Goal: Information Seeking & Learning: Learn about a topic

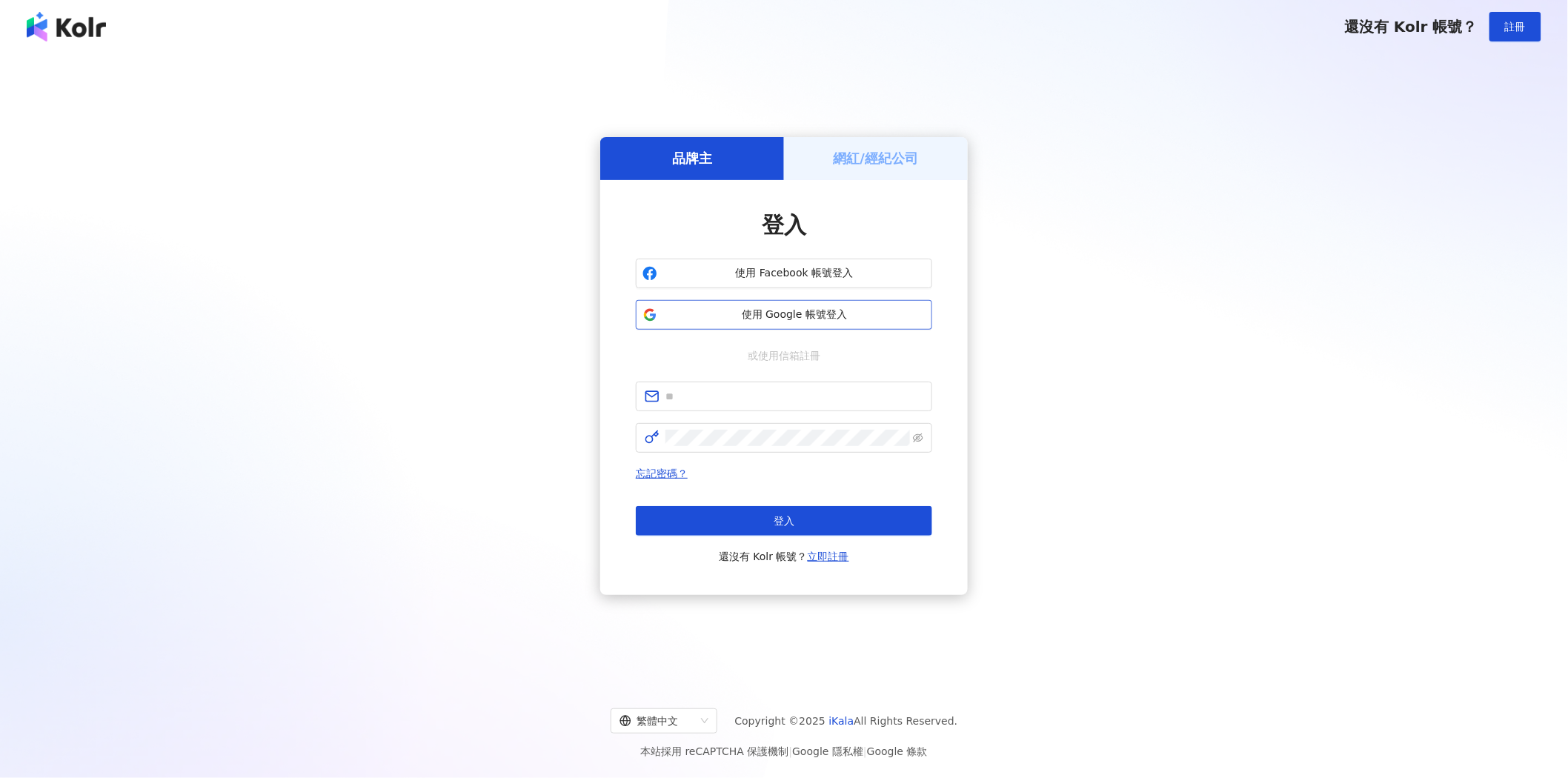
click at [847, 325] on button "使用 Google 帳號登入" at bounding box center [784, 314] width 296 height 29
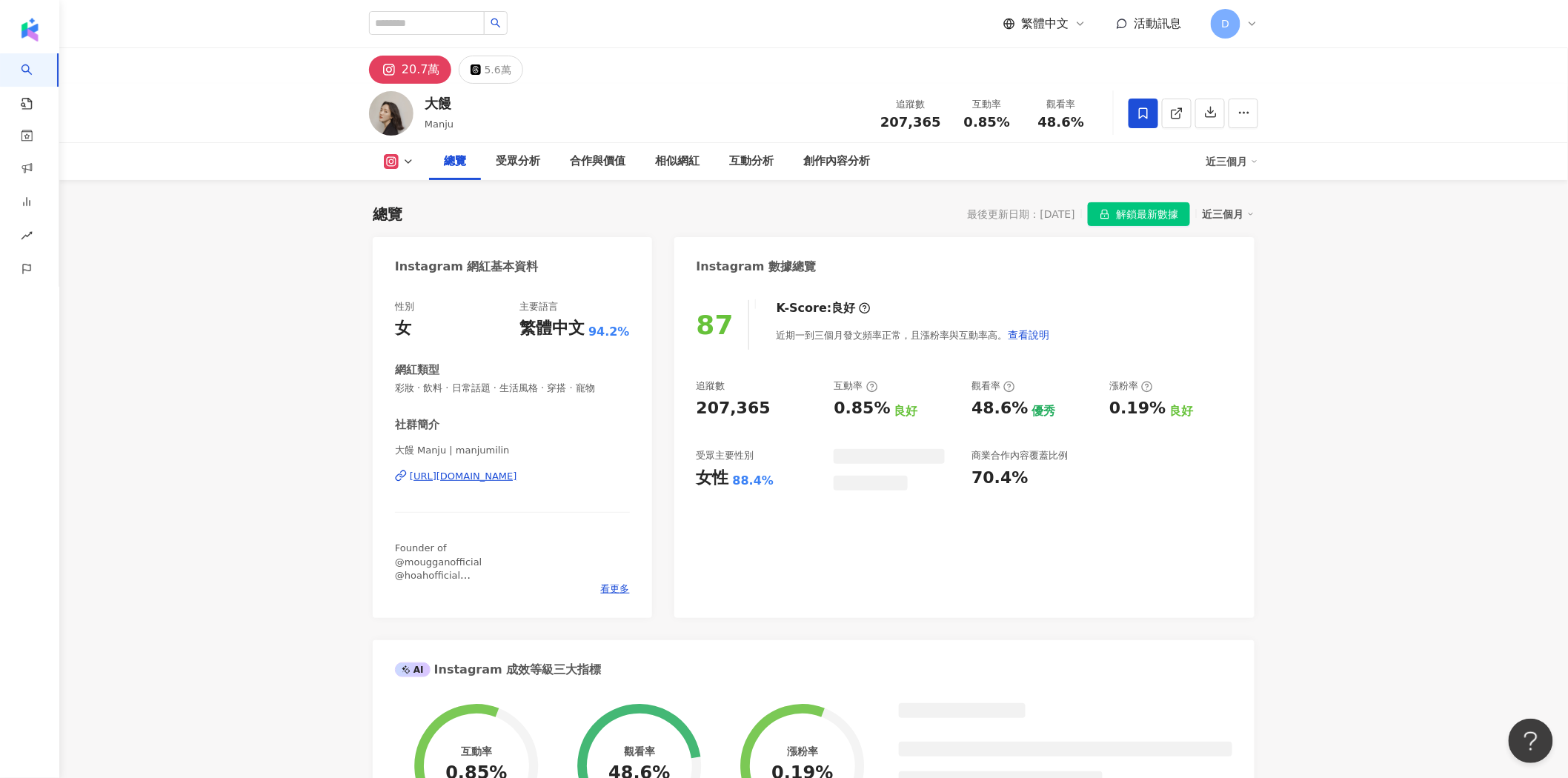
scroll to position [91, 0]
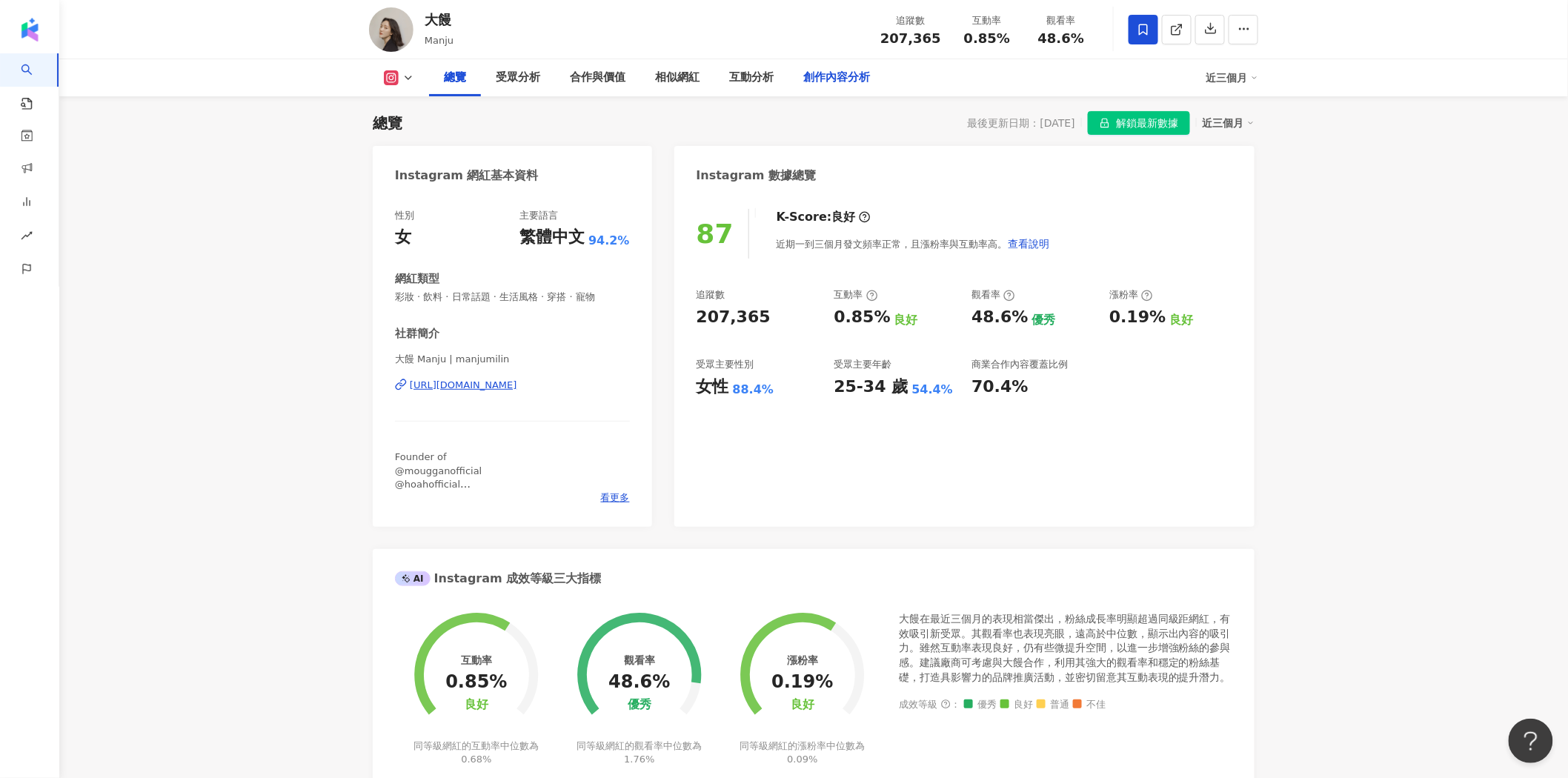
click at [859, 78] on div "創作內容分析" at bounding box center [837, 77] width 67 height 18
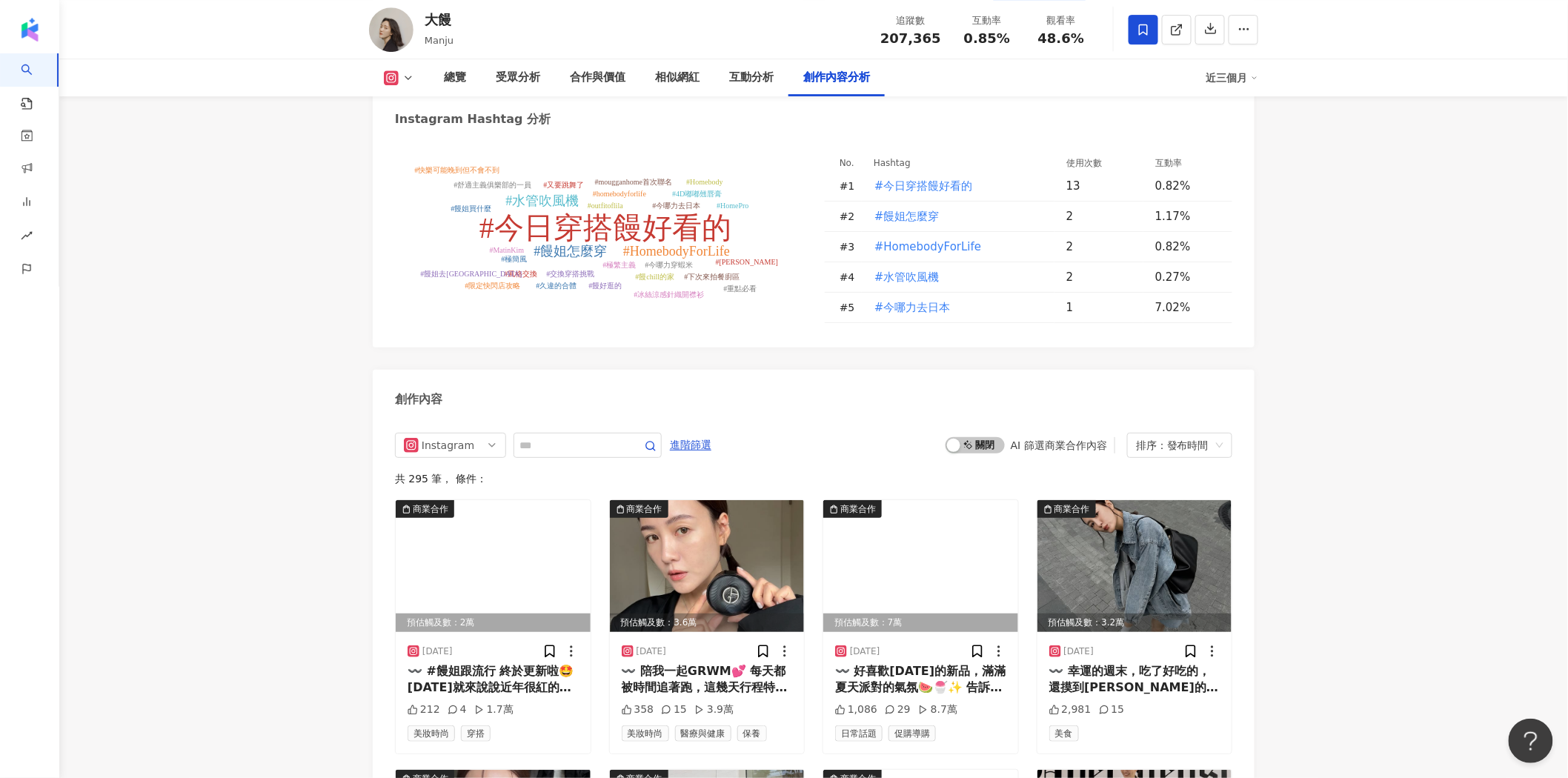
scroll to position [4462, 0]
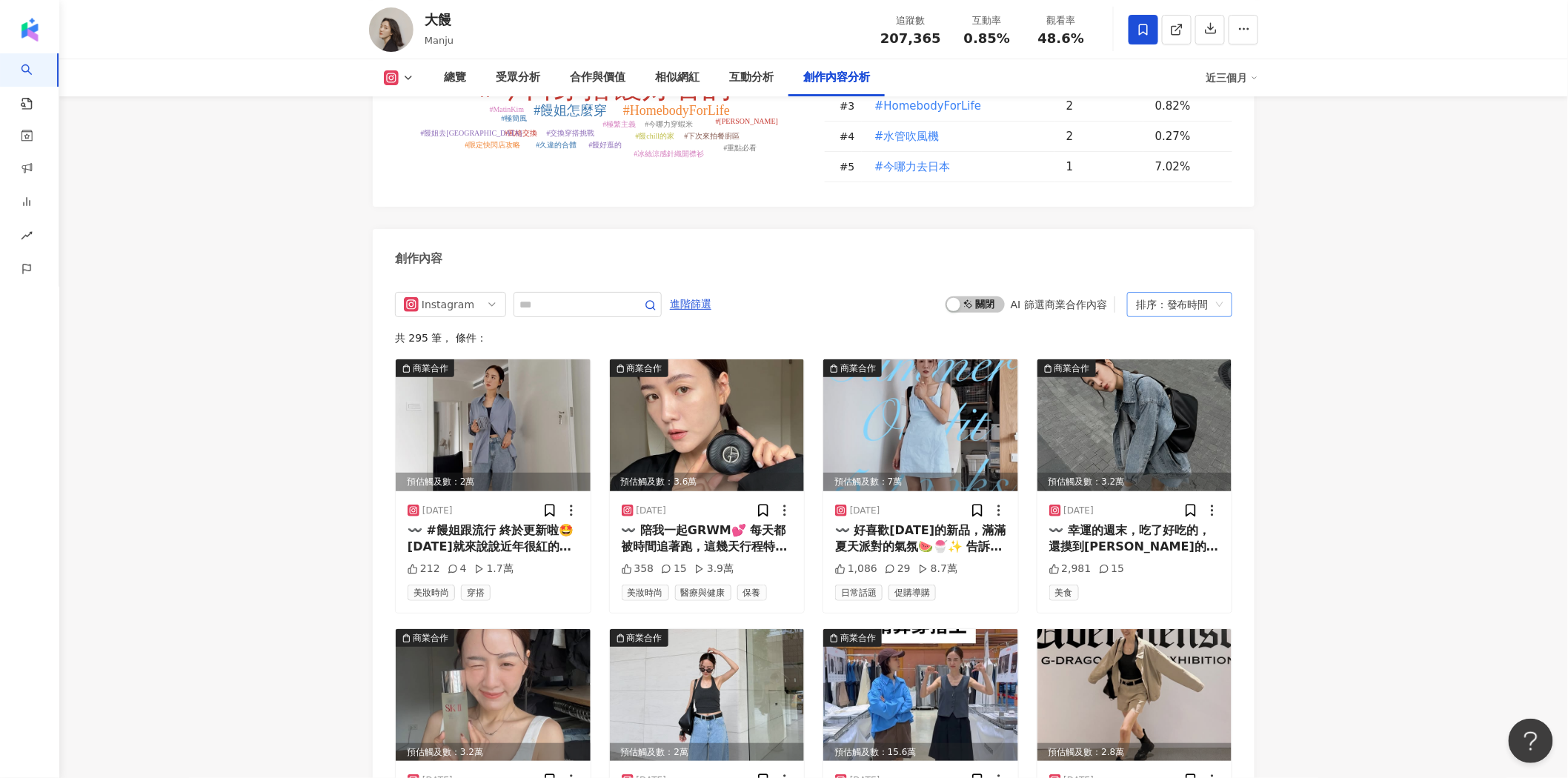
click at [1176, 293] on div "排序：發布時間" at bounding box center [1173, 304] width 74 height 24
click at [1187, 329] on div "觀看數" at bounding box center [1179, 333] width 82 height 16
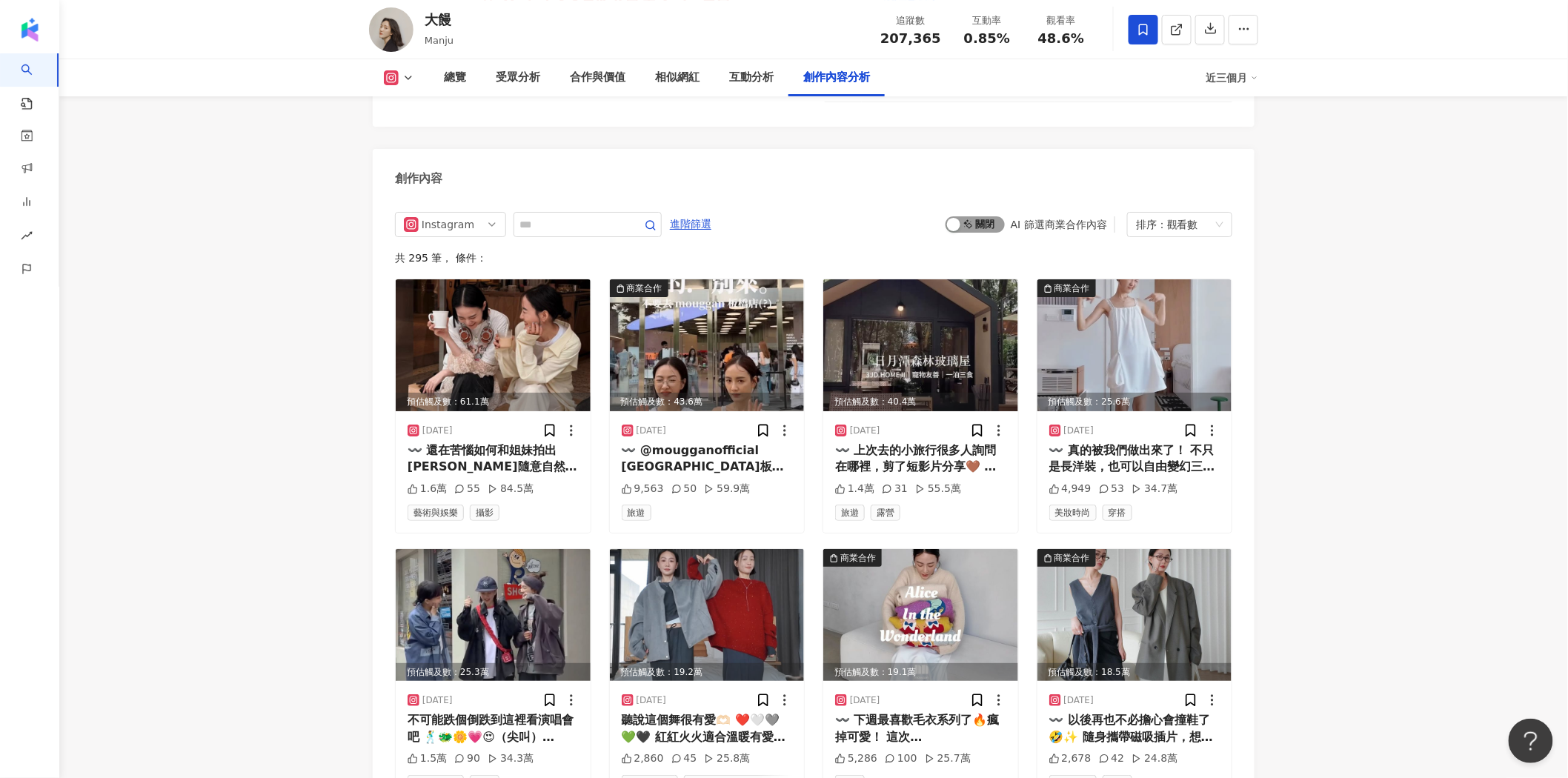
click at [990, 216] on span "啟動 關閉" at bounding box center [975, 224] width 59 height 16
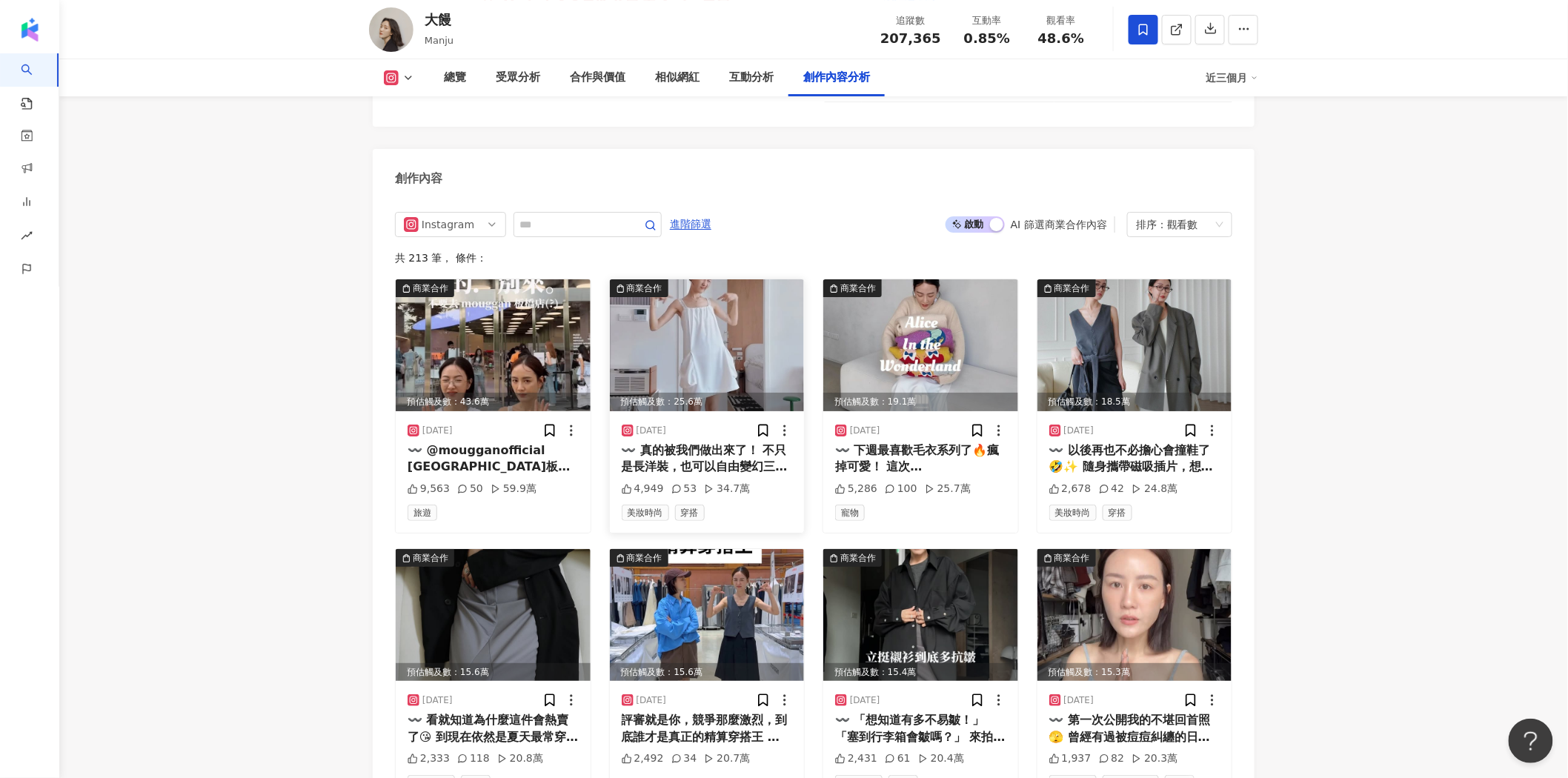
click at [696, 279] on img at bounding box center [707, 345] width 195 height 132
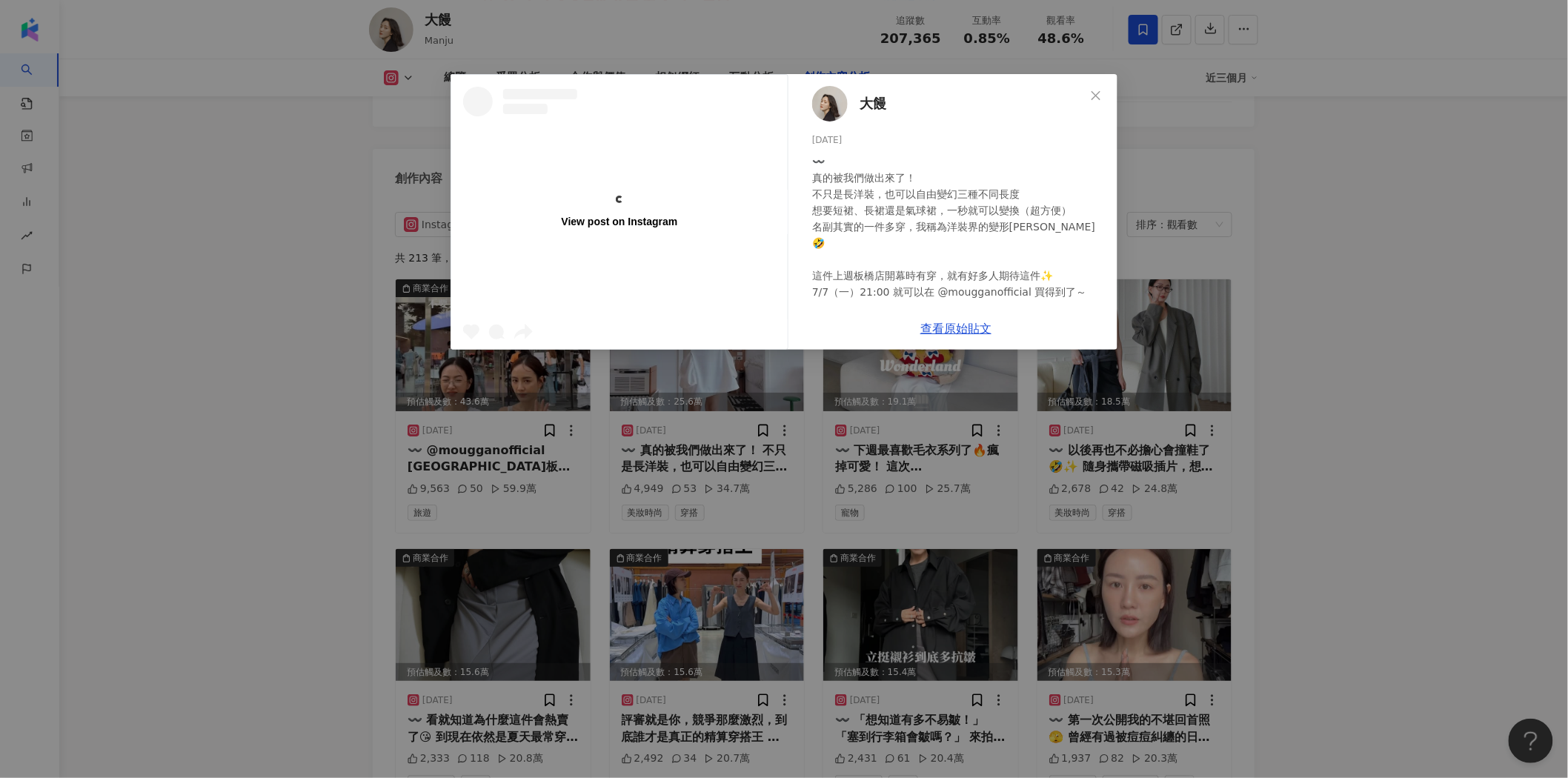
click at [1286, 291] on div "View post on Instagram 大饅 2025/7/6 〰️ 真的被我們做出來了！ 不只是長洋裝，也可以自由變幻三種不同長度 想要短裙、長裙還是…" at bounding box center [784, 389] width 1568 height 778
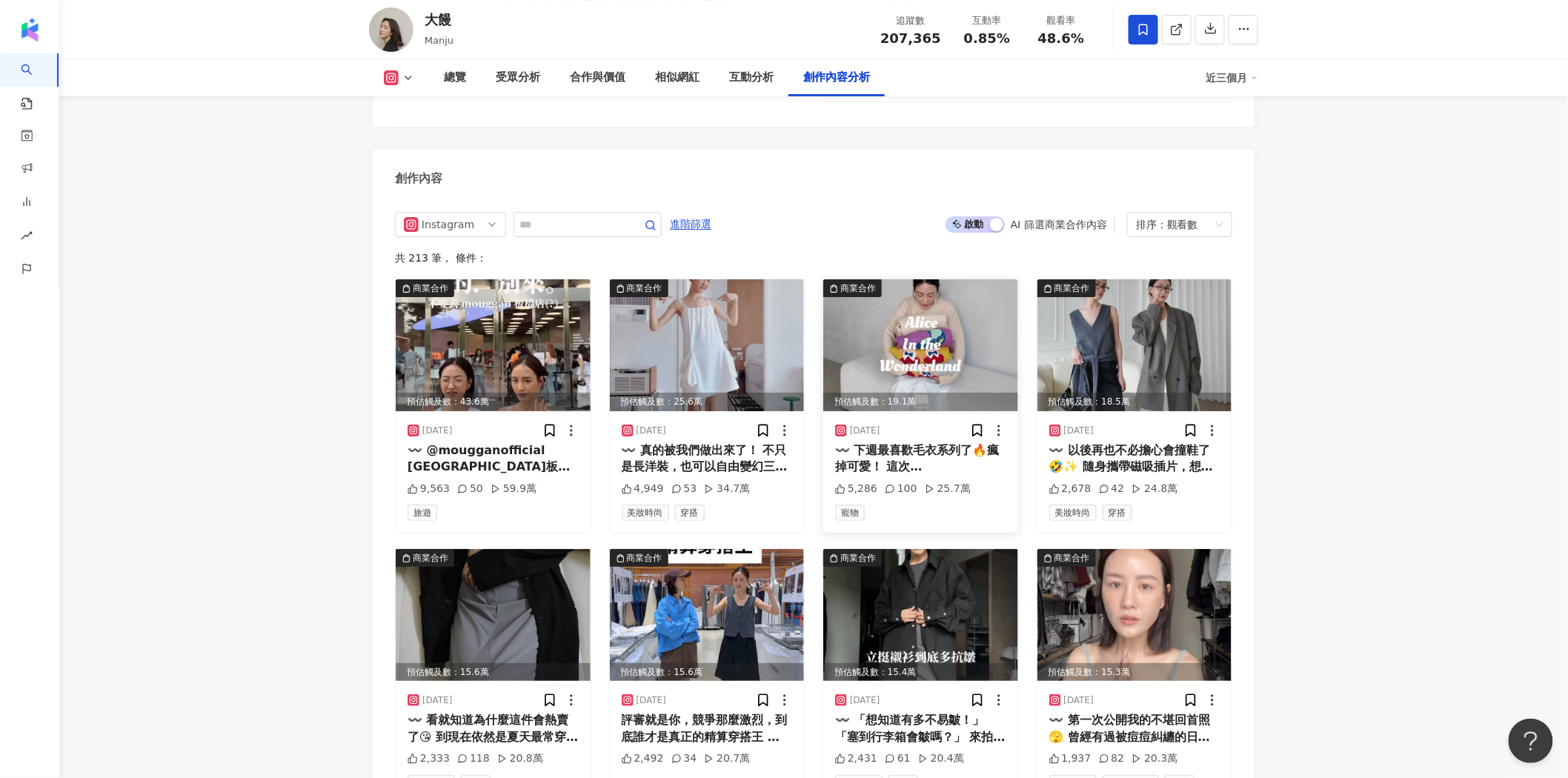
click at [943, 306] on img at bounding box center [920, 345] width 195 height 132
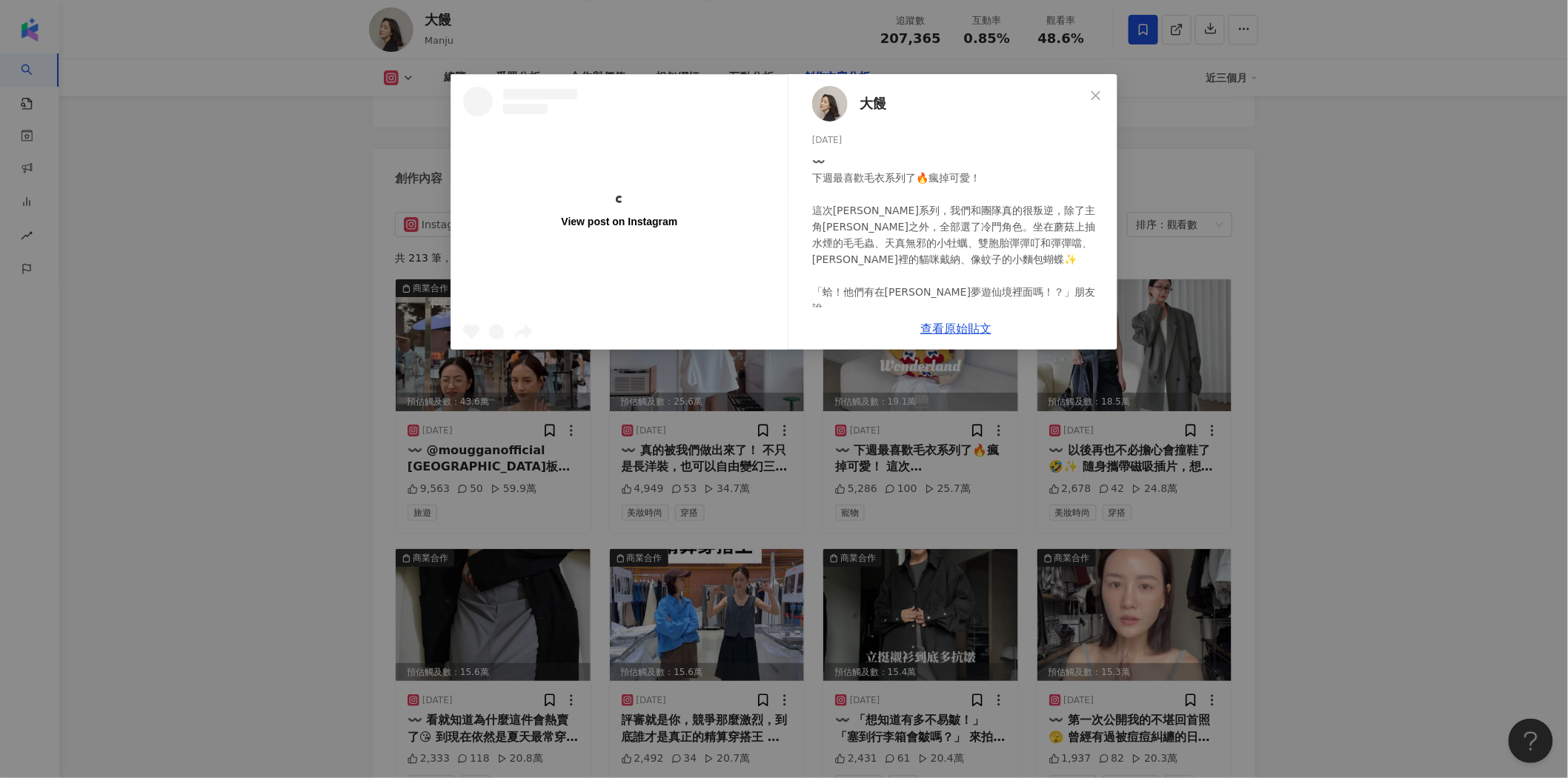
scroll to position [129, 0]
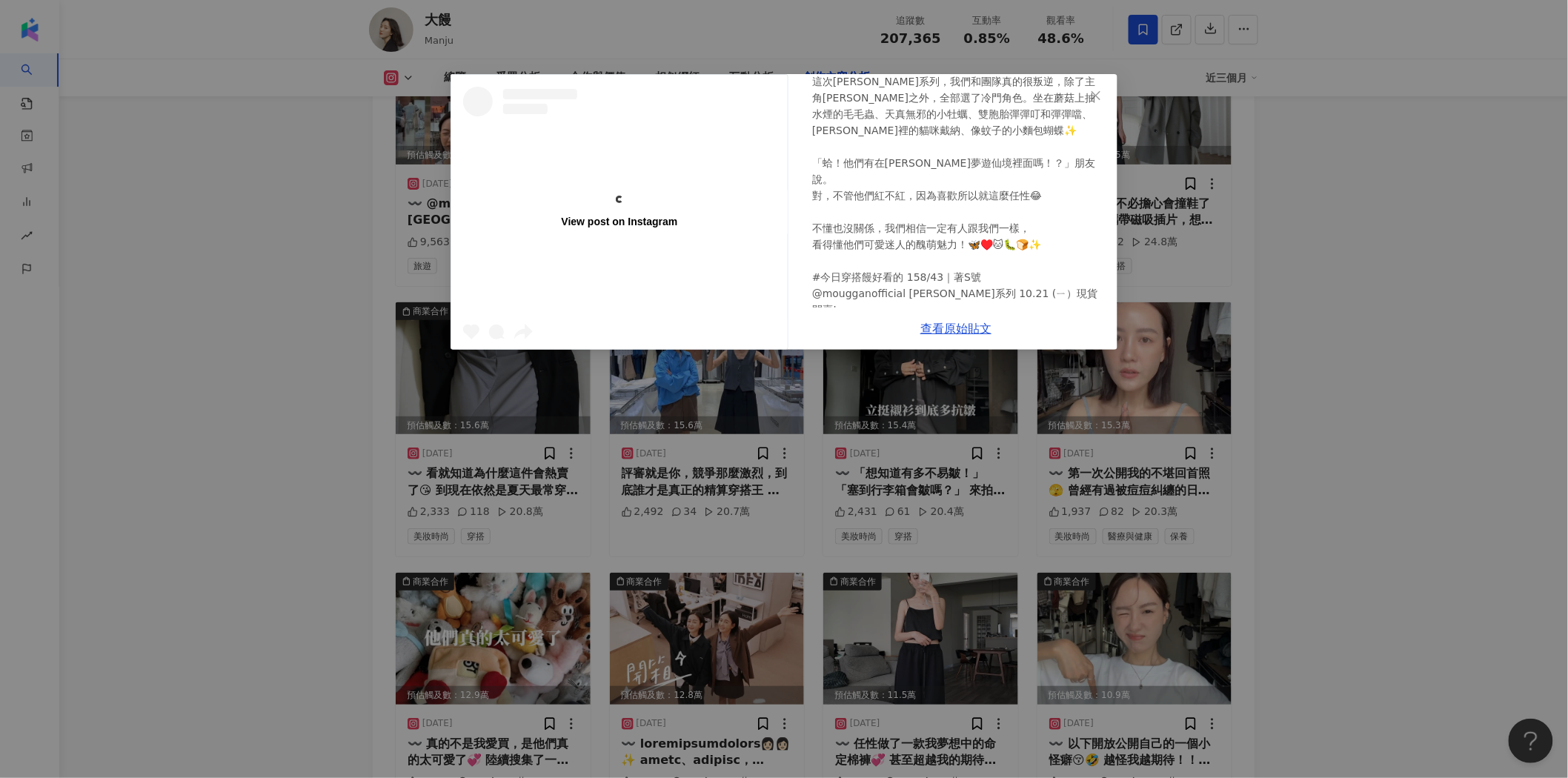
click at [1354, 252] on div "View post on Instagram 大饅 2024/10/19 〰️ 下週最喜歡毛衣系列了🔥瘋掉可愛！ 這次愛麗絲系列，我們和團隊真的很叛逆，除了主…" at bounding box center [784, 389] width 1568 height 778
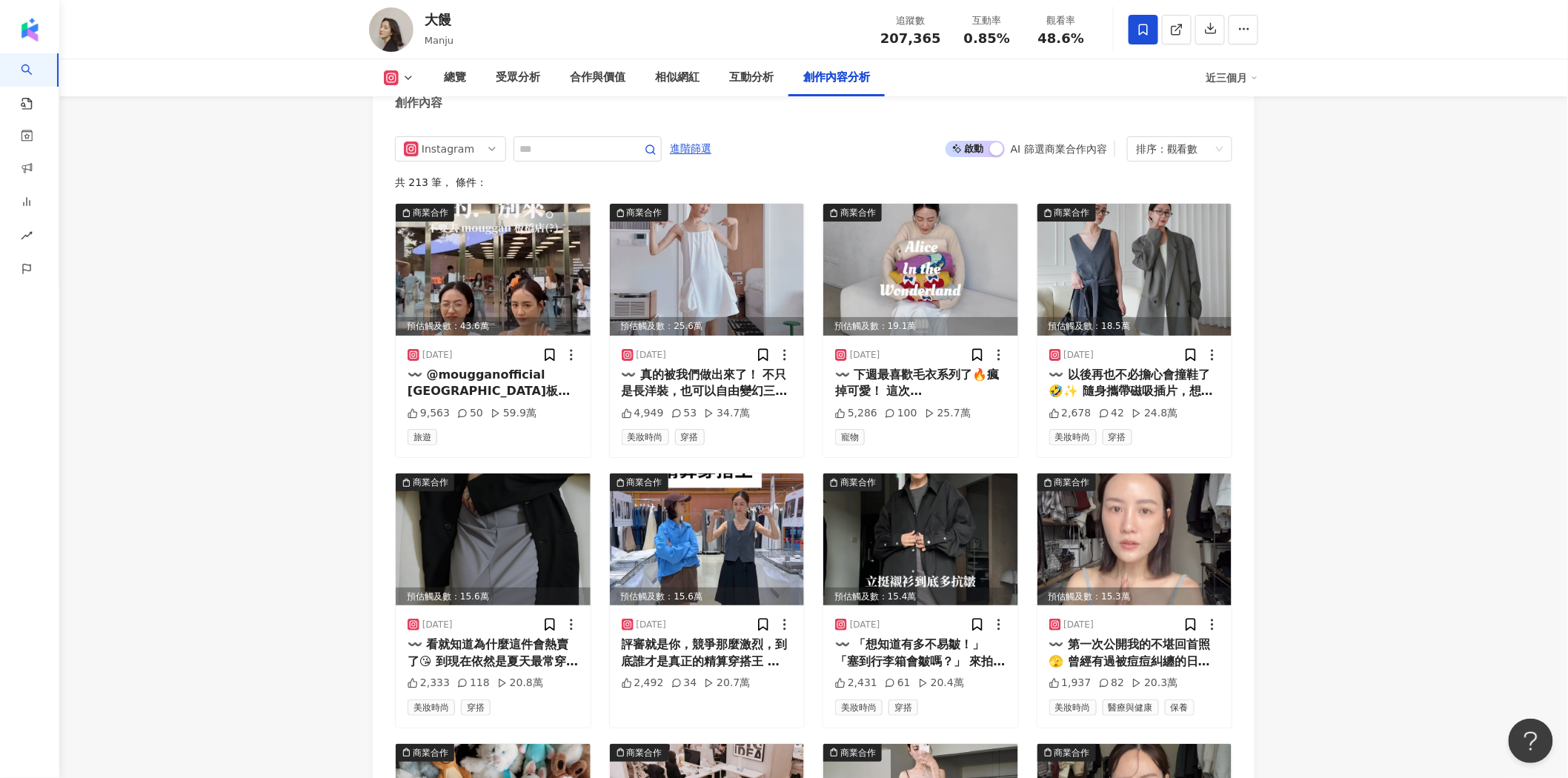
scroll to position [4542, 0]
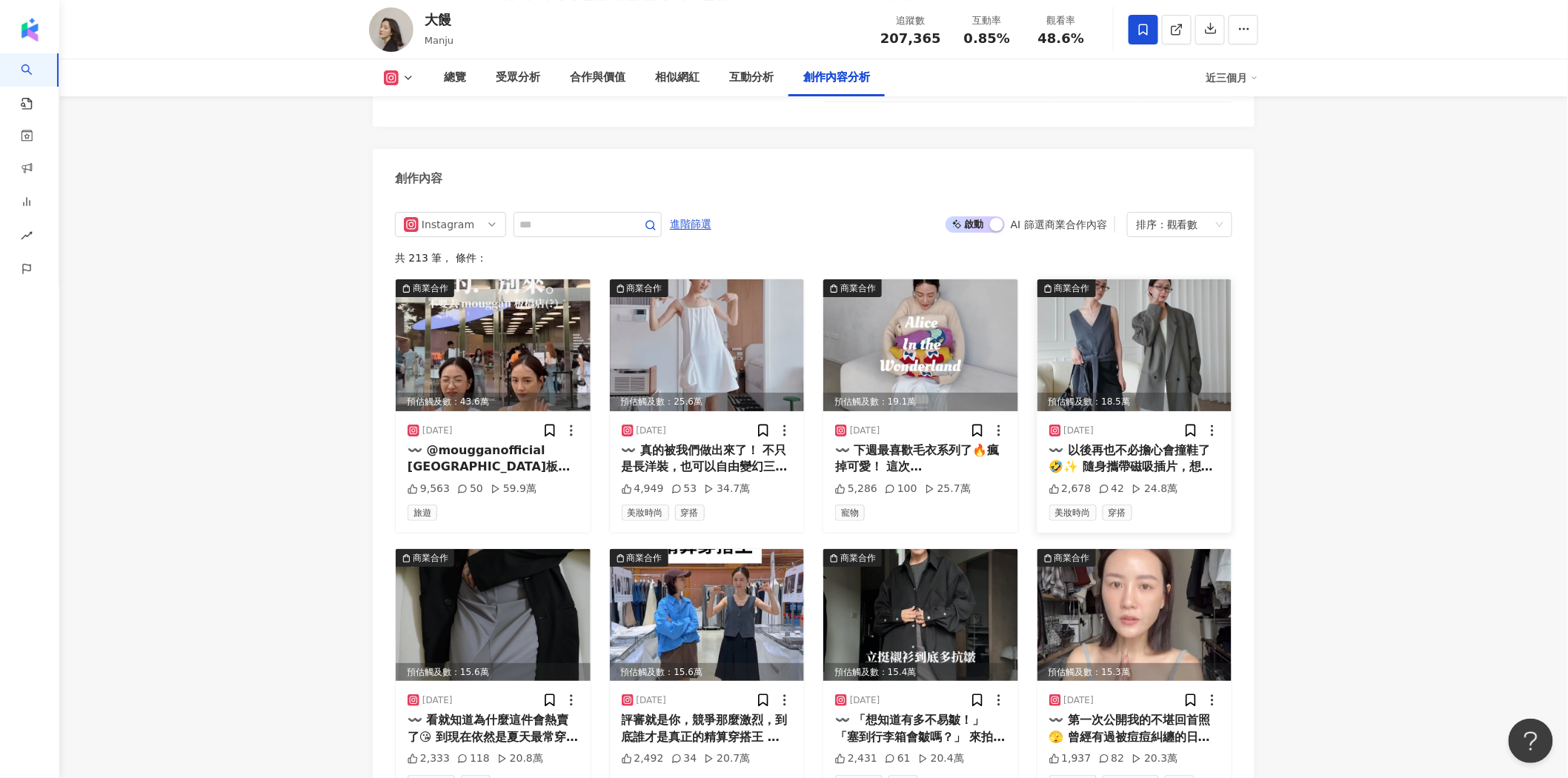
click at [1127, 304] on img at bounding box center [1134, 345] width 195 height 132
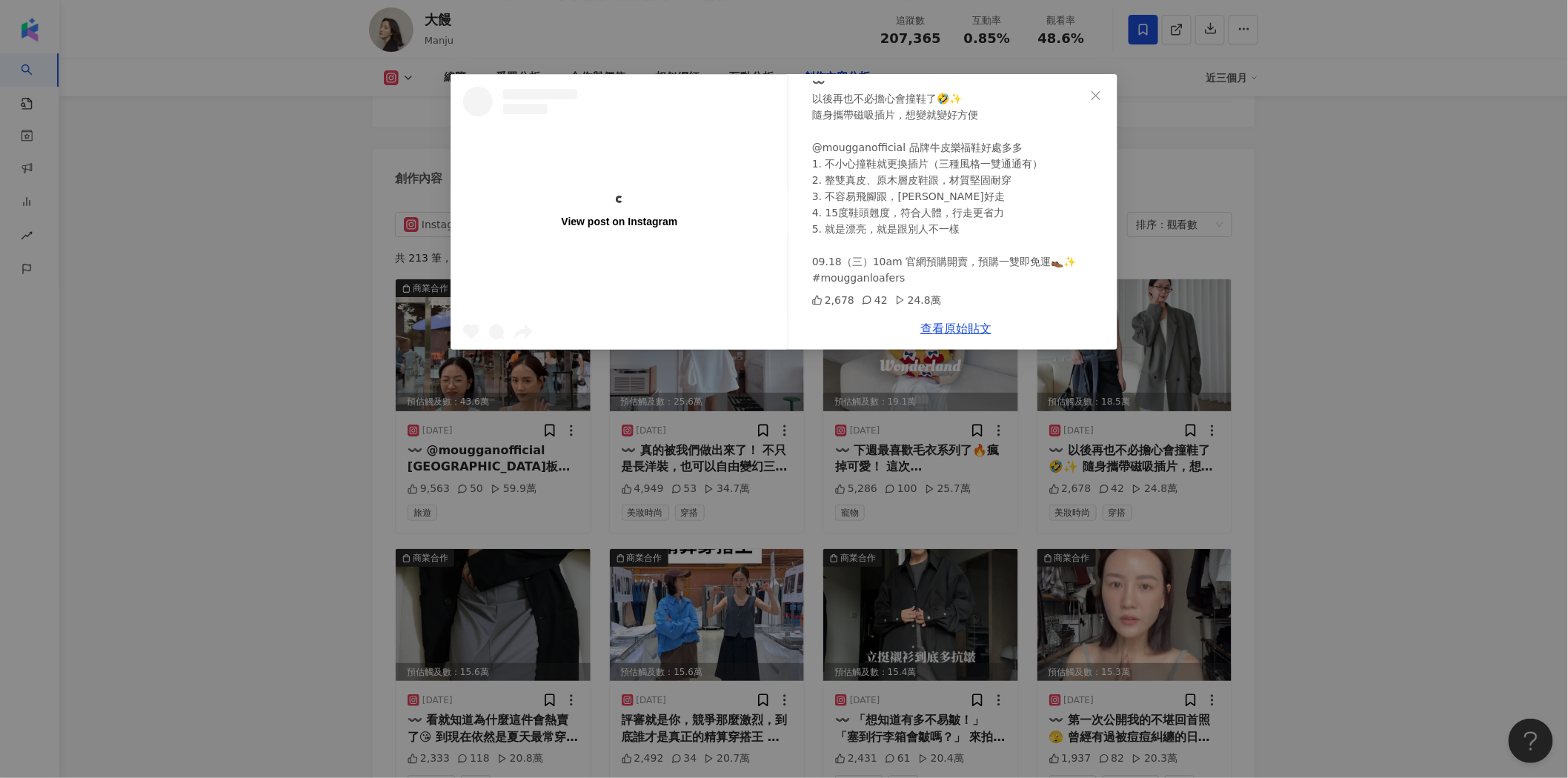
scroll to position [0, 0]
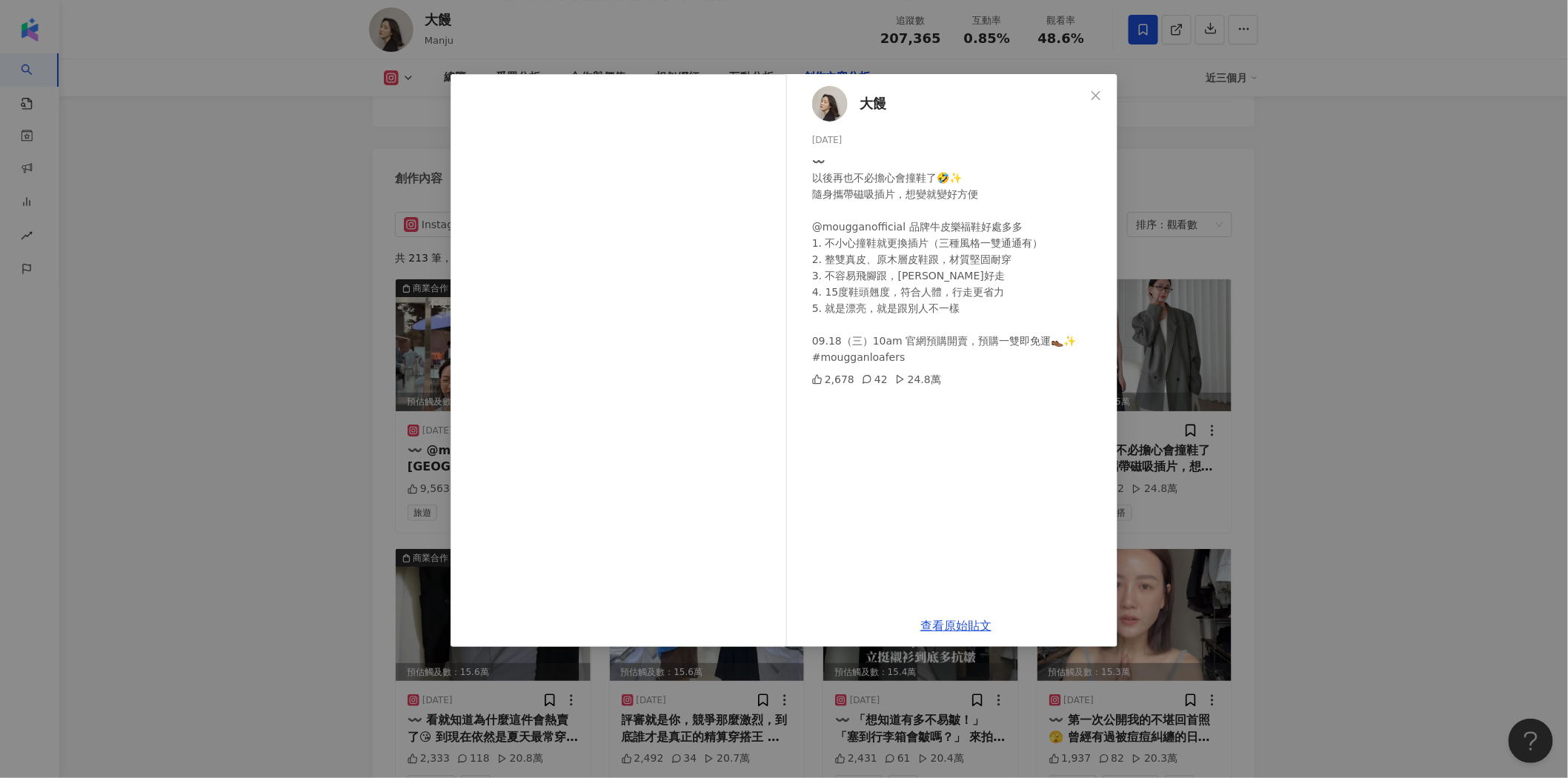
click at [1446, 264] on div "大饅 2024/9/17 〰️ 以後再也不必擔心會撞鞋了🤣✨ 隨身攜帶磁吸插片，想變就變好方便 @mougganofficial 品牌牛皮樂福鞋好處多多 1.…" at bounding box center [784, 389] width 1568 height 778
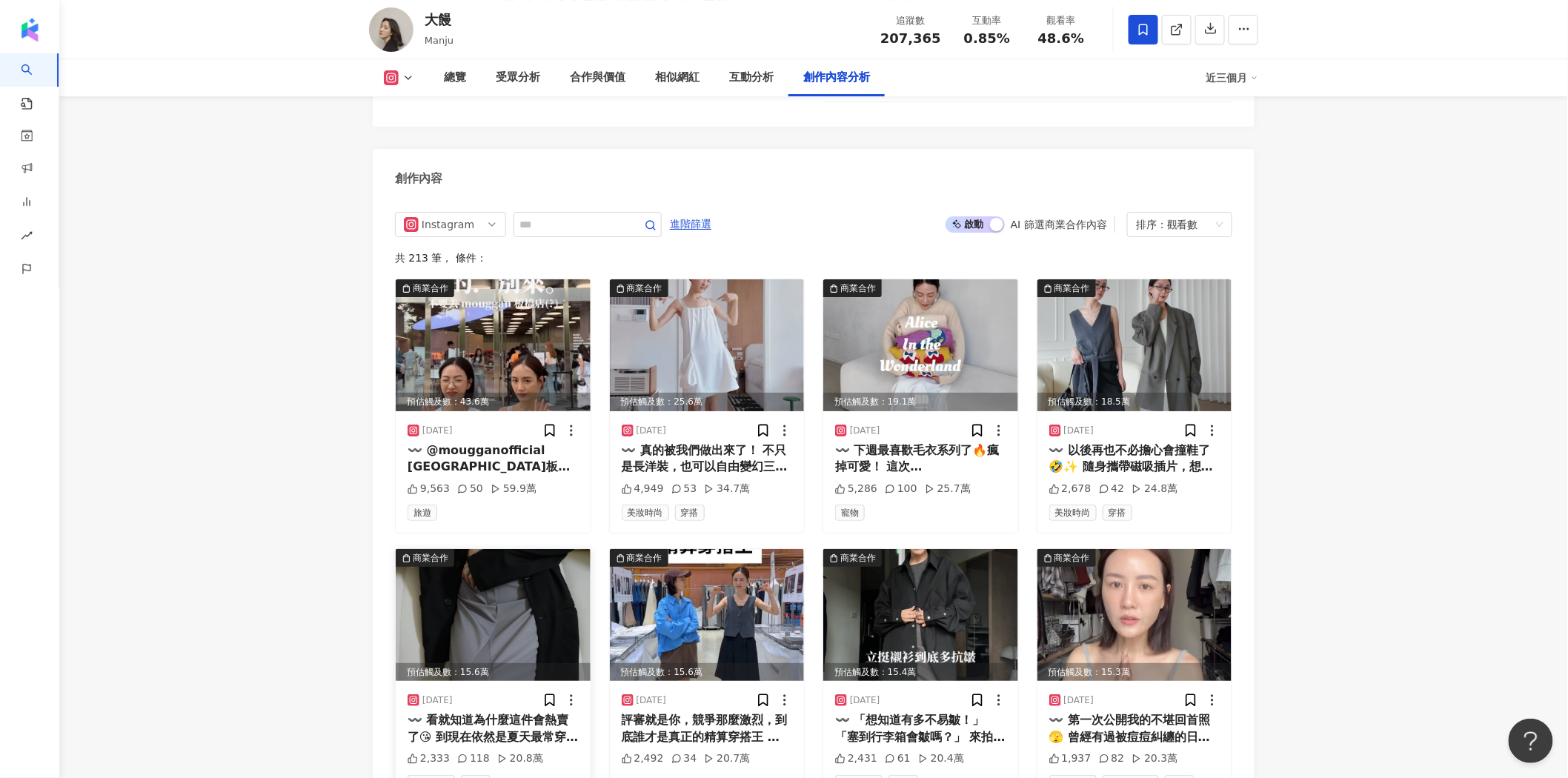
click at [501, 548] on img at bounding box center [492, 614] width 195 height 132
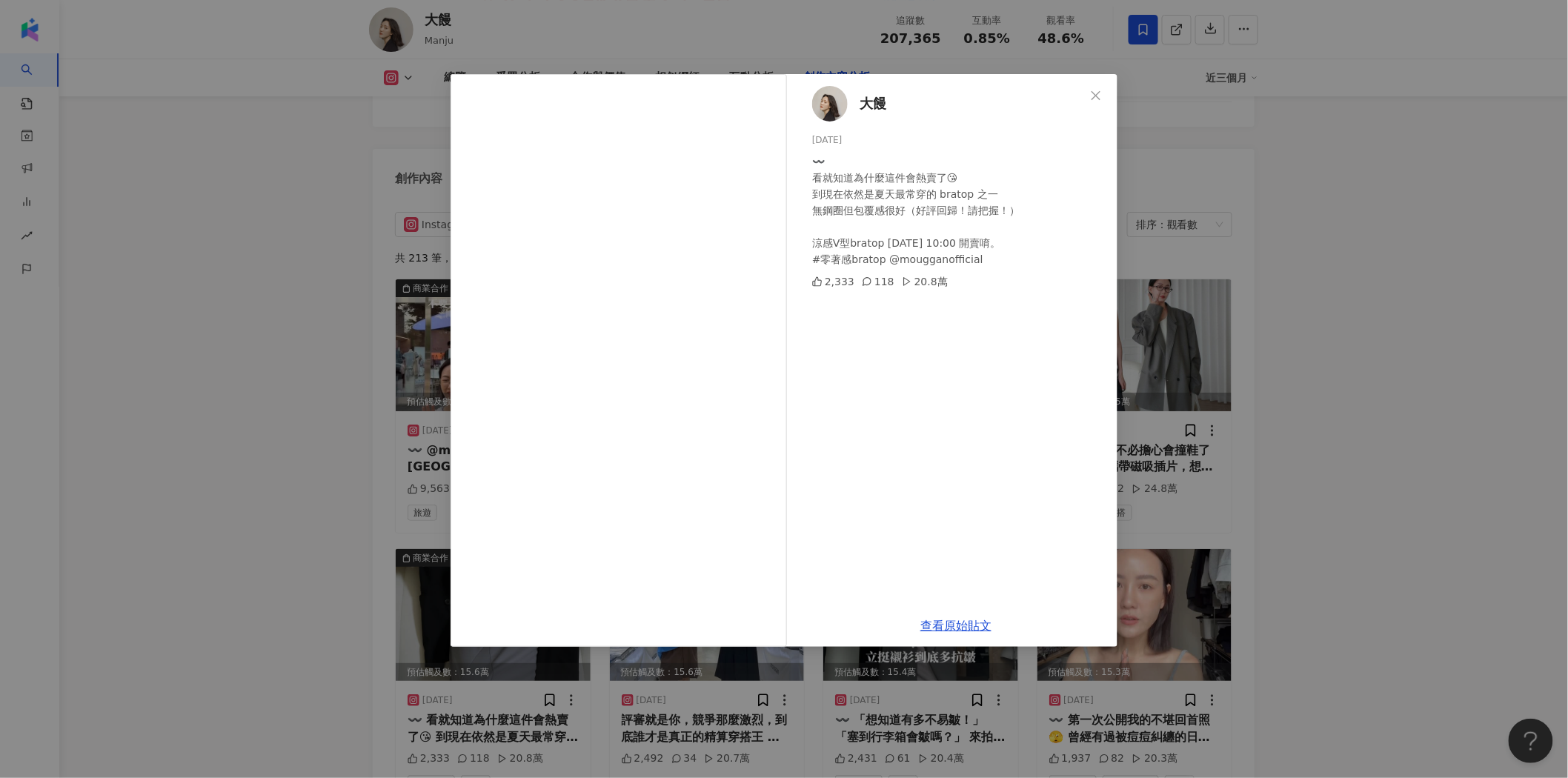
click at [1316, 289] on div "大饅 2025/3/2 〰️ 看就知道為什麼這件會熱賣了😘 到現在依然是夏天最常穿的 bratop 之一 無鋼圈但包覆感很好（好評回歸！請把握！） 涼感V型b…" at bounding box center [784, 389] width 1568 height 778
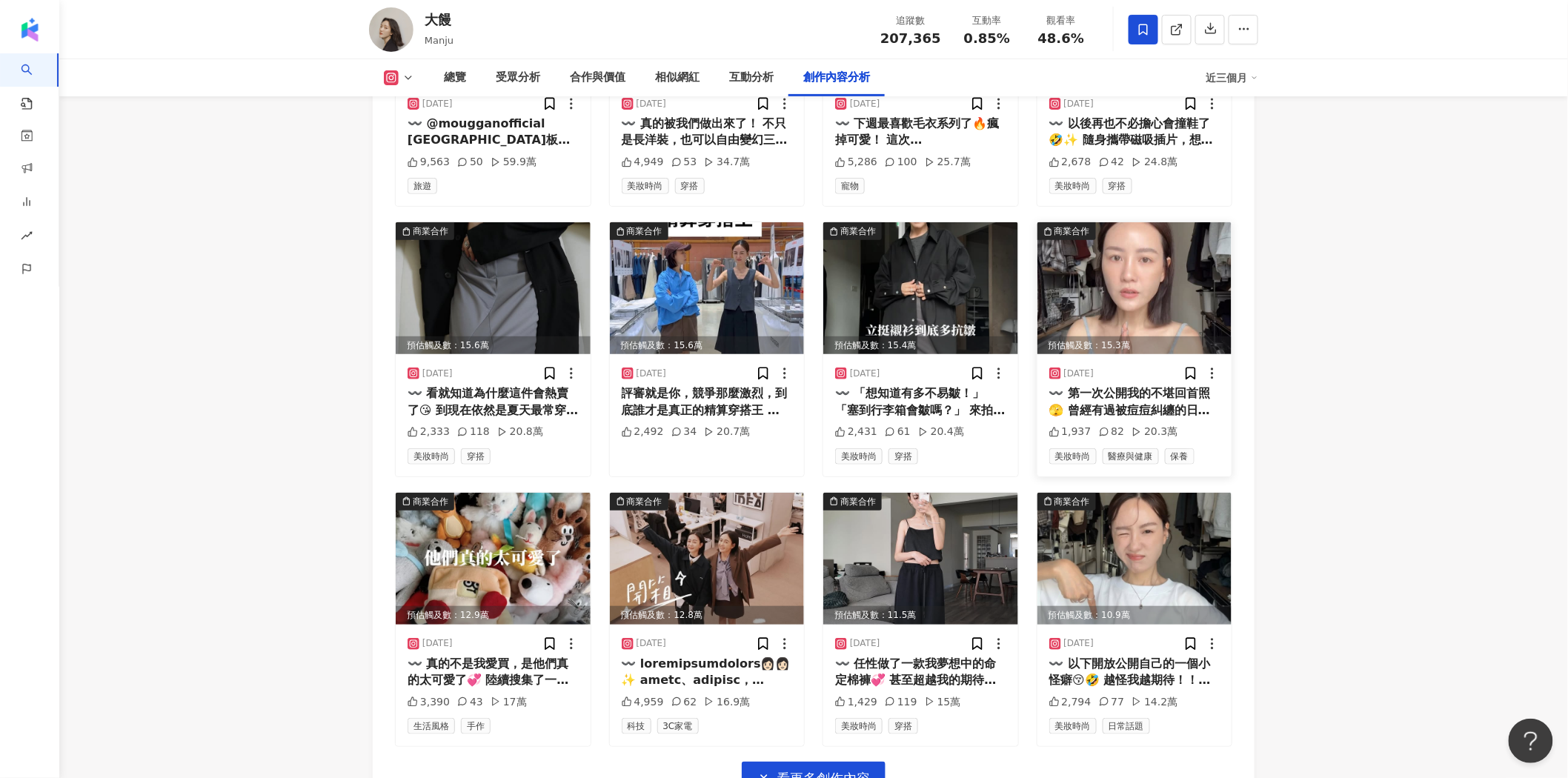
scroll to position [4870, 0]
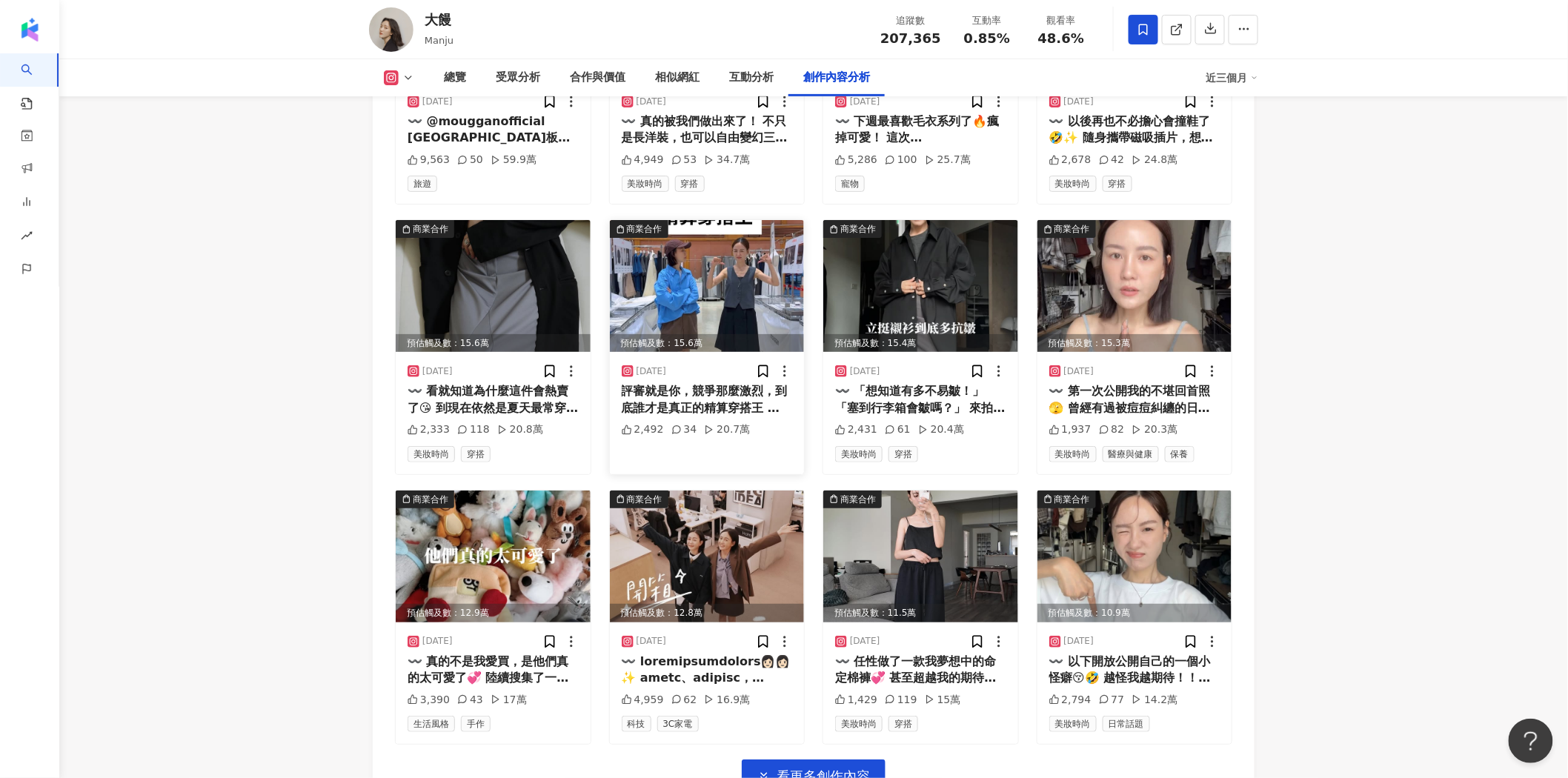
click at [678, 237] on img at bounding box center [707, 286] width 195 height 132
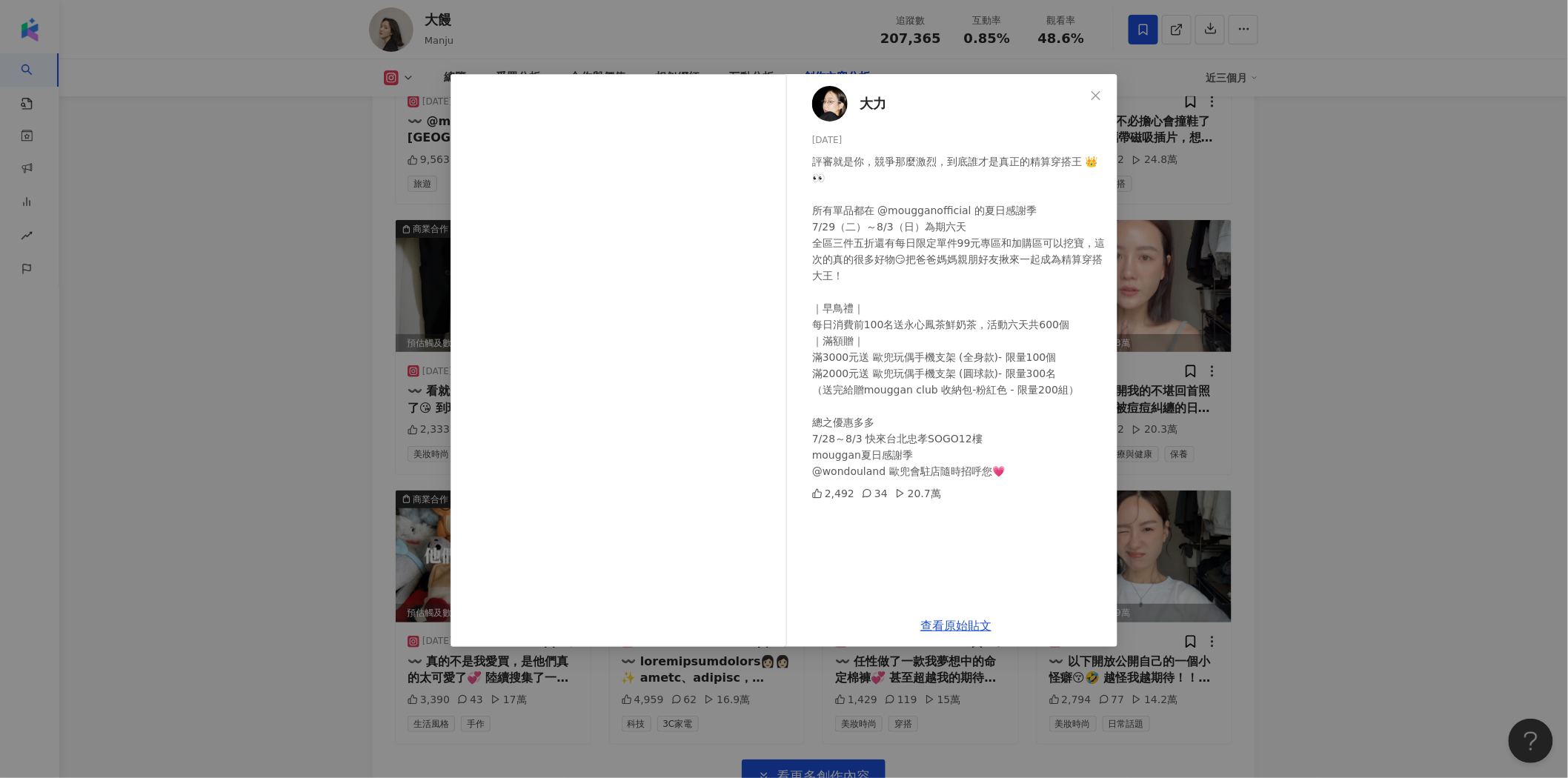
click at [1284, 294] on div "大力 2025/7/29 評審就是你，競爭那麼激烈，到底誰才是真正的精算穿搭王 👑👀 所有單品都在 @mougganofficial 的夏日感謝季 7/29（…" at bounding box center [784, 389] width 1568 height 778
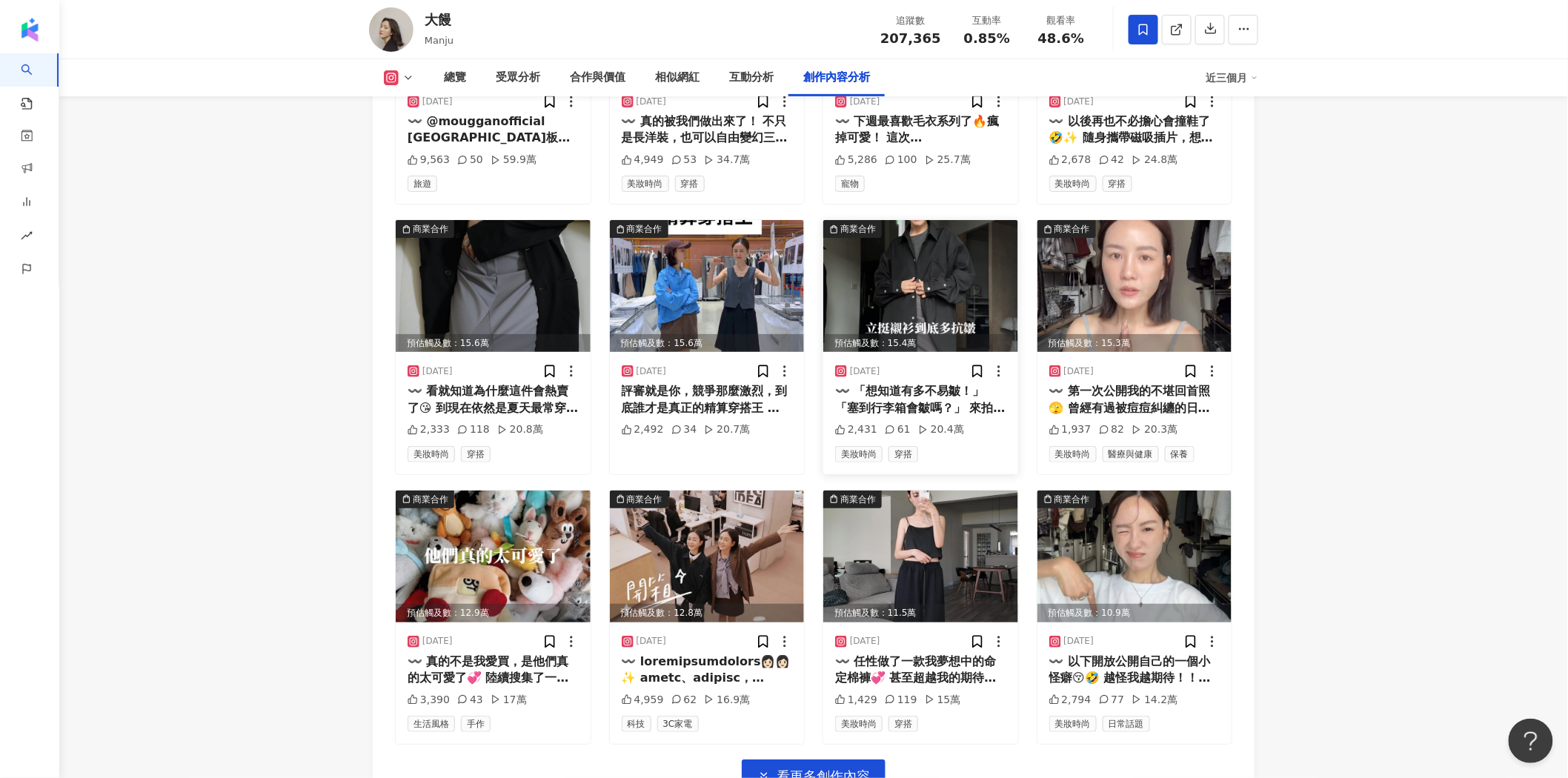
click at [899, 238] on img at bounding box center [920, 286] width 195 height 132
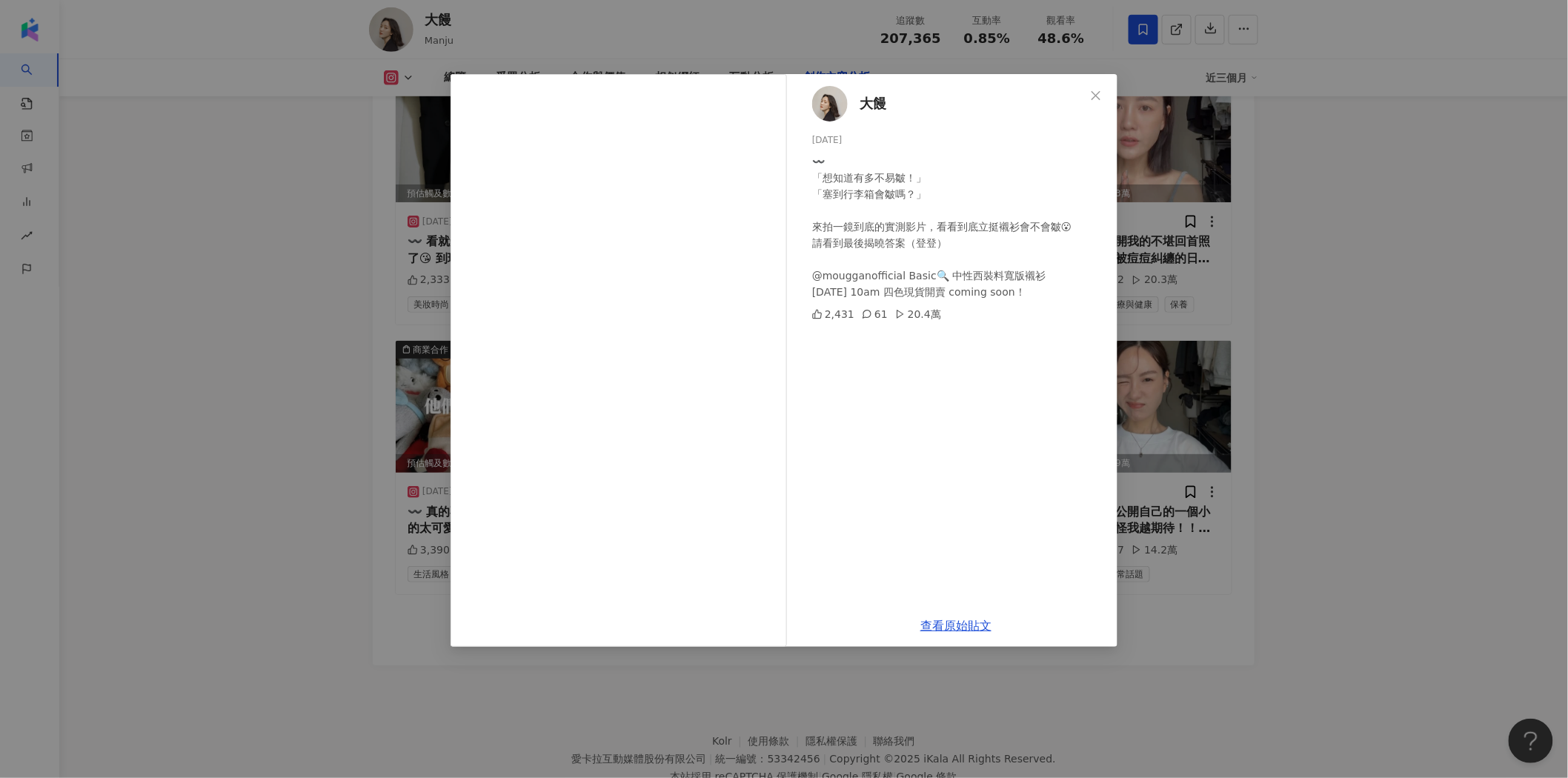
click at [1356, 278] on div "大饅 2025/4/4 〰️ 「想知道有多不易皺！」 「塞到行李箱會皺嗎？」 來拍一鏡到底的實測影片，看看到底立挺襯衫會不會皺😮 請看到最後揭曉答案（登登） …" at bounding box center [784, 389] width 1568 height 778
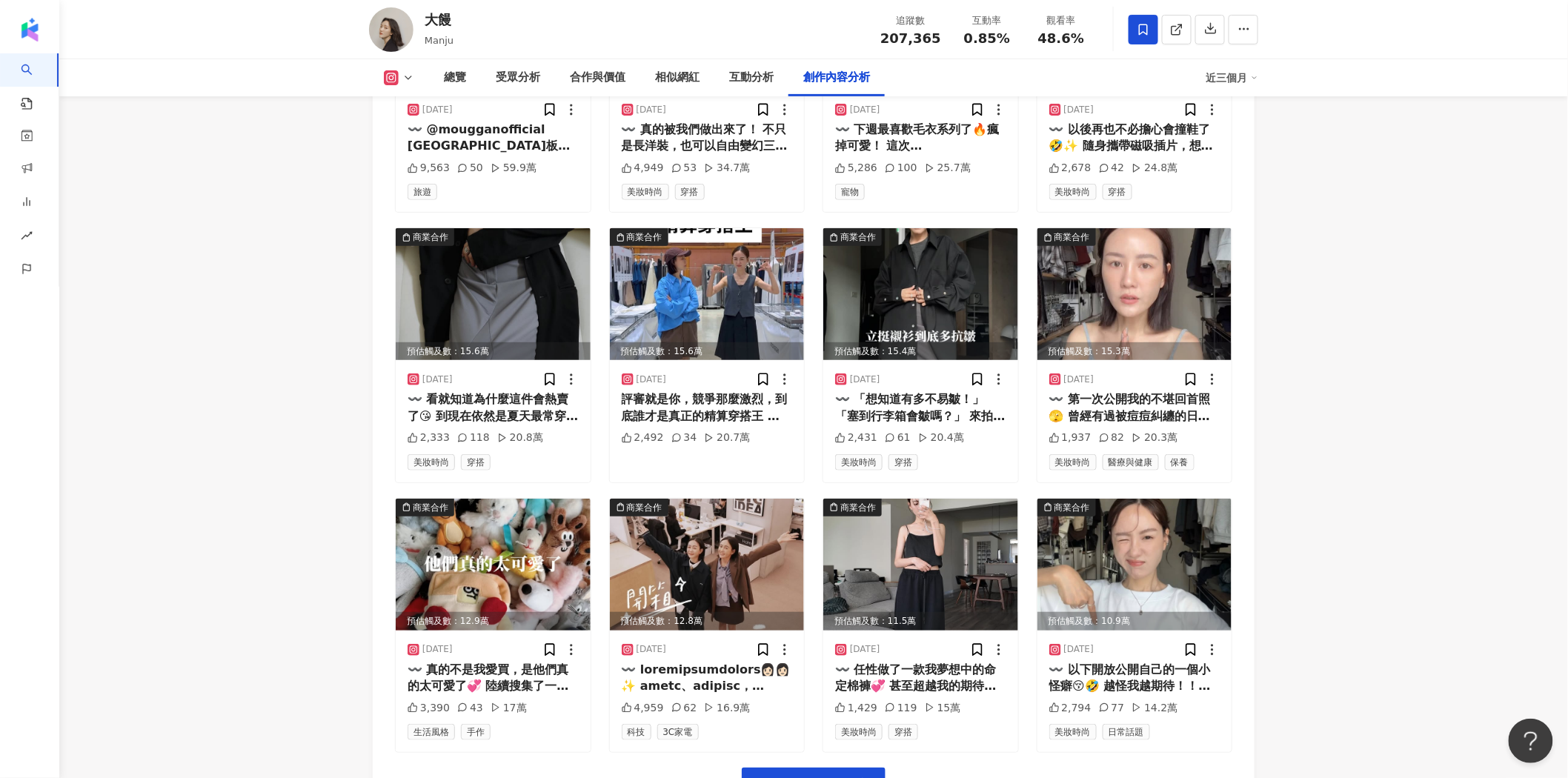
scroll to position [4856, 0]
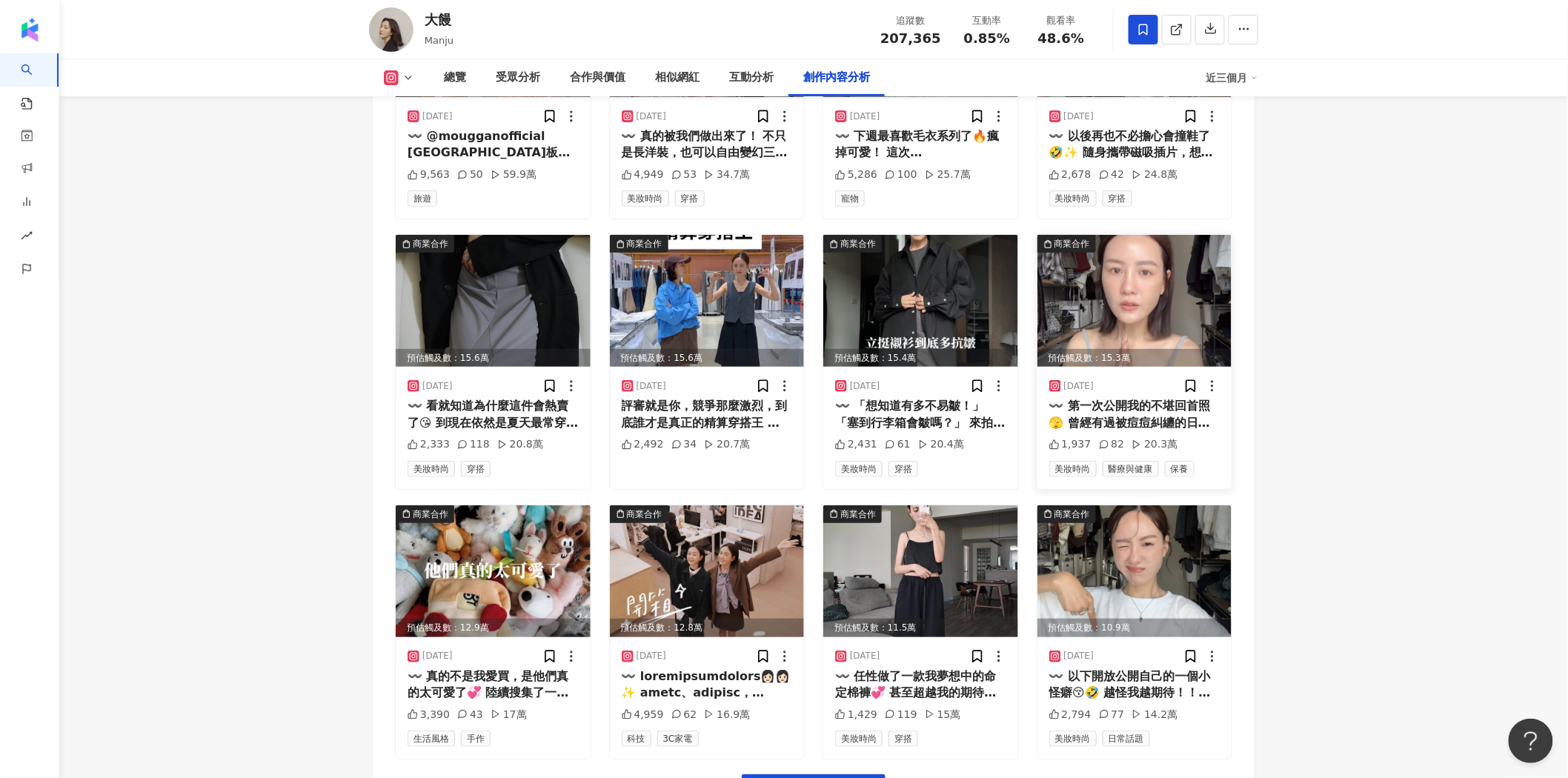
click at [1114, 252] on img at bounding box center [1134, 301] width 195 height 132
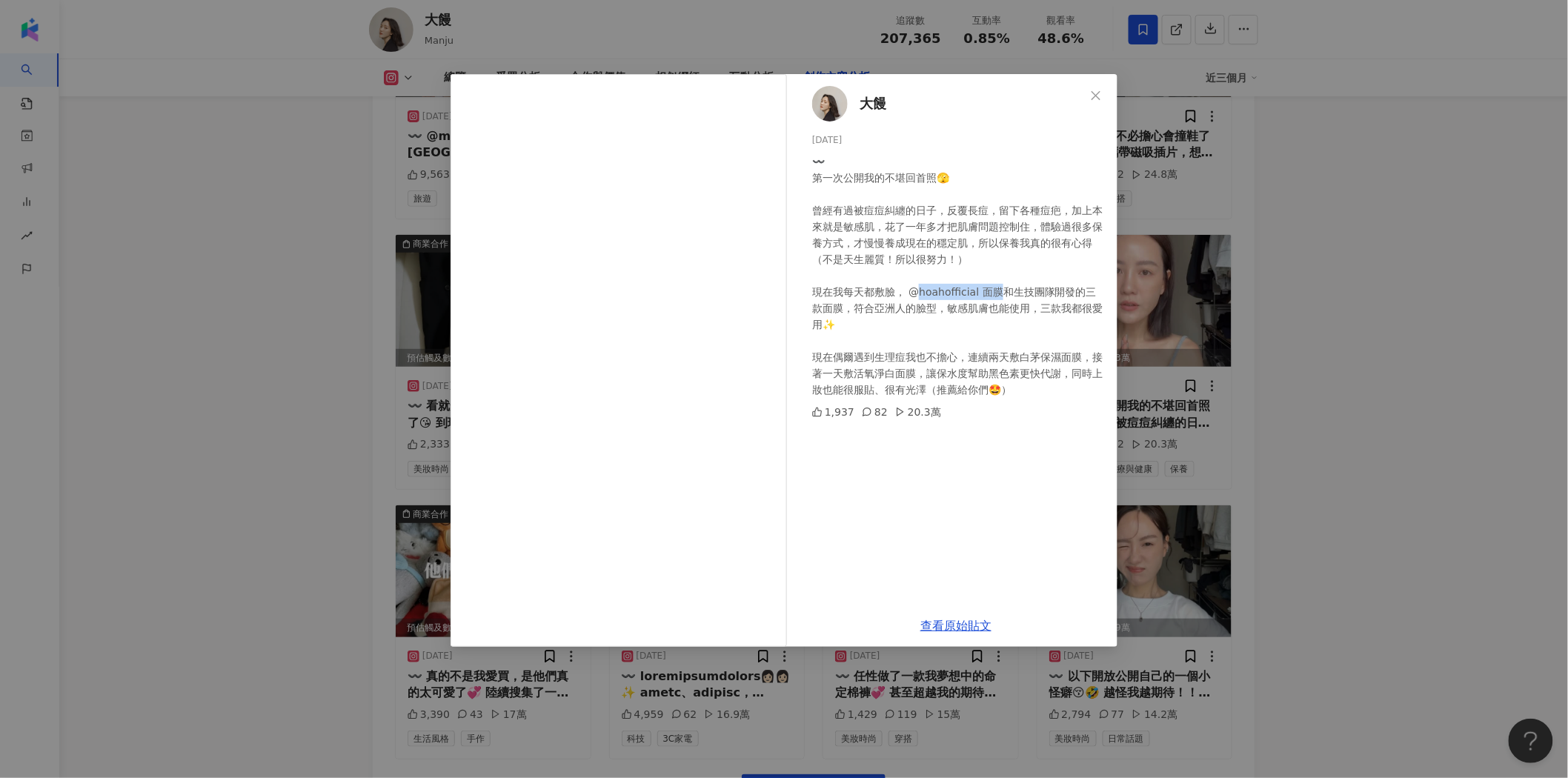
drag, startPoint x: 919, startPoint y: 289, endPoint x: 998, endPoint y: 288, distance: 79.0
click at [998, 288] on div "〰️ 第一次公開我的不堪回首照🫣 曾經有過被痘痘糾纏的日子，反覆長痘，留下各種痘疤，加上本來就是敏感肌，花了一年多才把肌膚問題控制住，體驗過很多保養方式，才慢…" at bounding box center [959, 276] width 294 height 245
copy div "oahofficial 面膜和"
click at [967, 619] on link "查看原始貼文" at bounding box center [956, 626] width 72 height 14
click at [946, 625] on link "查看原始貼文" at bounding box center [956, 626] width 72 height 14
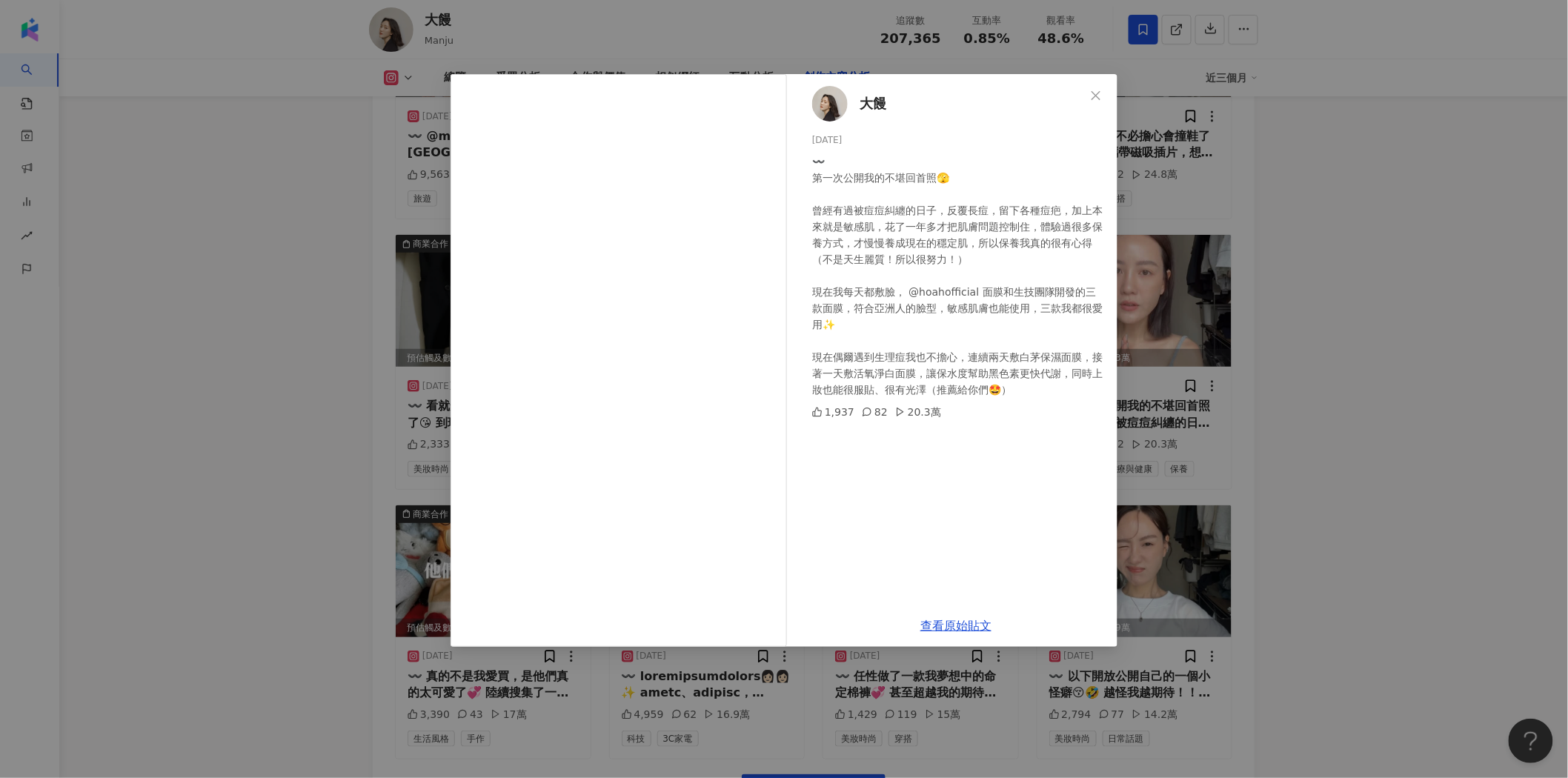
click at [1335, 374] on div "大饅 2025/6/19 〰️ 第一次公開我的不堪回首照🫣 曾經有過被痘痘糾纏的日子，反覆長痘，留下各種痘疤，加上本來就是敏感肌，花了一年多才把肌膚問題控制住…" at bounding box center [784, 389] width 1568 height 778
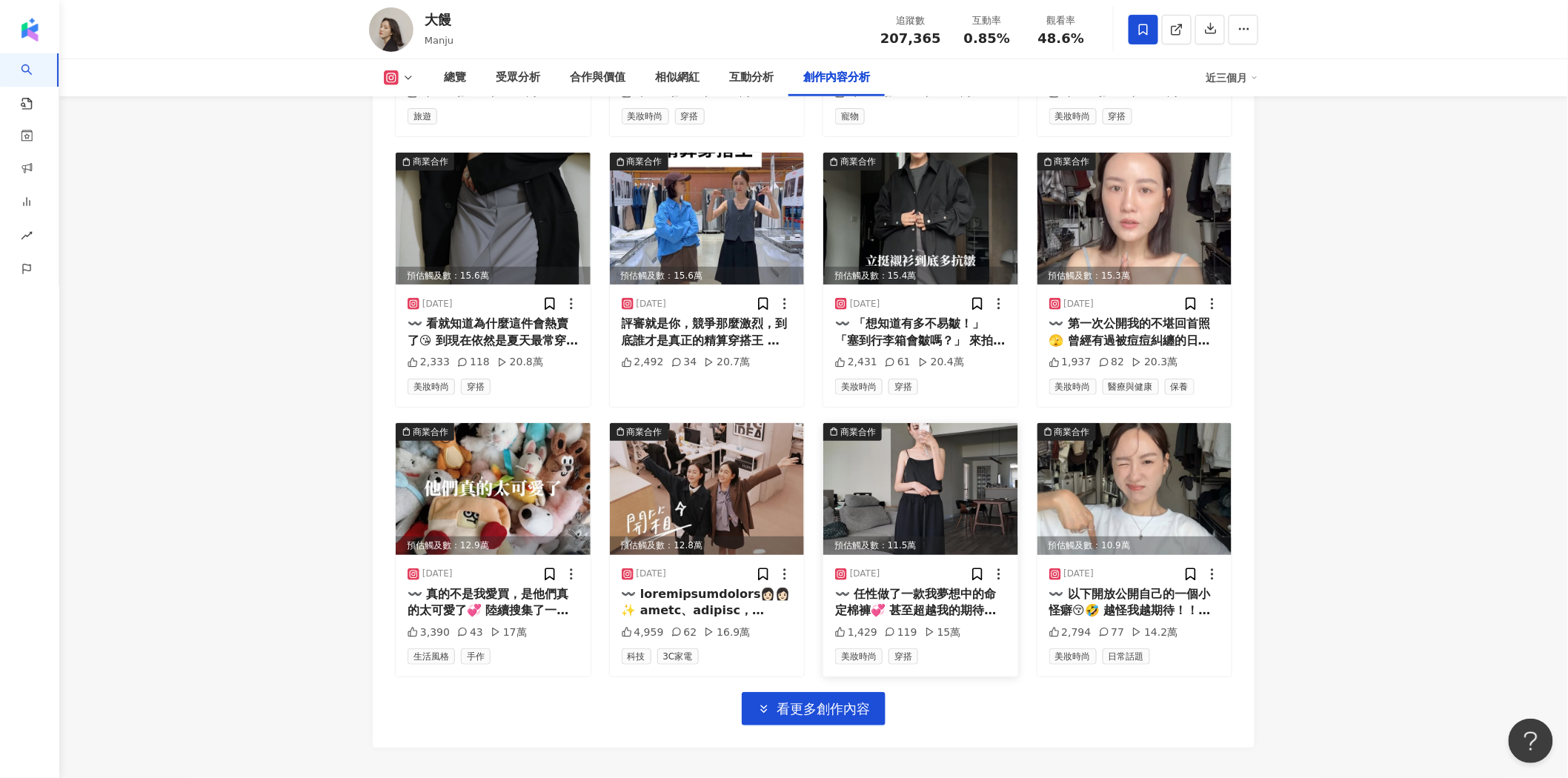
scroll to position [5020, 0]
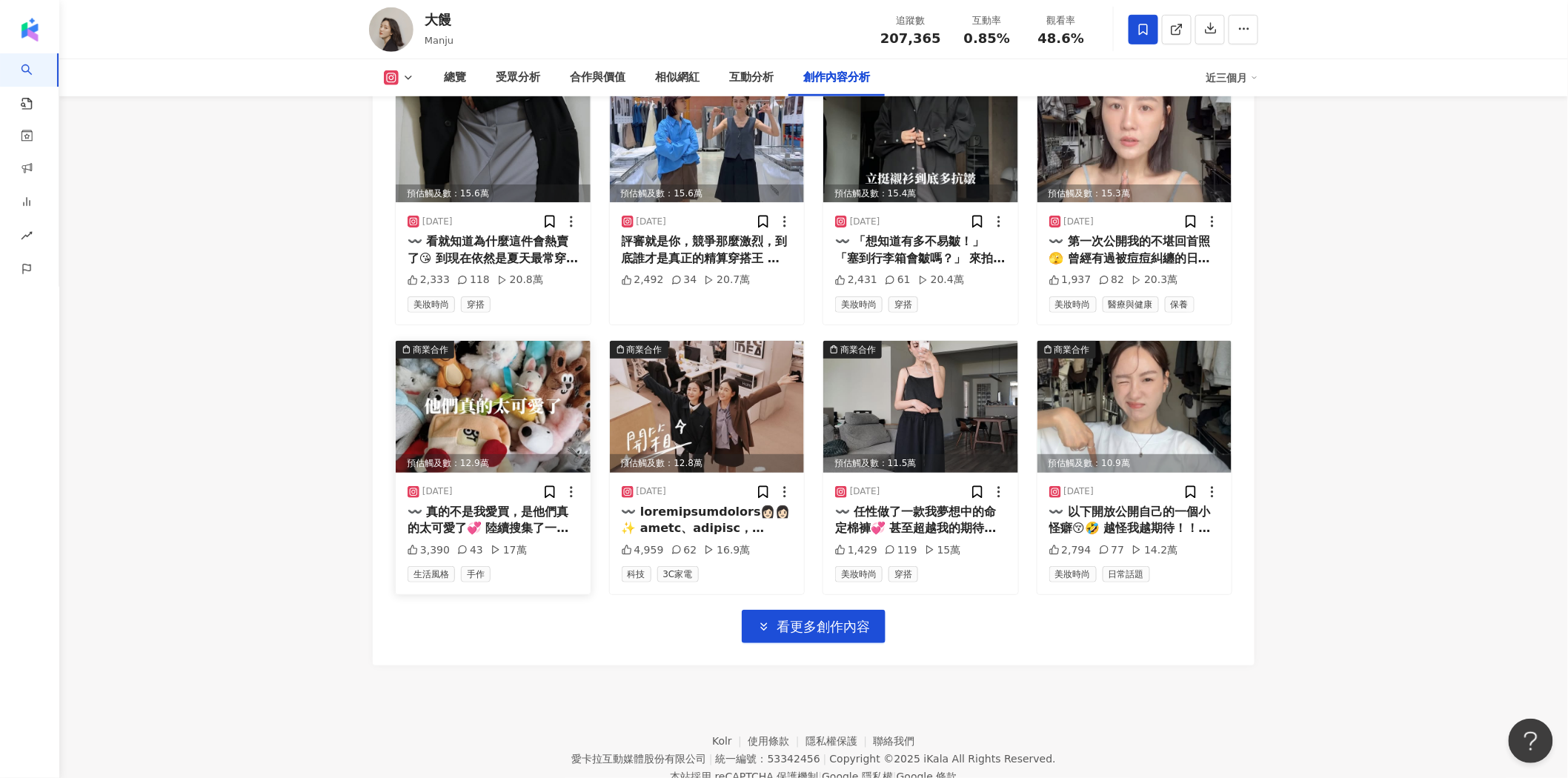
click at [499, 357] on img at bounding box center [492, 406] width 195 height 132
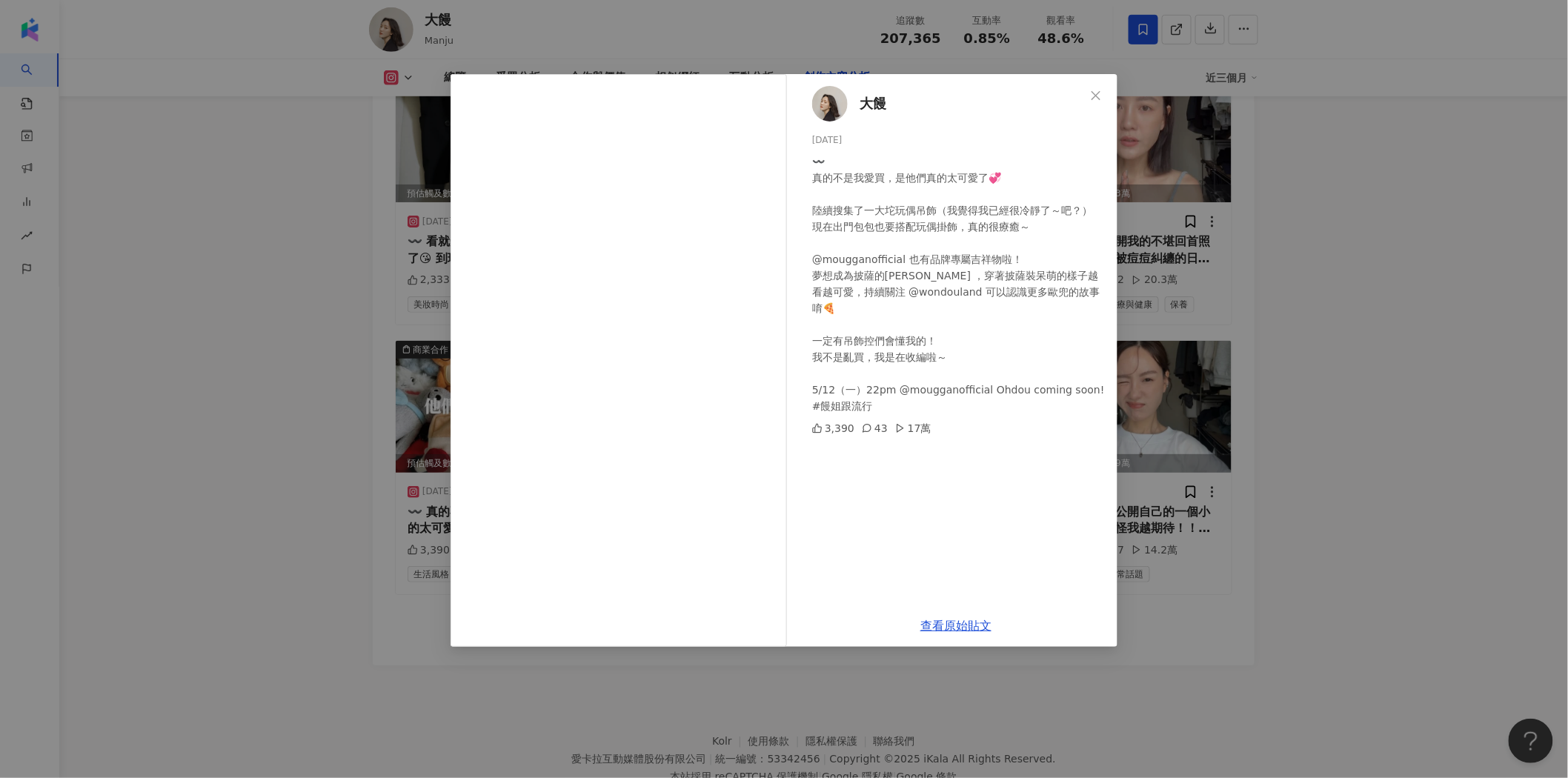
click at [1317, 315] on div "大饅 2025/5/10 〰️ 真的不是我愛買，是他們真的太可愛了💞 陸續搜集了一大坨玩偶吊飾（我覺得我已經很冷靜了～吧？） 現在出門包包也要搭配玩偶掛飾，真…" at bounding box center [784, 389] width 1568 height 778
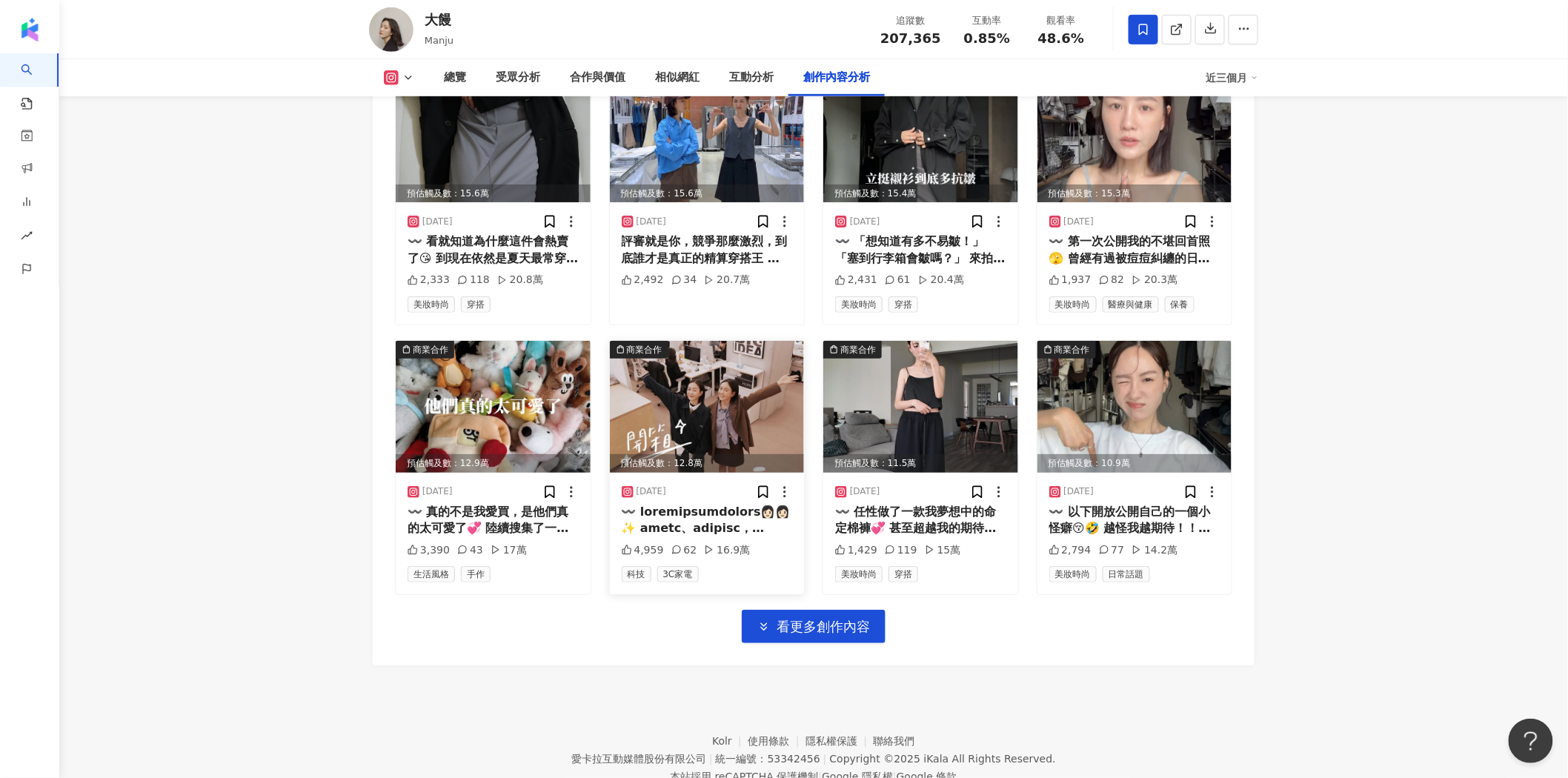
click at [786, 341] on img at bounding box center [707, 406] width 195 height 132
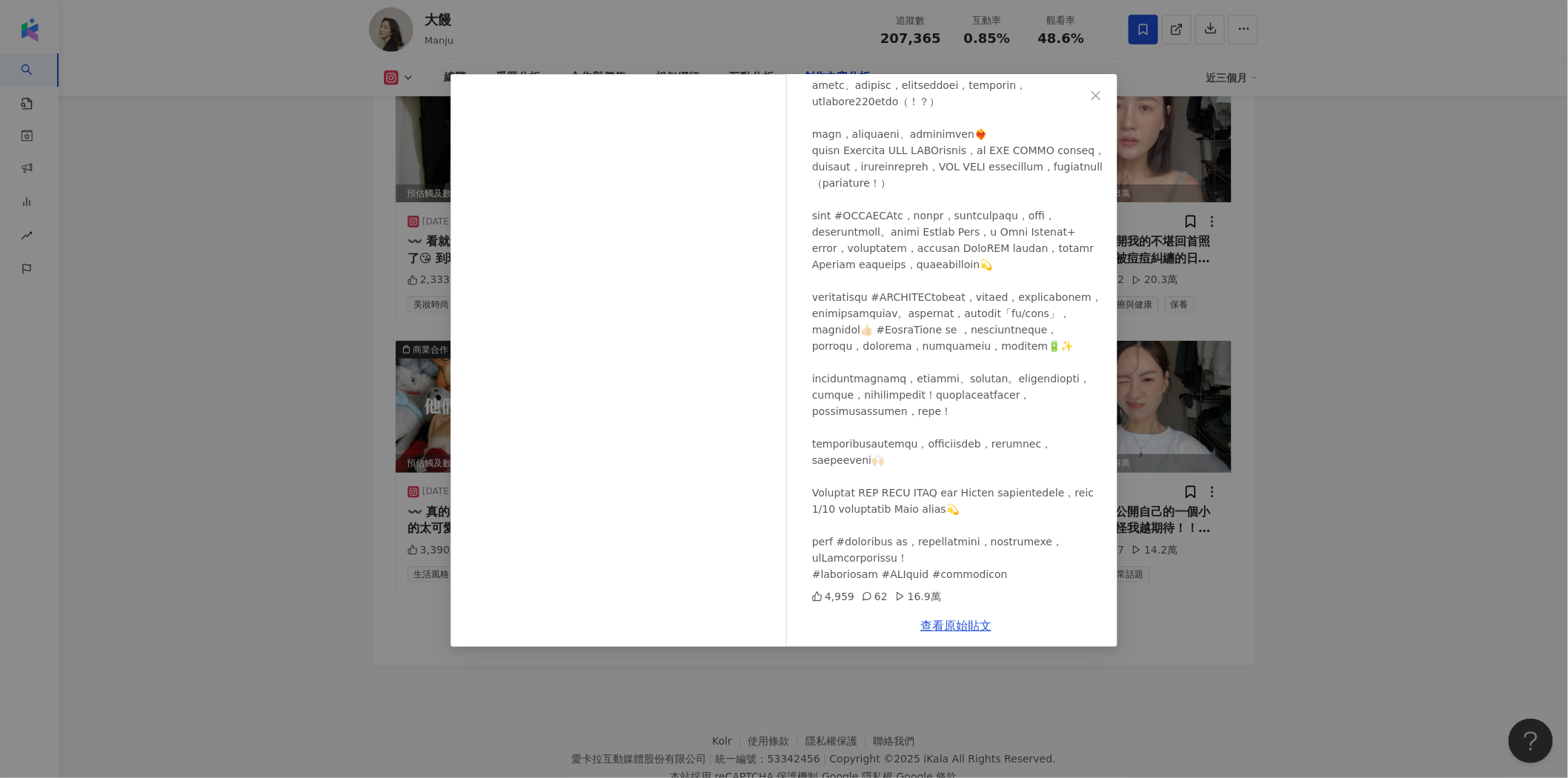
scroll to position [239, 0]
drag, startPoint x: 812, startPoint y: 480, endPoint x: 853, endPoint y: 479, distance: 41.0
click at [853, 479] on div at bounding box center [959, 305] width 294 height 554
copy div "P ICON K"
click at [958, 626] on link "查看原始貼文" at bounding box center [956, 626] width 72 height 14
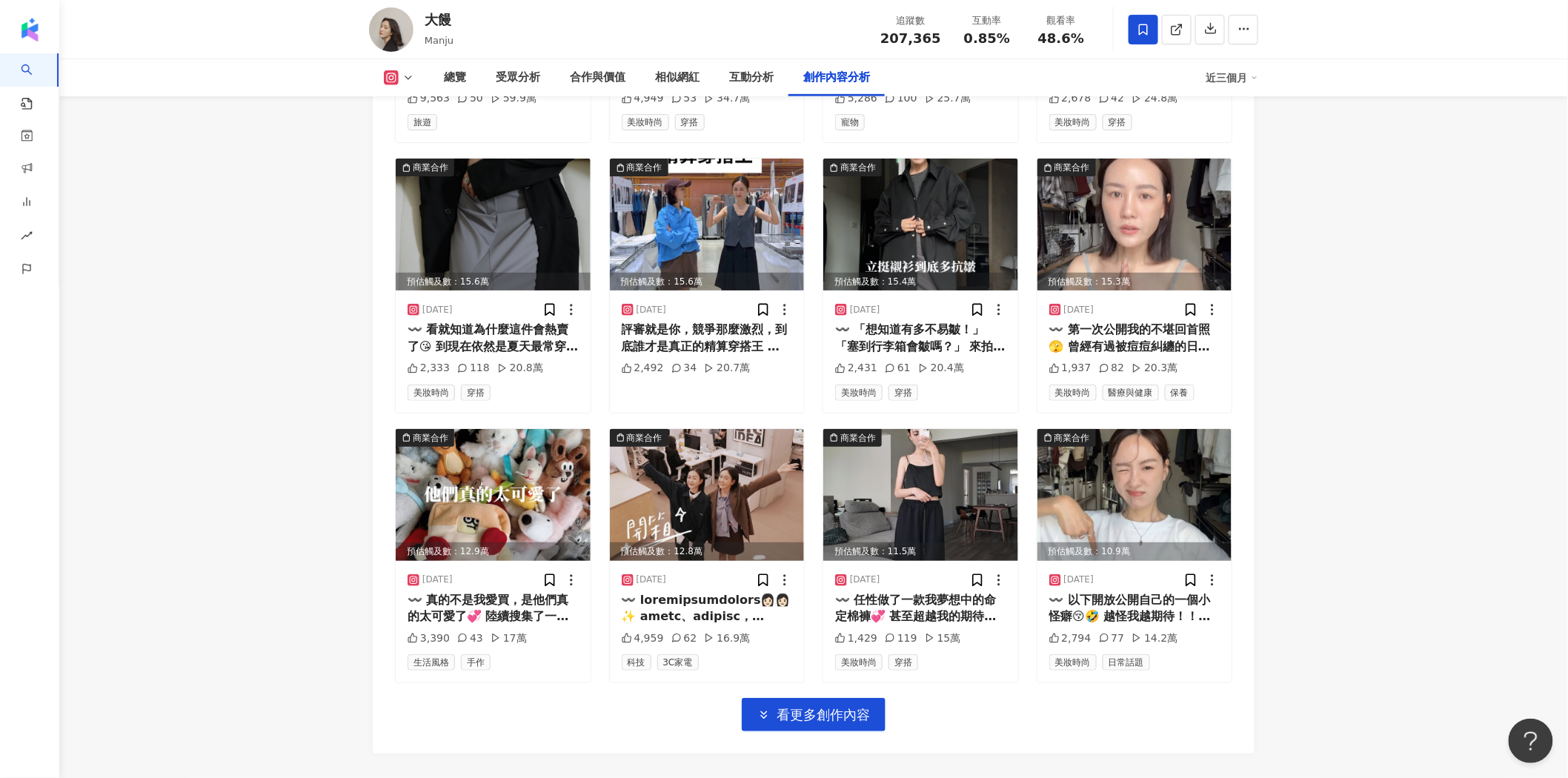
scroll to position [5020, 0]
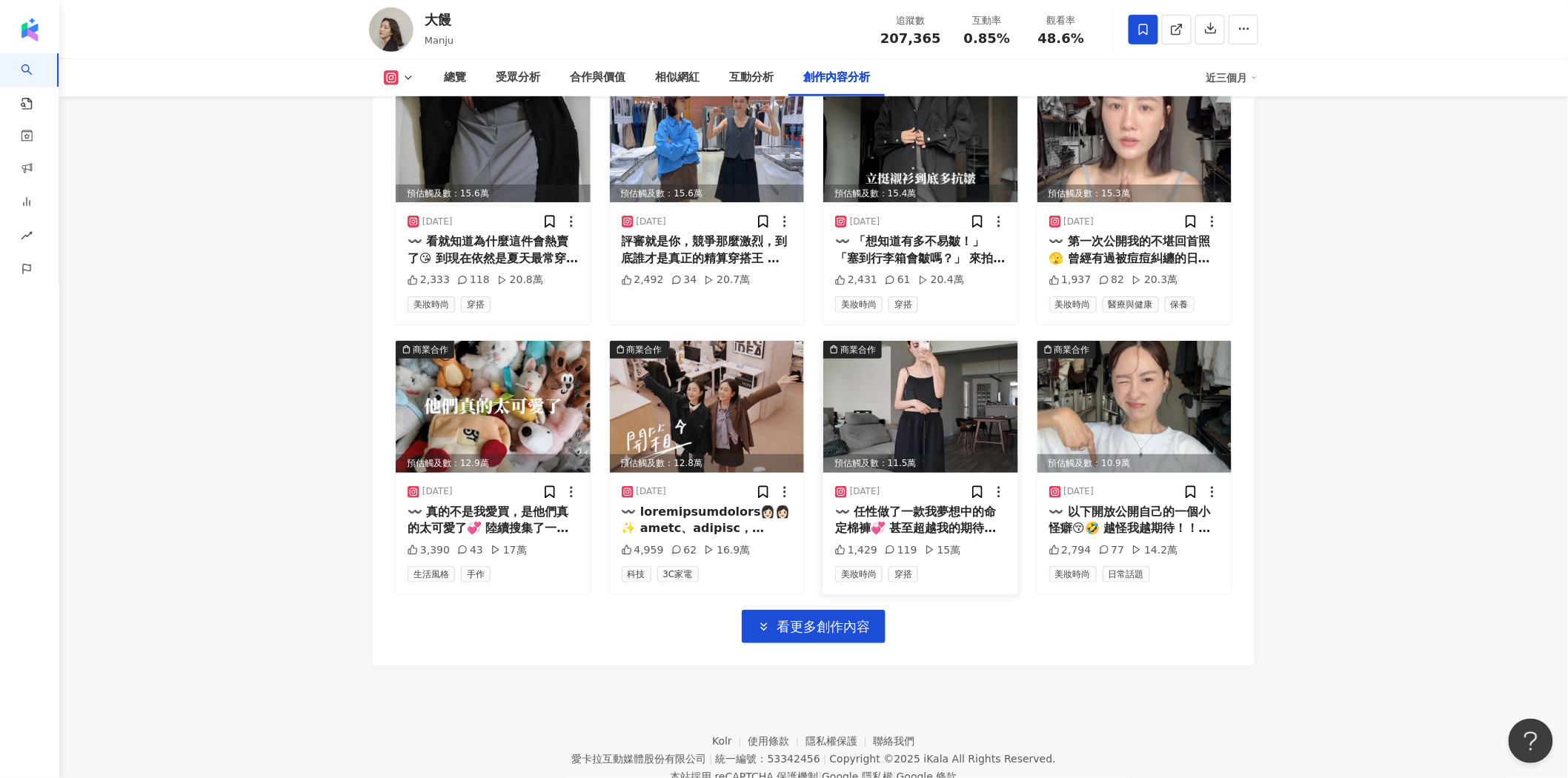
click at [904, 350] on img at bounding box center [920, 406] width 195 height 132
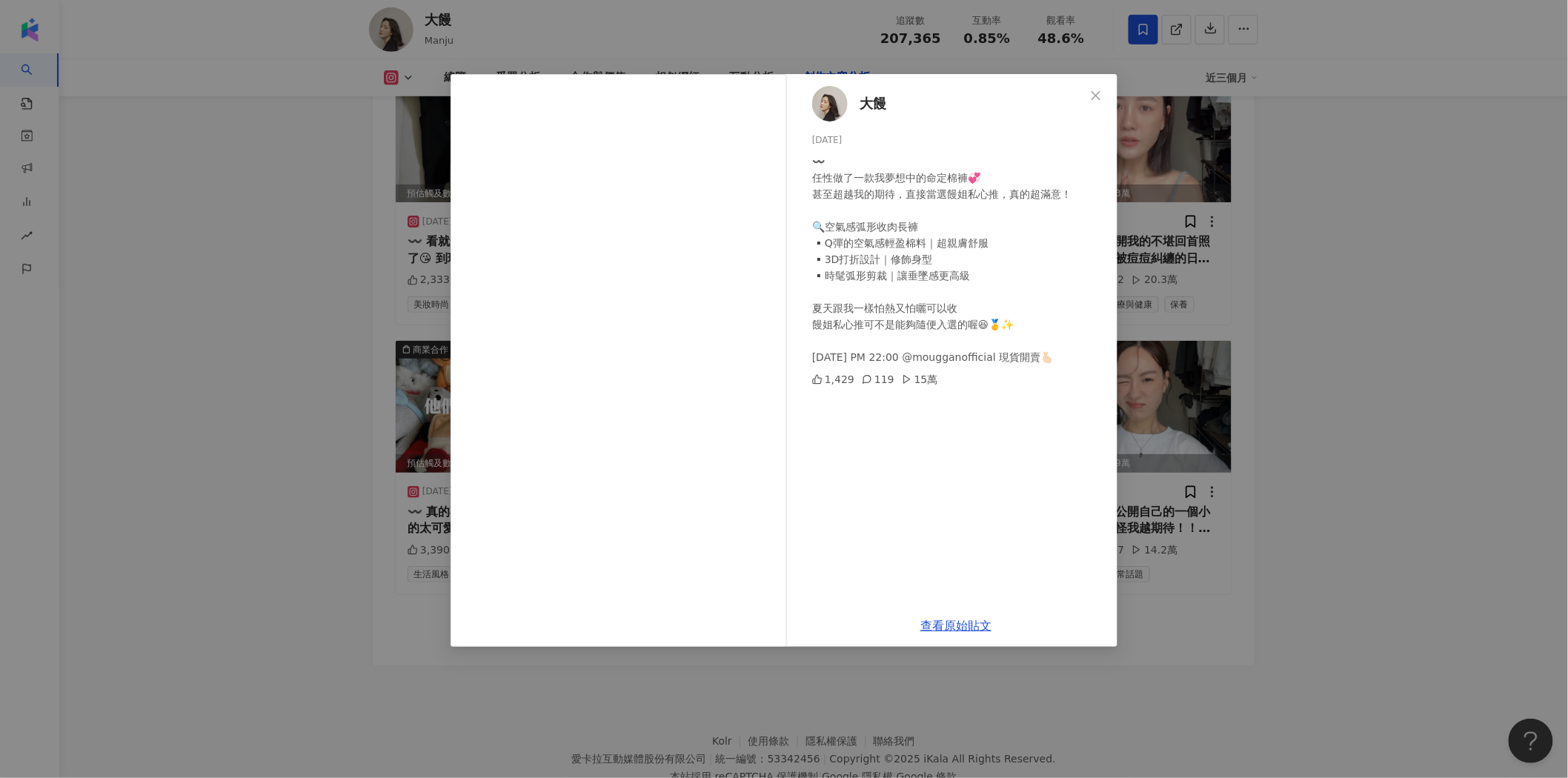
click at [1313, 363] on div "大饅 2025/5/18 〰️ 任性做了一款我夢想中的命定棉褲💞 甚至超越我的期待，直接當選饅姐私心推，真的超滿意！ 🔍空氣感弧形收肉長褲 ▪️Q彈的空氣感輕…" at bounding box center [784, 389] width 1568 height 778
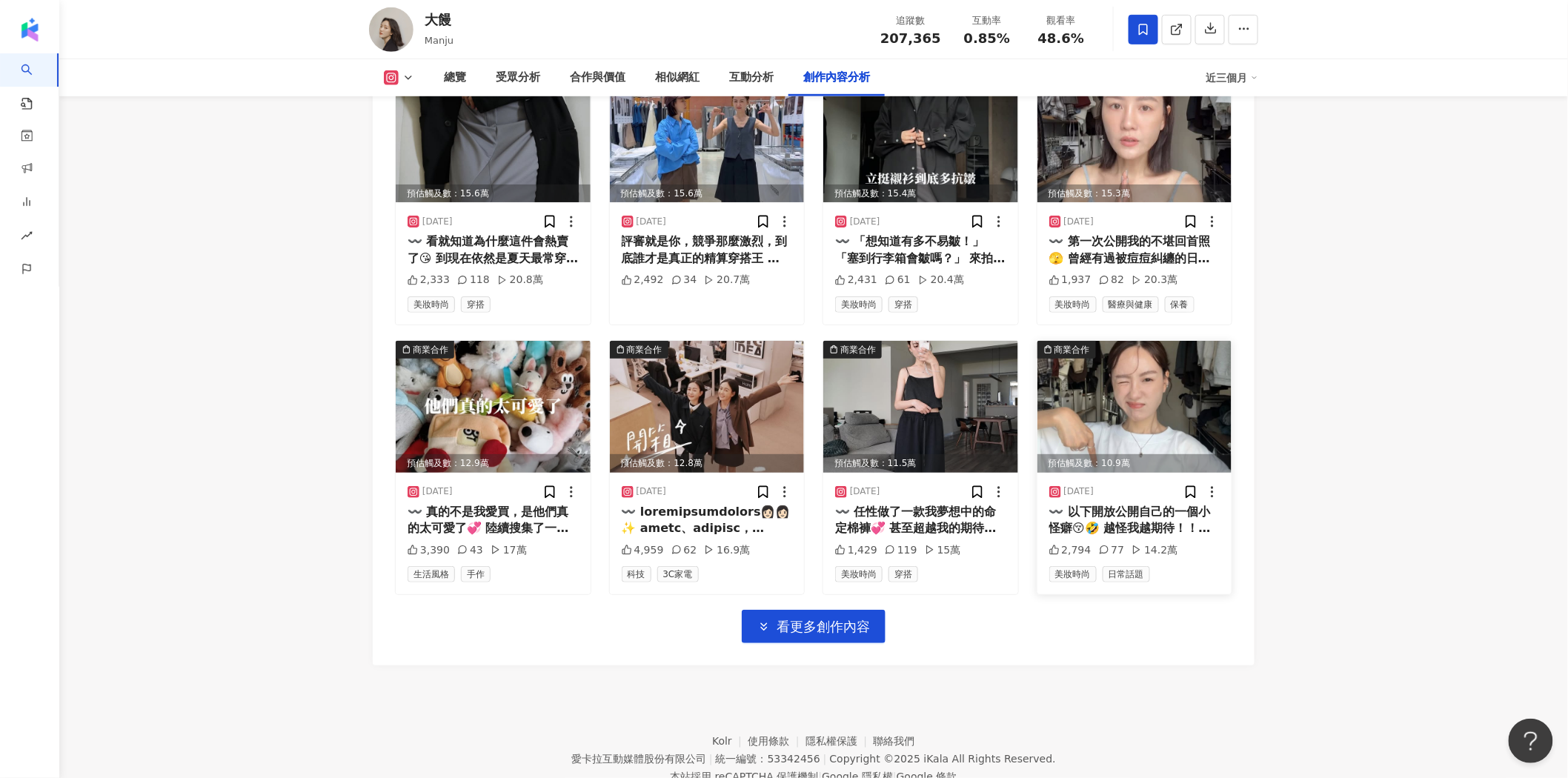
click at [1137, 346] on img at bounding box center [1134, 406] width 195 height 132
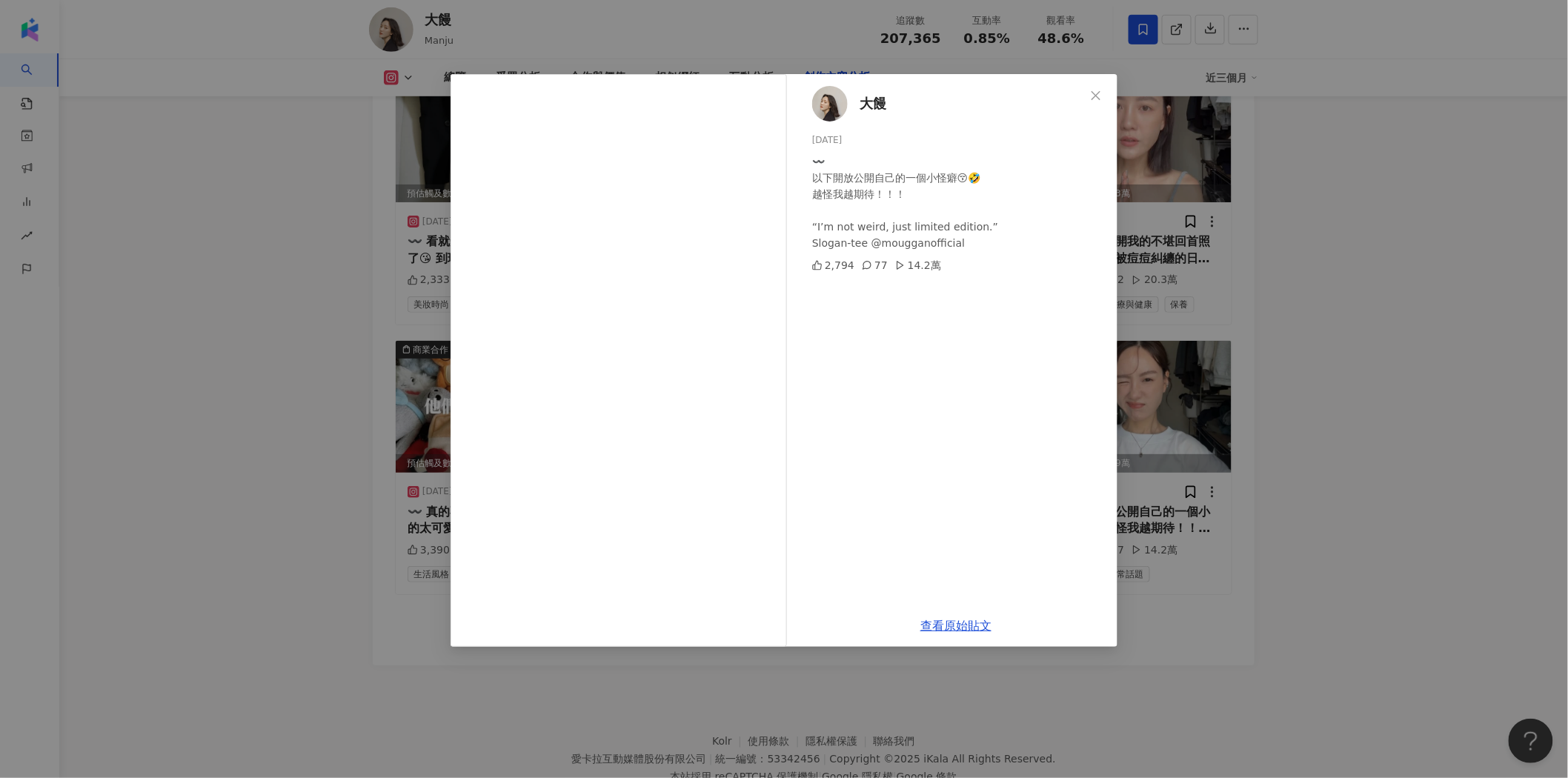
click at [1432, 393] on div "大饅 2025/7/3 〰️ 以下開放公開自己的一個小怪癖😚🤣 越怪我越期待！！！ “I’m not weird, just limited edition.…" at bounding box center [784, 389] width 1568 height 778
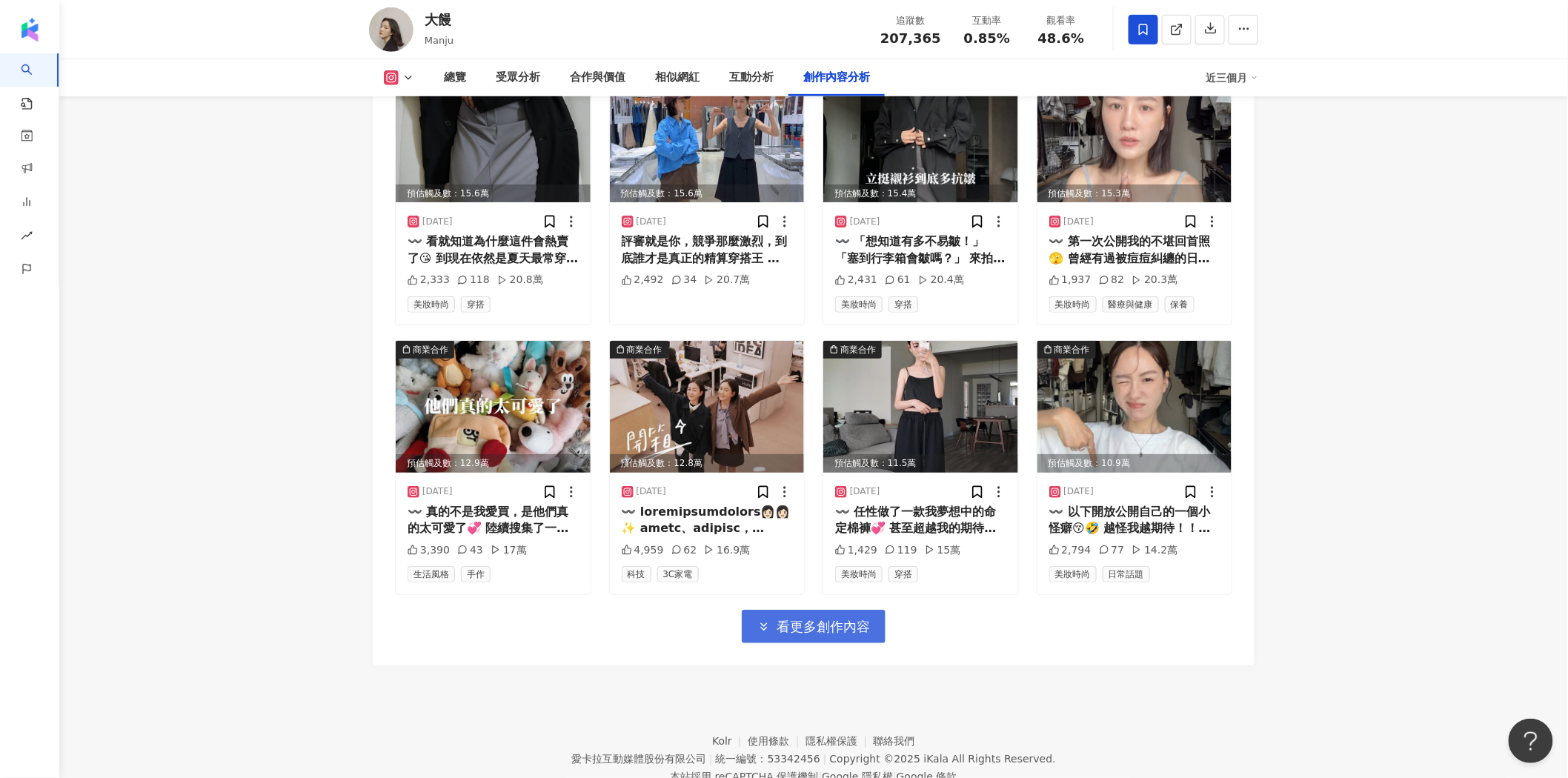
click at [842, 619] on span "看更多創作內容" at bounding box center [823, 627] width 93 height 16
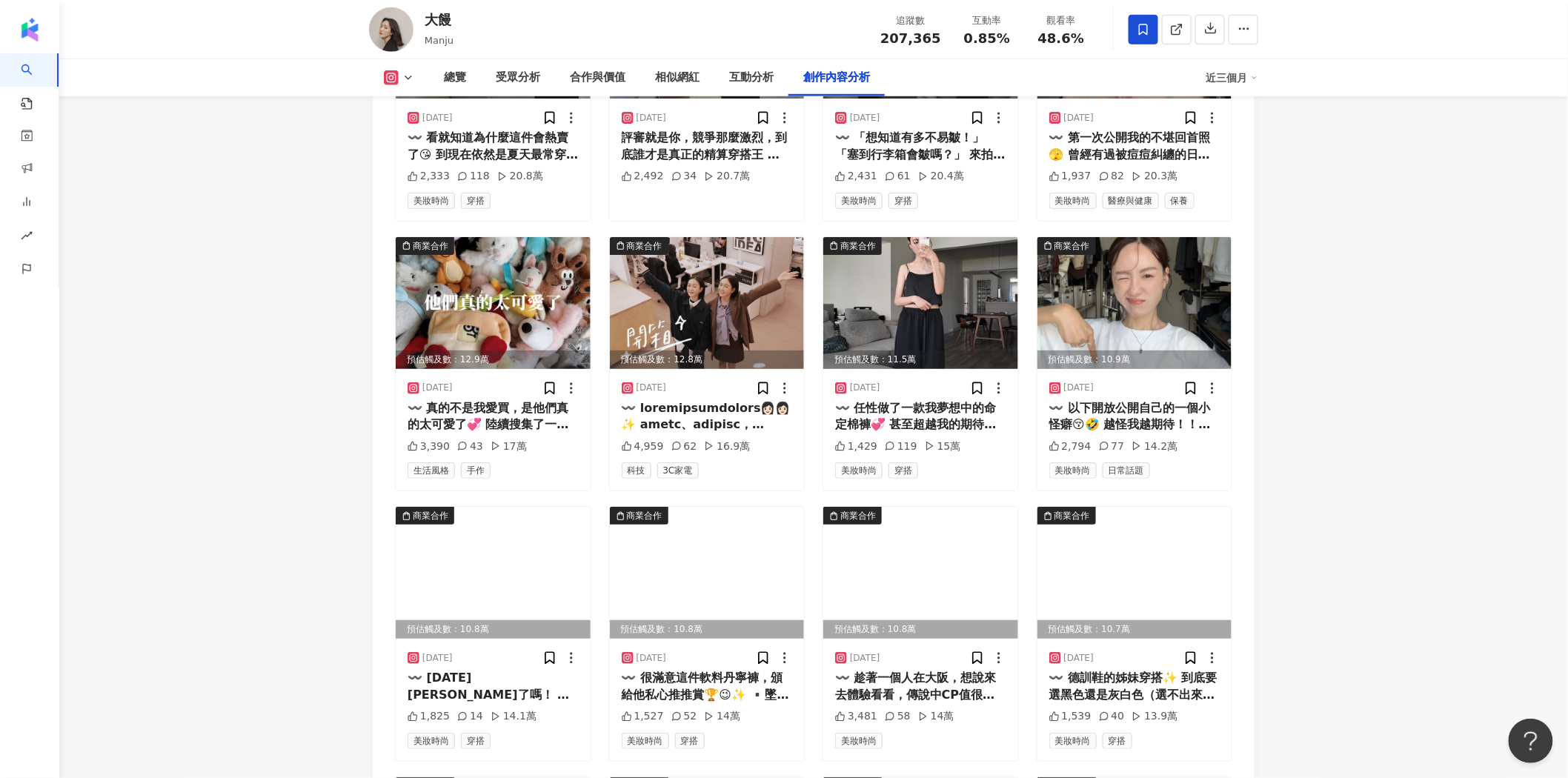
scroll to position [5267, 0]
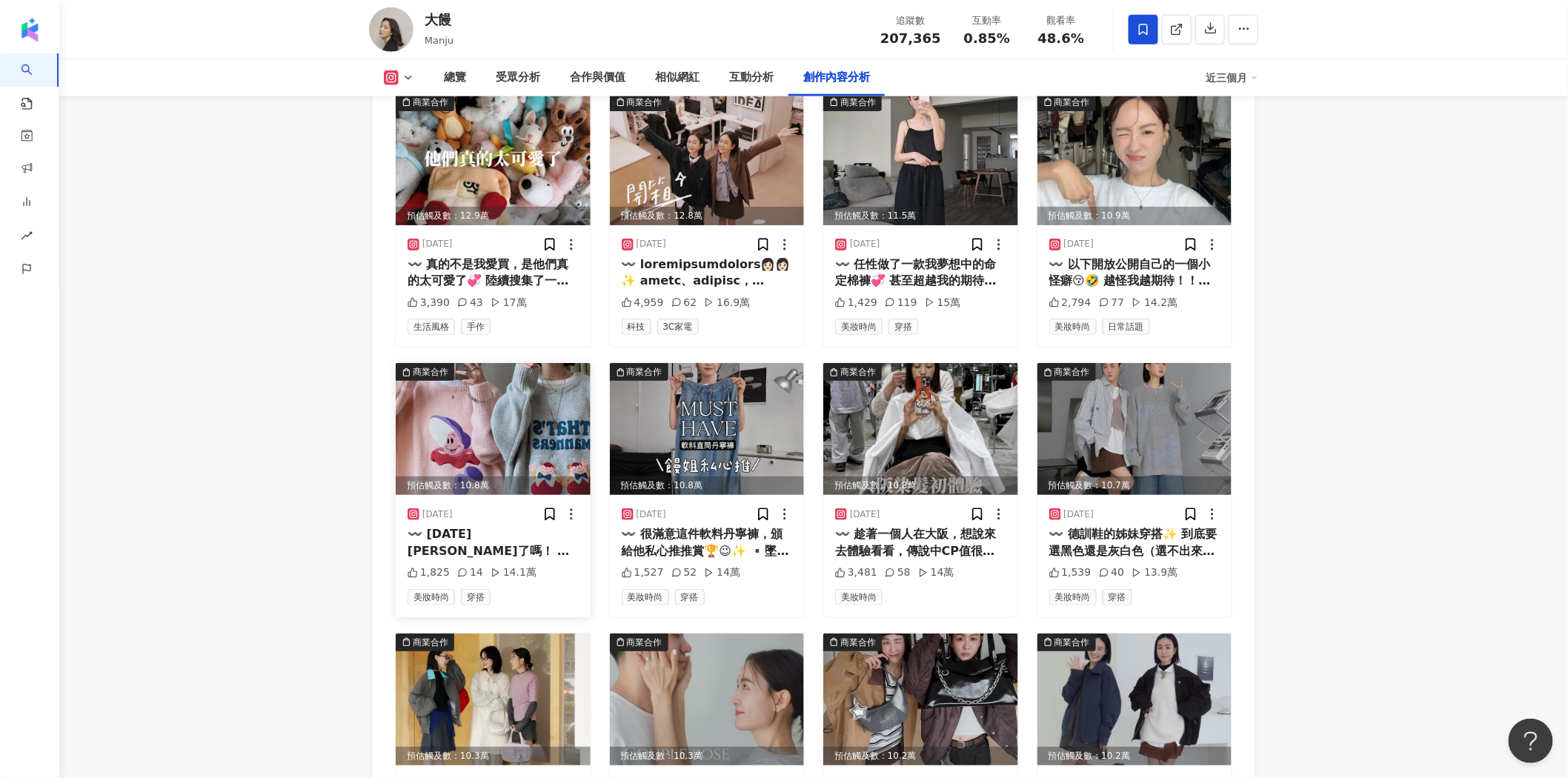
click at [487, 372] on img at bounding box center [492, 429] width 195 height 132
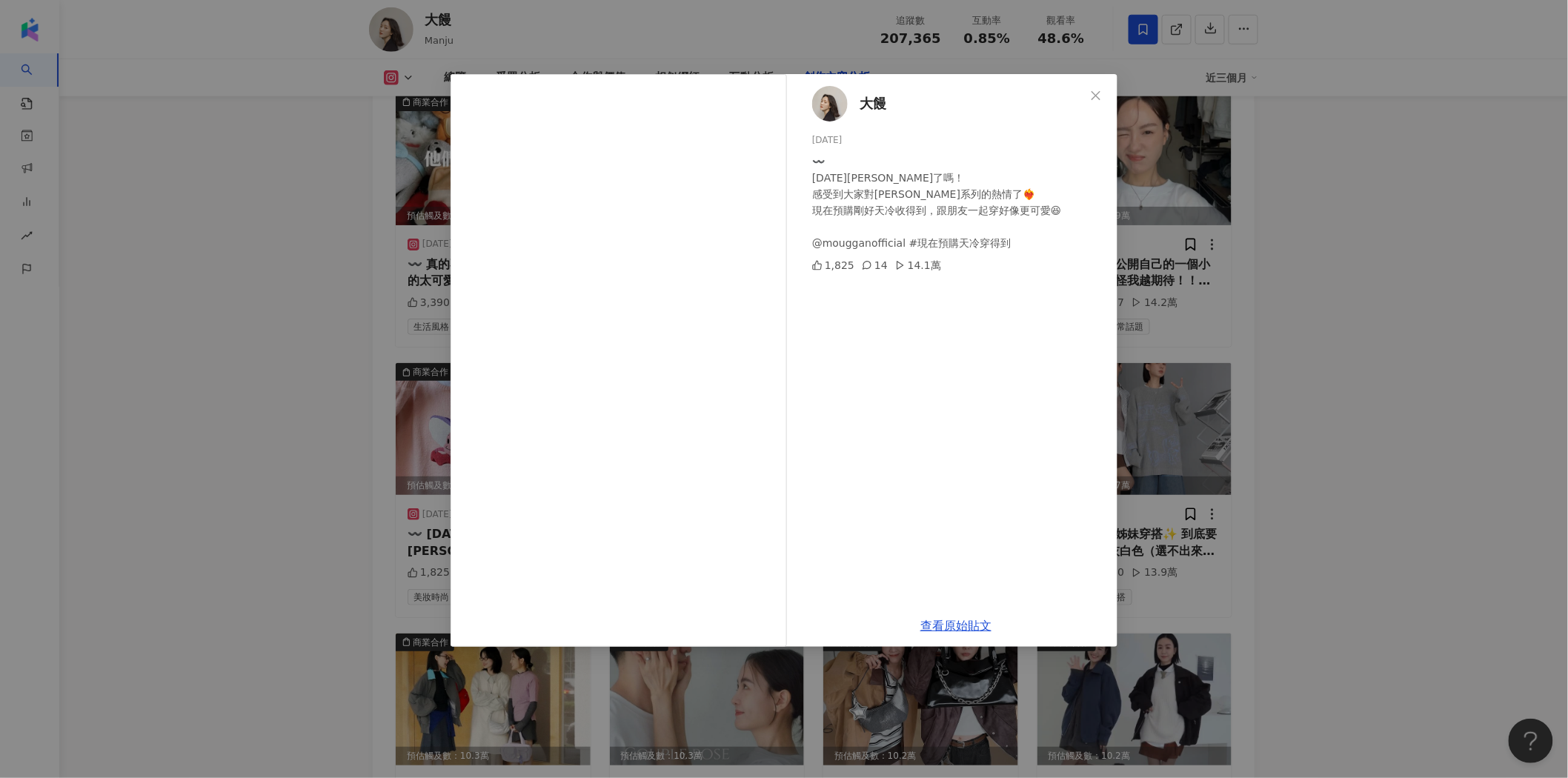
click at [1264, 315] on div "大饅 2024/10/21 〰️ 今天愛麗絲了嗎！ 感受到大家對愛麗絲系列的熱情了❤️‍🔥 現在預購剛好天冷收得到，跟朋友一起穿好像更可愛😆 @mouggan…" at bounding box center [784, 389] width 1568 height 778
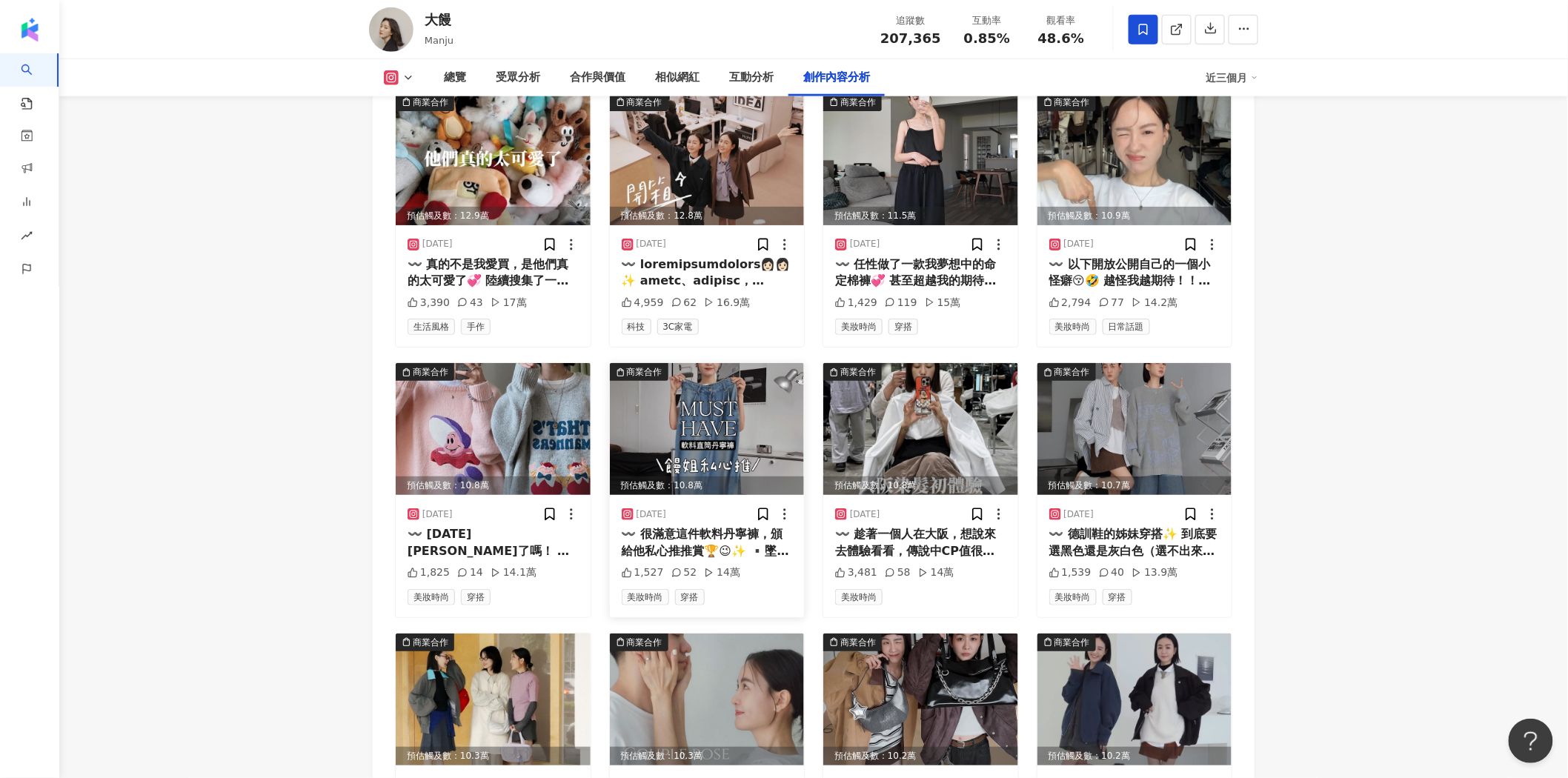
click at [645, 405] on img at bounding box center [707, 429] width 195 height 132
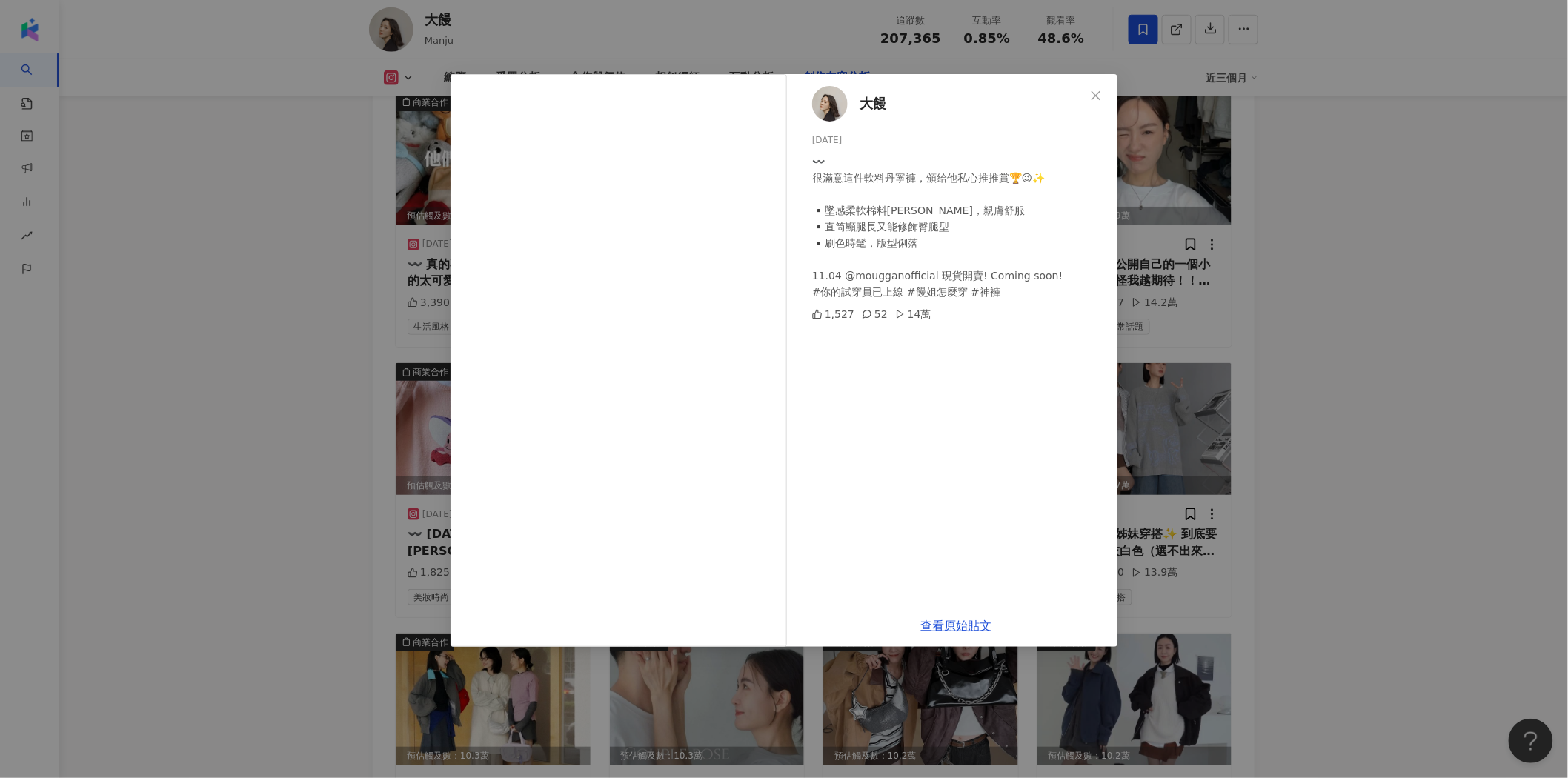
click at [1236, 359] on div "大饅 2024/11/3 〰️ 很滿意這件軟料丹寧褲，頒給他私心推推賞🏆😉✨ ▪️墜感柔軟棉料丹寧，親膚舒服 ▪️直筒顯腿長又能修飾臀腿型 ▪️刷色時髦，版型…" at bounding box center [784, 389] width 1568 height 778
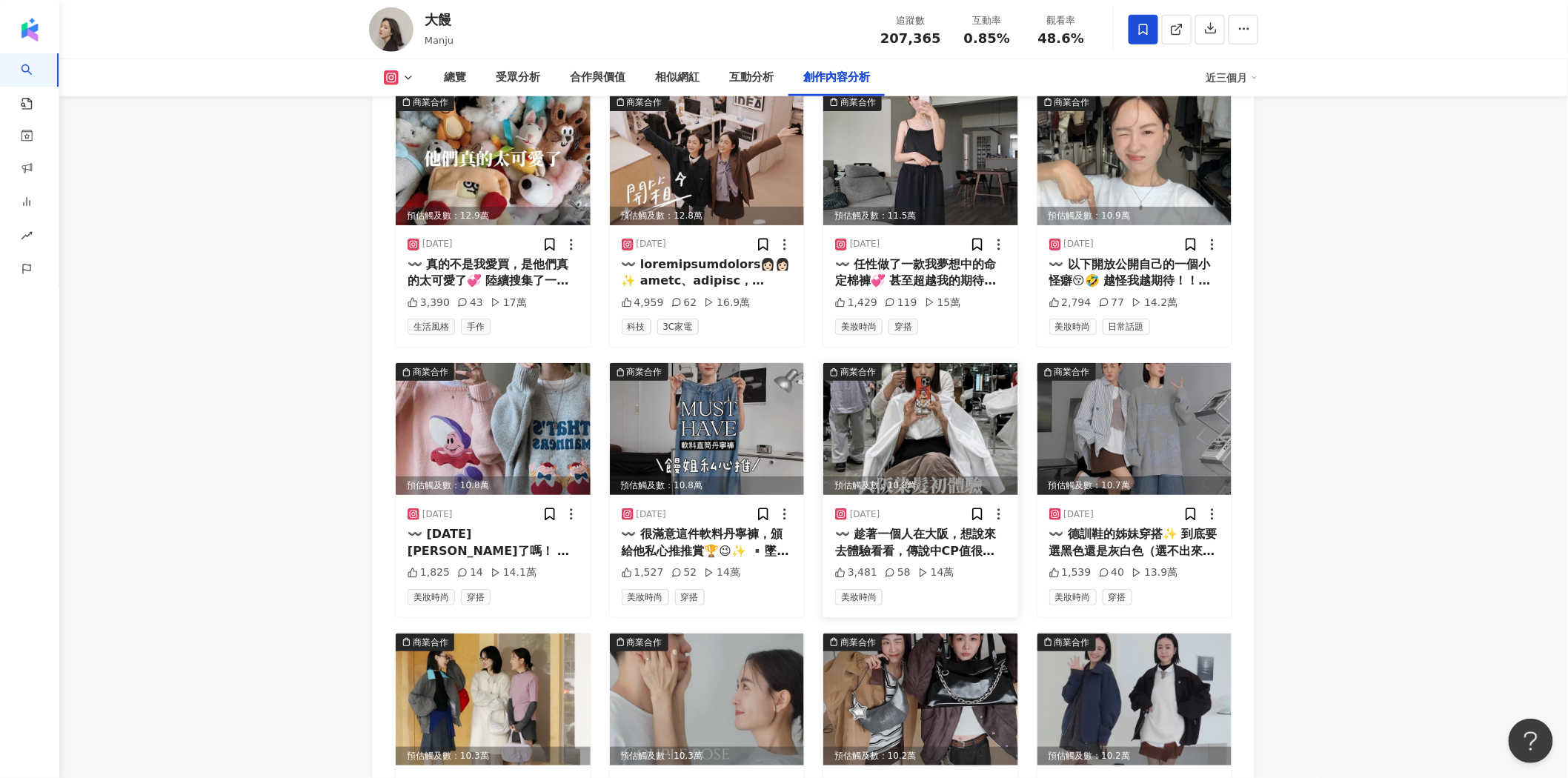
click at [862, 375] on img at bounding box center [920, 429] width 195 height 132
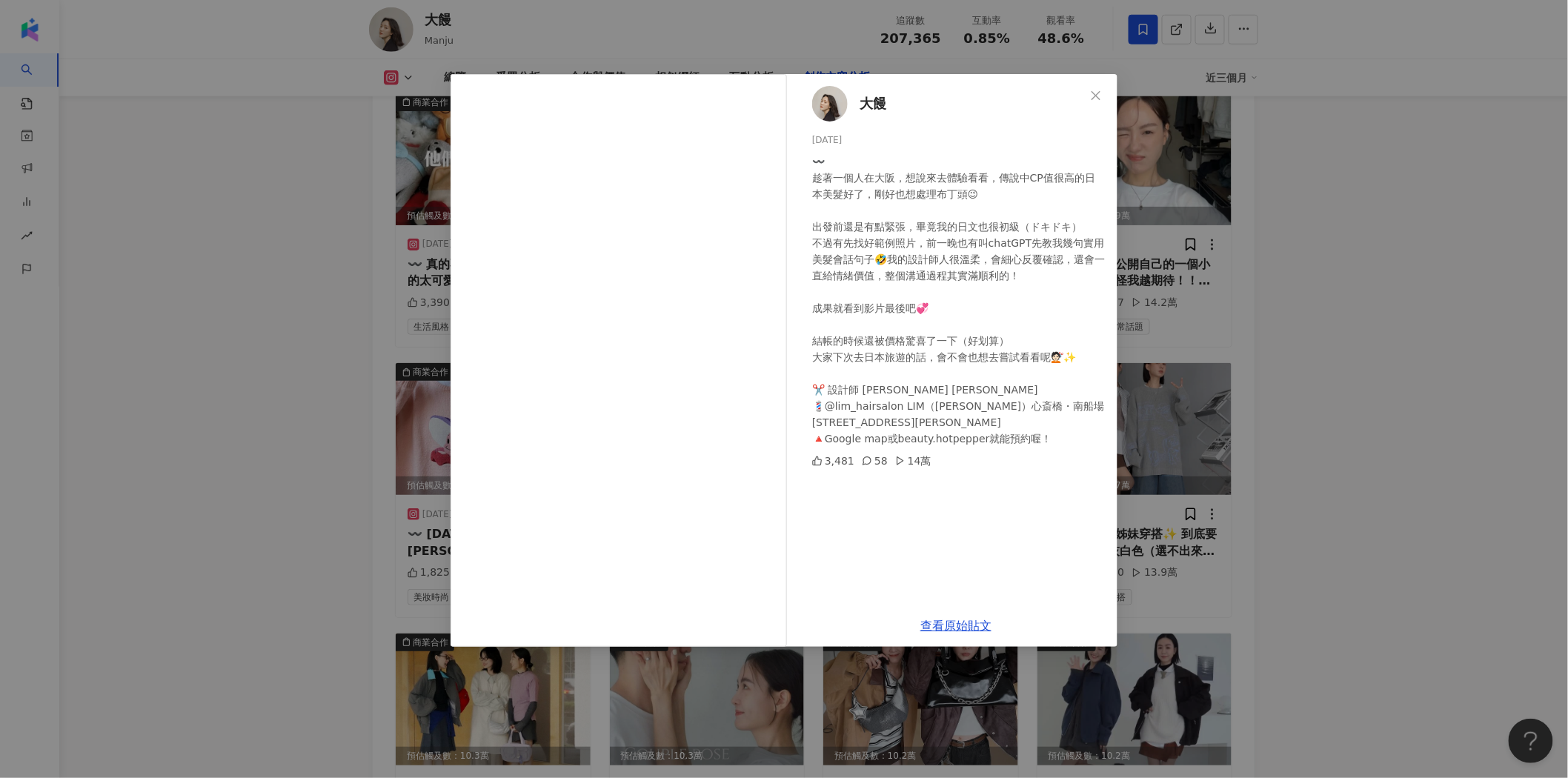
click at [1299, 423] on div "大饅 2025/5/29 〰️ 趁著一個人在大阪，想說來去體驗看看，傳說中CP值很高的日本美髮好了，剛好也想處理布丁頭😉 出發前還是有點緊張，畢竟我的日文也很…" at bounding box center [784, 389] width 1568 height 778
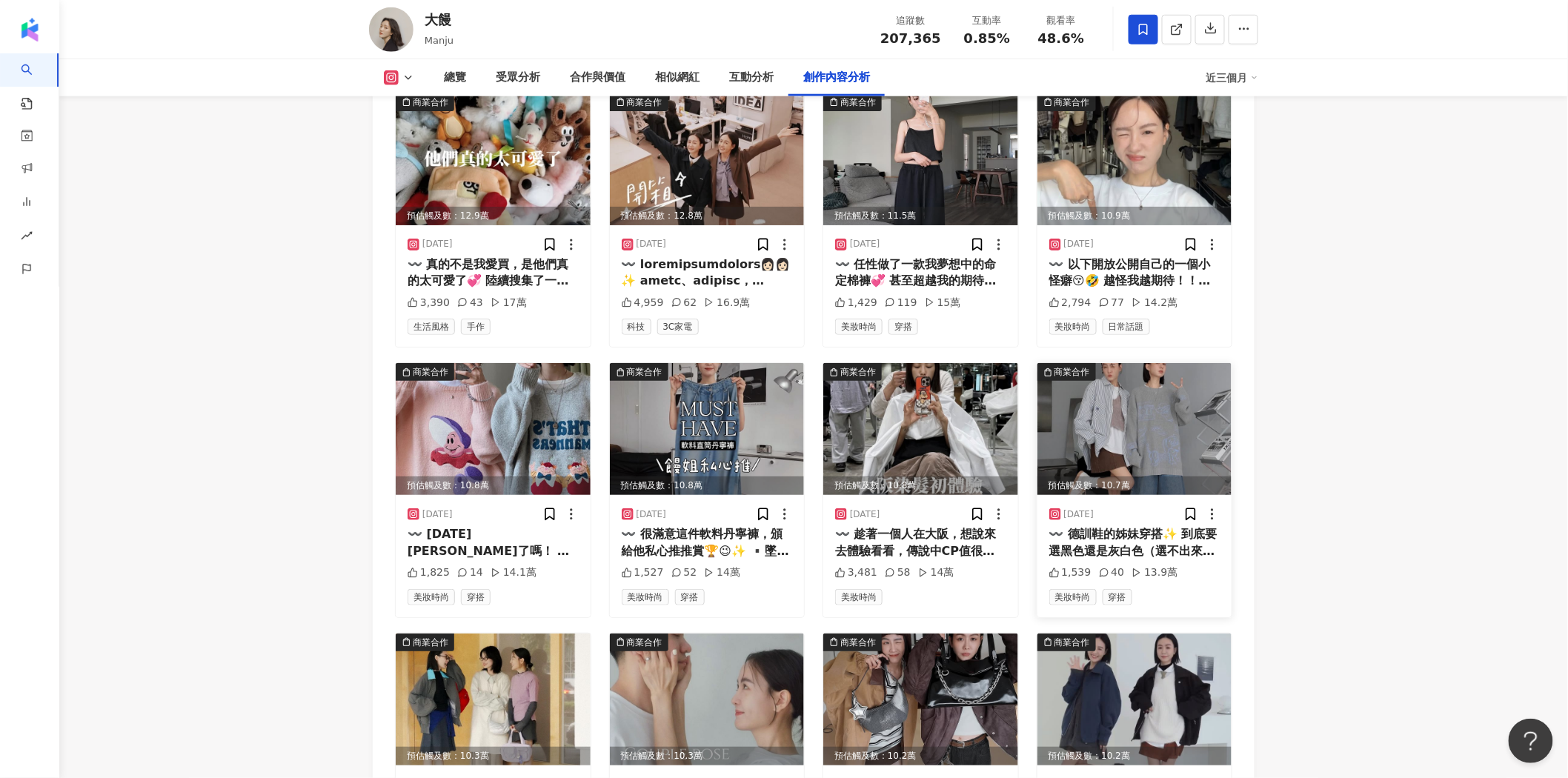
click at [1139, 383] on img at bounding box center [1134, 429] width 195 height 132
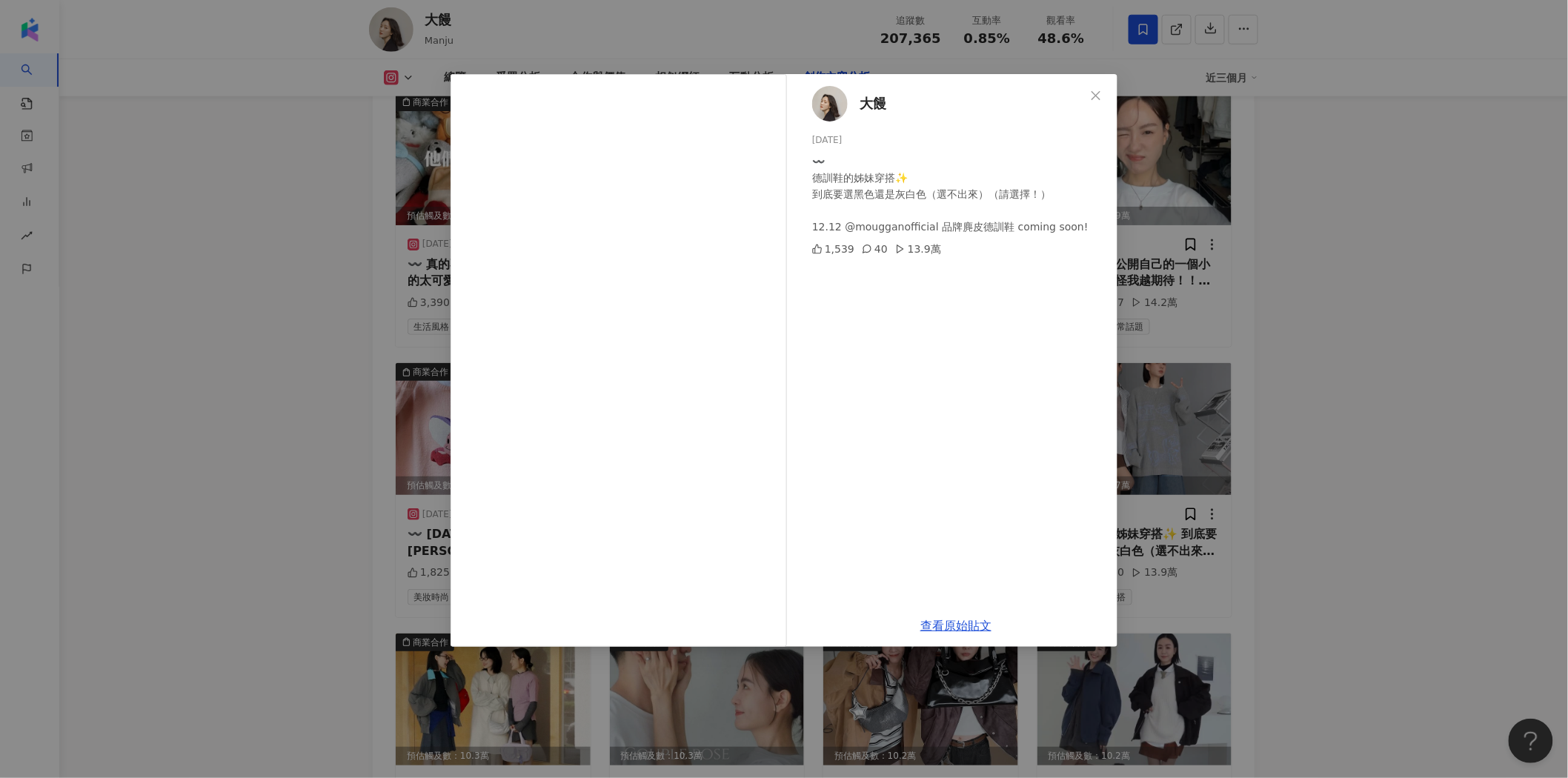
click at [1299, 368] on div "大饅 2024/12/11 〰️ 德訓鞋的姊妹穿搭✨ 到底要選黑色還是灰白色（選不出來）（請選擇！） 12.12 @mougganofficial 品牌麂皮德…" at bounding box center [784, 389] width 1568 height 778
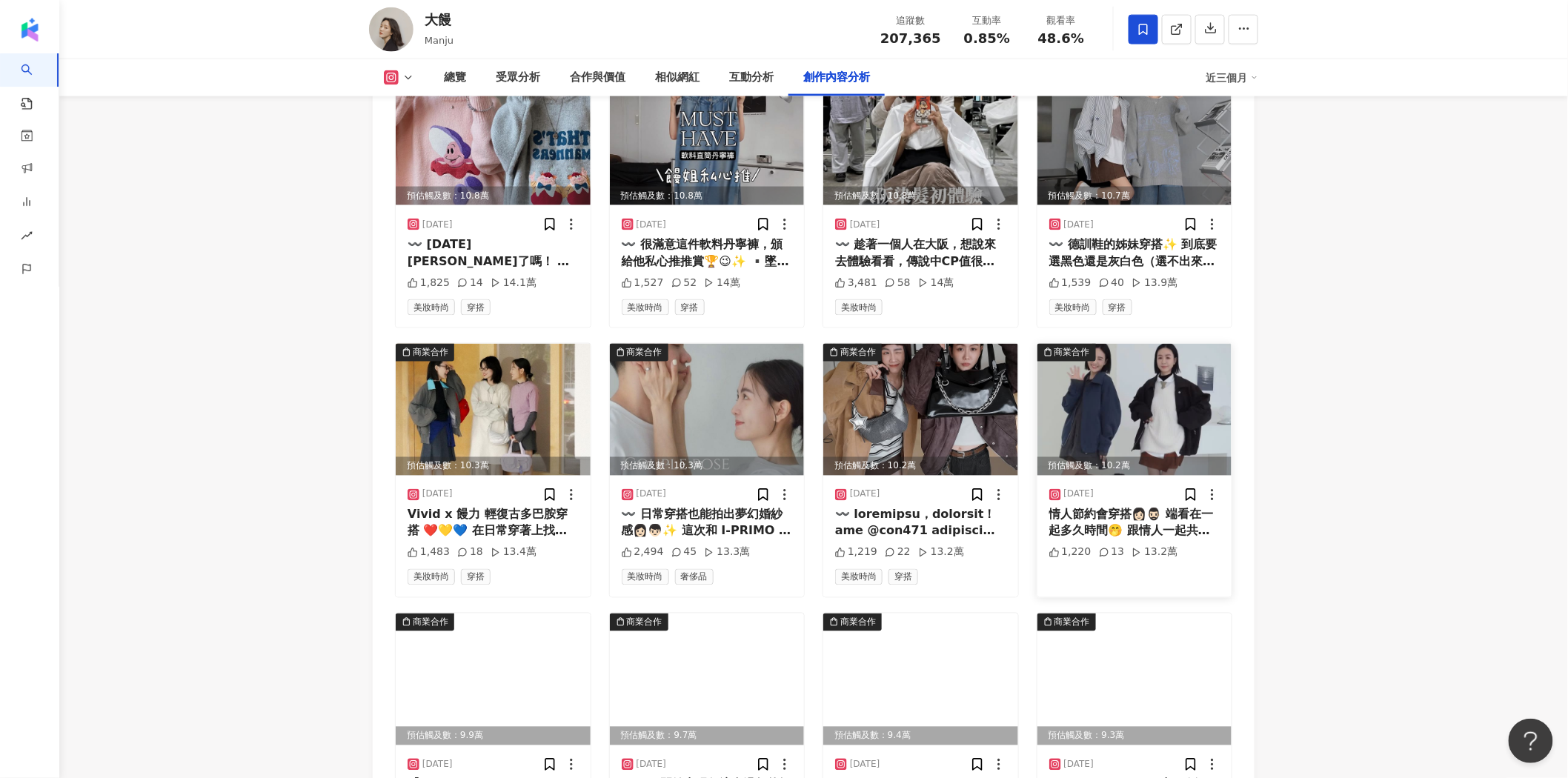
scroll to position [5597, 0]
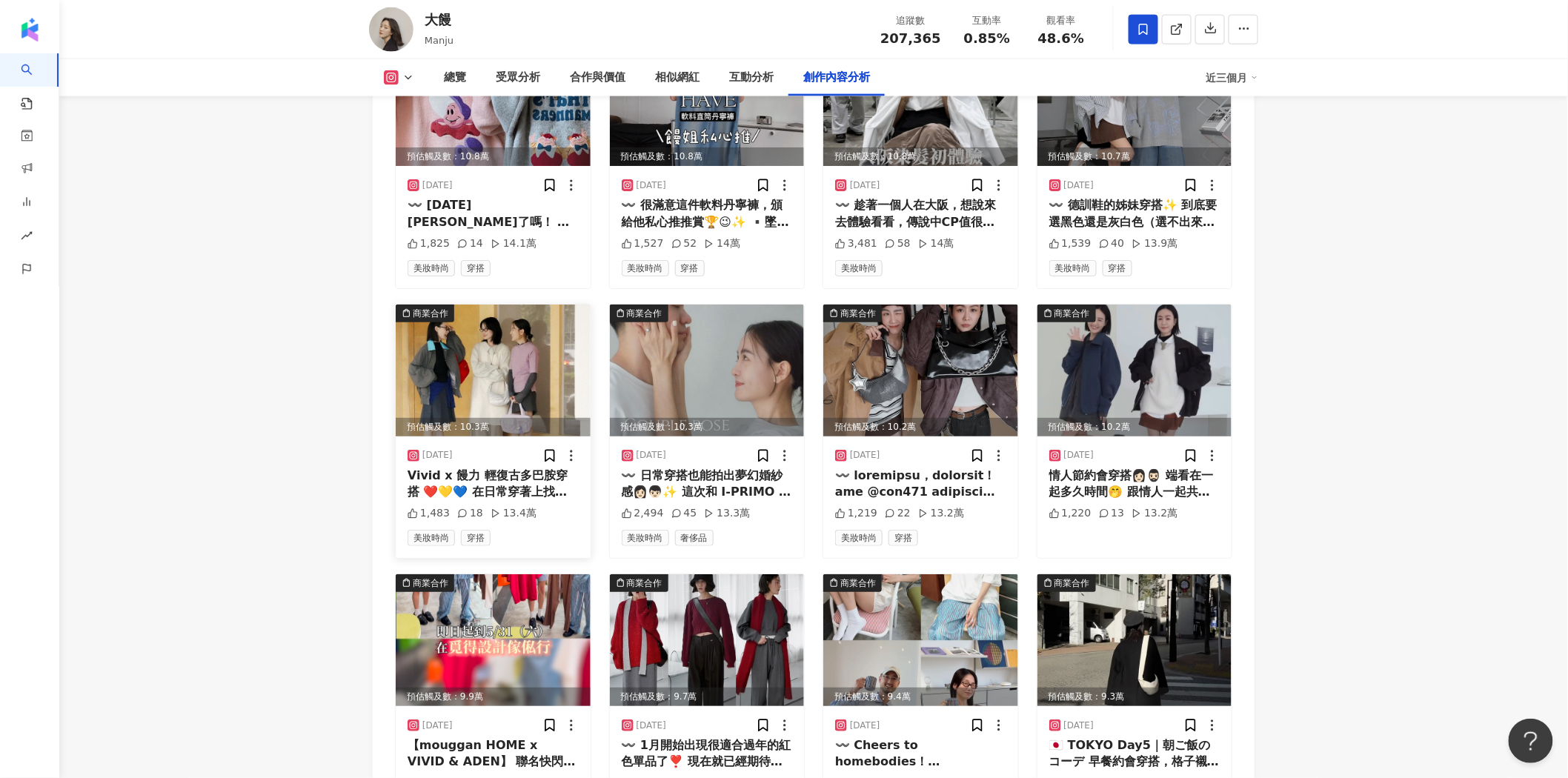
click at [476, 311] on img at bounding box center [492, 371] width 195 height 132
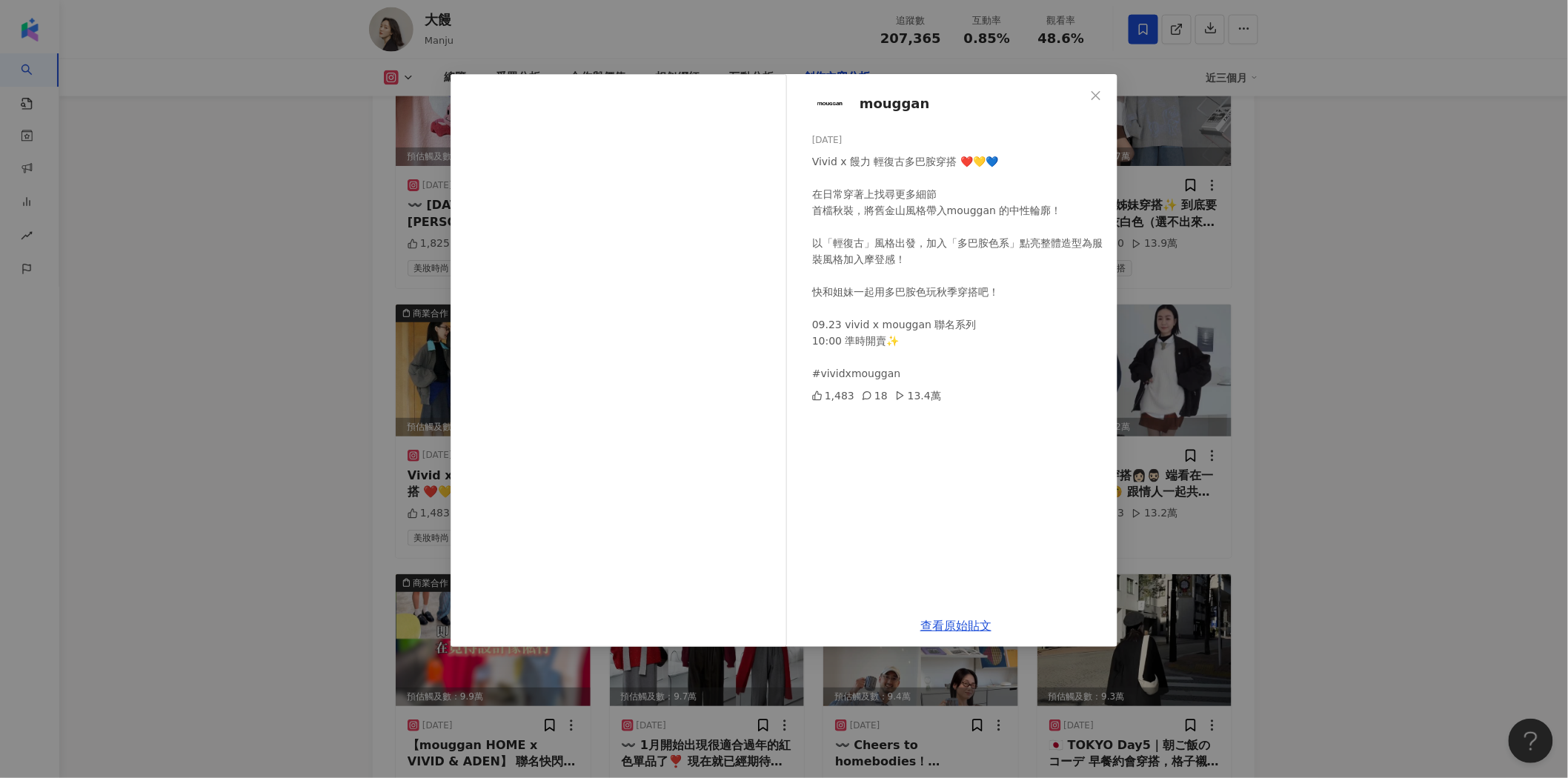
click at [1313, 409] on div "mouggan 2024/9/22 Vivid x 饅力 輕復古多巴胺穿搭 ❤️💛💙 在日常穿著上找尋更多細節 首檔秋裝，將舊金山風格帶入mouggan 的中…" at bounding box center [784, 389] width 1568 height 778
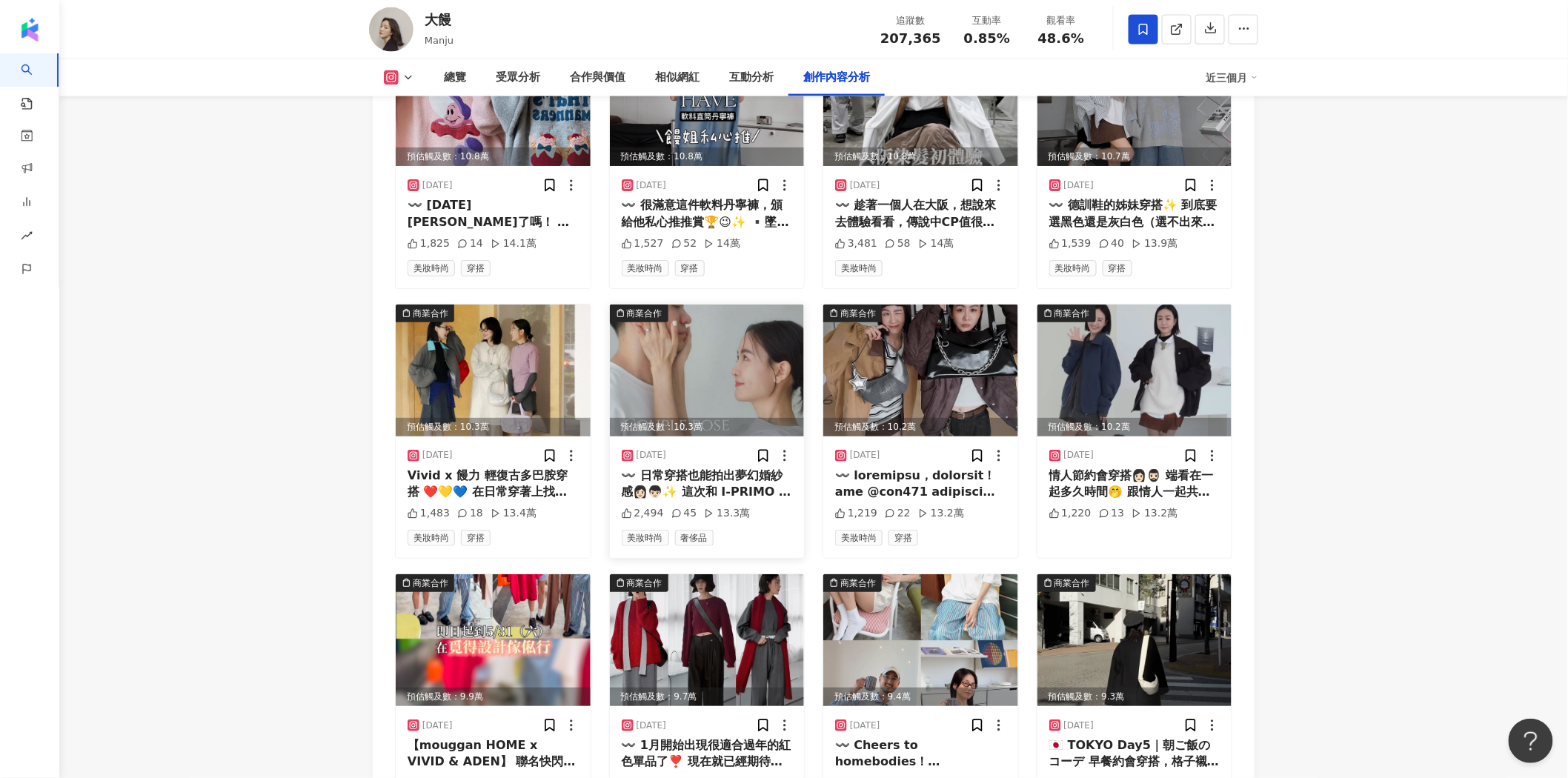
click at [754, 312] on img at bounding box center [707, 371] width 195 height 132
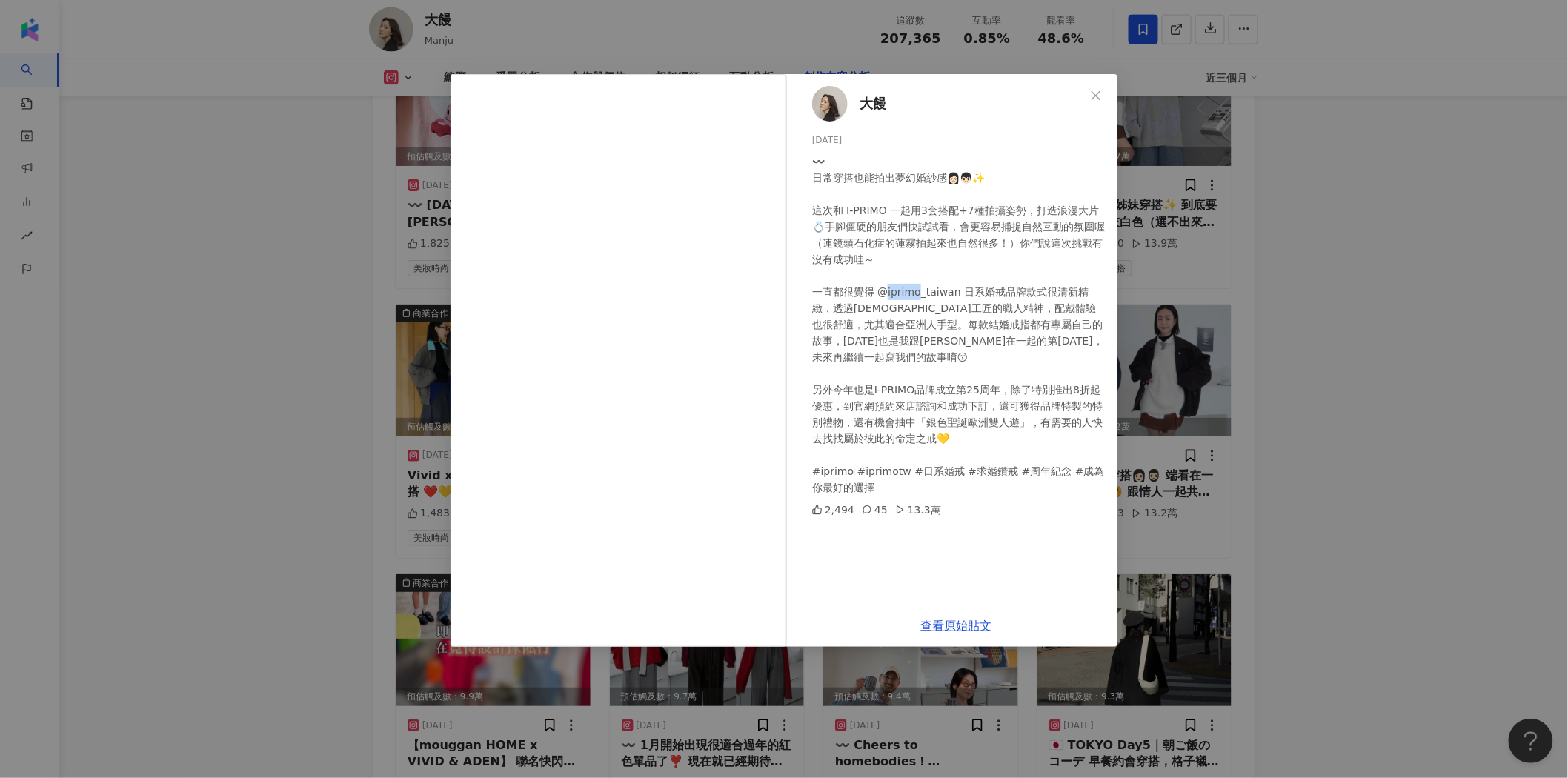
drag, startPoint x: 888, startPoint y: 291, endPoint x: 916, endPoint y: 291, distance: 28.0
click at [916, 291] on div "〰️ 日常穿搭也能拍出夢幻婚紗感👩🏻👦🏻✨ 這次和 I-PRIMO 一起用3套搭配+7種拍攝姿勢，打造浪漫大片💍手腳僵硬的朋友們快試試看，會更容易捕捉自然互動…" at bounding box center [959, 325] width 294 height 342
copy div "o_taiw"
click at [942, 623] on link "查看原始貼文" at bounding box center [956, 626] width 72 height 14
click at [1352, 310] on div "大饅 2024/9/25 2,494 45 13.3萬 查看原始貼文" at bounding box center [784, 389] width 1568 height 778
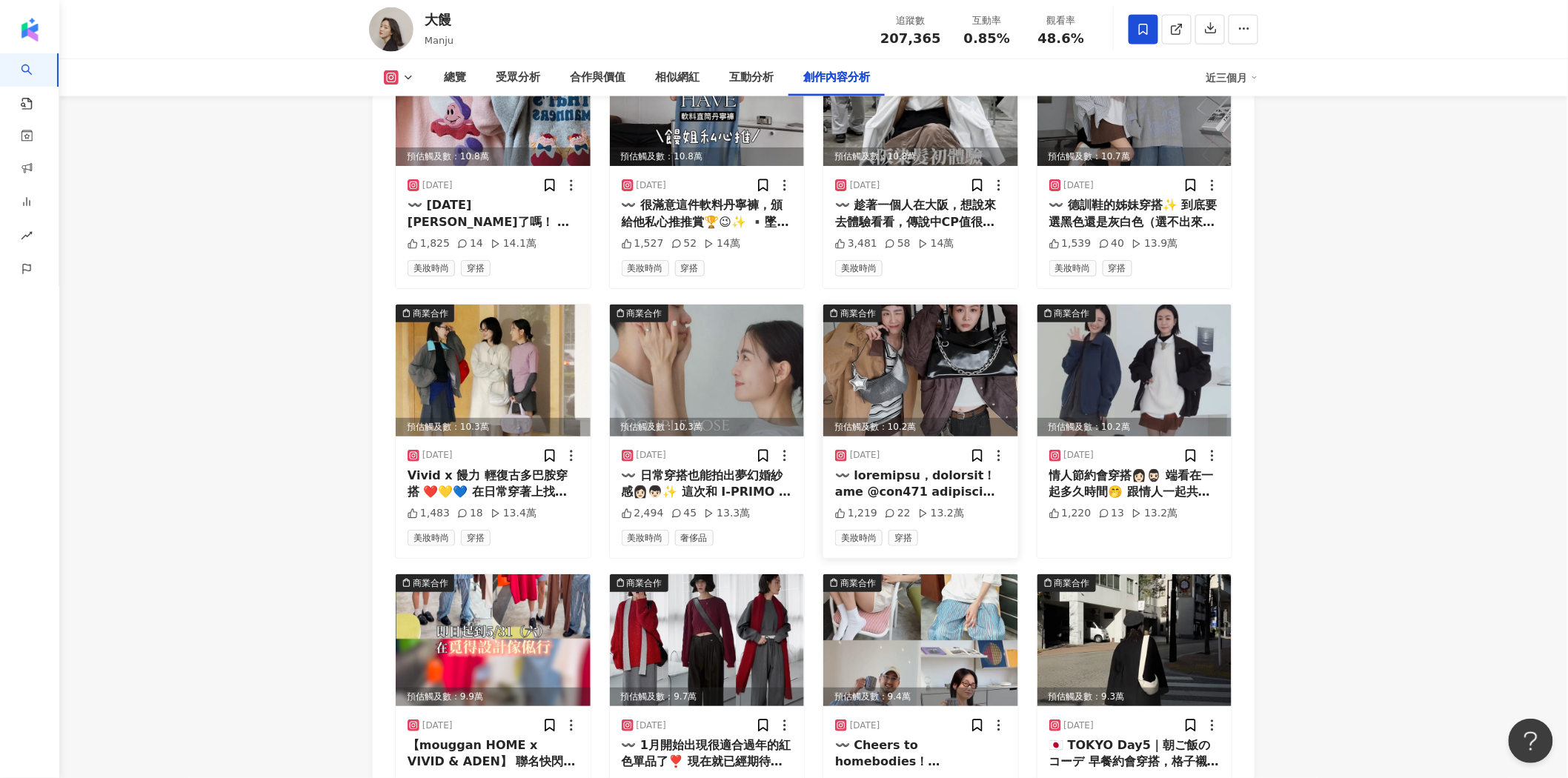
click at [968, 305] on img at bounding box center [920, 371] width 195 height 132
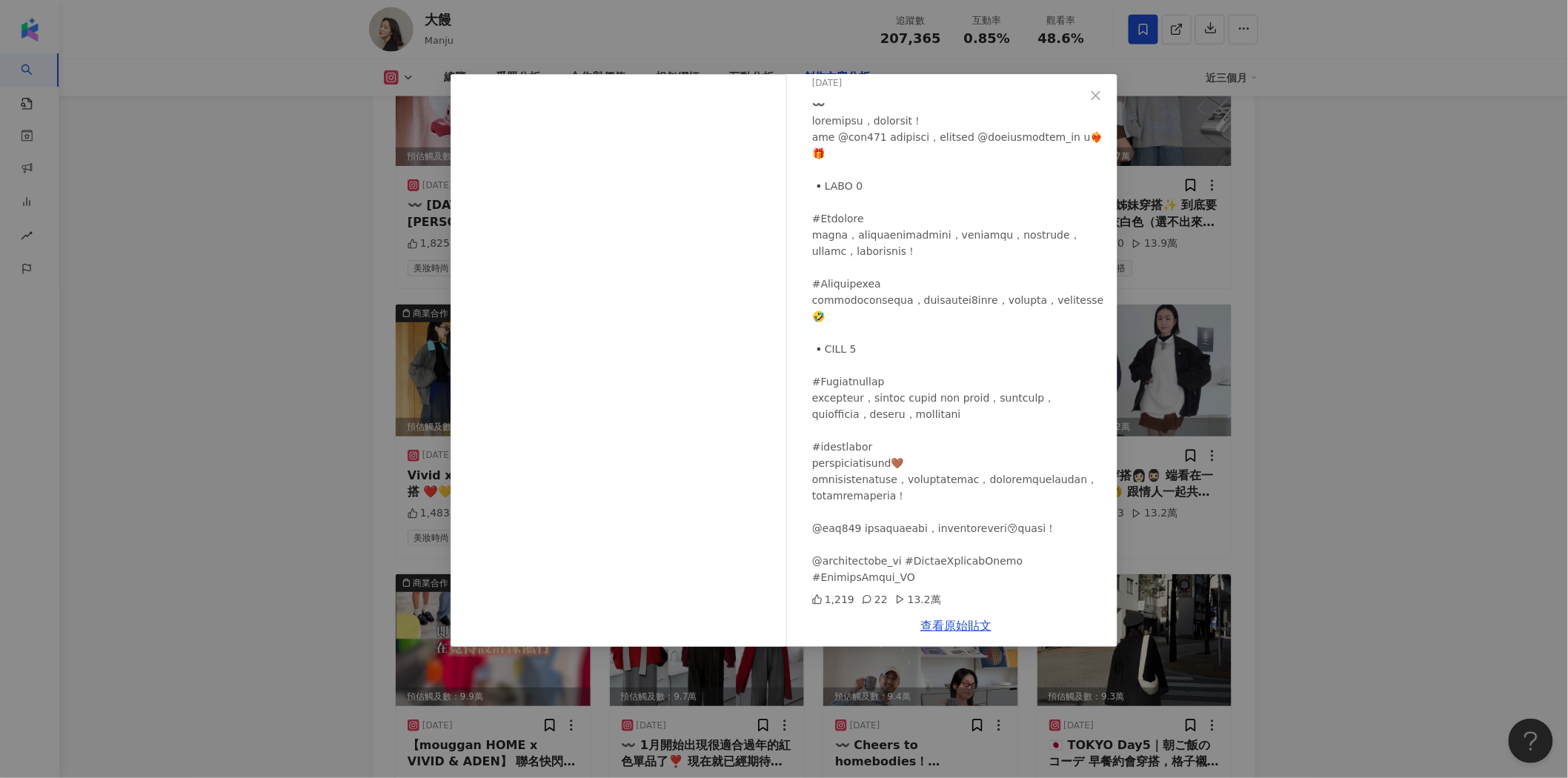
scroll to position [124, 0]
drag, startPoint x: 878, startPoint y: 575, endPoint x: 820, endPoint y: 572, distance: 58.1
click at [820, 572] on div at bounding box center [959, 338] width 294 height 489
copy div "esKeith_TW"
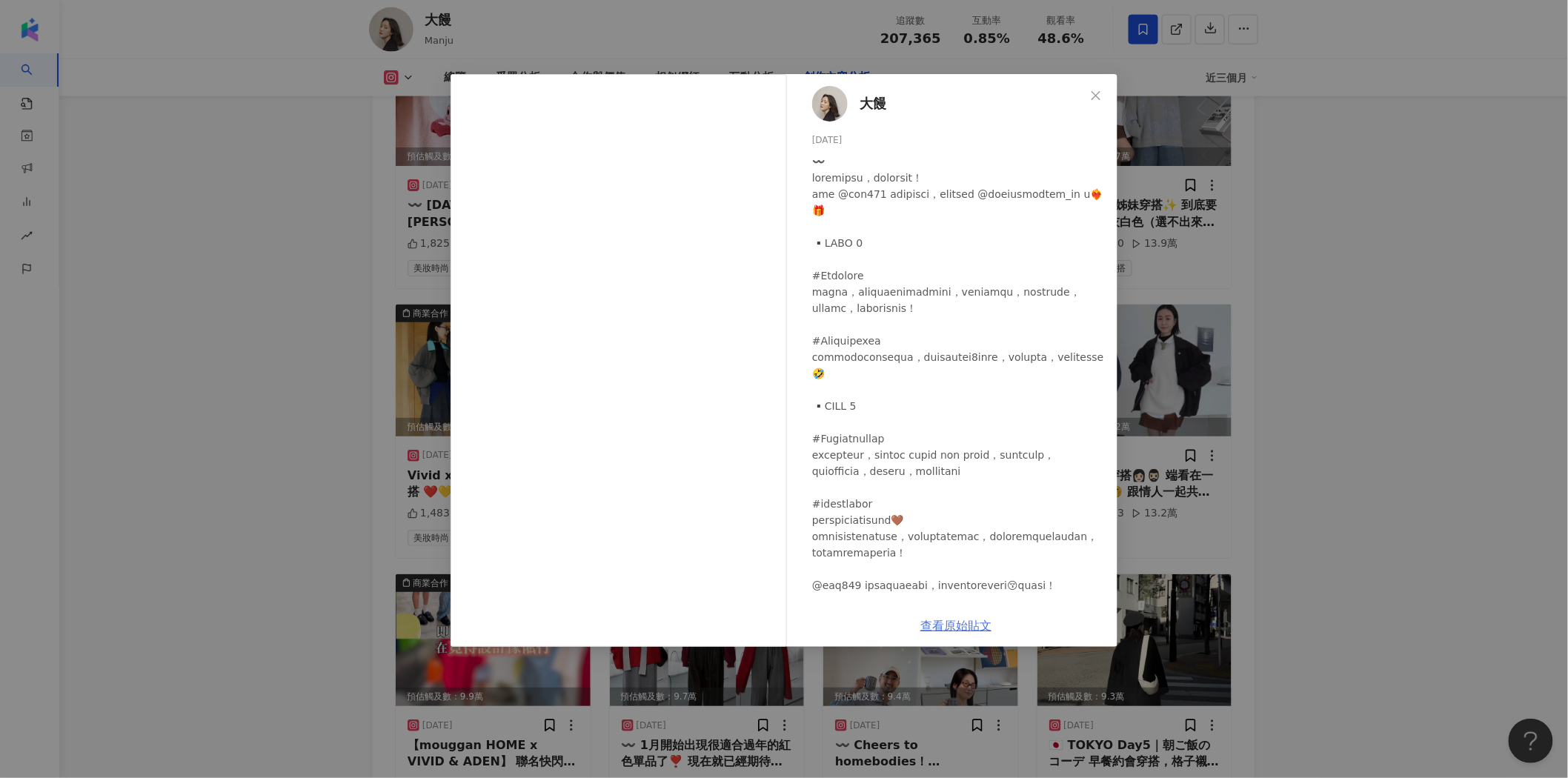
click at [981, 623] on link "查看原始貼文" at bounding box center [956, 626] width 72 height 14
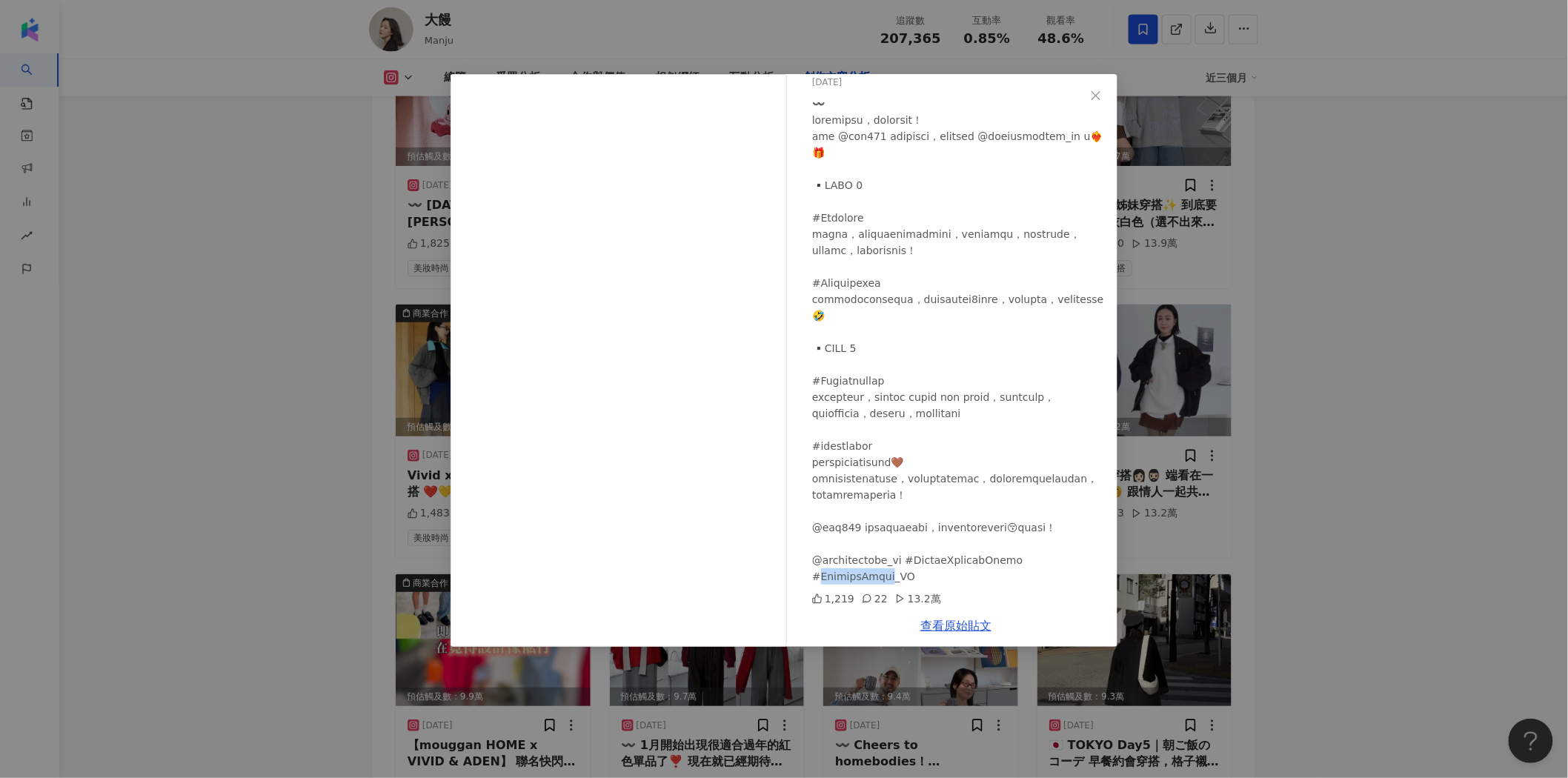
scroll to position [124, 0]
click at [1360, 346] on div "大饅 2025/1/23 1,219 22 13.2萬 查看原始貼文" at bounding box center [784, 389] width 1568 height 778
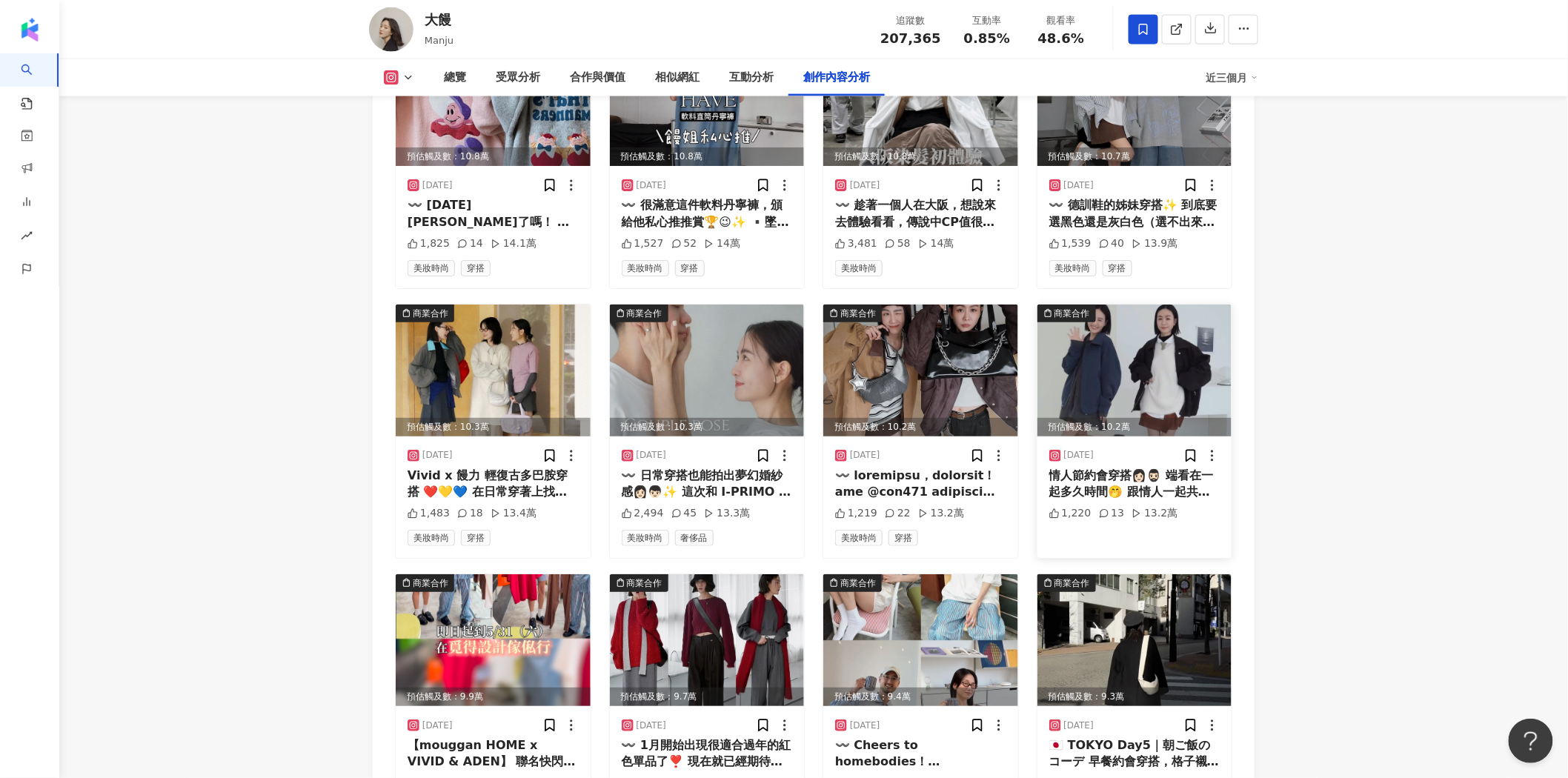
click at [1166, 305] on img at bounding box center [1134, 371] width 195 height 132
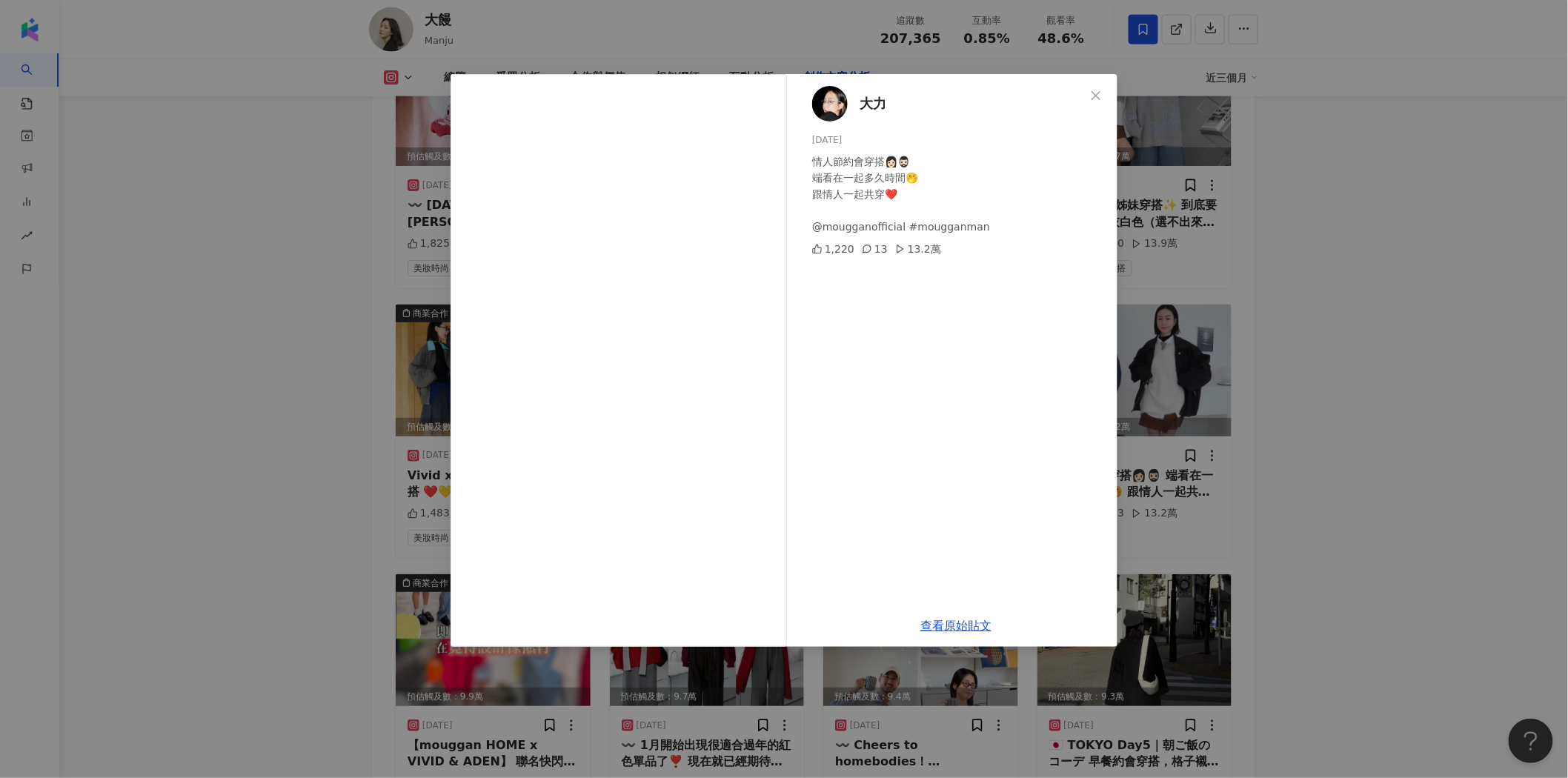
click at [1350, 361] on div "大力 2025/2/16 情人節約會穿搭👩🏻🧔🏻‍♂️ 端看在一起多久時間🤭 跟情人一起共穿❤️ @mougganofficial #mougganman 1…" at bounding box center [784, 389] width 1568 height 778
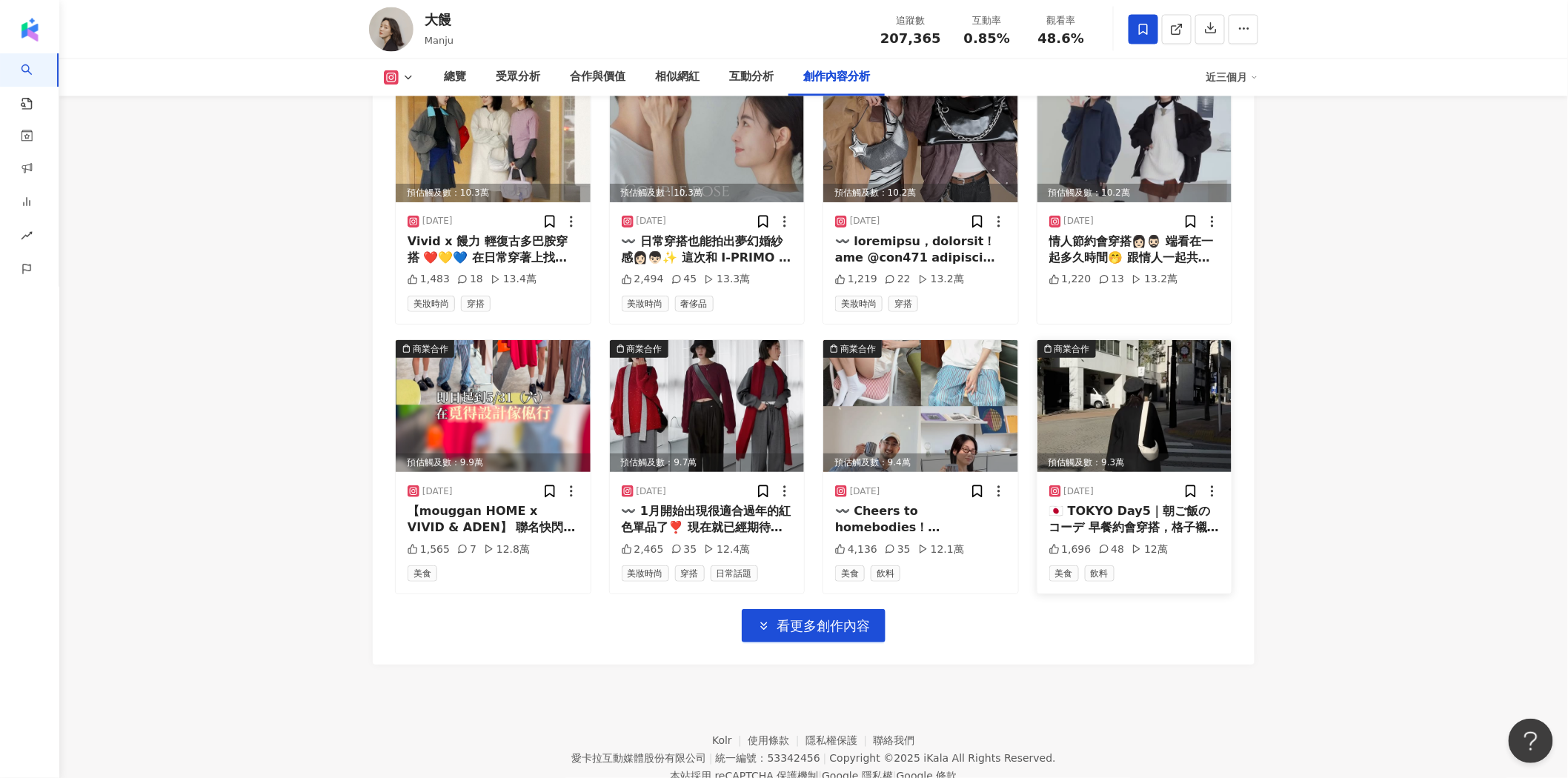
scroll to position [5832, 0]
click at [525, 345] on img at bounding box center [492, 405] width 195 height 132
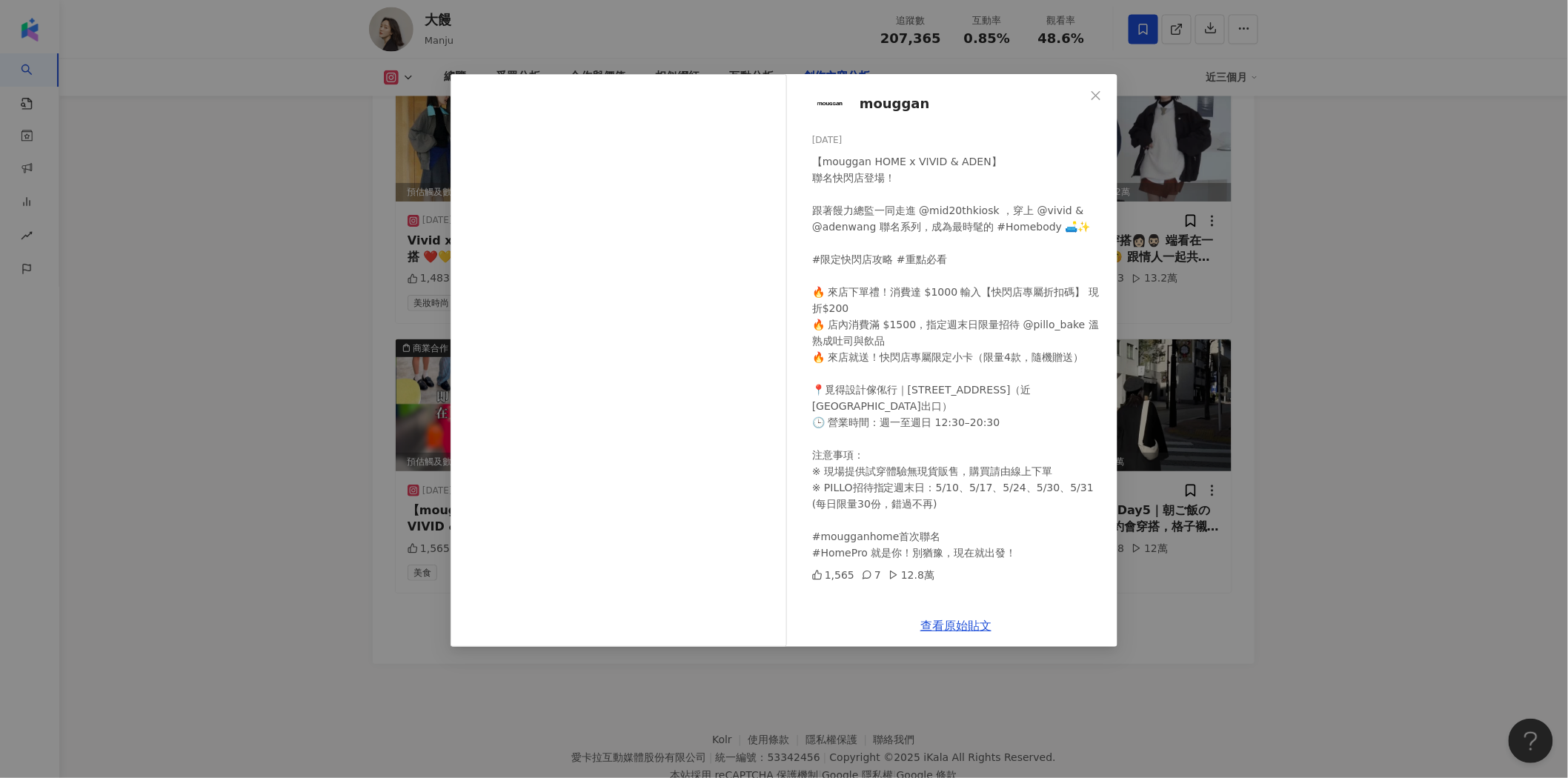
click at [1342, 311] on div "mouggan 2025/5/7 【mouggan HOME x VIVID & ADEN】 聯名快閃店登場！ 跟著饅力總監一同走進 @mid20thkios…" at bounding box center [784, 389] width 1568 height 778
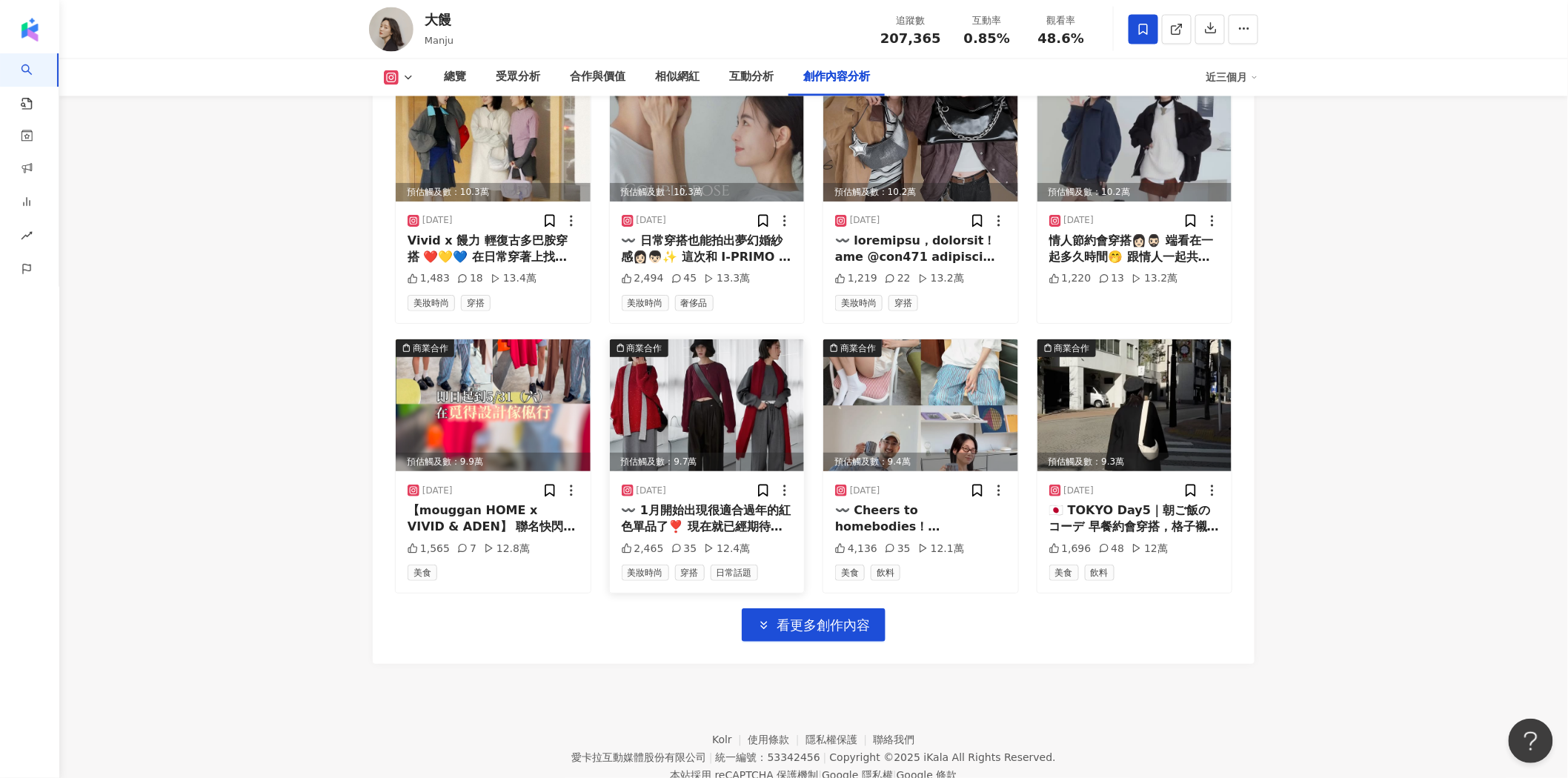
click at [739, 340] on img at bounding box center [707, 405] width 195 height 132
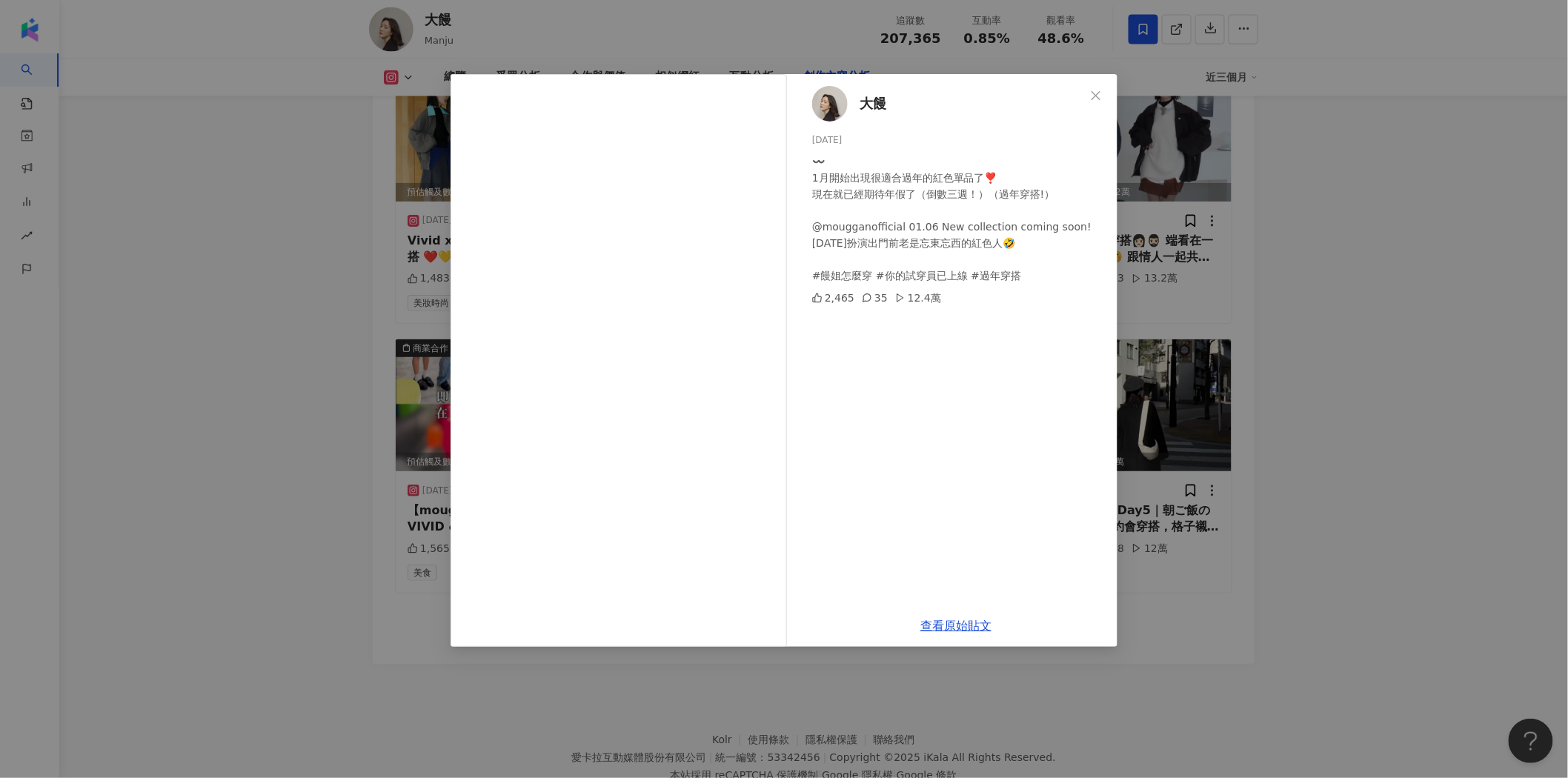
click at [1316, 278] on div "大饅 2025/1/3 〰️ 1月開始出現很適合過年的紅色單品了❣️ 現在就已經期待年假了（倒數三週！）（過年穿搭!） @mougganofficial 01…" at bounding box center [784, 389] width 1568 height 778
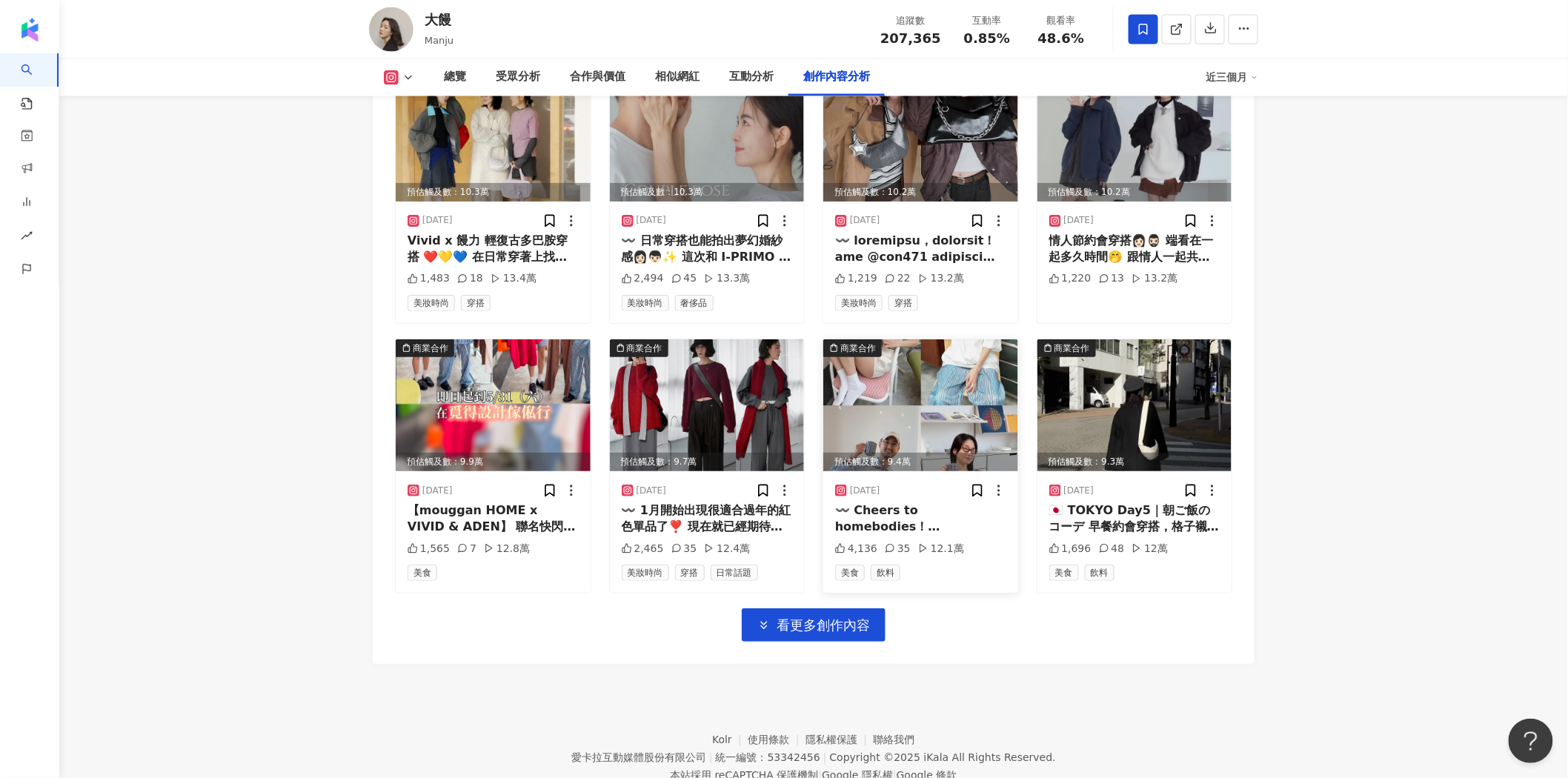
click at [951, 353] on img at bounding box center [920, 405] width 195 height 132
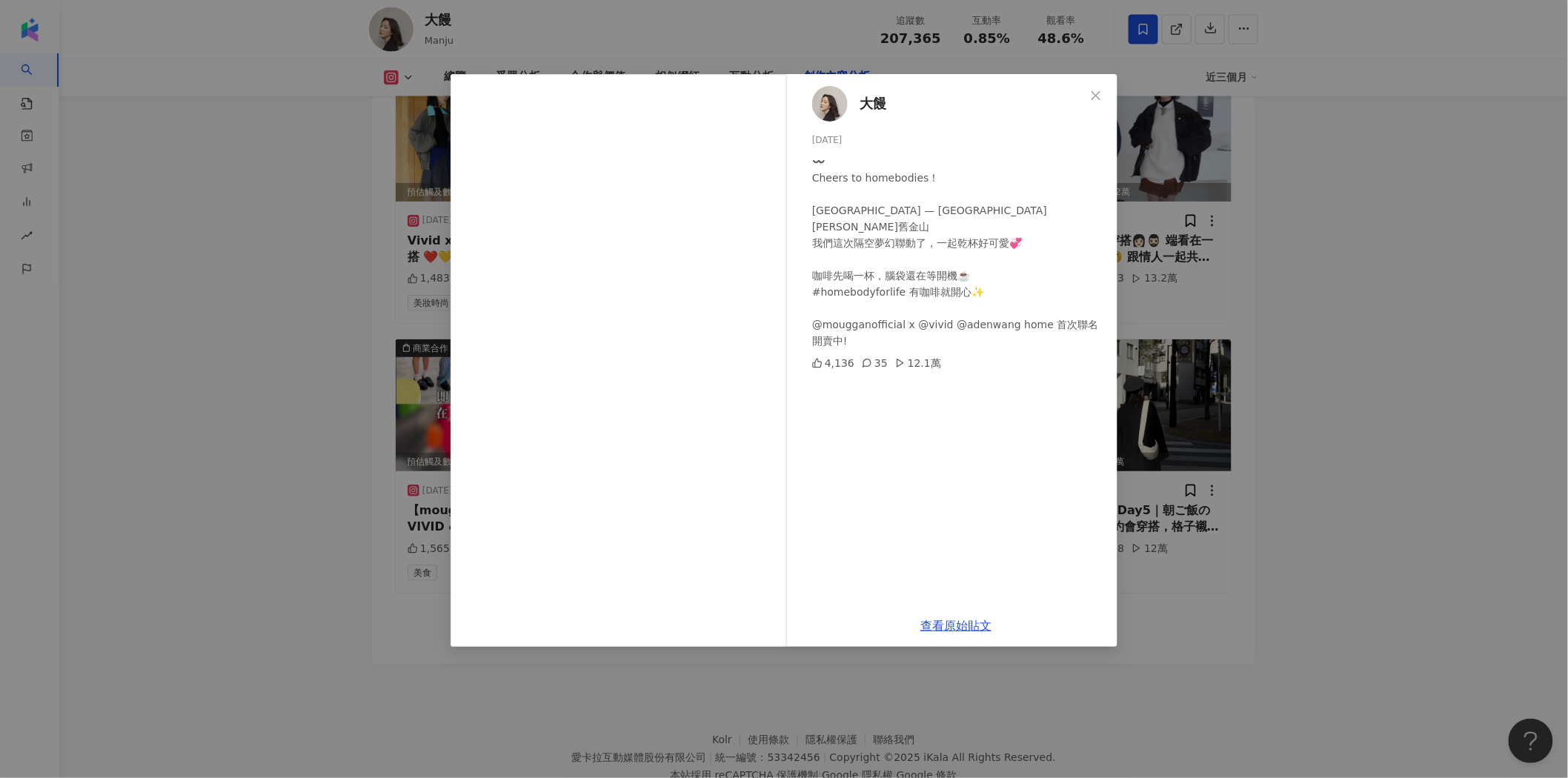
click at [1280, 337] on div "大饅 2025/5/6 〰️ Cheers to homebodies！ Taipei 台北 — San Francisco舊金山 我們這次隔空夢幻聯動了，一…" at bounding box center [784, 389] width 1568 height 778
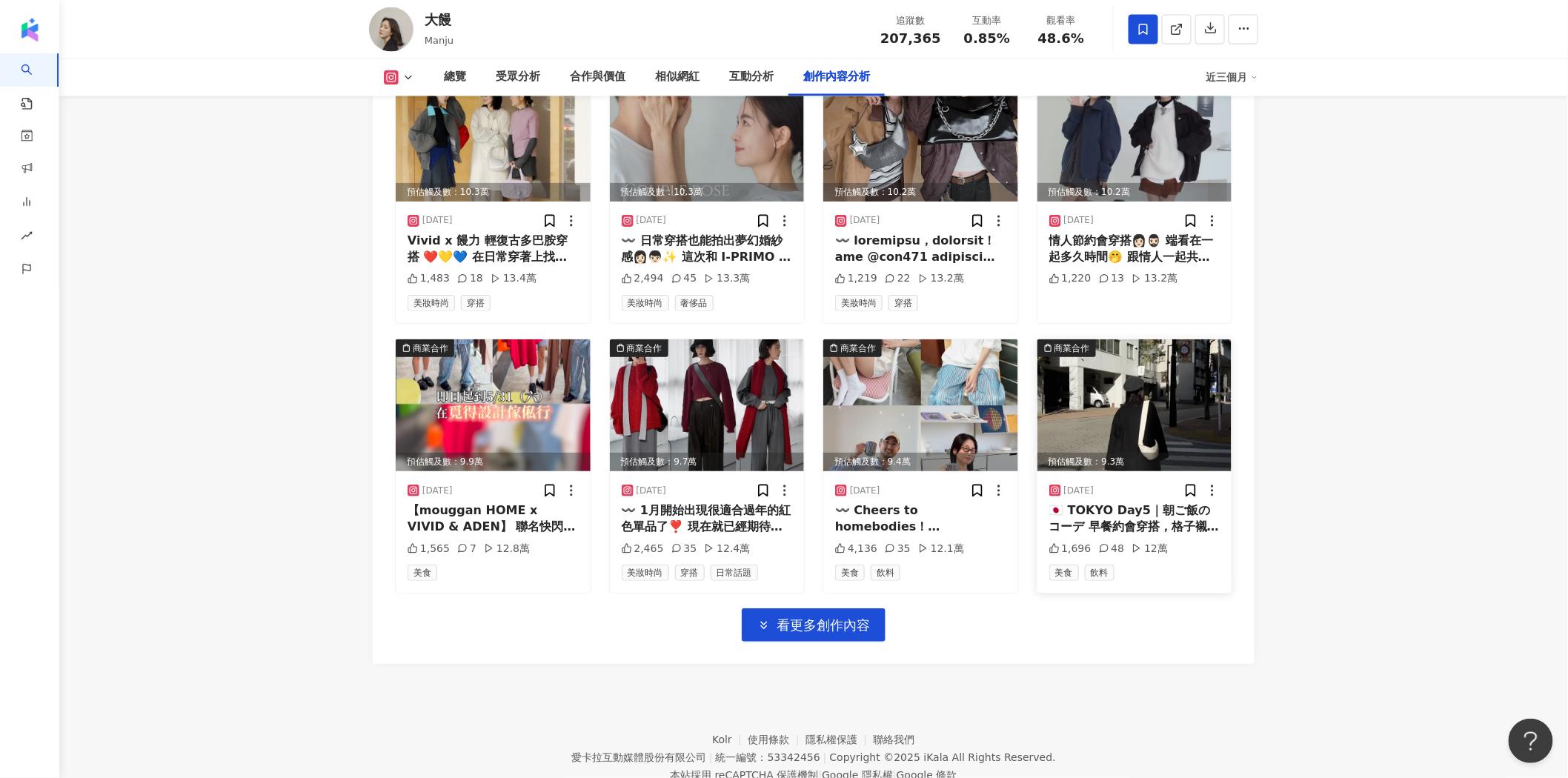
click at [1115, 347] on img at bounding box center [1134, 405] width 195 height 132
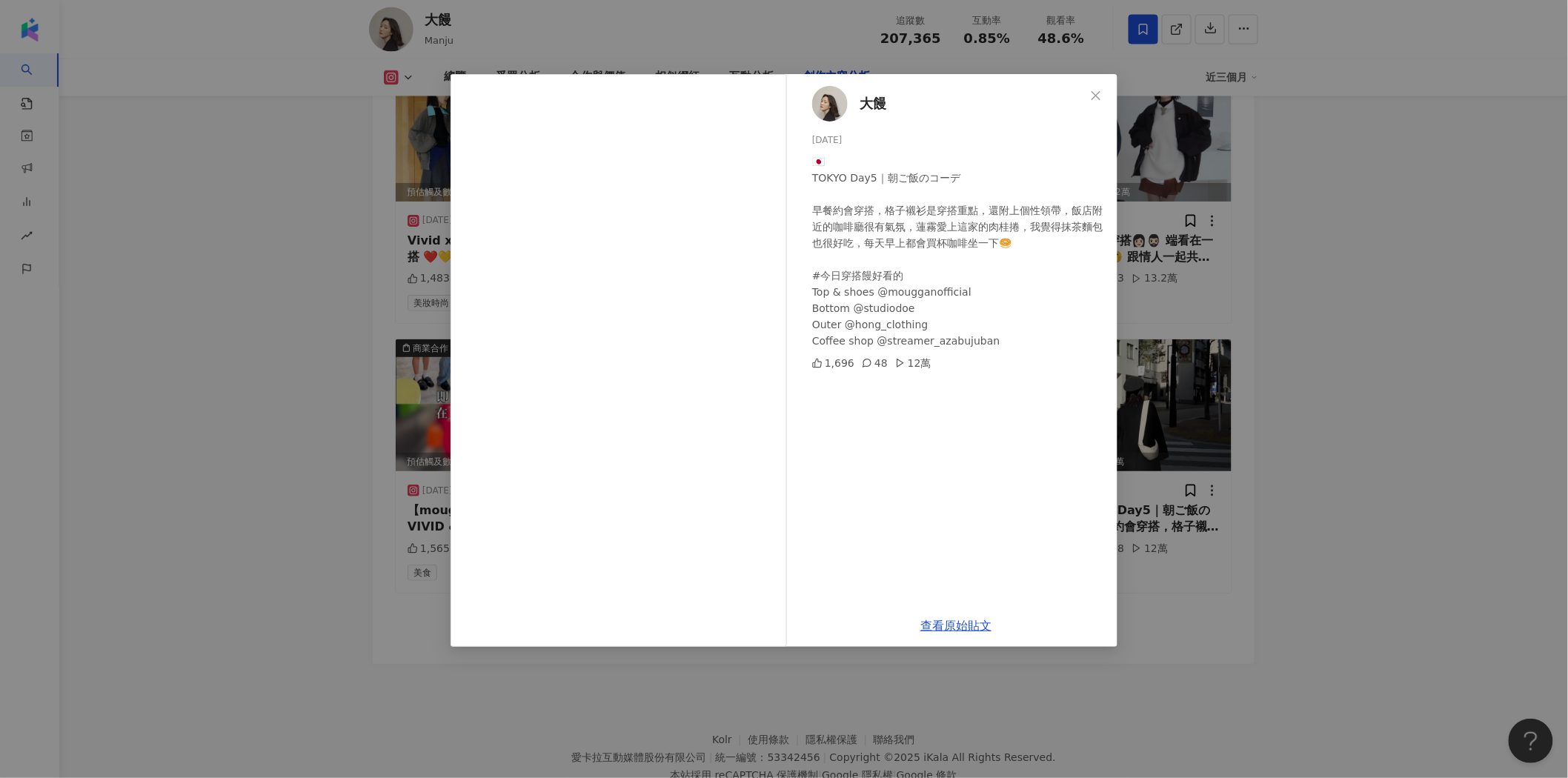
click at [1367, 343] on div "大饅 2024/12/23 🇯🇵 TOKYO Day5｜朝ご飯のコーデ 早餐約會穿搭，格子襯衫是穿搭重點，還附上個性領帶，飯店附近的咖啡廳很有氣氛，蓮霧愛上這…" at bounding box center [784, 389] width 1568 height 778
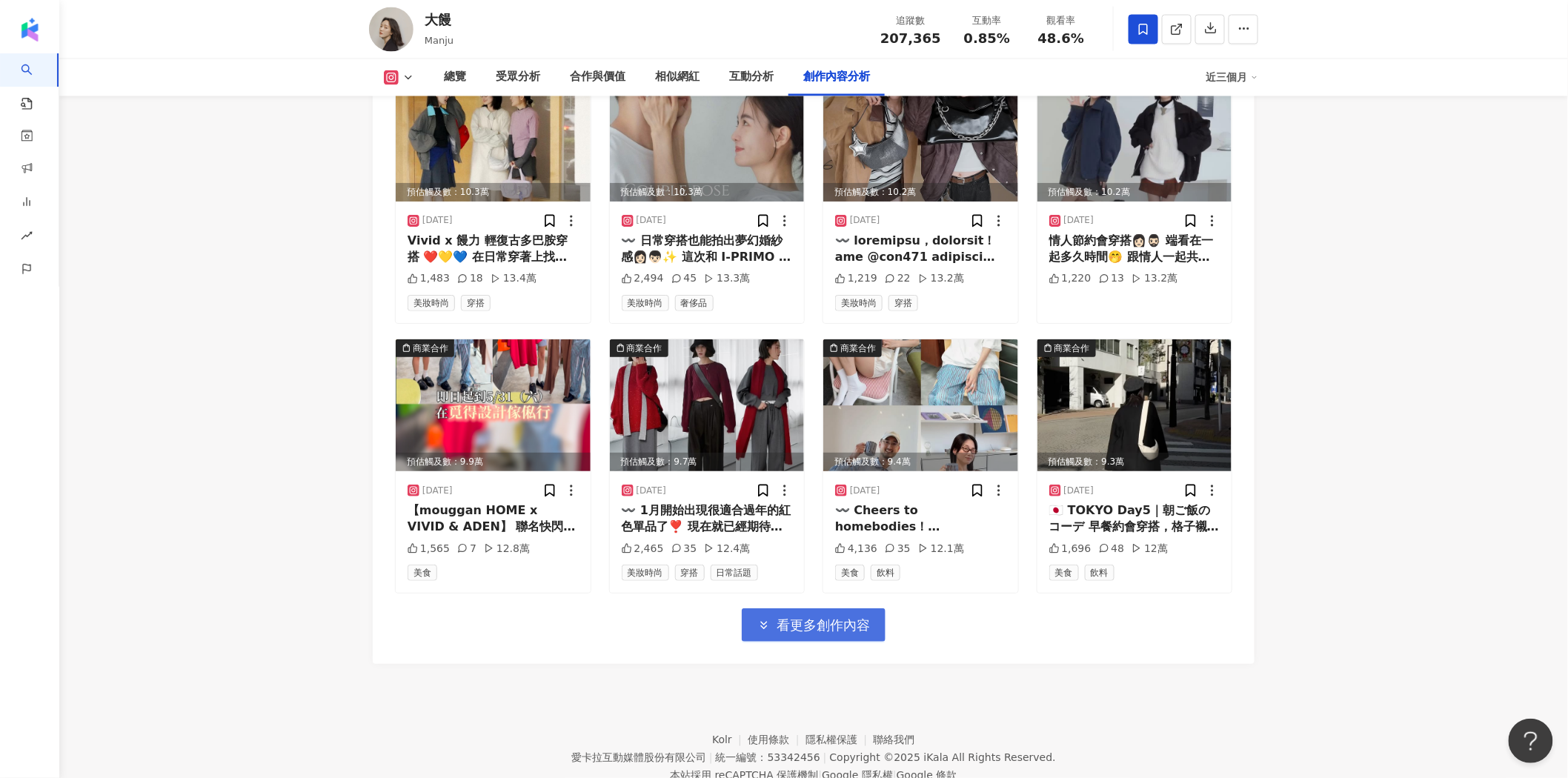
click at [868, 617] on span "看更多創作內容" at bounding box center [823, 625] width 93 height 16
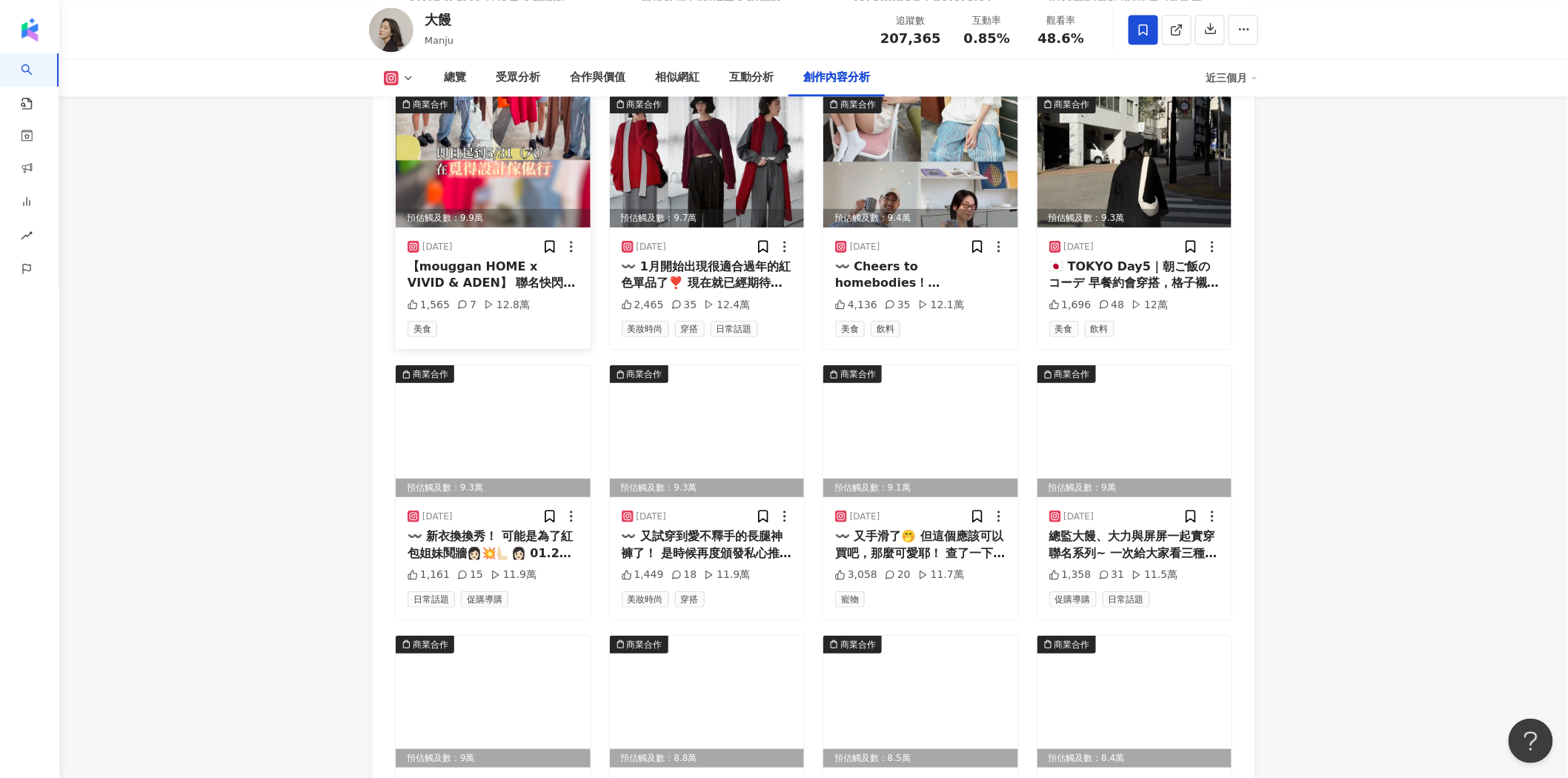
scroll to position [6160, 0]
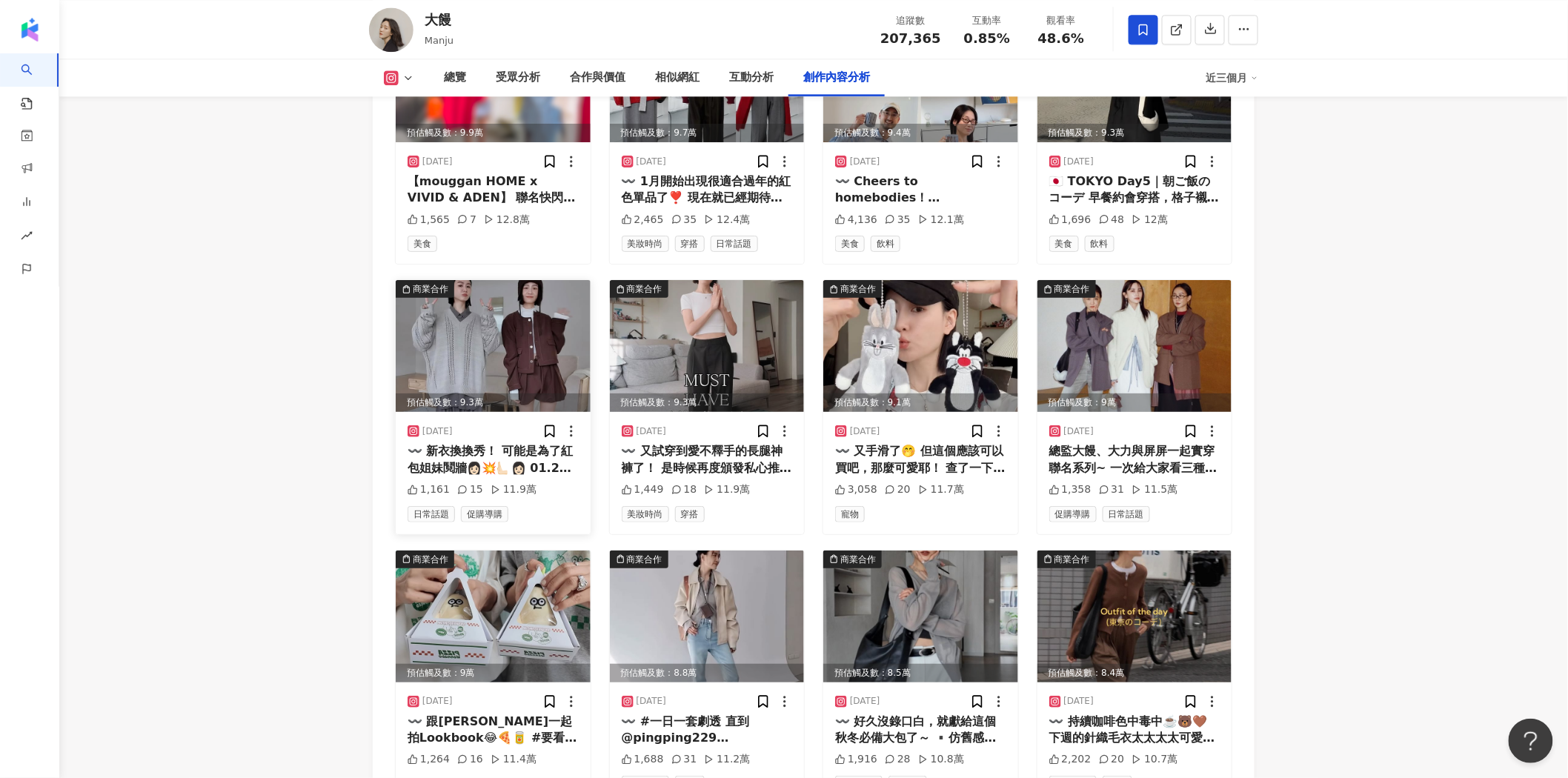
click at [516, 293] on img at bounding box center [492, 346] width 195 height 132
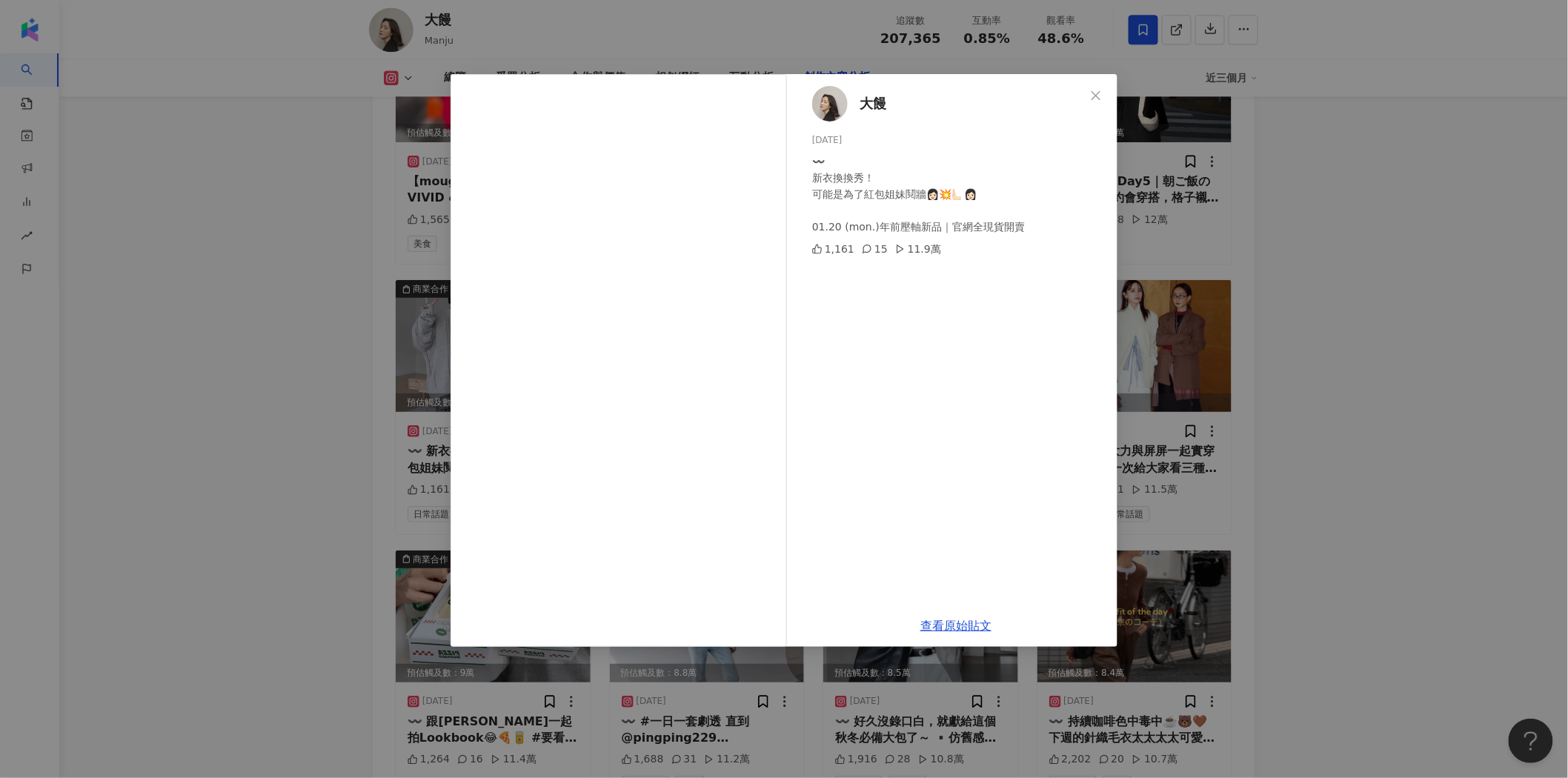
click at [1344, 311] on div "大饅 2025/1/19 〰️ 新衣換換秀！ 可能是為了紅包姐妹鬩牆👩🏻💥🫷🏻👩🏻 01.20 (mon.)年前壓軸新品｜官網全現貨開賣 1,161 15 1…" at bounding box center [784, 389] width 1568 height 778
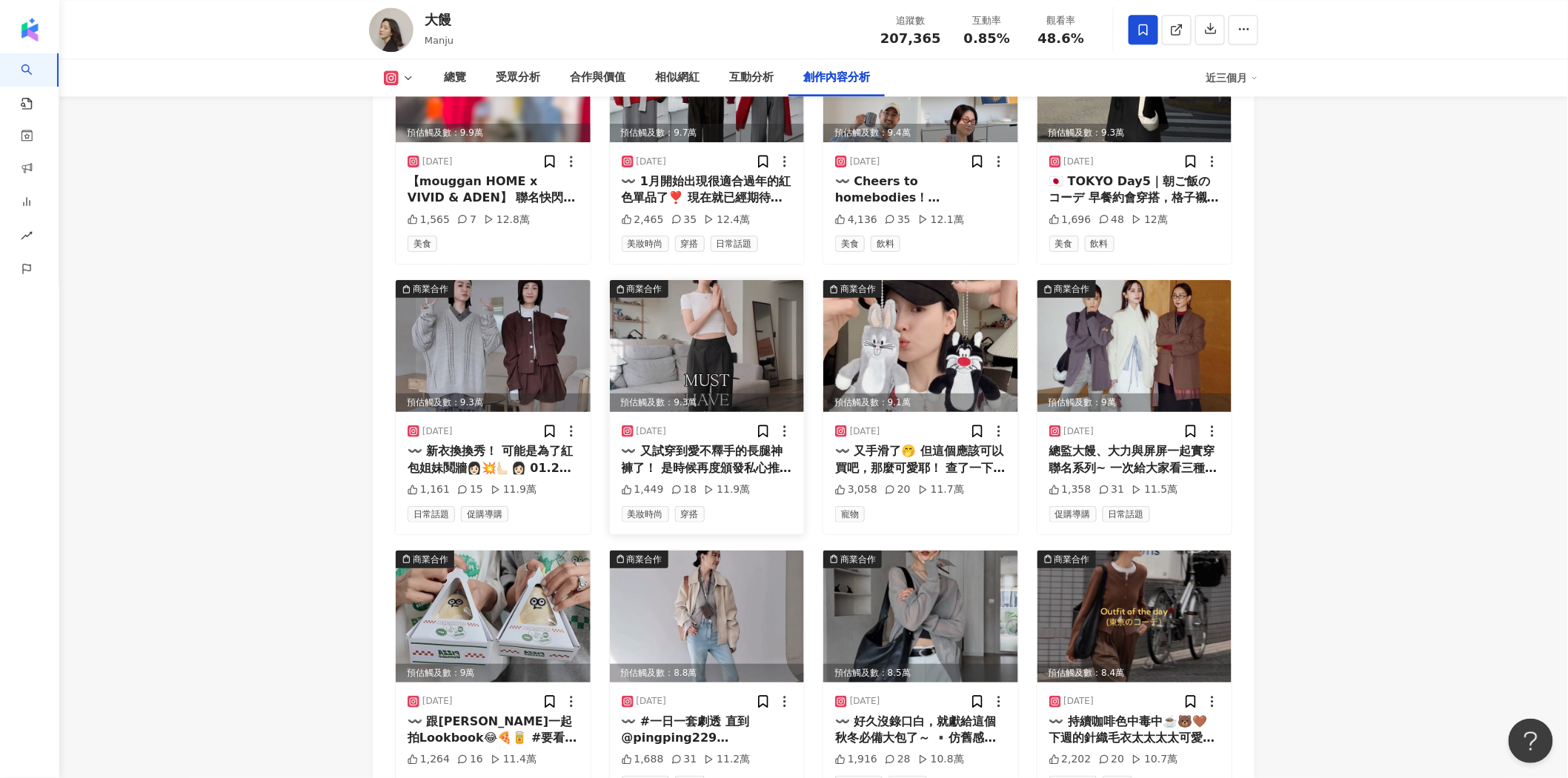
click at [678, 296] on img at bounding box center [707, 346] width 195 height 132
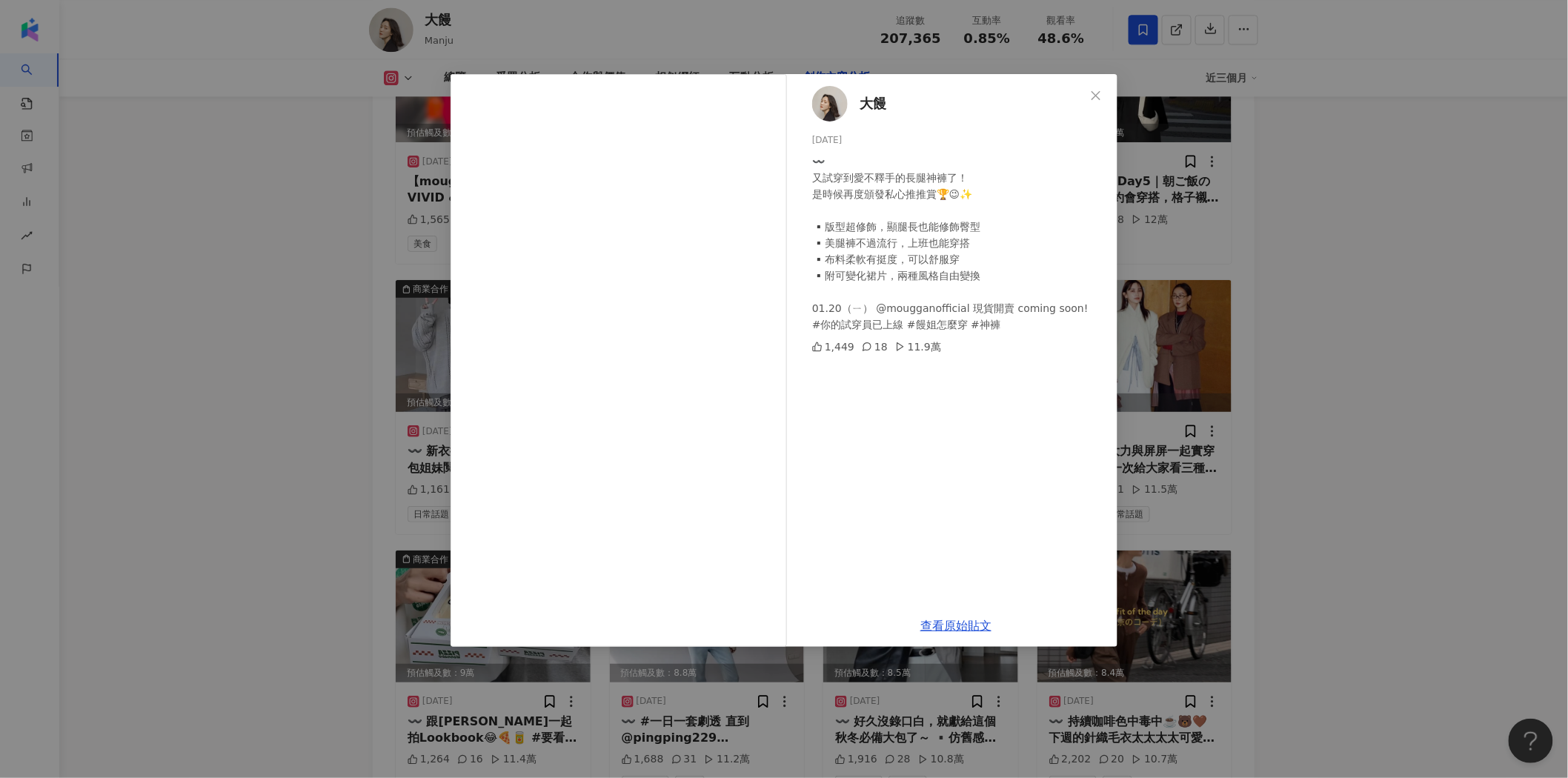
click at [1275, 368] on div "大饅 2025/1/18 〰️ 又試穿到愛不釋手的長腿神褲了！ 是時候再度頒發私心推推賞🏆😉✨ ▪️版型超修飾，顯腿長也能修飾臀型 ▪️美腿褲不過流行，上班也…" at bounding box center [784, 389] width 1568 height 778
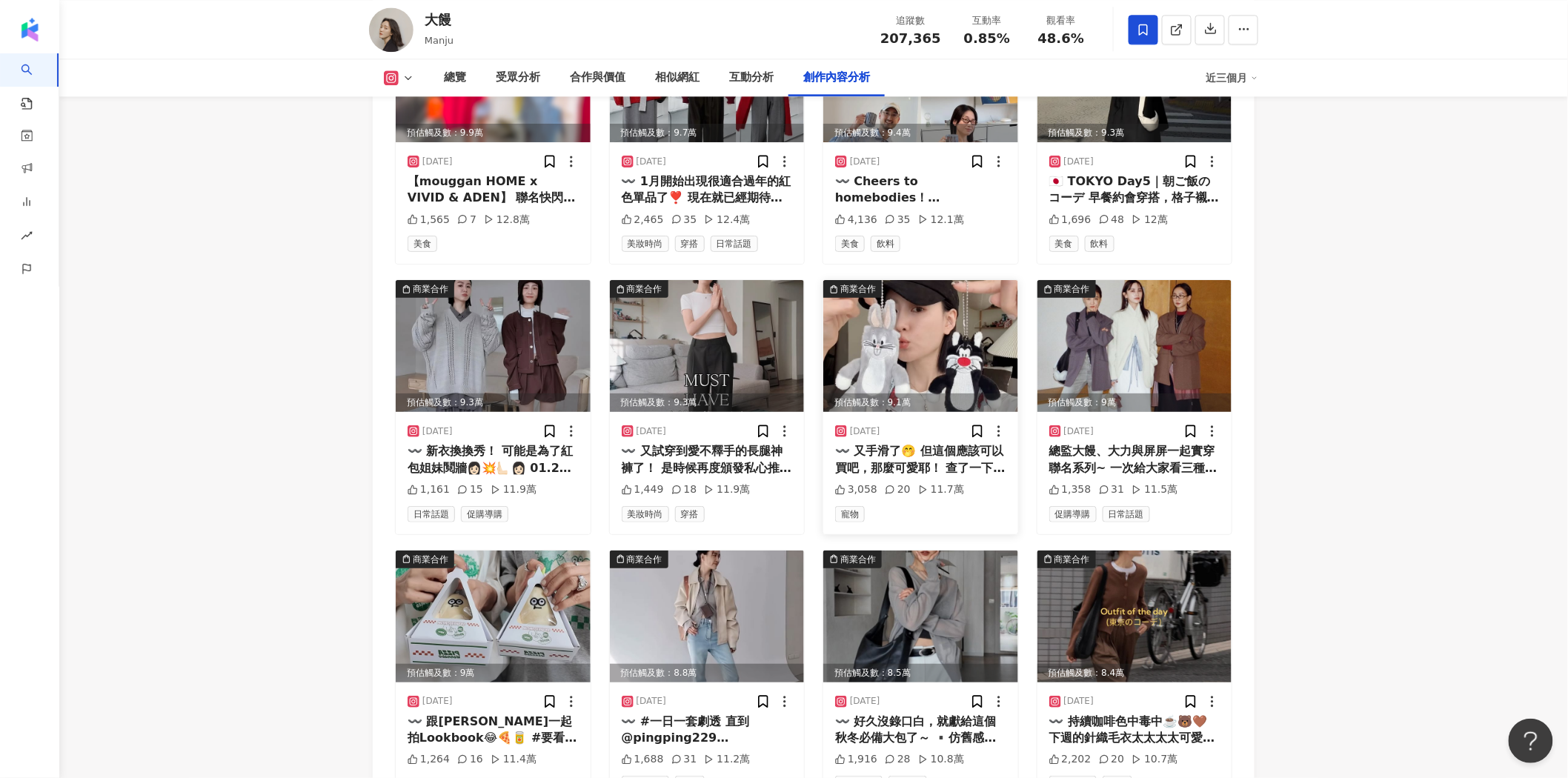
click at [961, 280] on img at bounding box center [920, 346] width 195 height 132
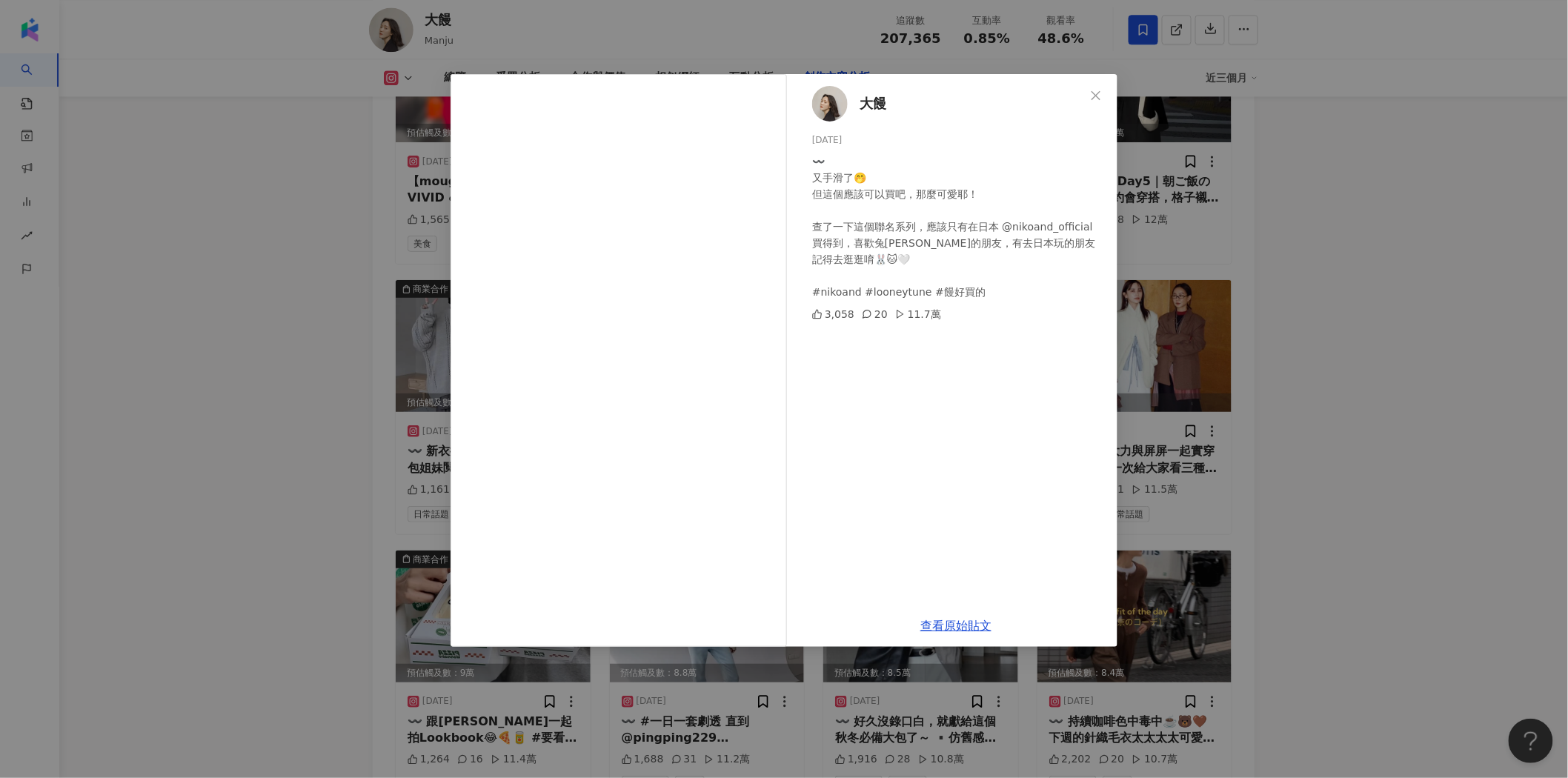
click at [1293, 357] on div "大饅 2025/3/25 〰️ 又手滑了🤭 但這個應該可以買吧，那麼可愛耶！ 查了一下這個聯名系列，應該只有在日本 @nikoand_official 買得到…" at bounding box center [784, 389] width 1568 height 778
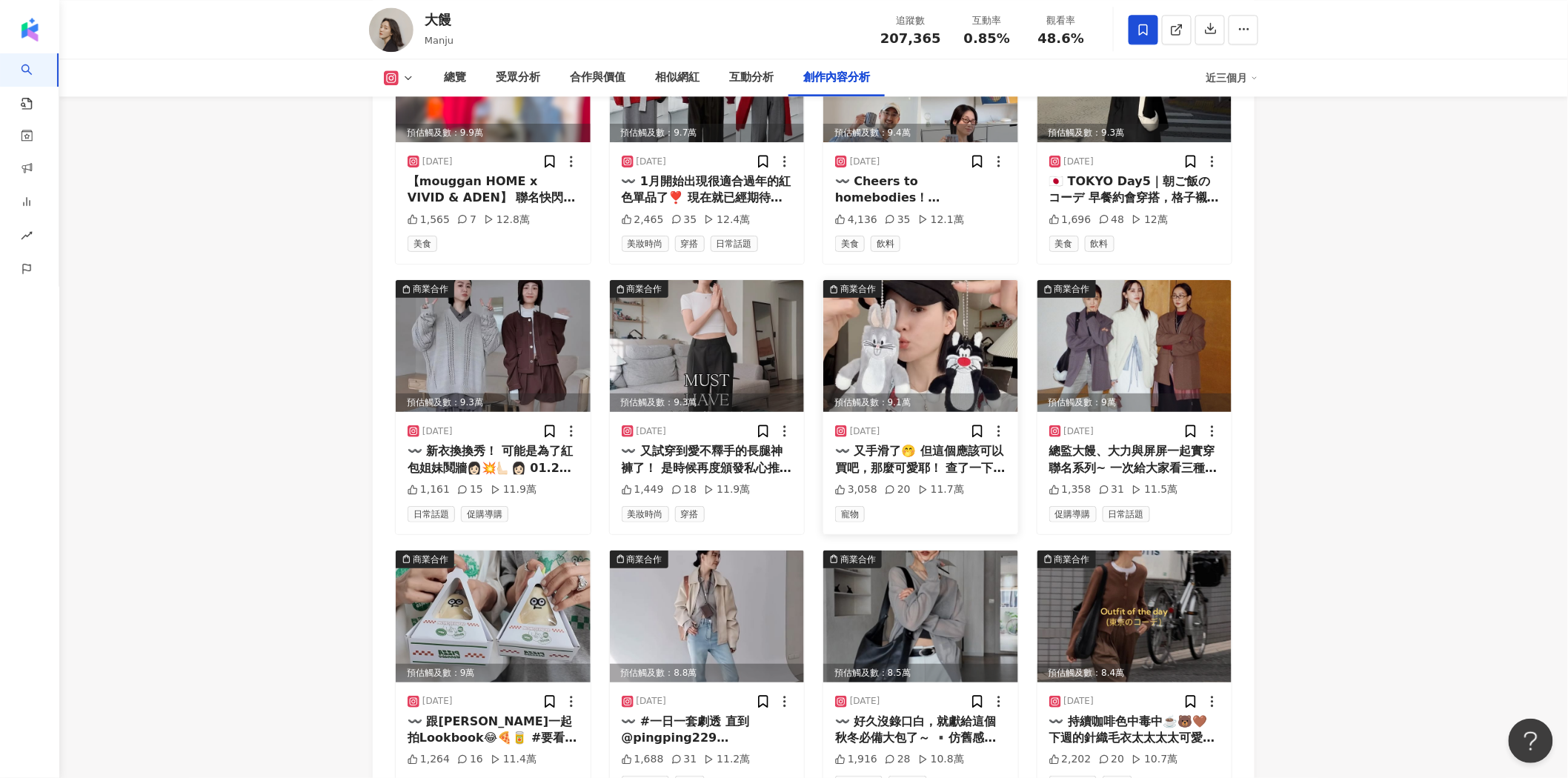
click at [975, 296] on img at bounding box center [920, 346] width 195 height 132
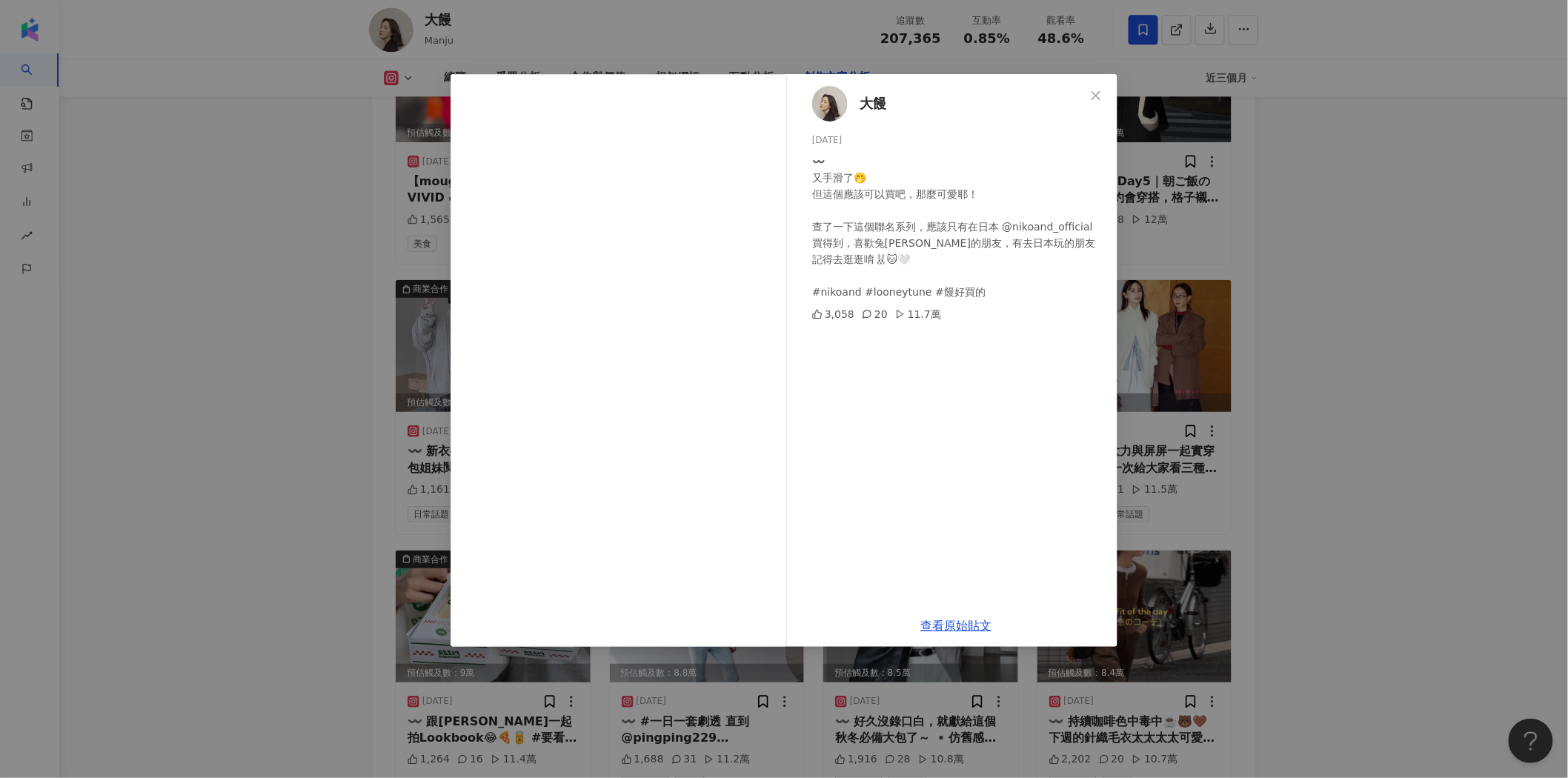
click at [1264, 332] on div "大饅 2025/3/25 〰️ 又手滑了🤭 但這個應該可以買吧，那麼可愛耶！ 查了一下這個聯名系列，應該只有在日本 @nikoand_official 買得到…" at bounding box center [784, 389] width 1568 height 778
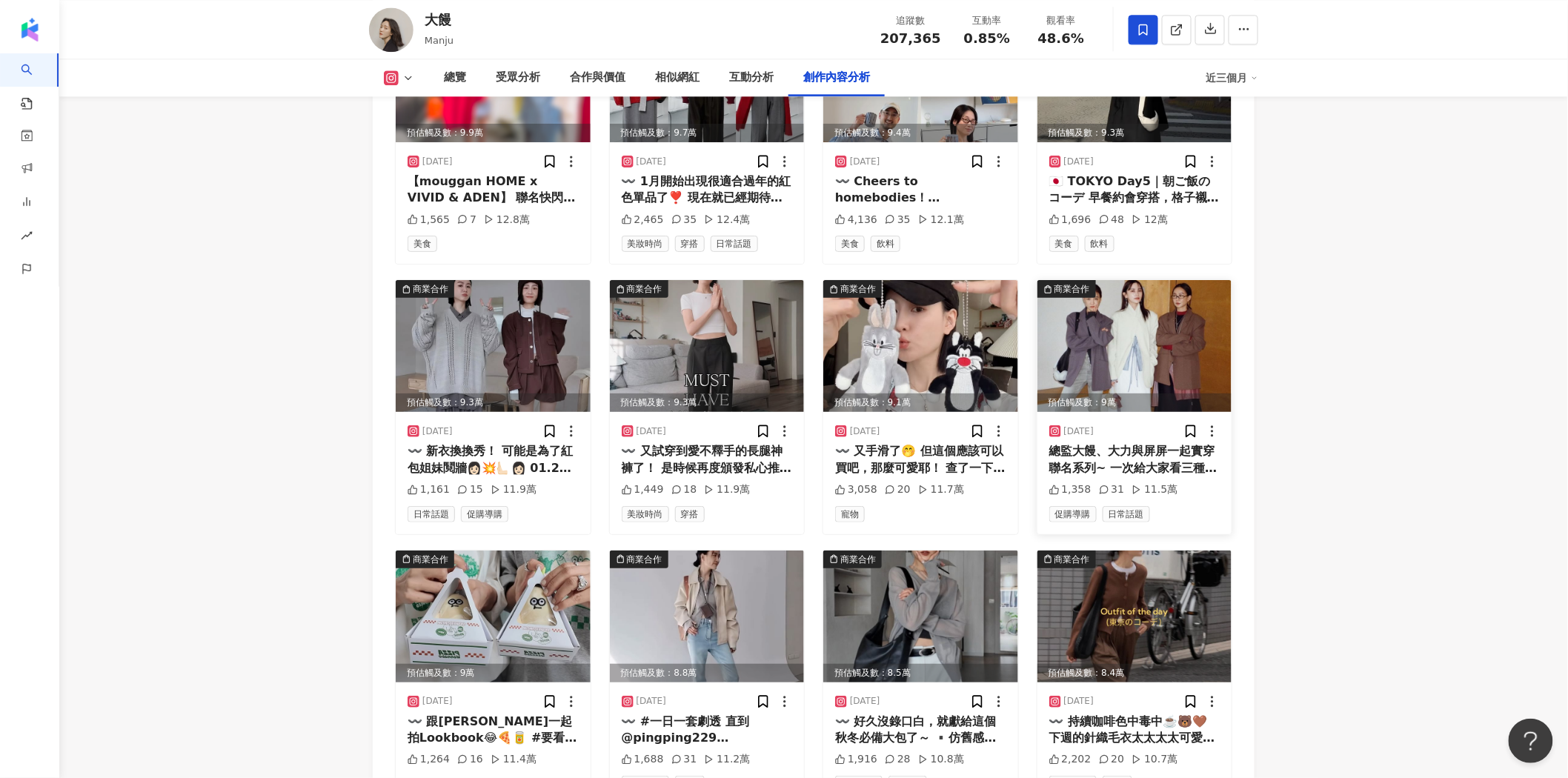
click at [1168, 294] on img at bounding box center [1134, 346] width 195 height 132
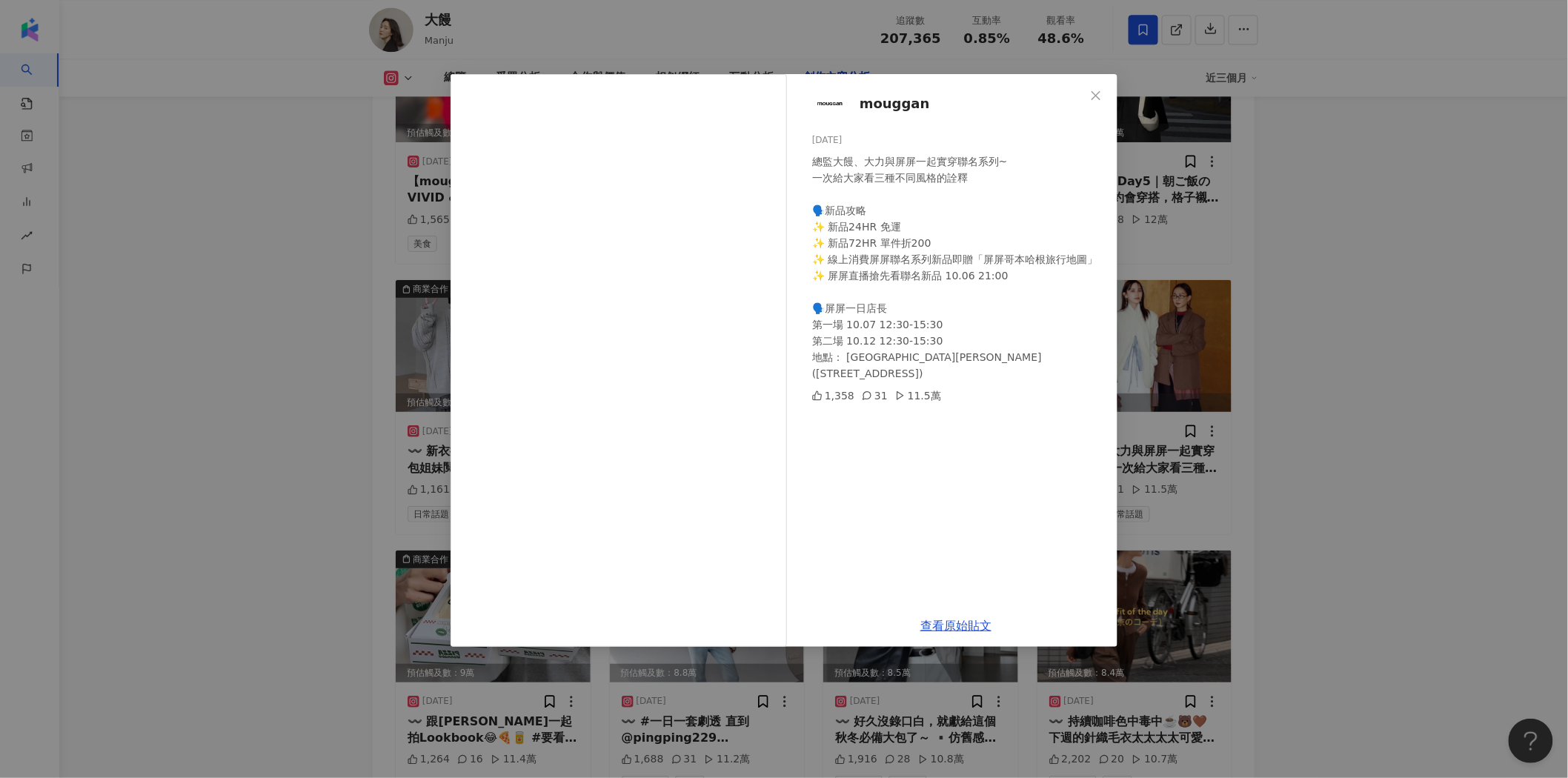
click at [1330, 312] on div "mouggan 2024/10/6 總監大饅、大力與屏屏一起實穿聯名系列~ 一次給大家看三種不同風格的詮釋 🗣️新品攻略 ✨ 新品24HR 免運 ✨ 新品72…" at bounding box center [784, 389] width 1568 height 778
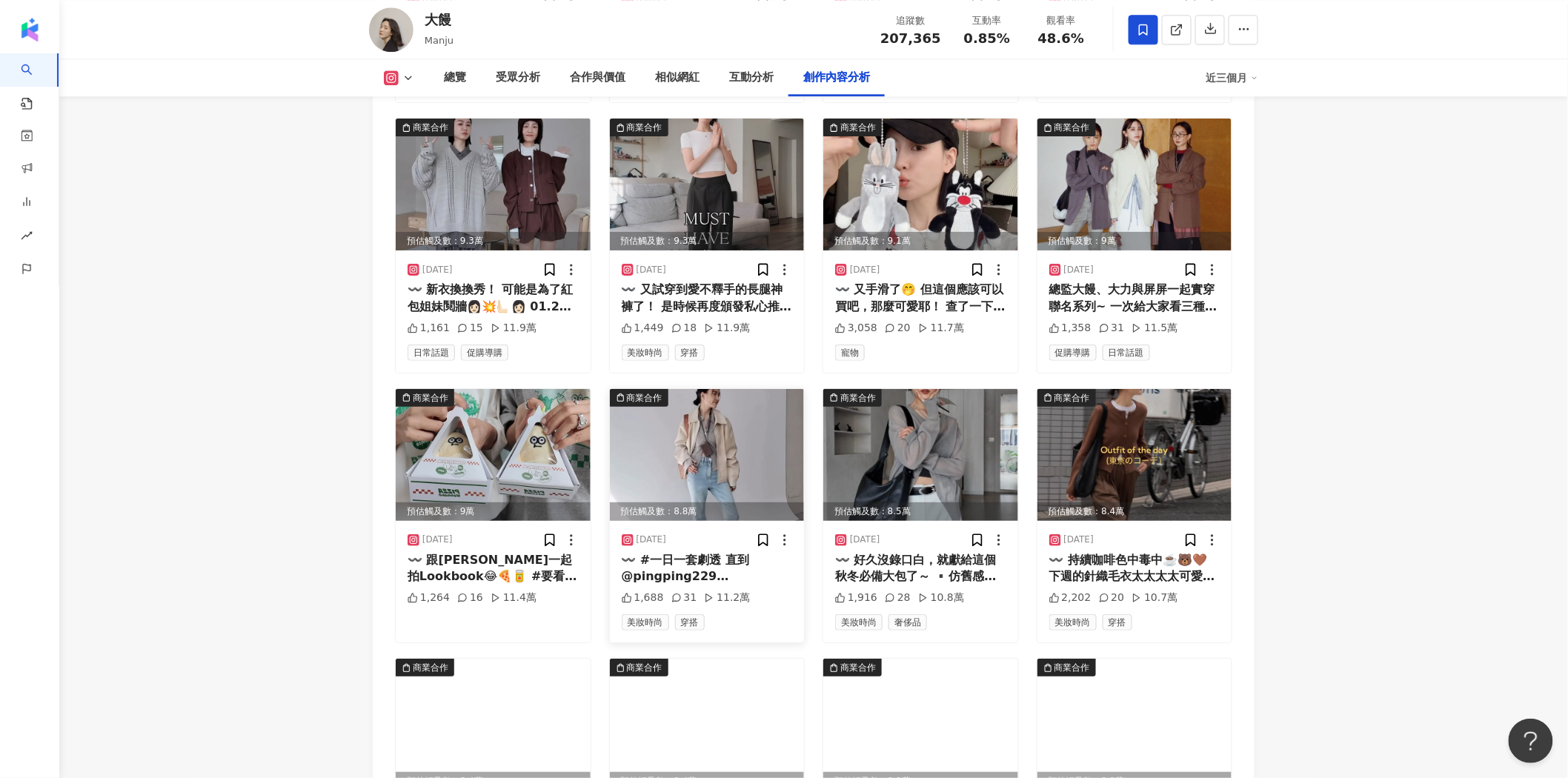
scroll to position [6325, 0]
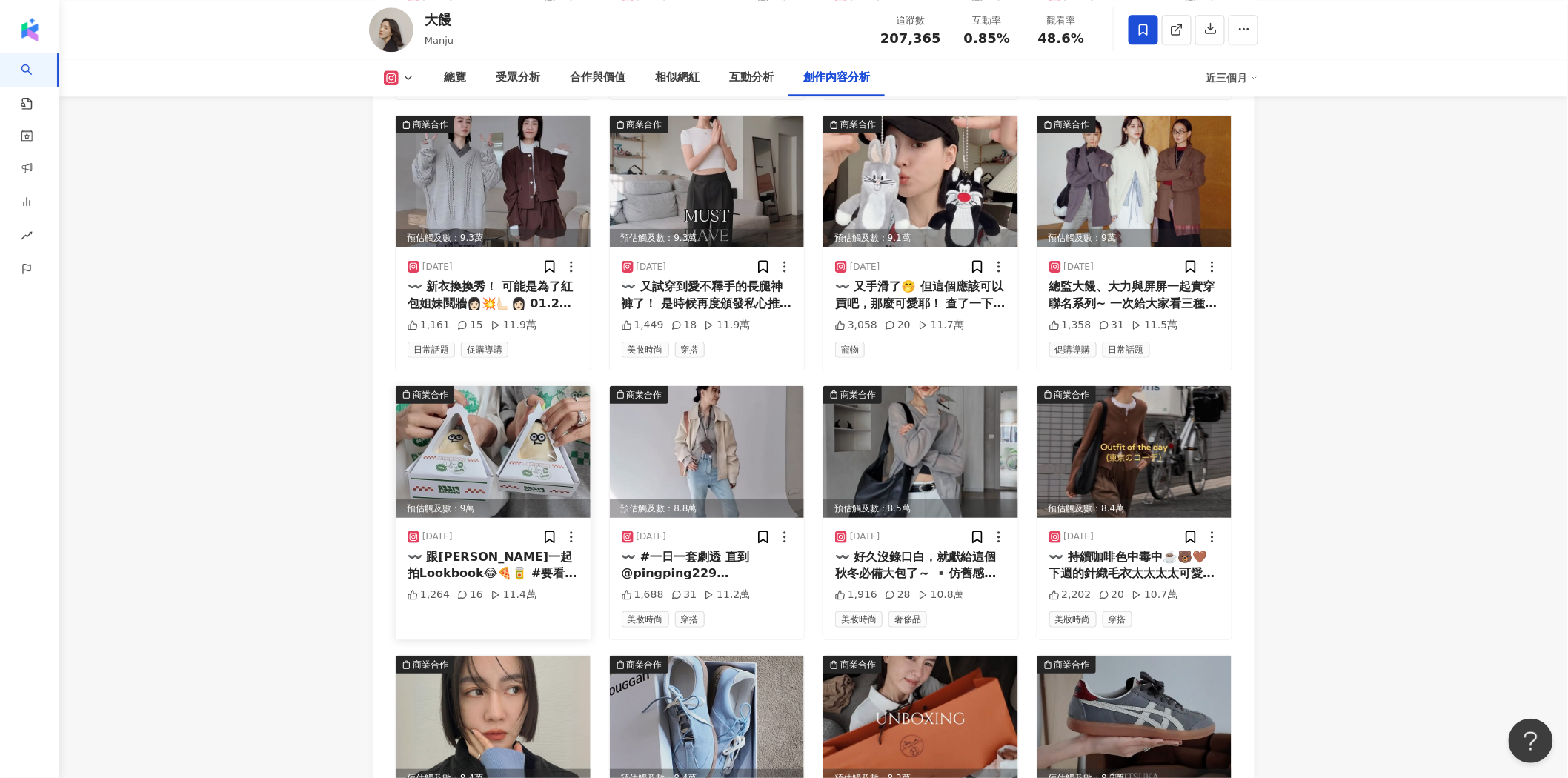
click at [521, 386] on img at bounding box center [492, 452] width 195 height 132
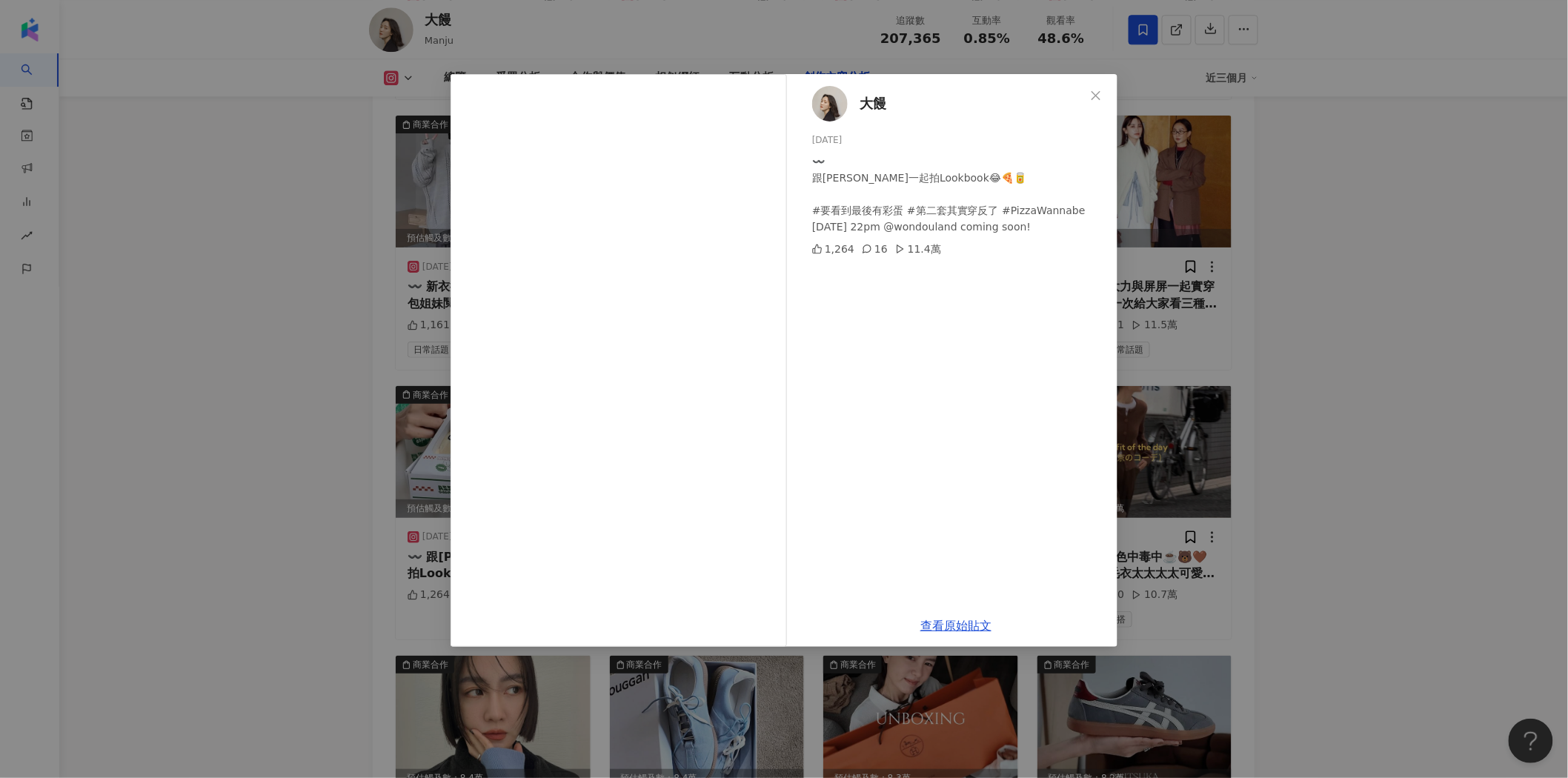
click at [1337, 371] on div "大饅 2025/5/11 〰️ 跟歐兜一起拍Lookbook😂🍕🥫 #要看到最後有彩蛋 #第二套其實穿反了 #PizzaWannabe 5/11 Mon. 2…" at bounding box center [784, 389] width 1568 height 778
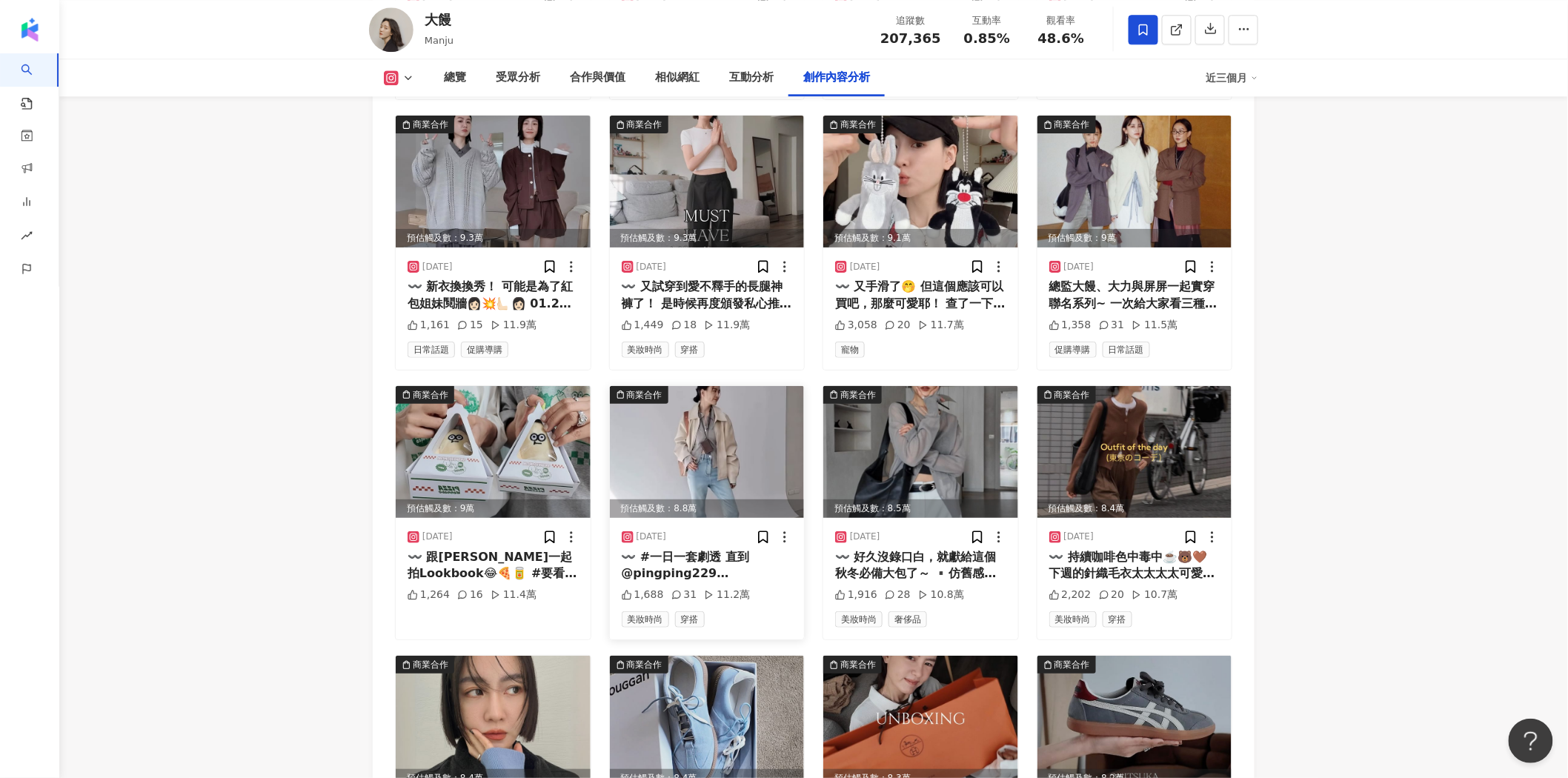
click at [675, 395] on img at bounding box center [707, 452] width 195 height 132
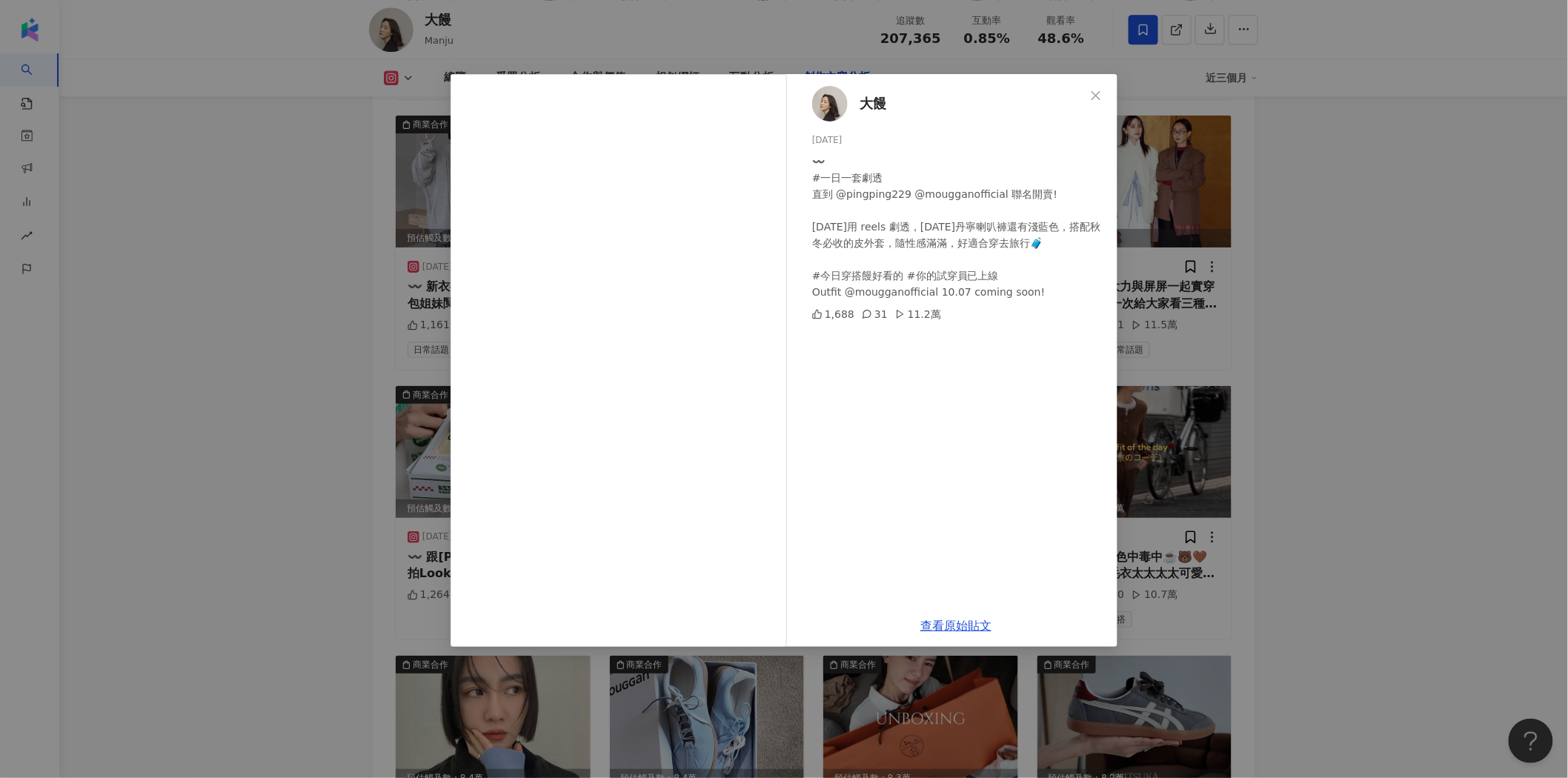
click at [1298, 359] on div "大饅 2024/10/3 〰️ #一日一套劇透 直到 @pingping229 @mougganofficial 聯名開賣! 今天用 reels 劇透，昨天丹…" at bounding box center [784, 389] width 1568 height 778
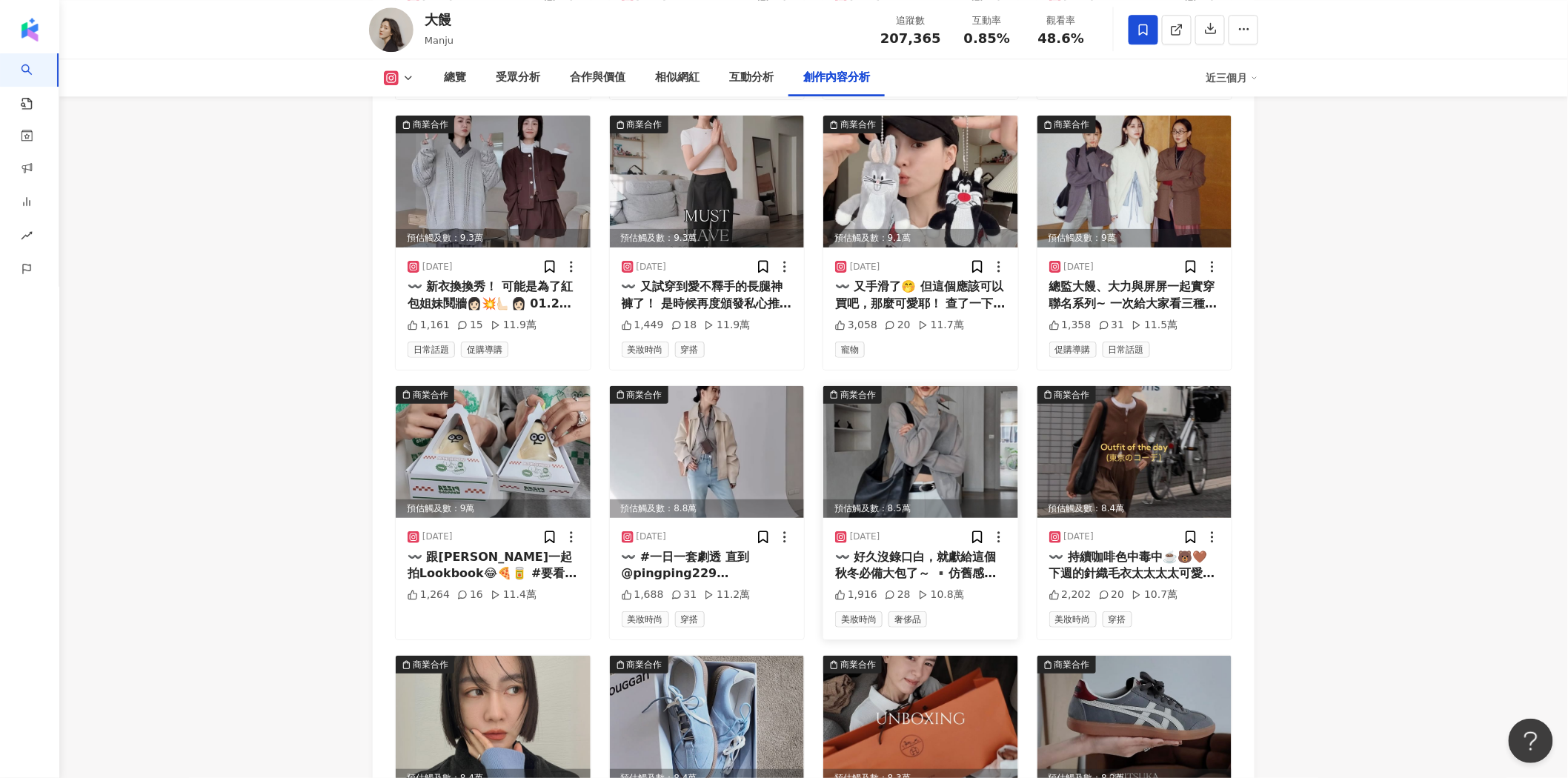
click at [953, 389] on img at bounding box center [920, 452] width 195 height 132
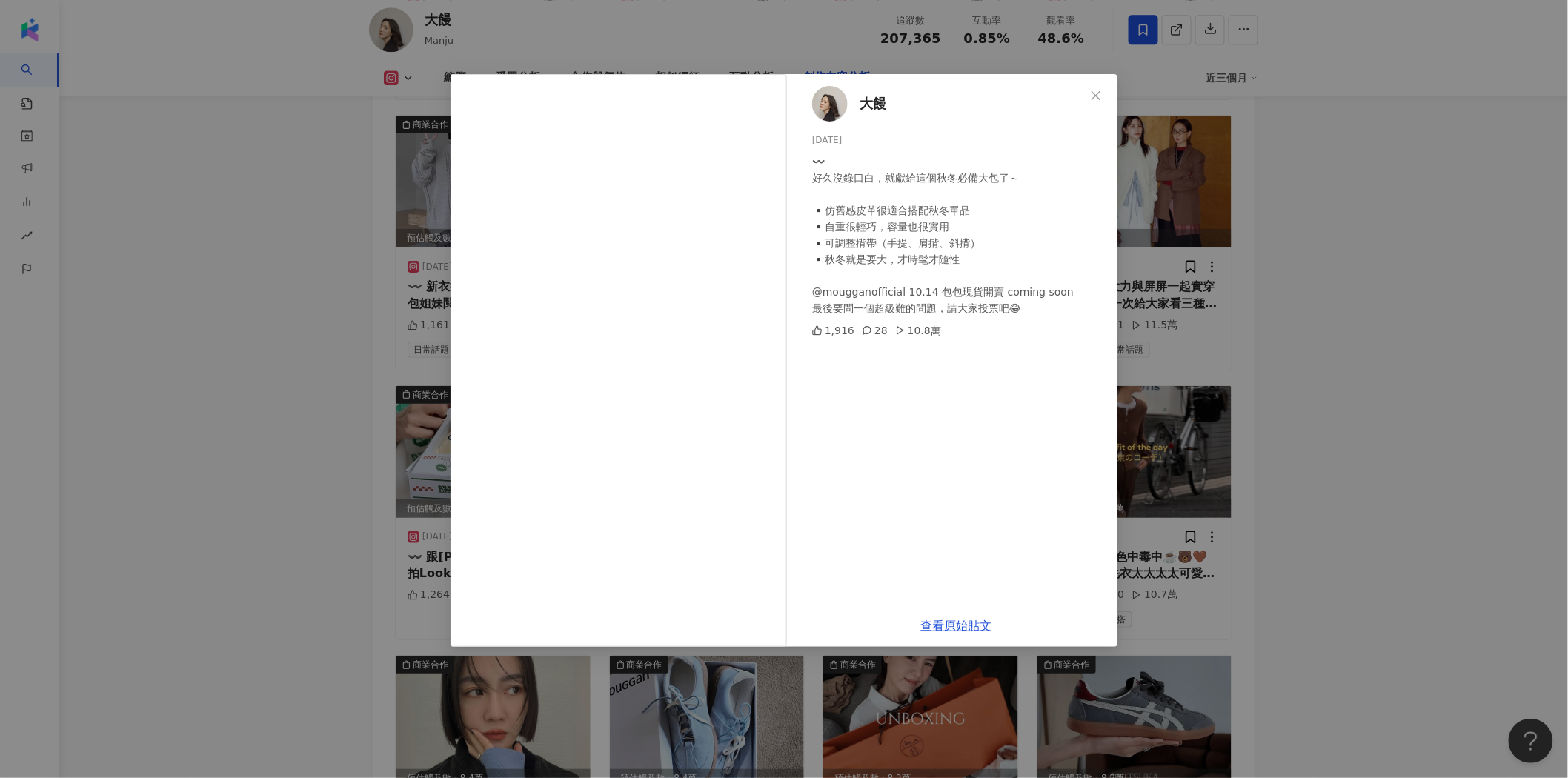
click at [1329, 313] on div "大饅 2024/10/11 〰️ 好久沒錄口白，就獻給這個秋冬必備大包了～ ▪️仿舊感皮革很適合搭配秋冬單品 ▪️自重很輕巧，容量也很實用 ▪️可調整揹帶（手…" at bounding box center [784, 389] width 1568 height 778
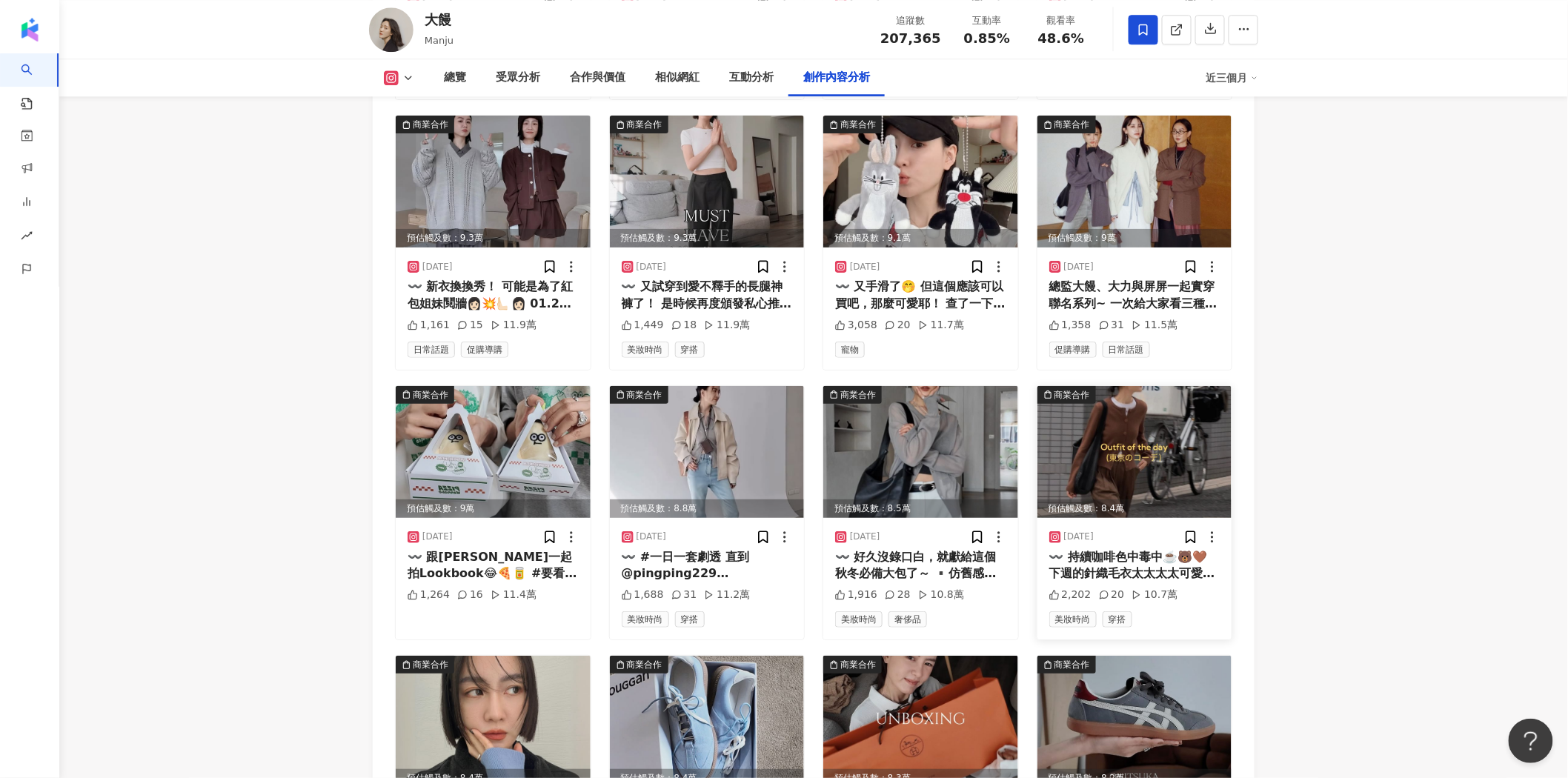
click at [1209, 386] on img at bounding box center [1134, 452] width 195 height 132
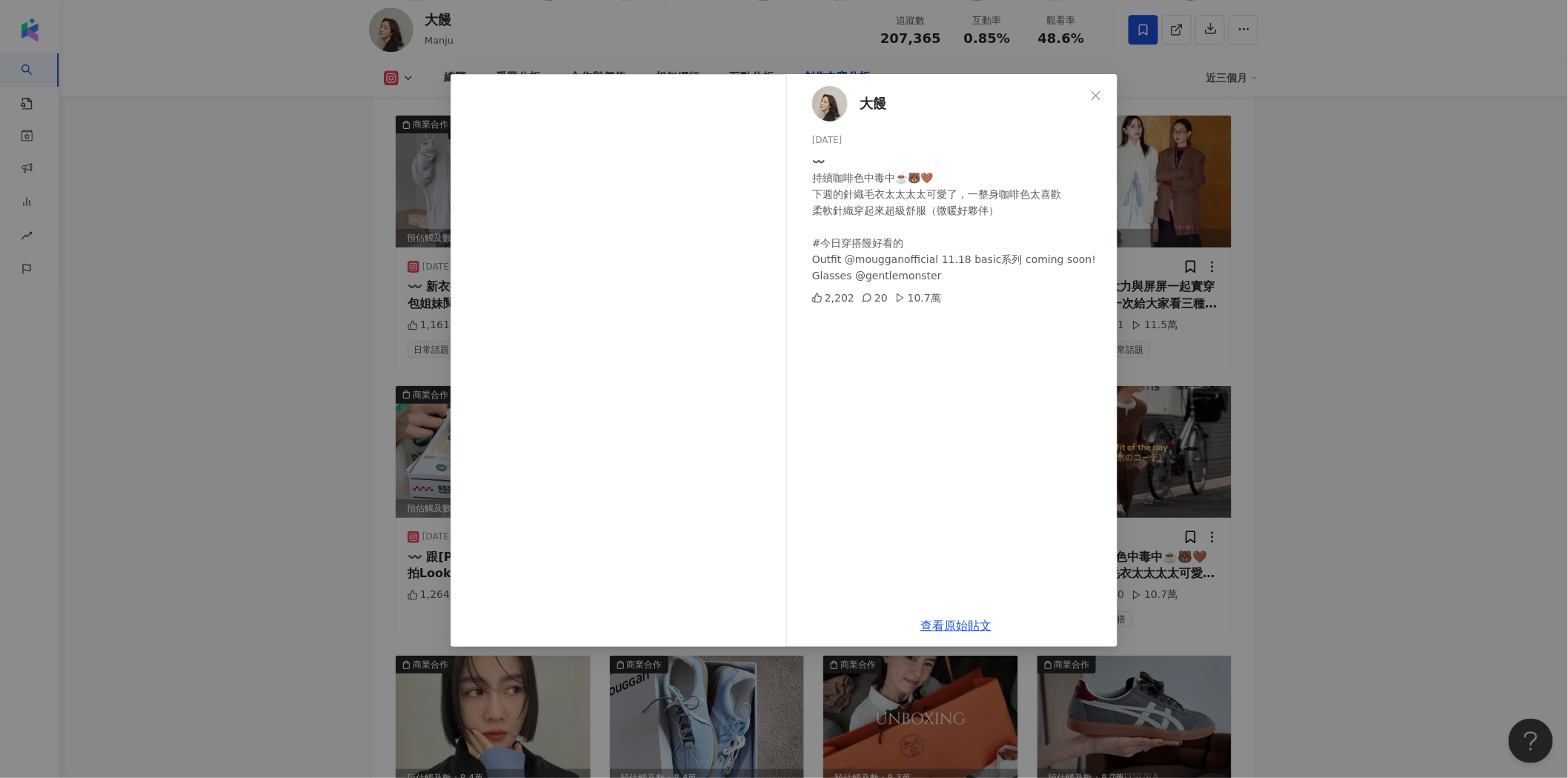
click at [1352, 305] on div "大饅 2024/11/16 〰️ 持續咖啡色中毒中☕️🐻🤎 下週的針織毛衣太太太太可愛了，一整身咖啡色太喜歡 柔軟針織穿起來超級舒服（微暖好夥伴） #今日穿搭…" at bounding box center [784, 389] width 1568 height 778
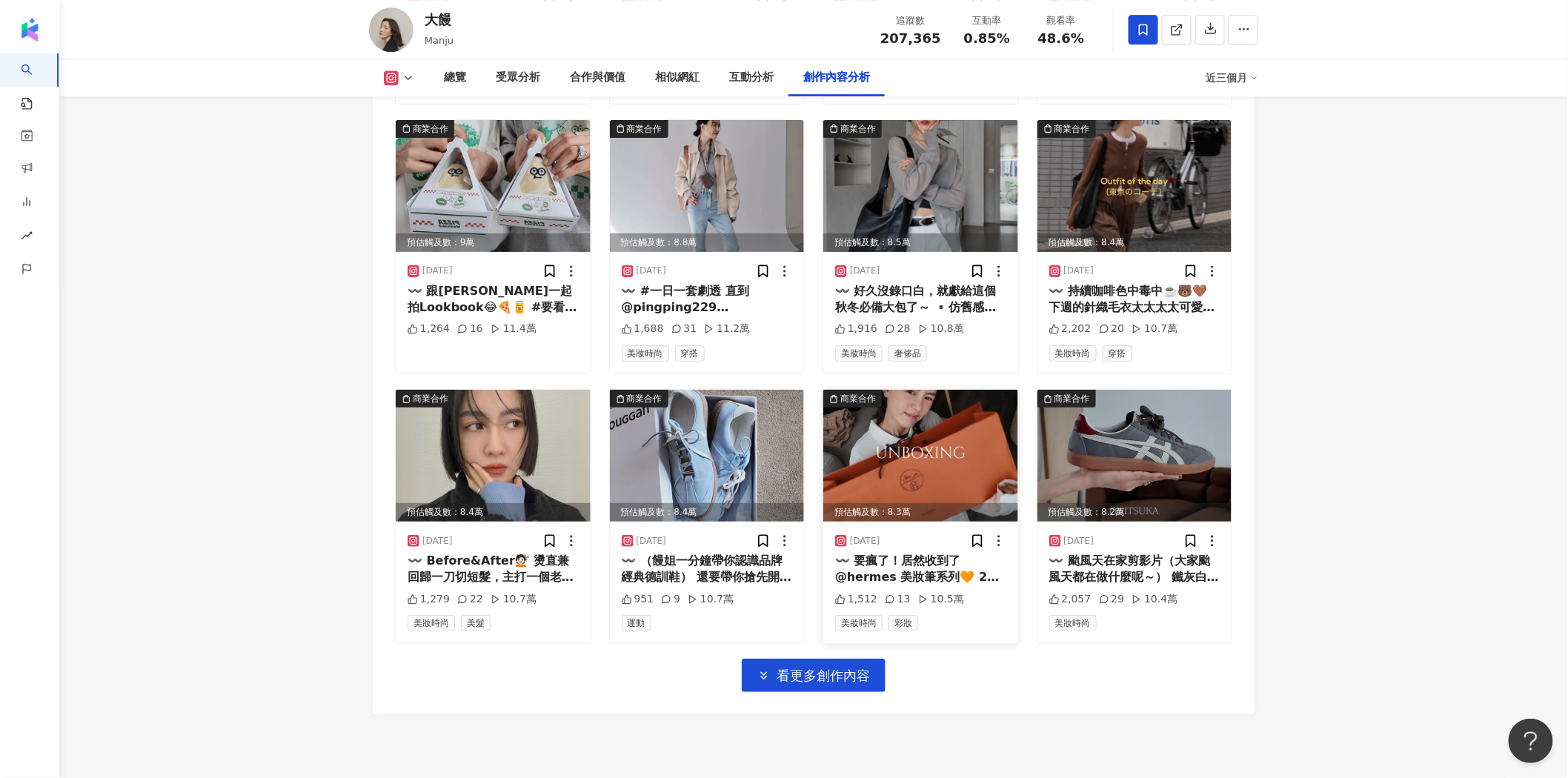
scroll to position [6641, 0]
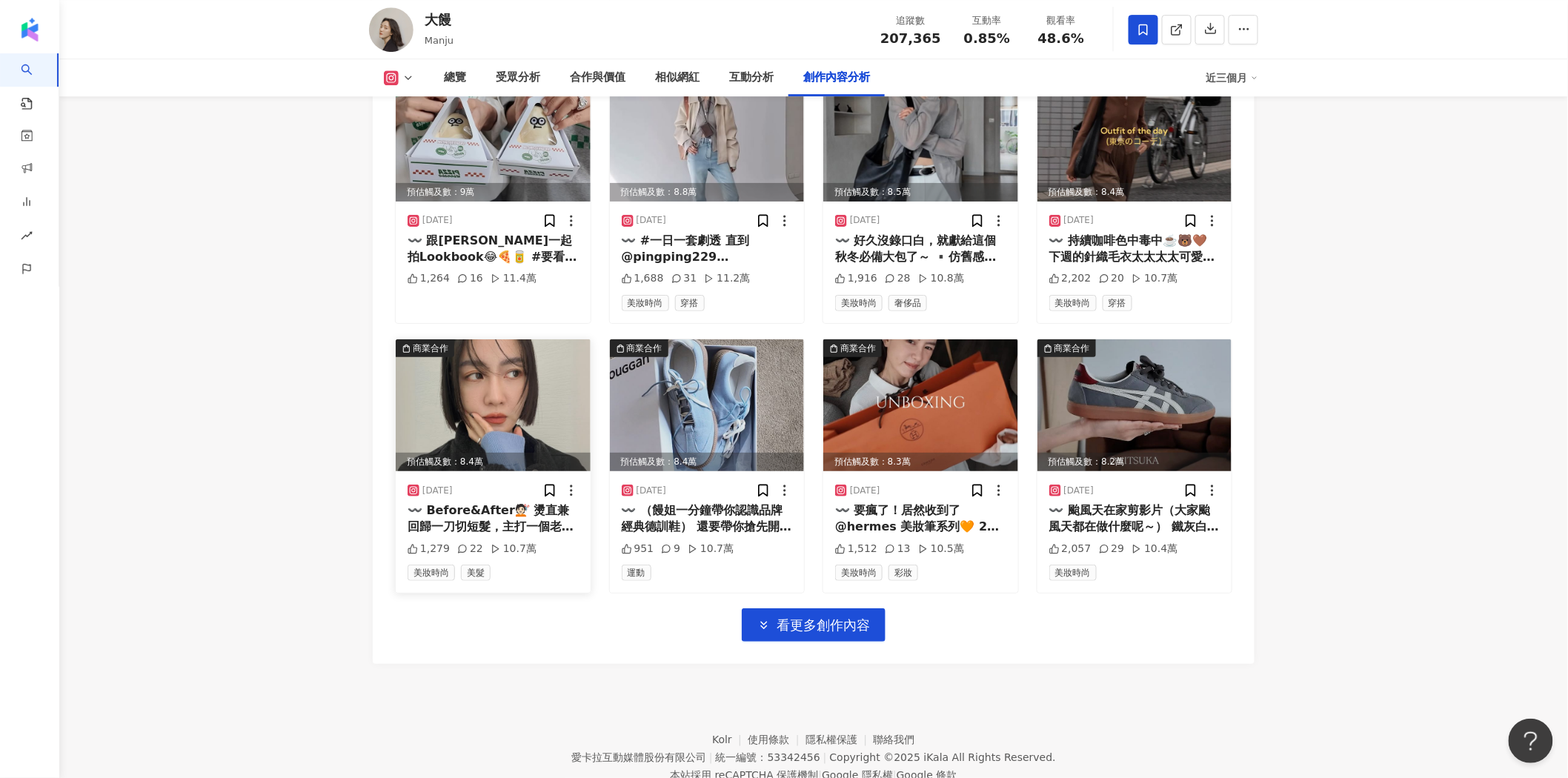
click at [479, 371] on img at bounding box center [492, 405] width 195 height 132
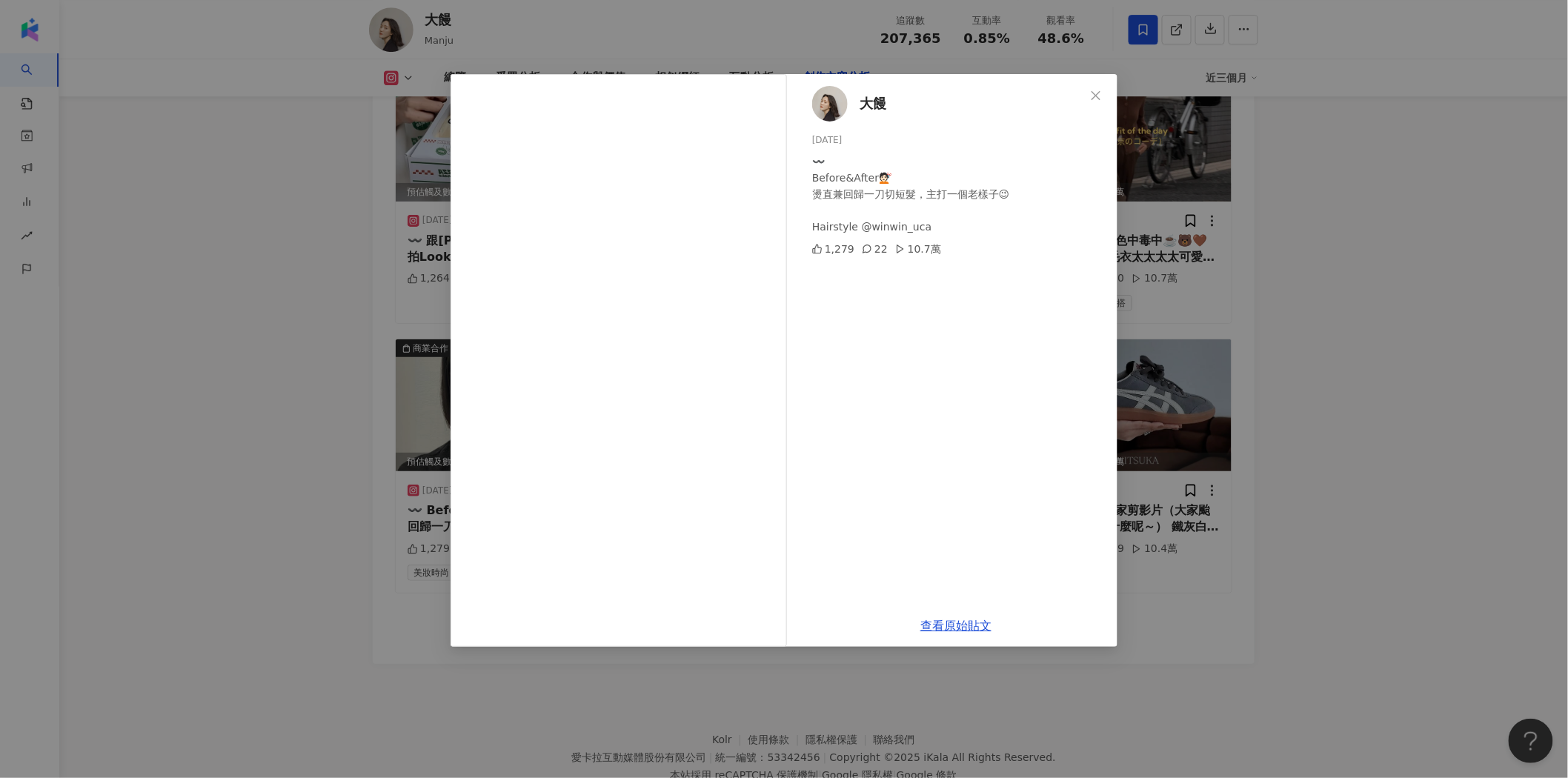
click at [1322, 286] on div "大饅 2024/12/26 〰️ Before&After💇🏻 燙直兼回歸一刀切短髮，主打一個老樣子😉 Hairstyle @winwin_uca 1,279…" at bounding box center [784, 389] width 1568 height 778
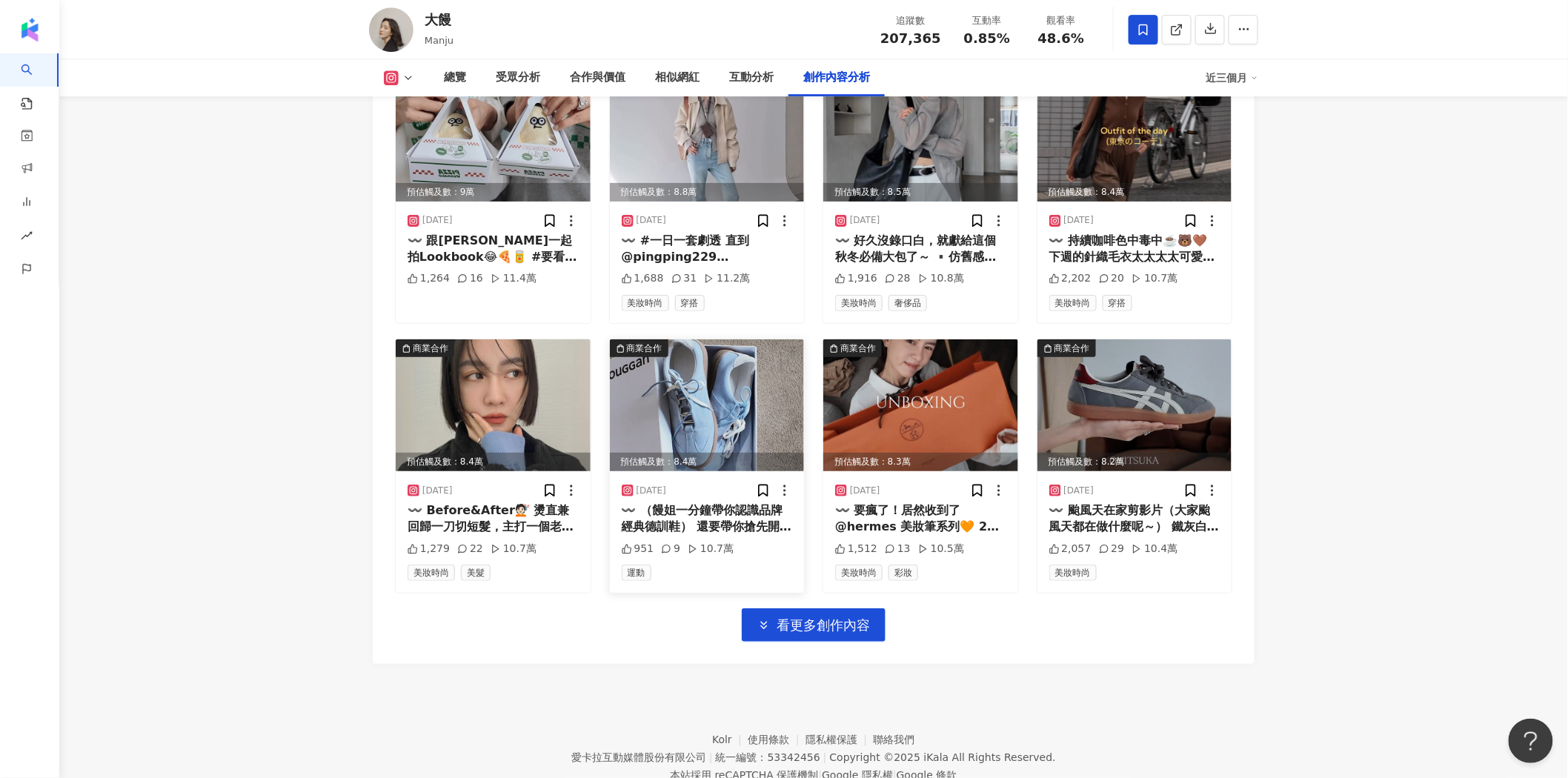
click at [697, 354] on img at bounding box center [707, 405] width 195 height 132
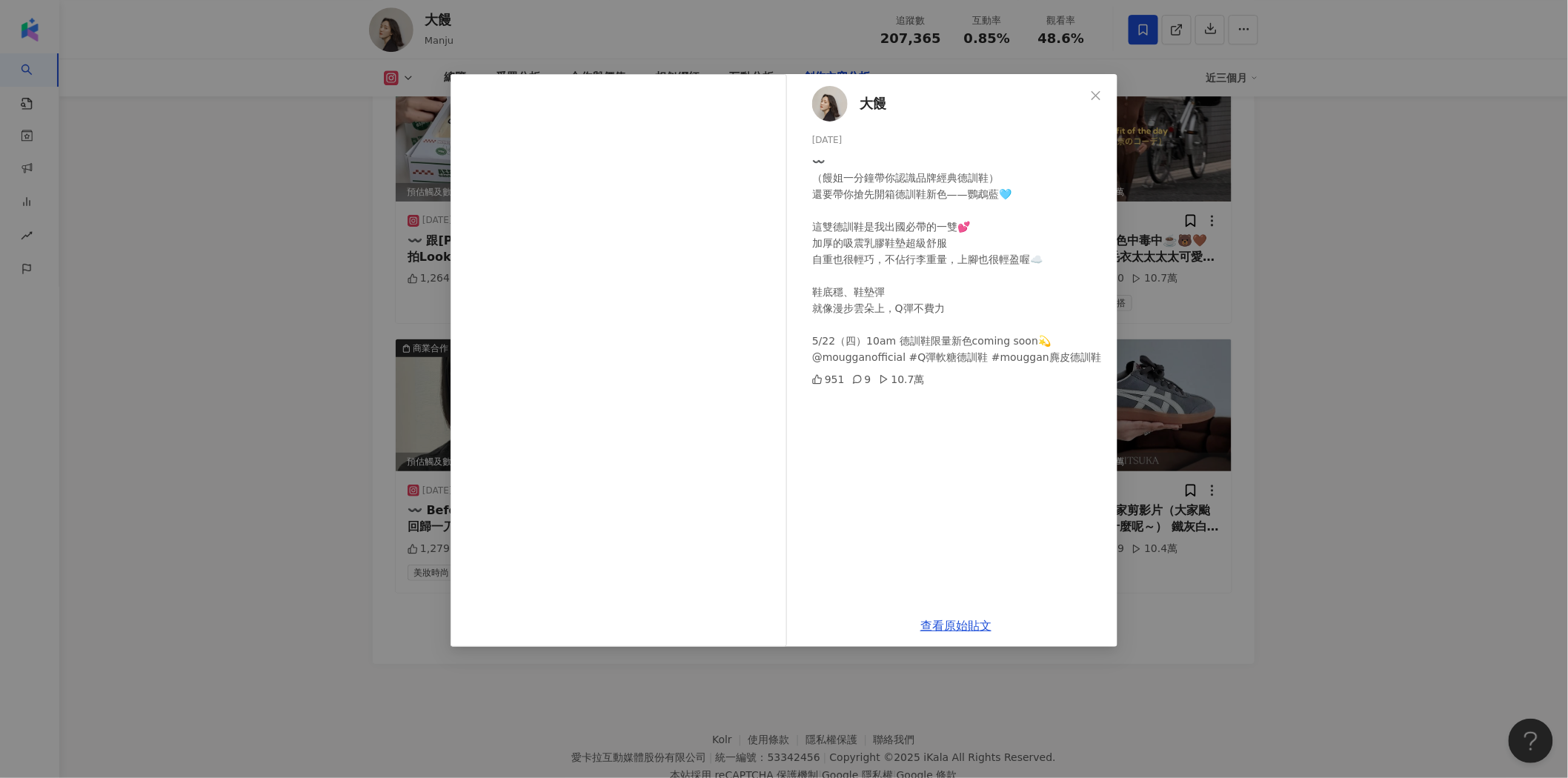
click at [1325, 357] on div "大饅 2025/5/21 〰️ （饅姐一分鐘帶你認識品牌經典德訓鞋） 還要帶你搶先開箱德訓鞋新色——鸚鵡藍🩵 這雙德訓鞋是我出國必帶的一雙💕 加厚的吸震乳膠鞋…" at bounding box center [784, 389] width 1568 height 778
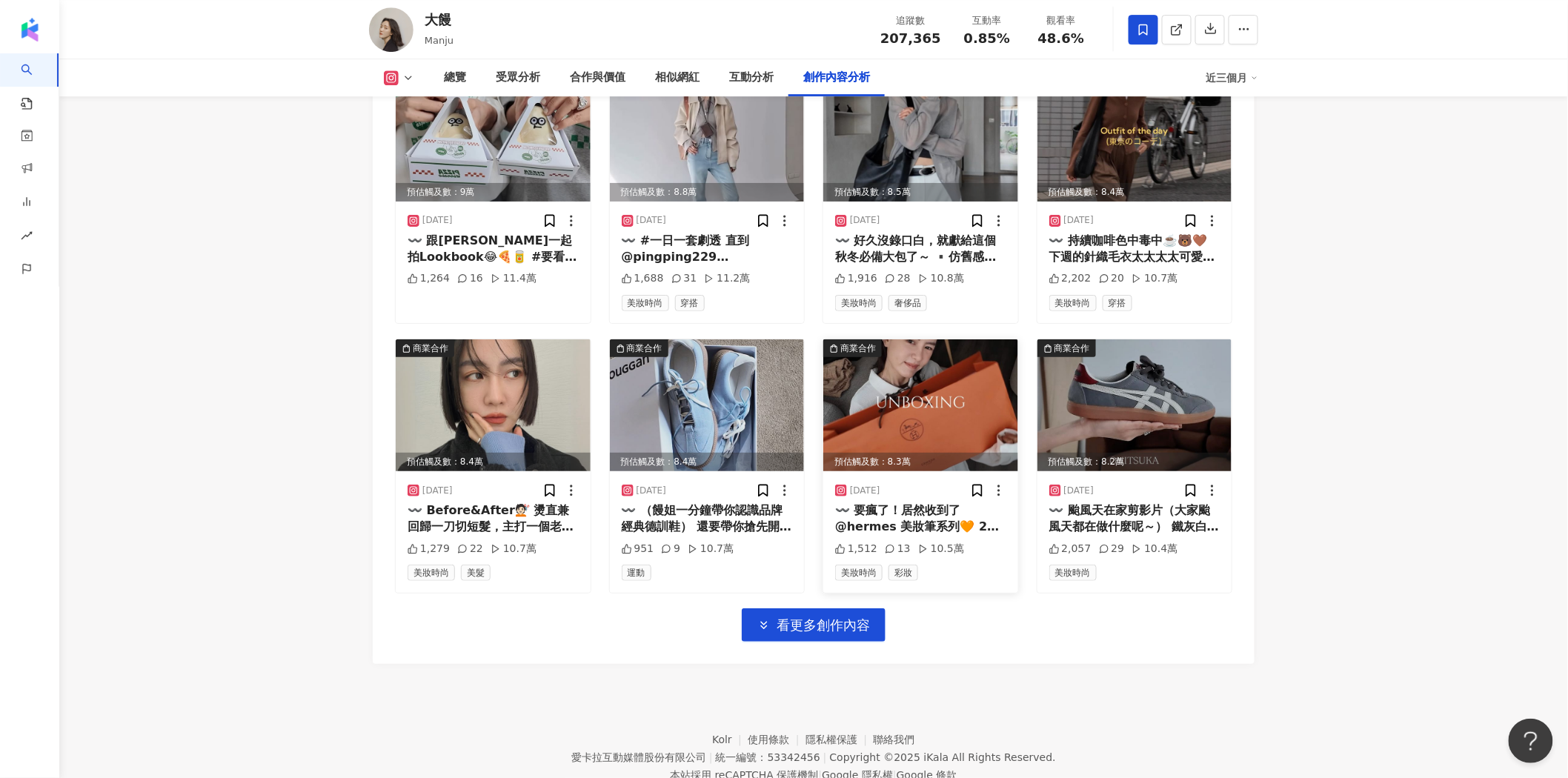
click at [958, 363] on img at bounding box center [920, 405] width 195 height 132
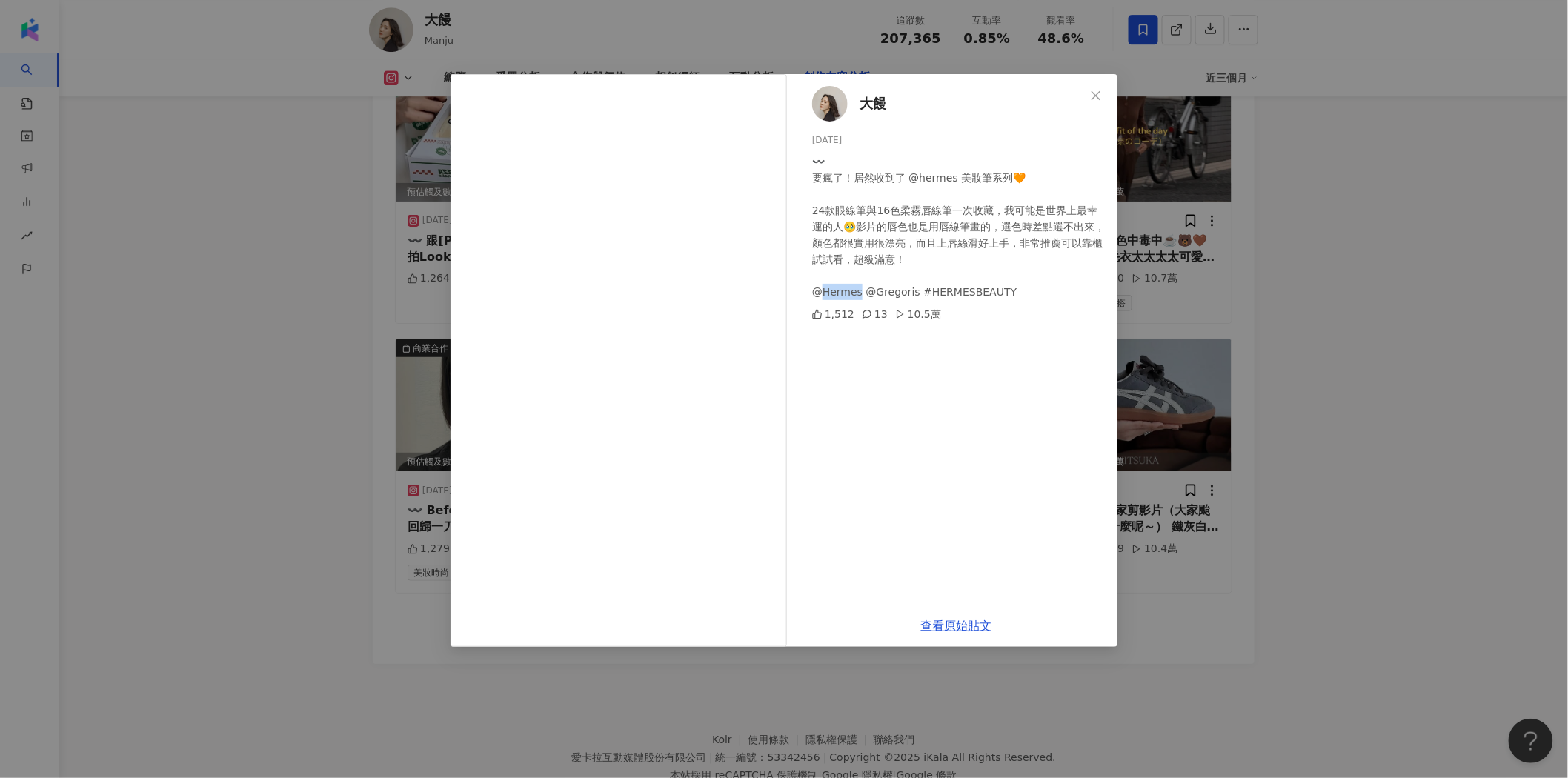
drag, startPoint x: 823, startPoint y: 291, endPoint x: 859, endPoint y: 291, distance: 36.0
click at [859, 291] on div "〰️ 要瘋了！居然收到了 @hermes 美妝筆系列🧡 24款眼線筆與16色柔霧唇線筆一次收藏，我可能是世界上最幸運的人🥹影片的唇色也是用唇線筆畫的，選色時差…" at bounding box center [959, 227] width 294 height 147
copy div "rmes @"
click at [971, 626] on link "查看原始貼文" at bounding box center [956, 626] width 72 height 14
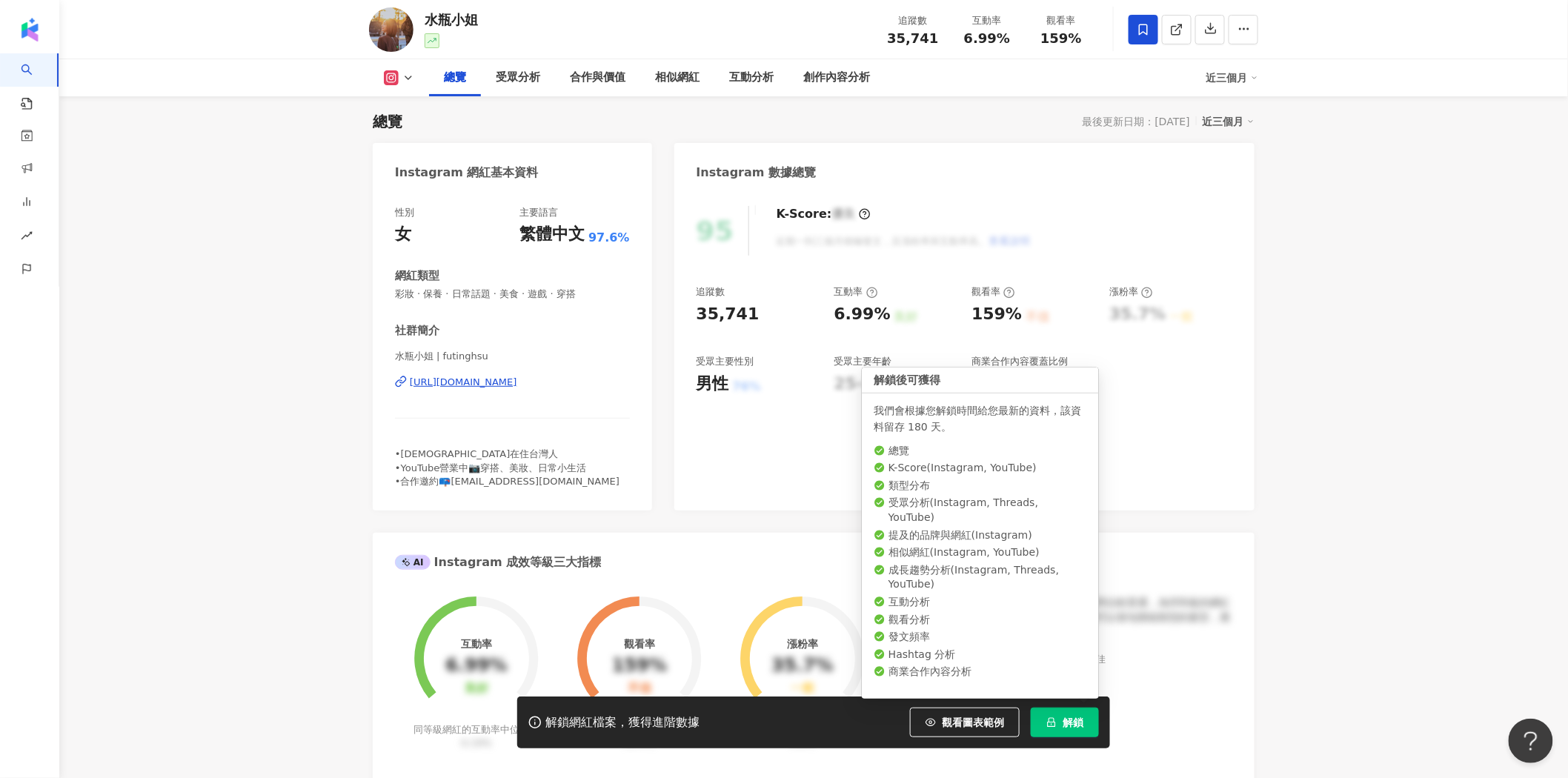
click at [1060, 722] on button "解鎖" at bounding box center [1064, 722] width 68 height 29
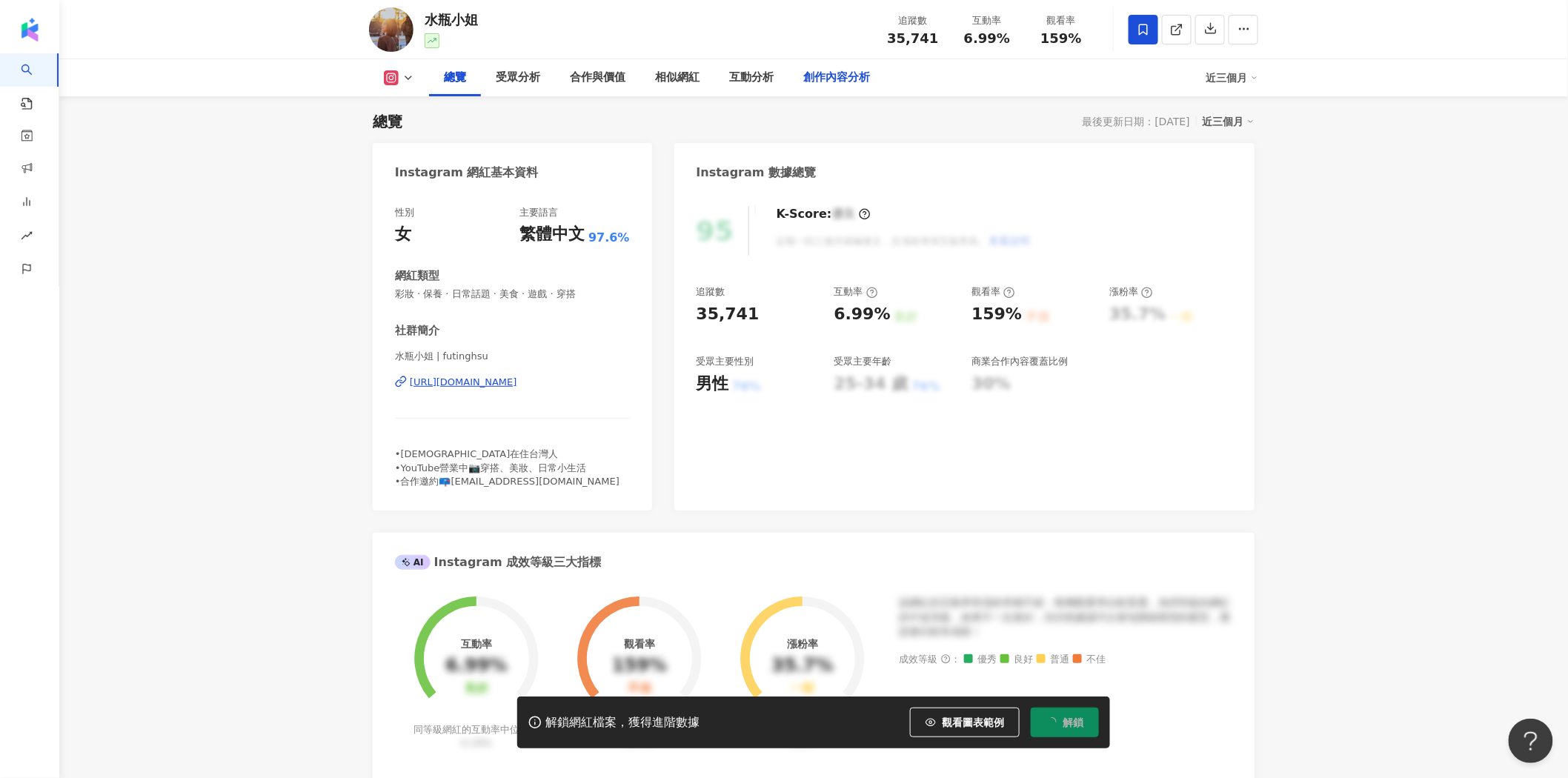
click at [855, 77] on div "創作內容分析" at bounding box center [837, 77] width 67 height 18
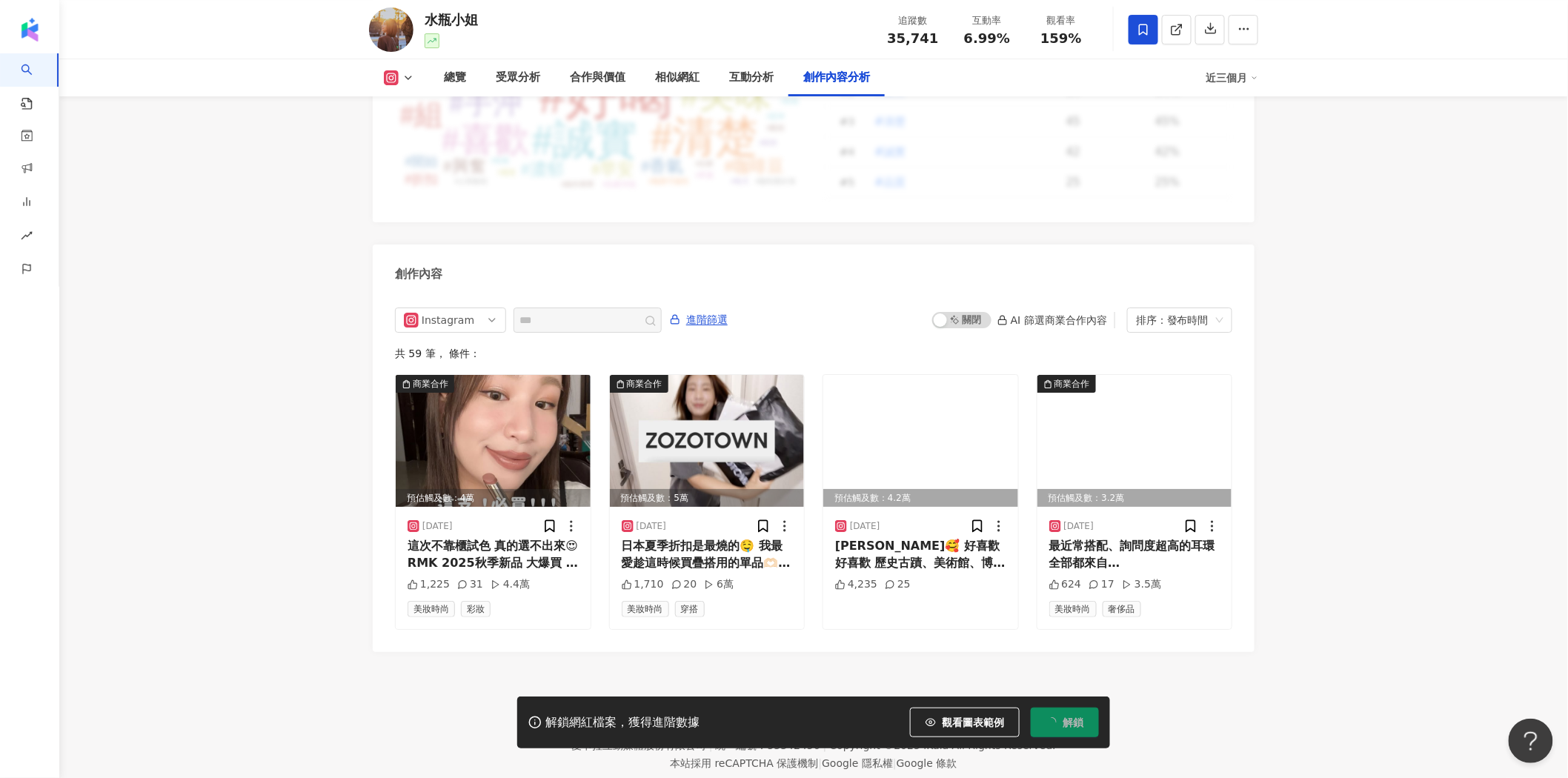
scroll to position [4416, 0]
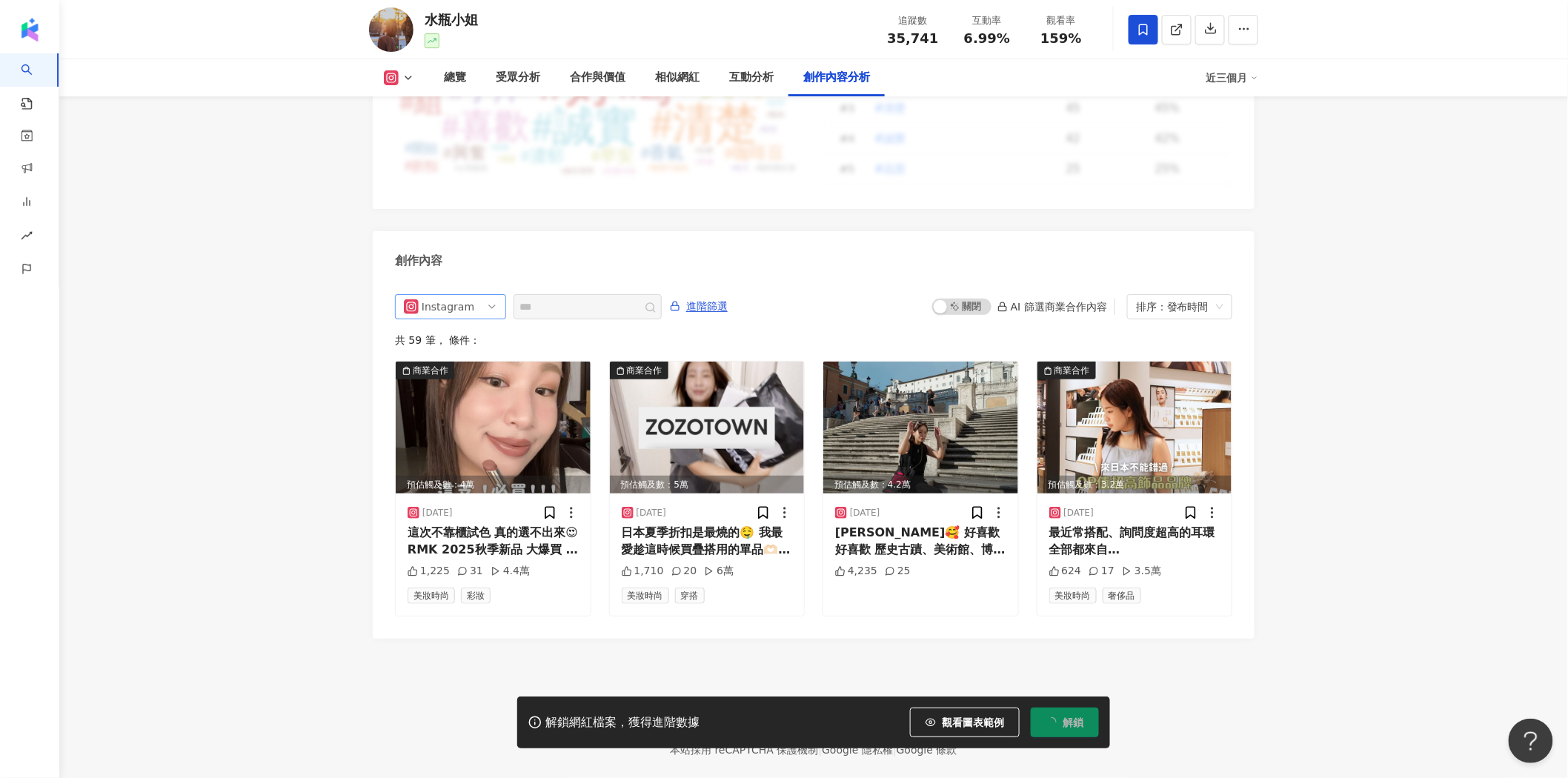
click at [472, 294] on span "Instagram" at bounding box center [450, 306] width 93 height 24
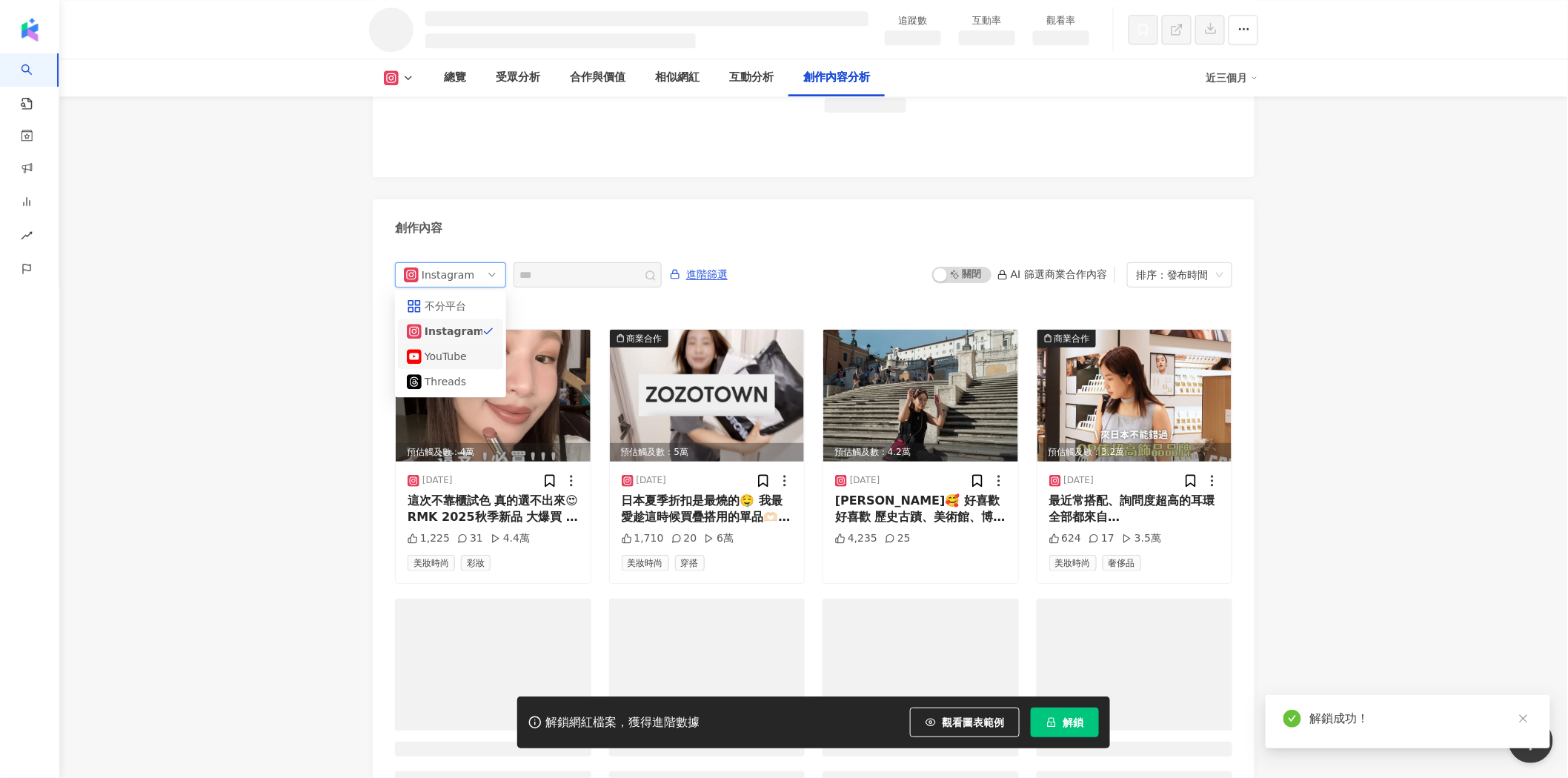
click at [457, 348] on div "YouTube" at bounding box center [448, 356] width 48 height 16
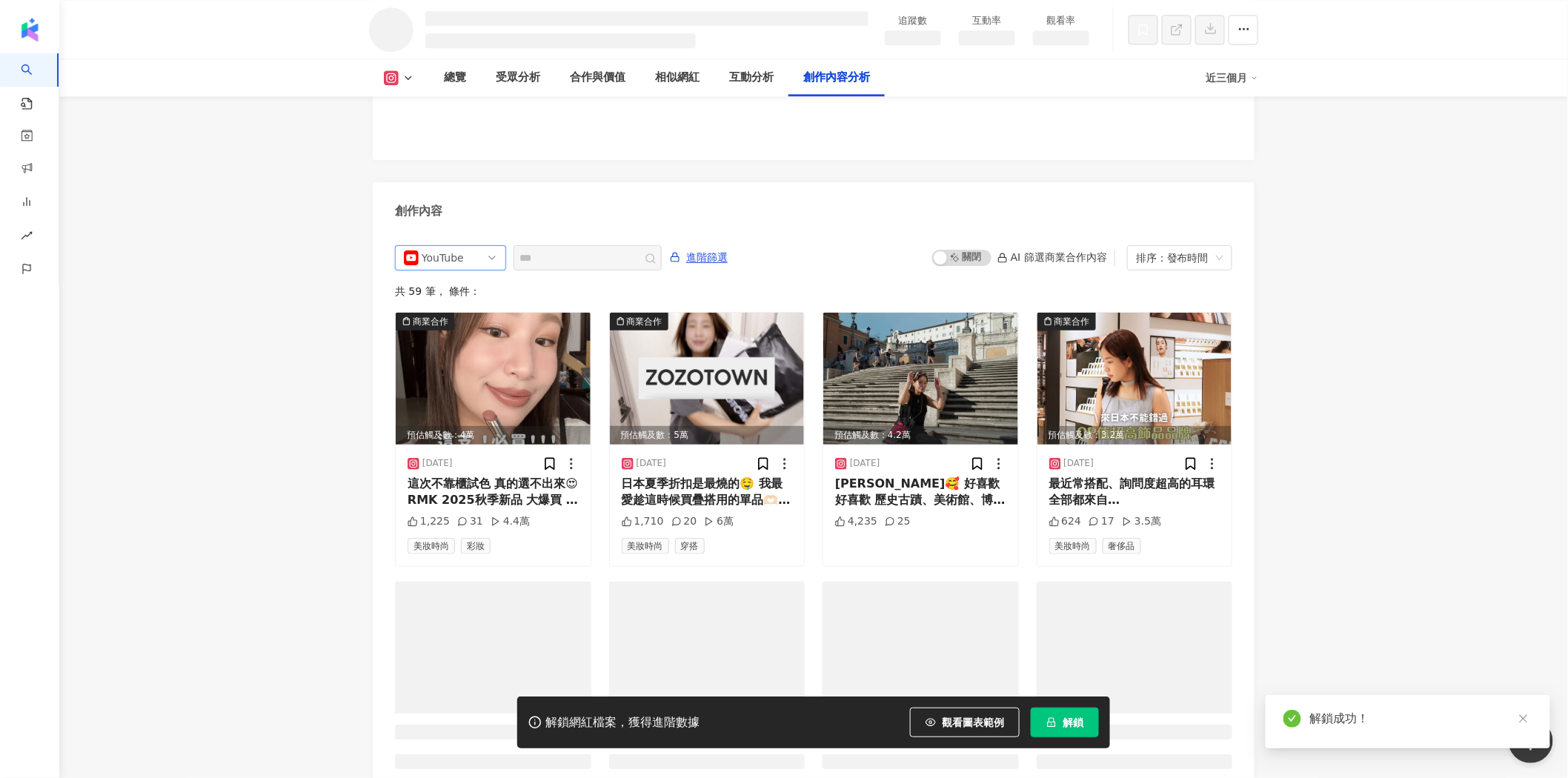
scroll to position [3961, 0]
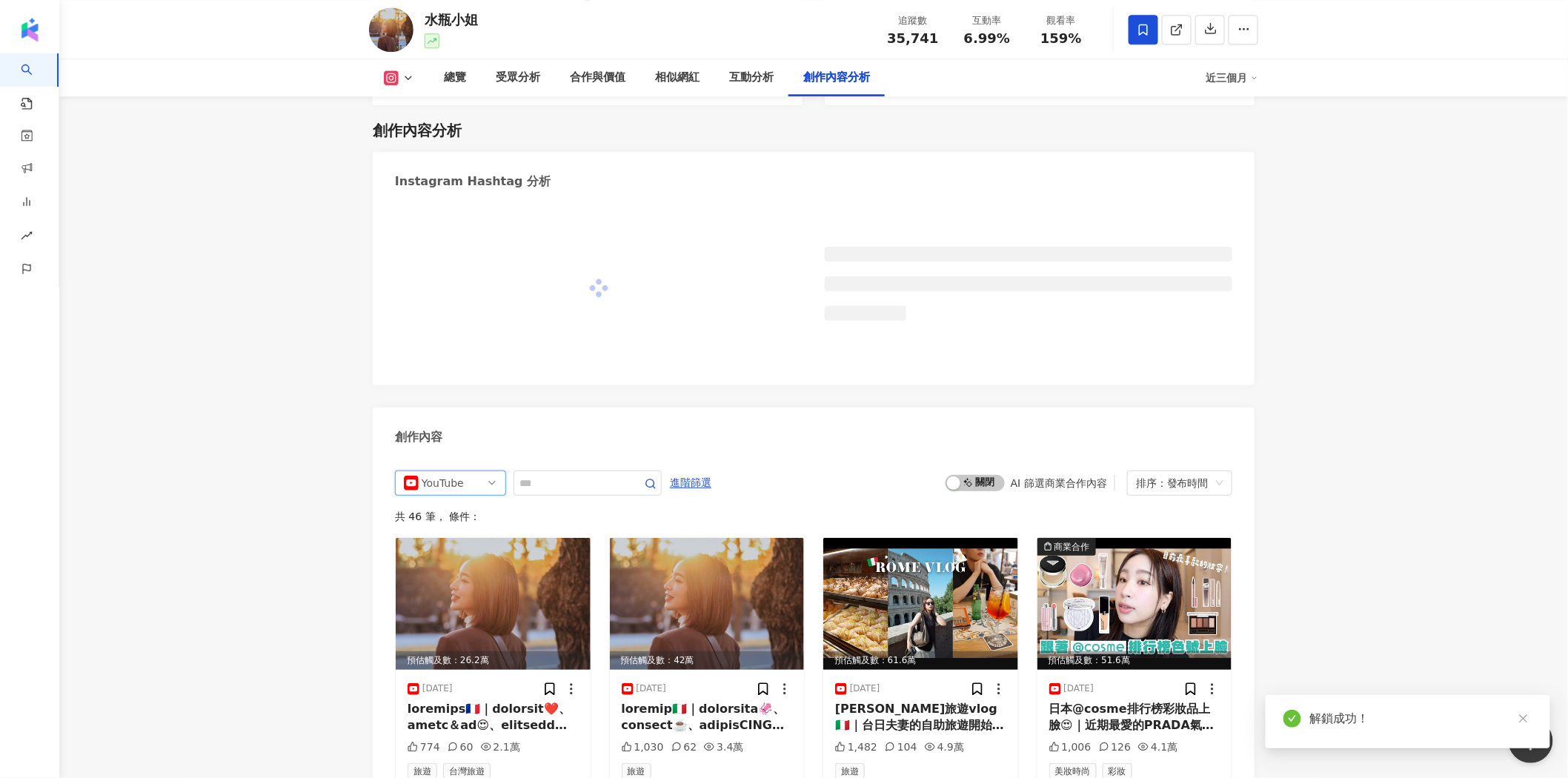
scroll to position [4114, 0]
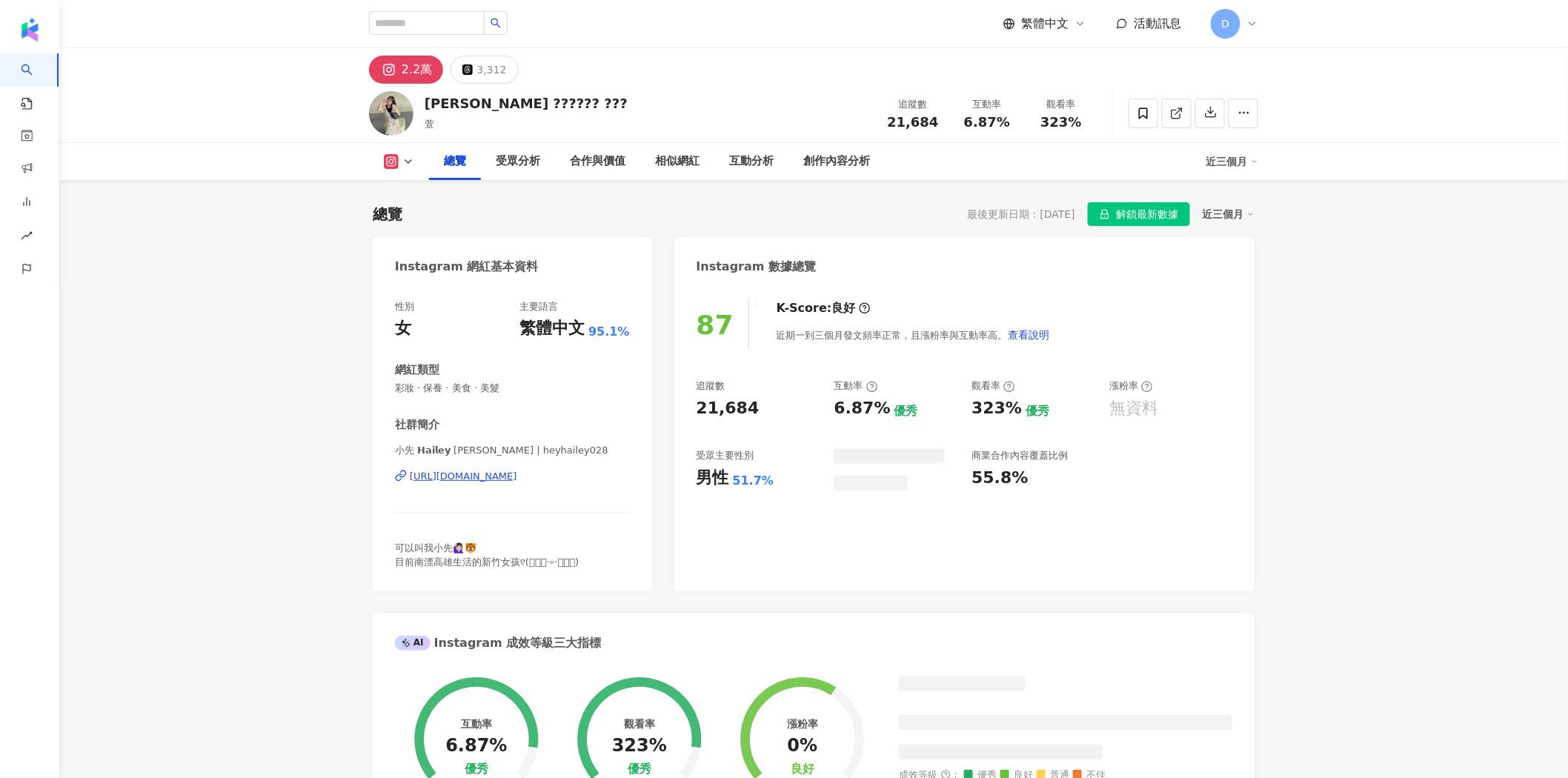
scroll to position [91, 0]
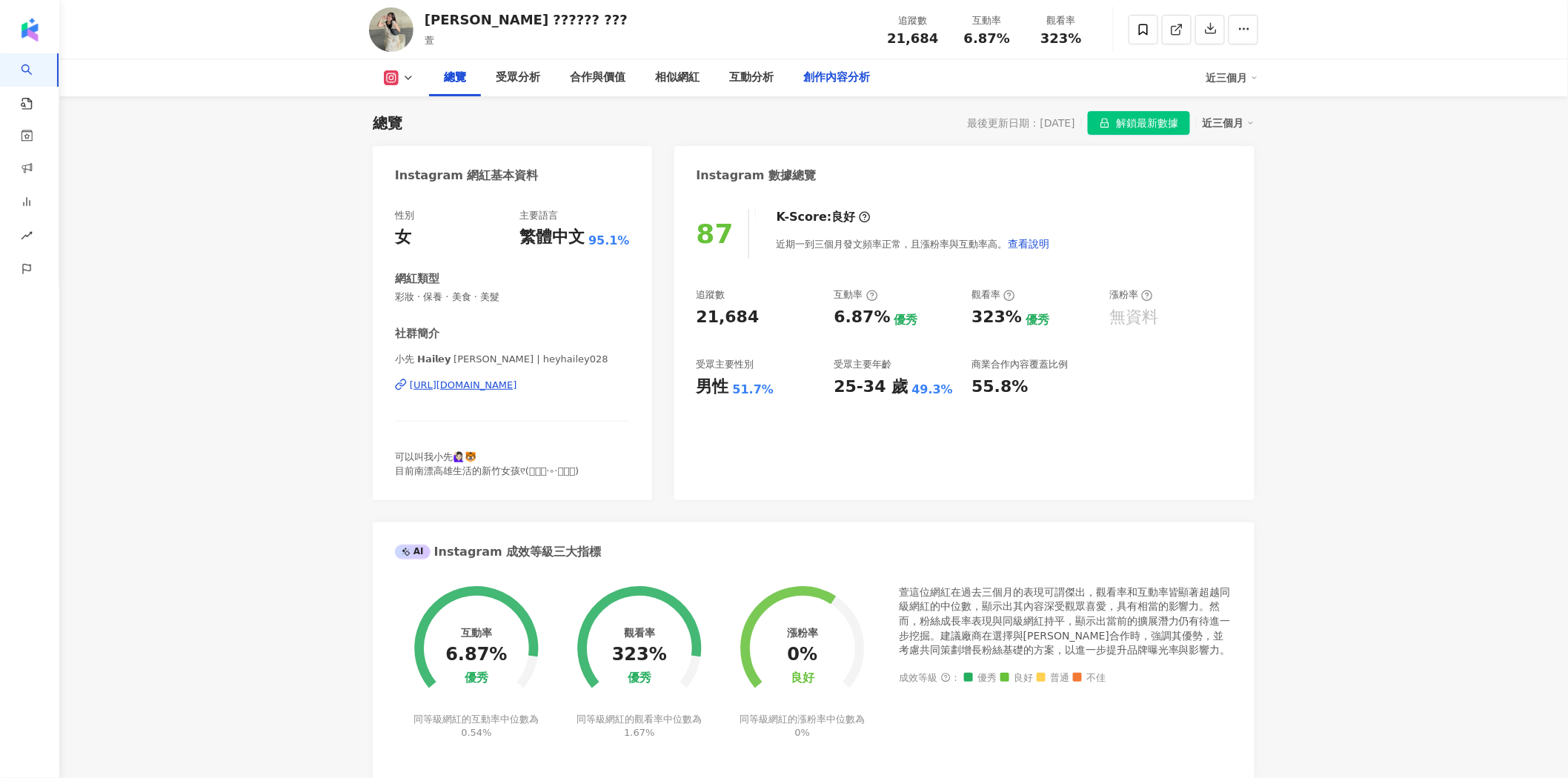
click at [858, 78] on div "創作內容分析" at bounding box center [837, 77] width 67 height 18
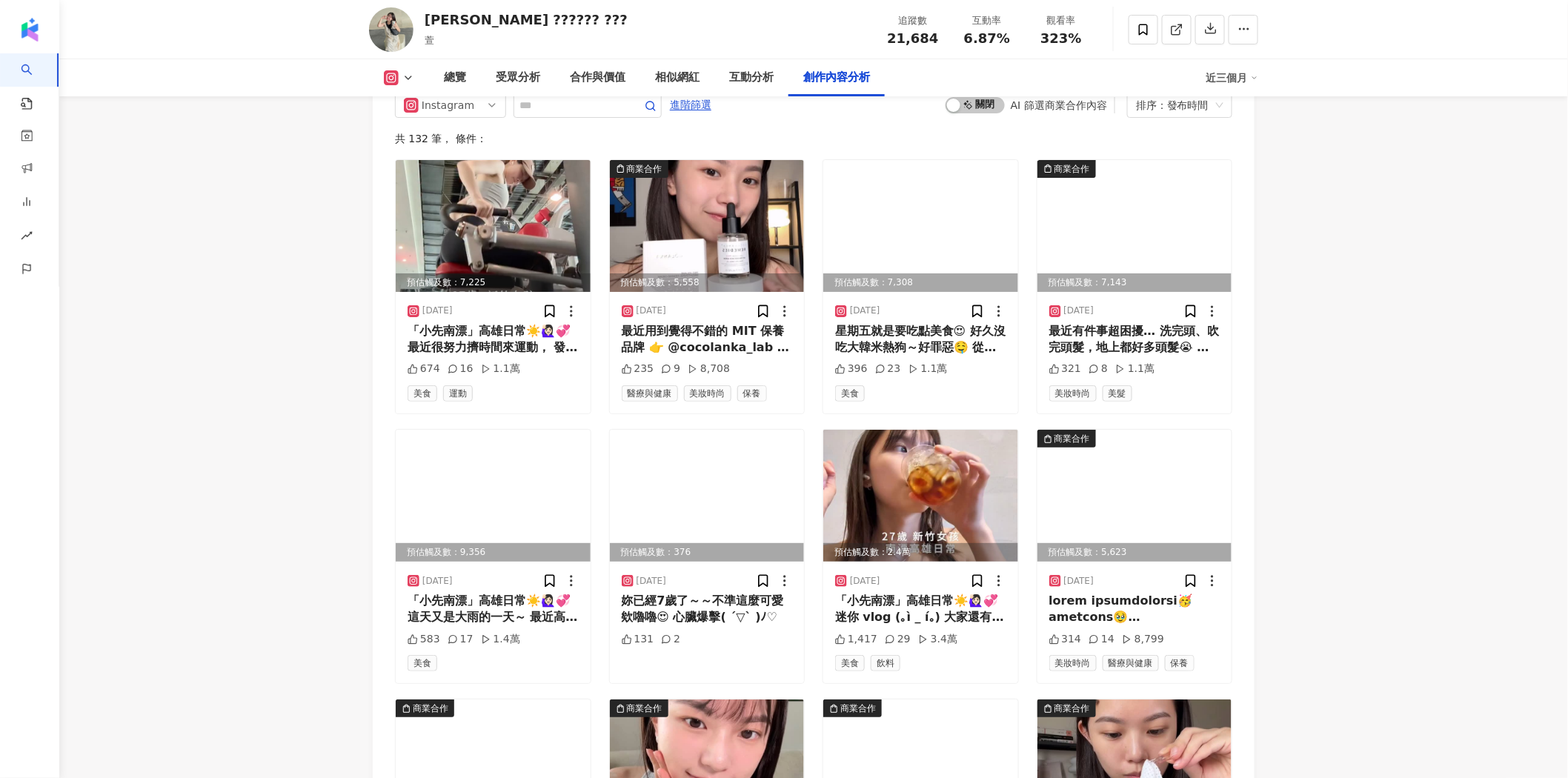
scroll to position [4375, 0]
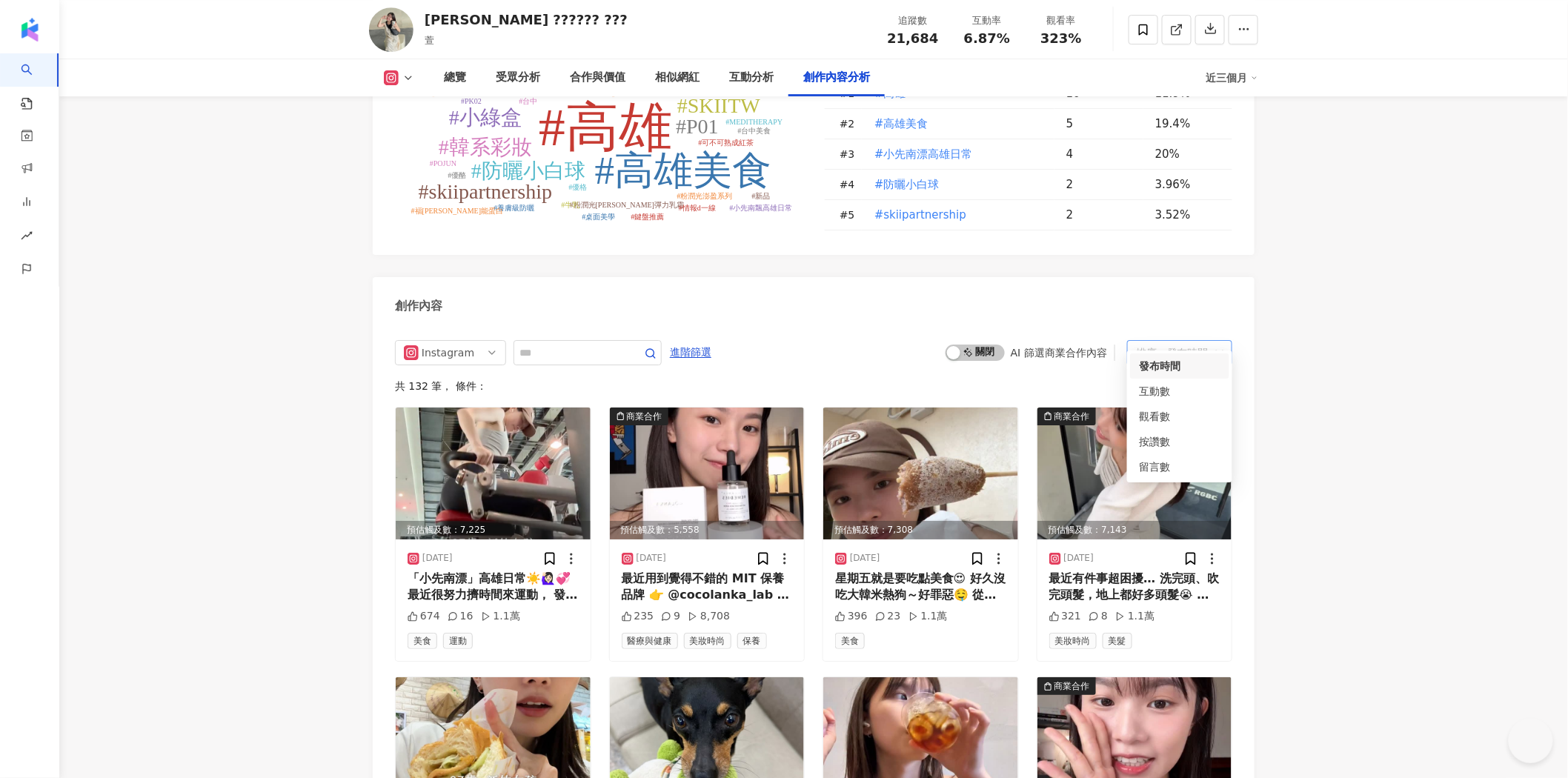
click at [1198, 341] on div "排序：發布時間" at bounding box center [1173, 352] width 74 height 24
click at [1166, 423] on div "觀看數" at bounding box center [1179, 416] width 82 height 16
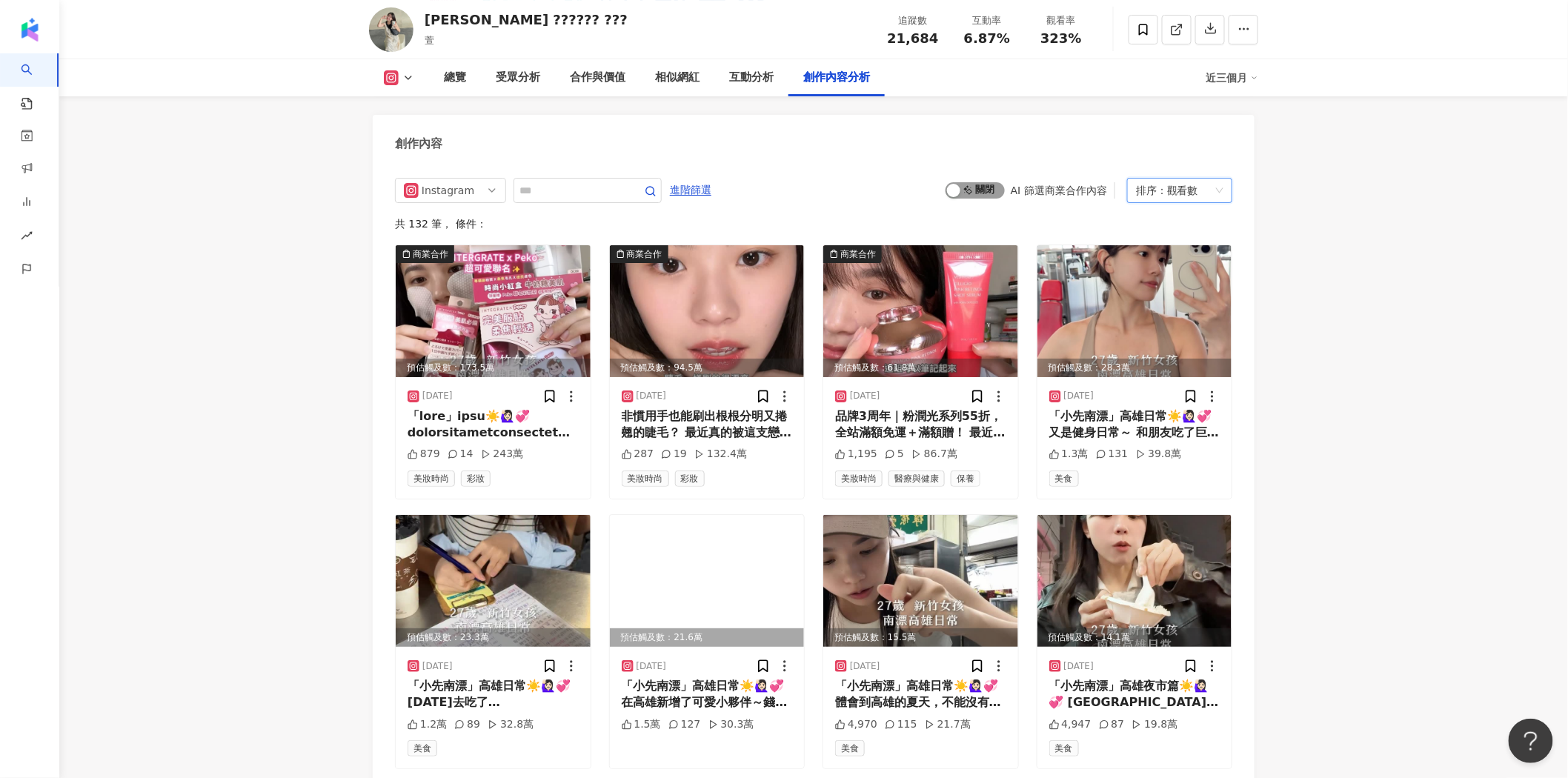
click at [996, 183] on span "啟動 關閉" at bounding box center [975, 190] width 59 height 16
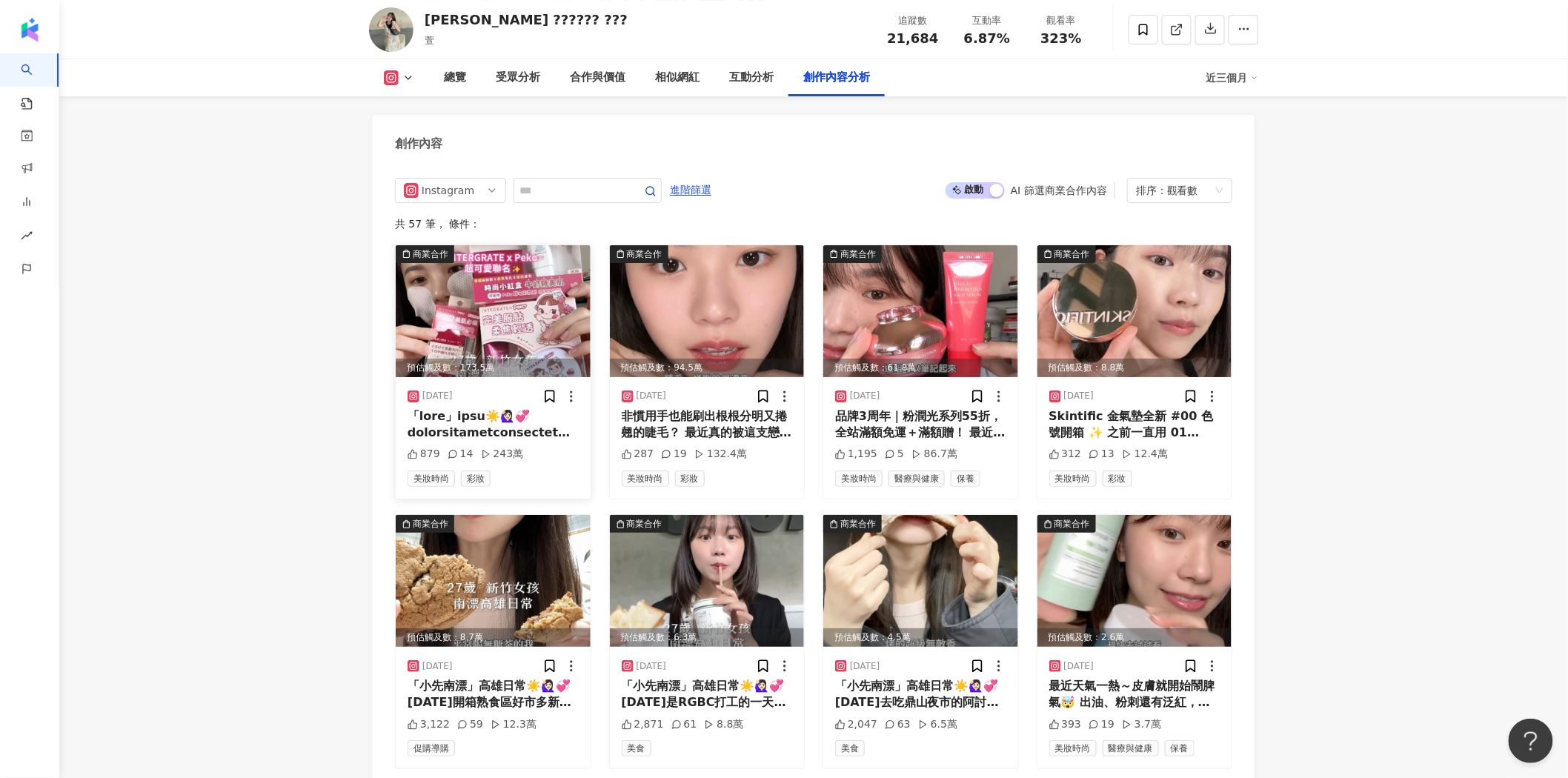
click at [521, 286] on img at bounding box center [492, 311] width 195 height 132
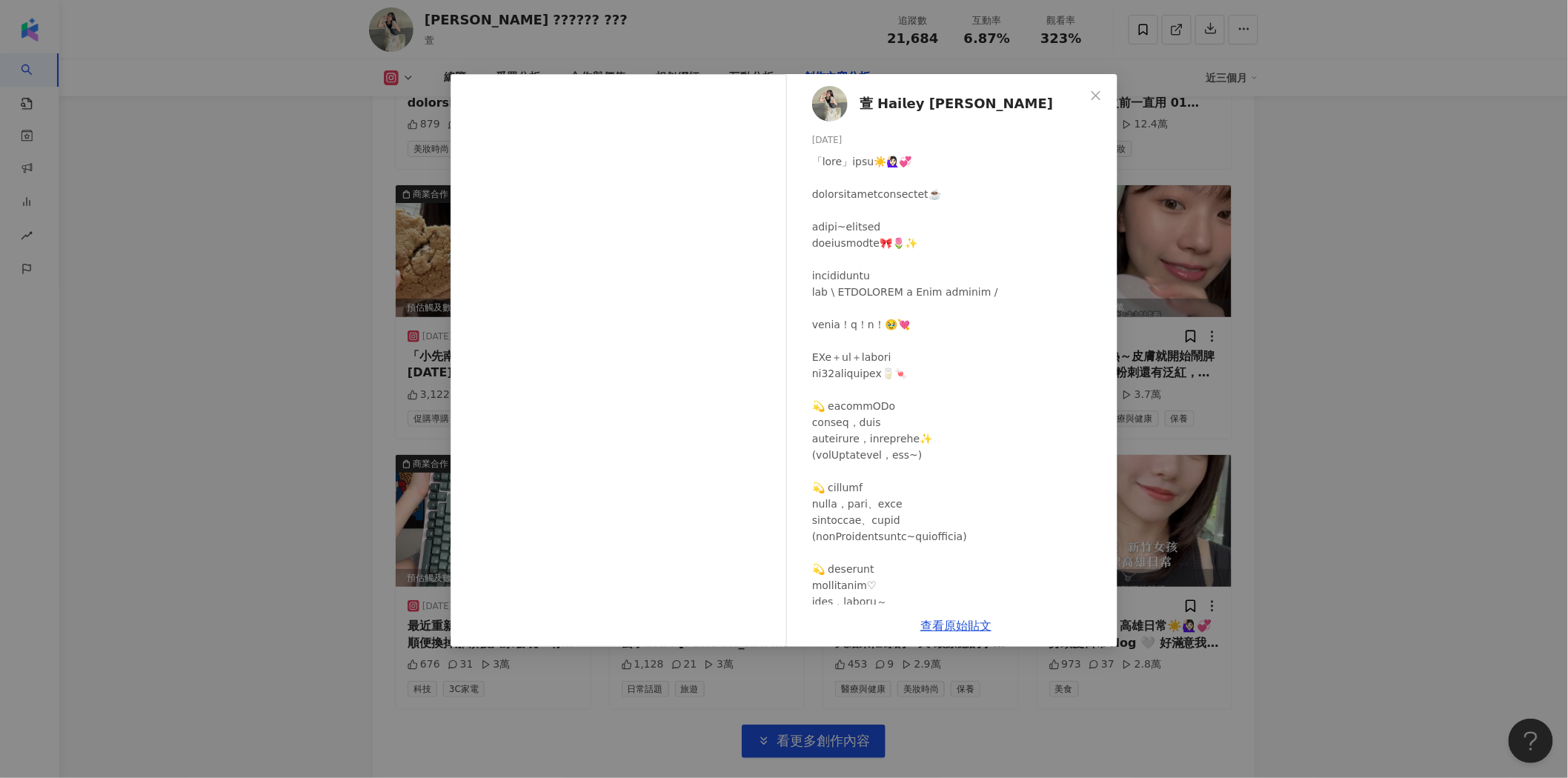
scroll to position [190, 0]
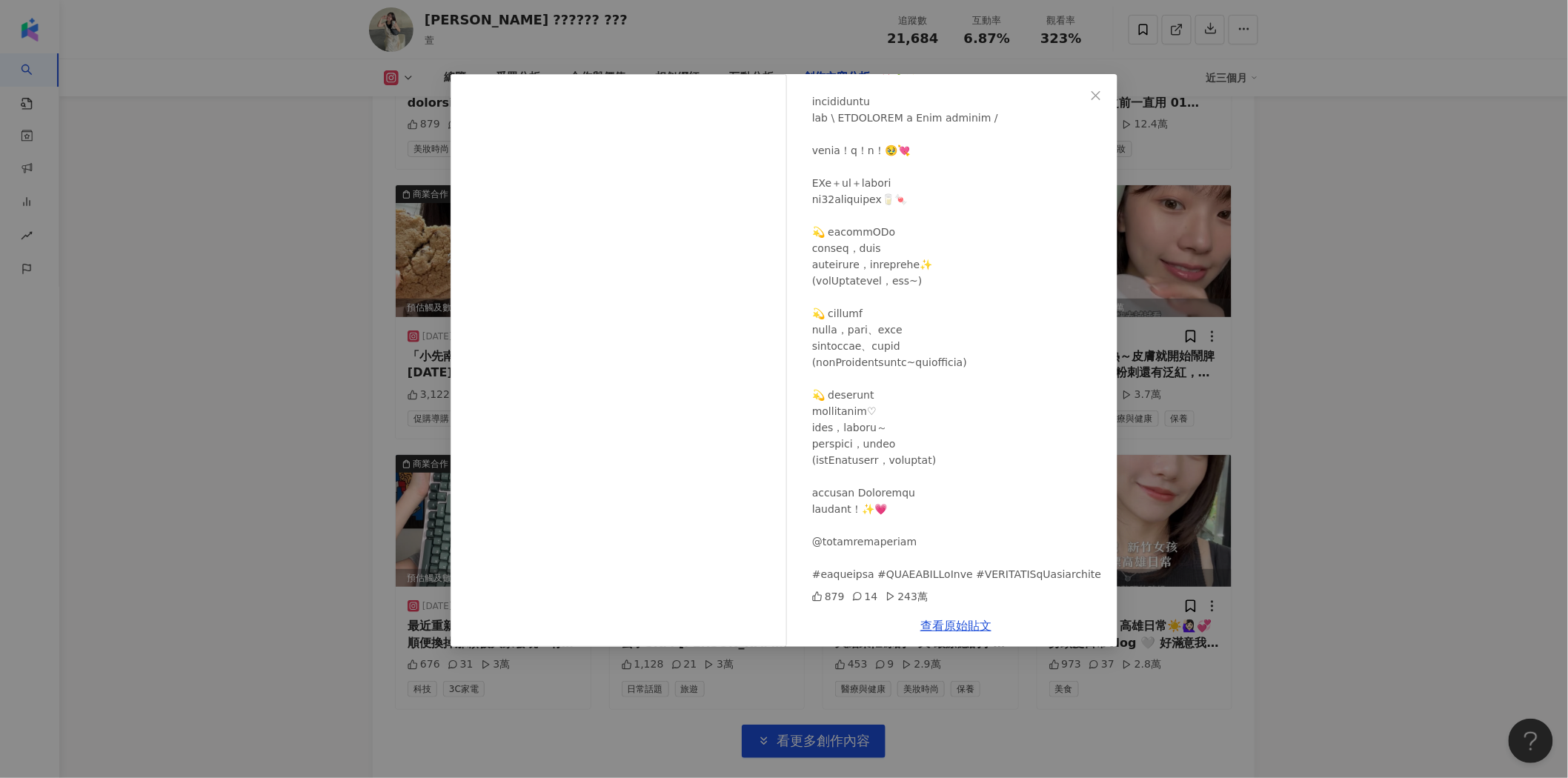
click at [1330, 435] on div "萱 𝗛𝗮𝗶𝗹𝗲𝘆 𝗟𝗶𝗻 2025/3/31 879 14 243萬 查看原始貼文" at bounding box center [784, 389] width 1568 height 778
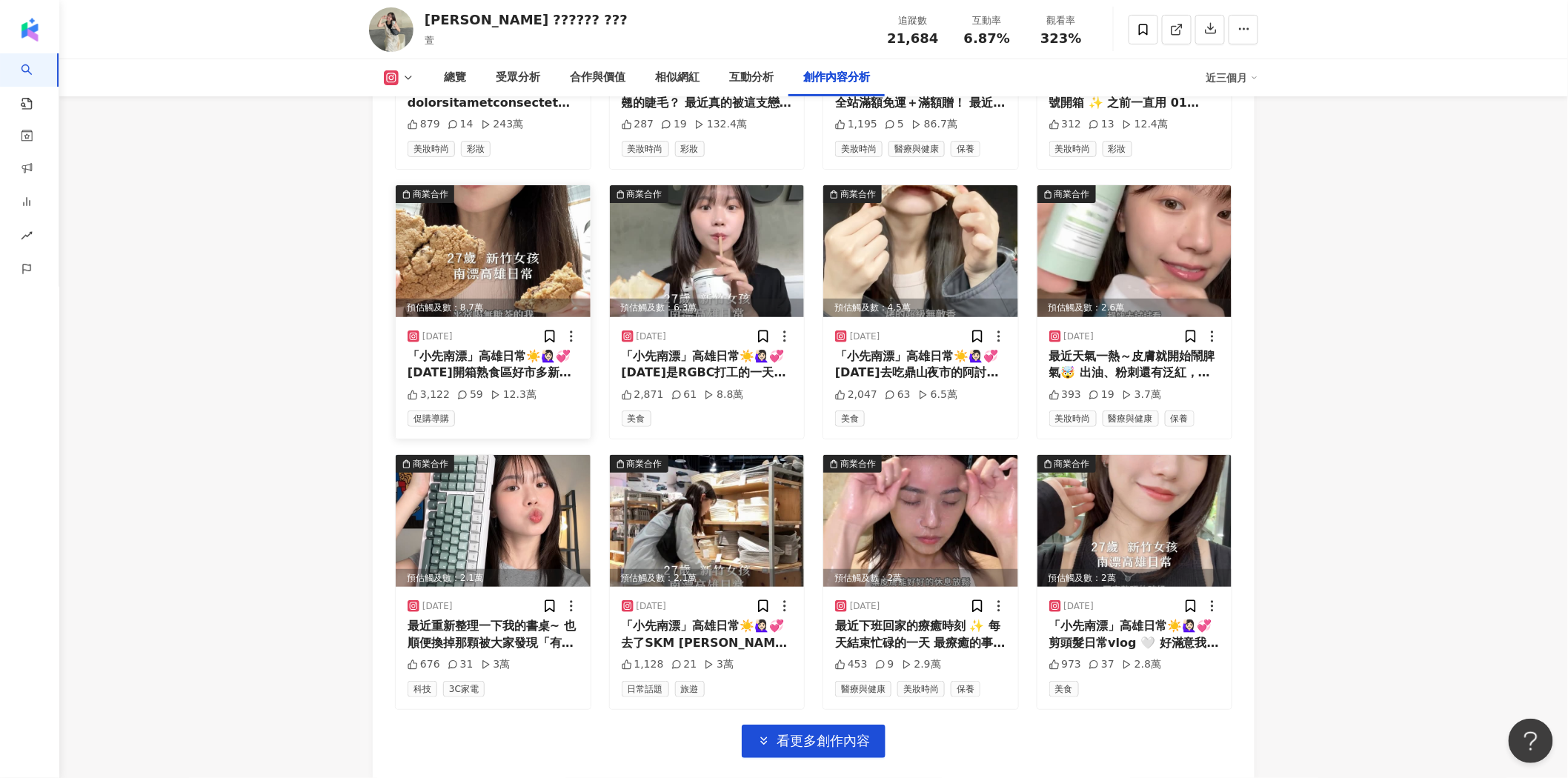
click at [520, 246] on img at bounding box center [492, 251] width 195 height 132
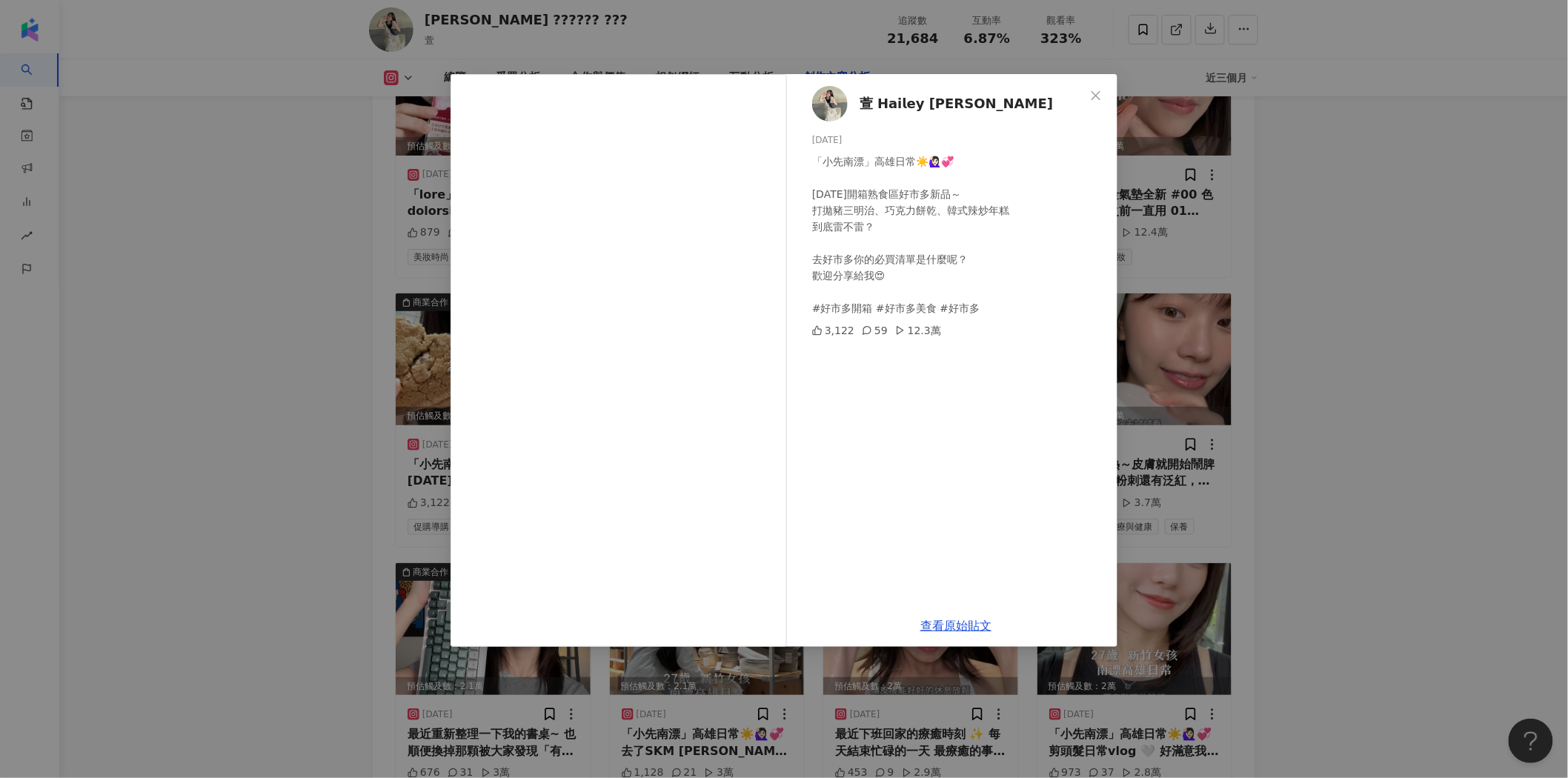
scroll to position [4702, 0]
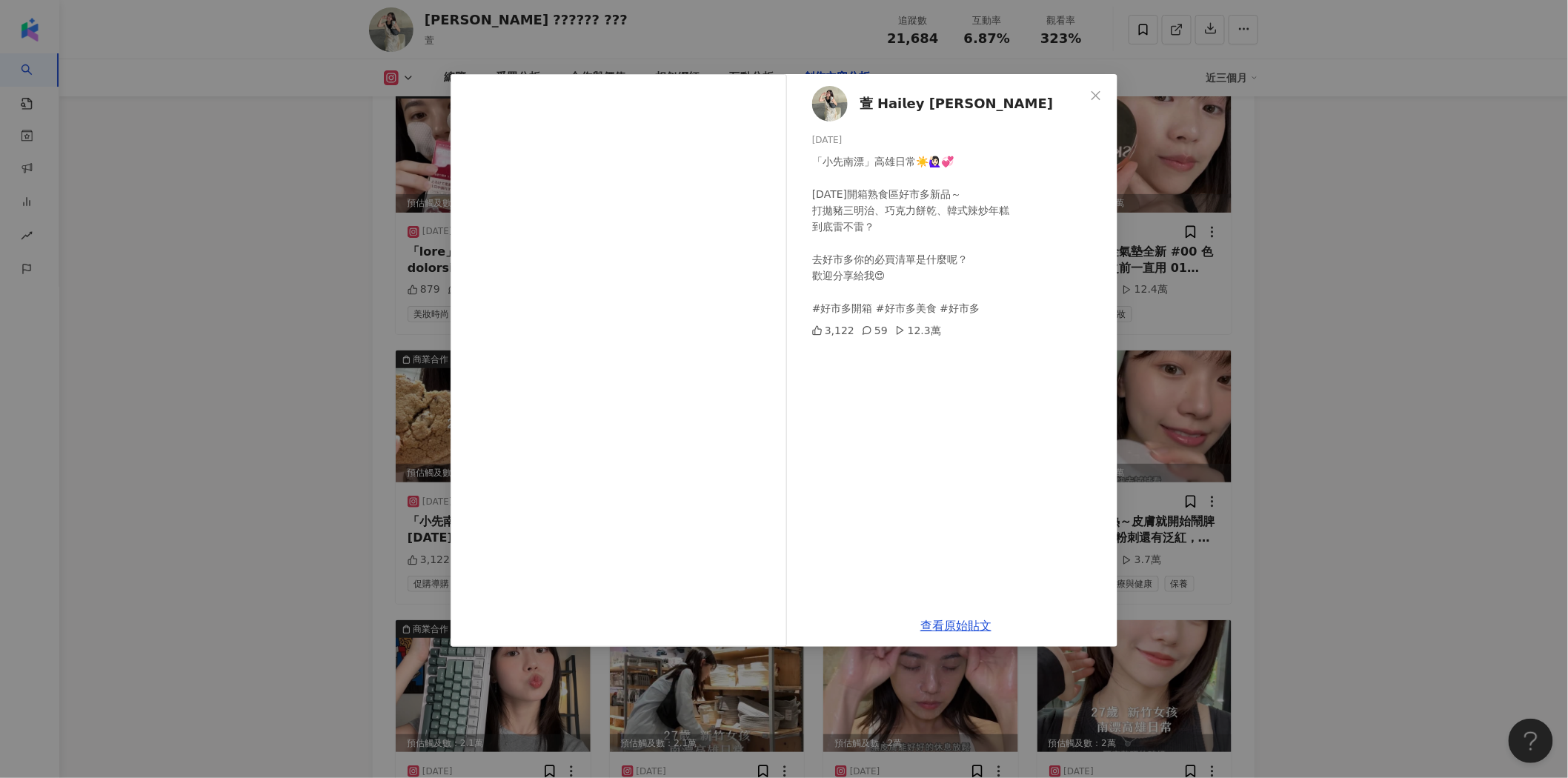
click at [1369, 378] on div "萱 𝗛𝗮𝗶𝗹𝗲𝘆 𝗟𝗶𝗻 2025/3/15 「小先南漂」高雄日常☀️🙋🏻‍♀️💞 今天開箱熟食區好市多新品～ 打拋豬三明治、巧克力餅乾、韓式辣炒年糕 到底雷…" at bounding box center [784, 389] width 1568 height 778
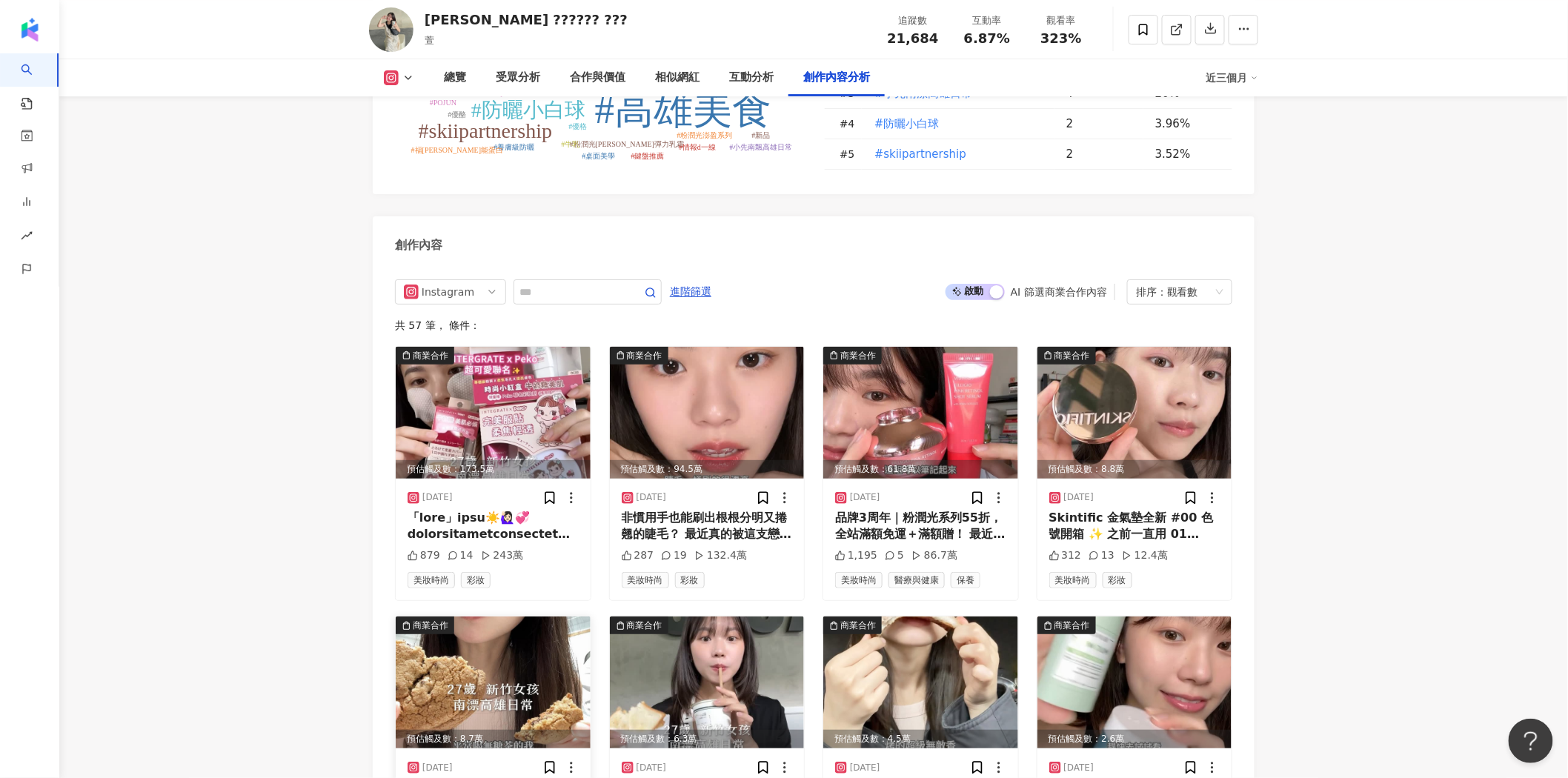
scroll to position [4373, 0]
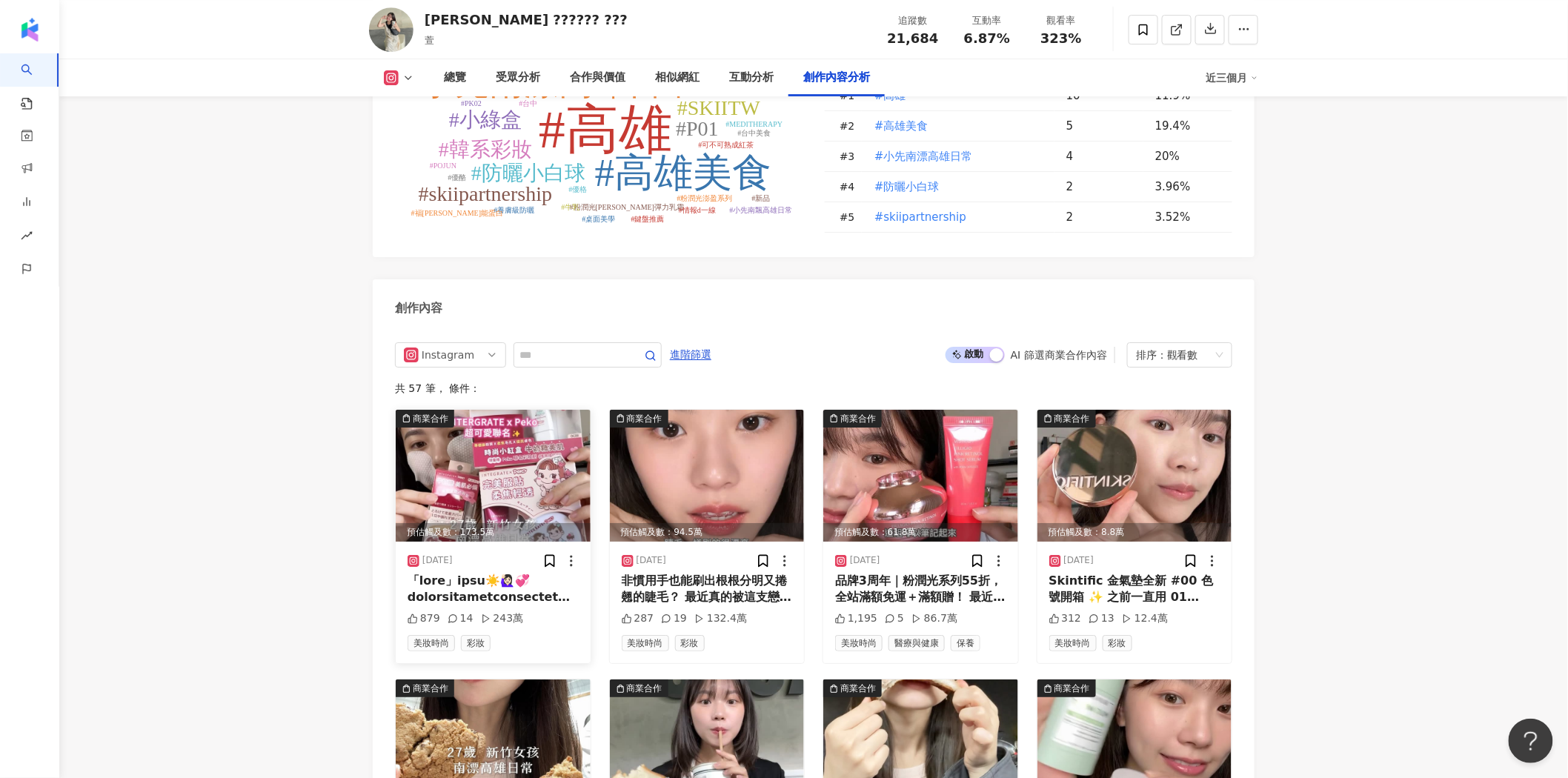
click at [466, 447] on img at bounding box center [492, 475] width 195 height 132
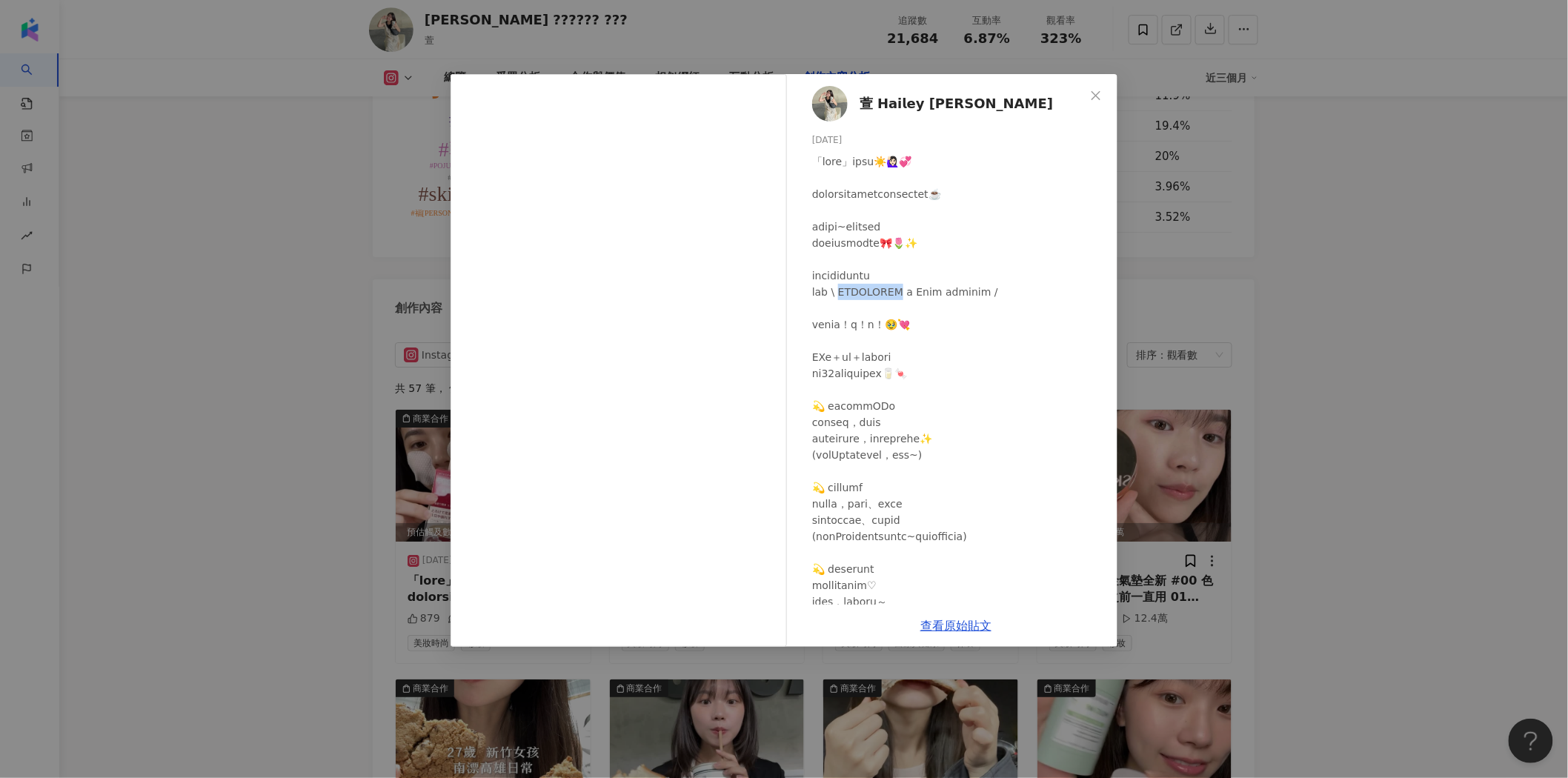
drag, startPoint x: 872, startPoint y: 293, endPoint x: 904, endPoint y: 290, distance: 32.1
click at [904, 290] on div at bounding box center [959, 454] width 294 height 603
copy div "RATE x Pe"
click at [952, 622] on link "查看原始貼文" at bounding box center [956, 626] width 72 height 14
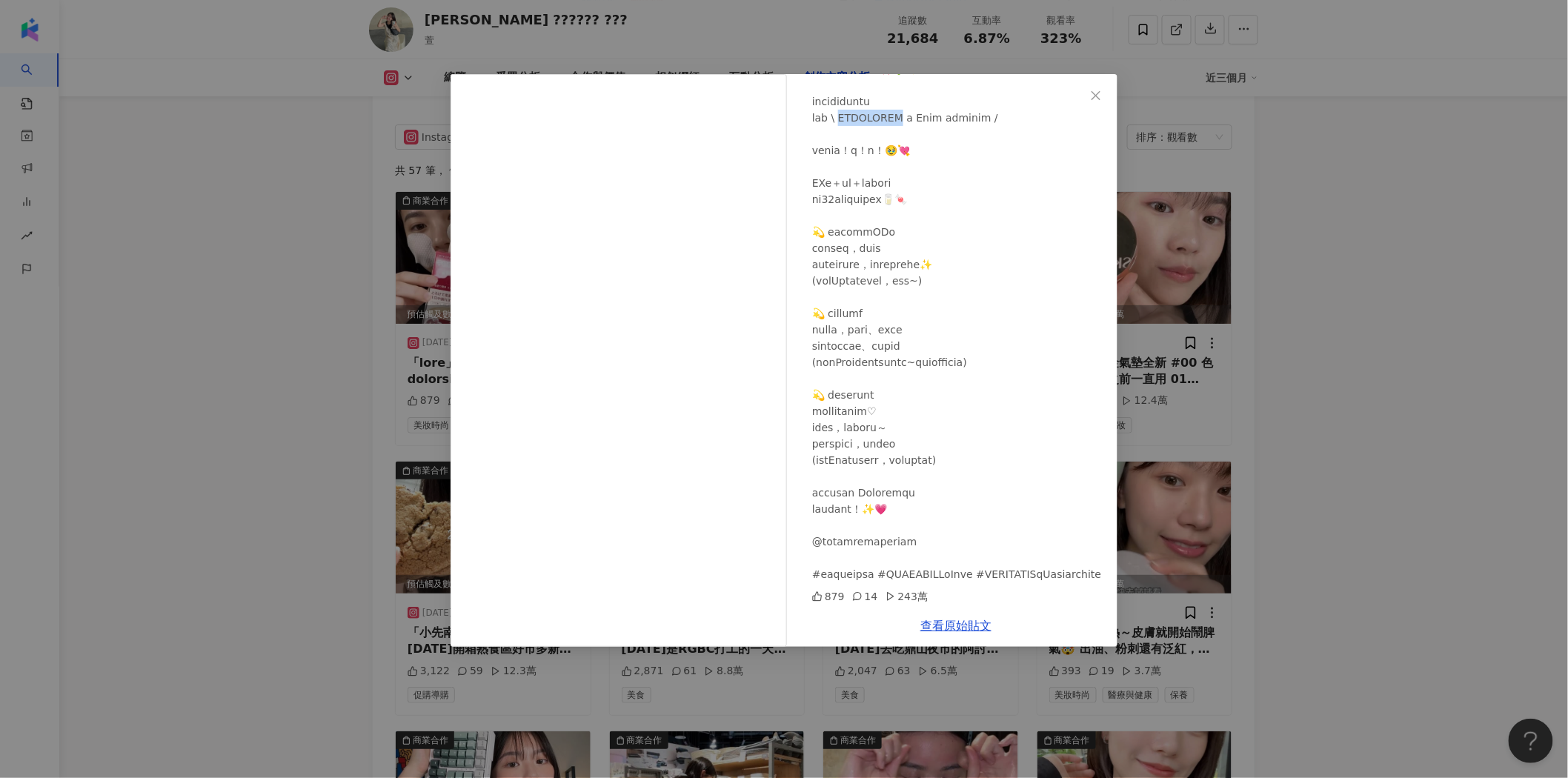
scroll to position [4784, 0]
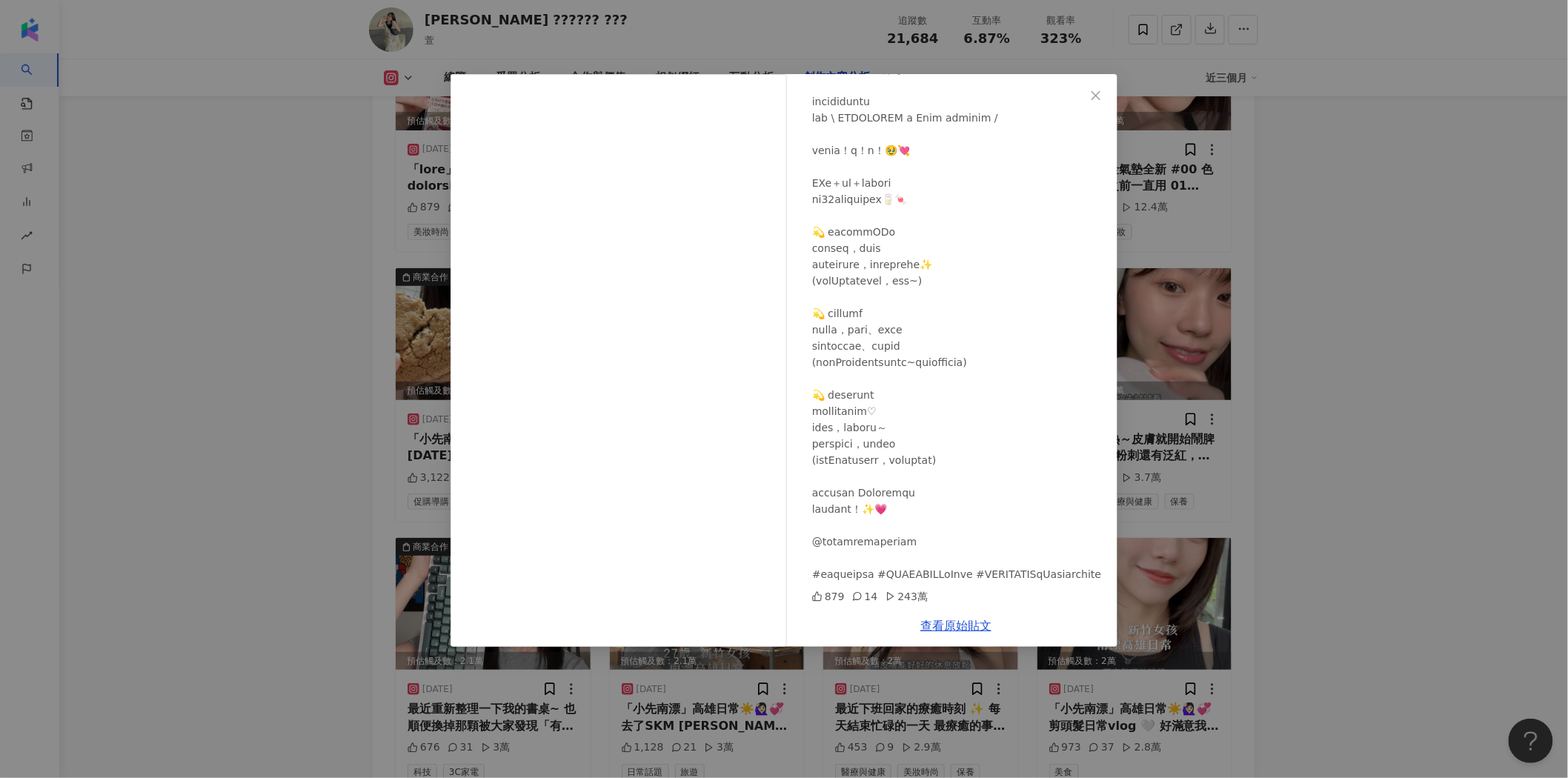
click at [1334, 379] on div "萱 𝗛𝗮𝗶𝗹𝗲𝘆 𝗟𝗶𝗻 2025/3/31 879 14 243萬 查看原始貼文" at bounding box center [784, 389] width 1568 height 778
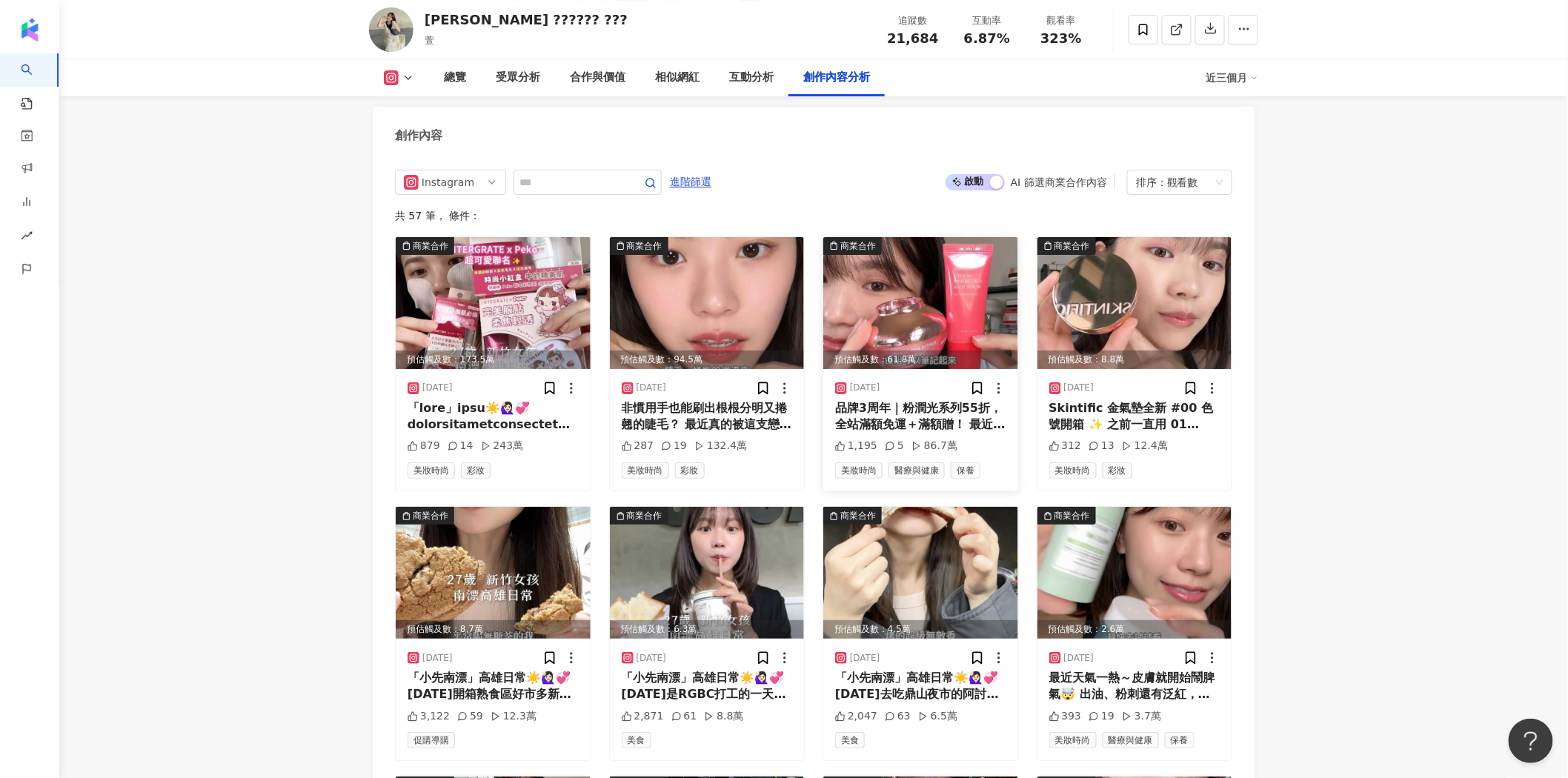
scroll to position [4537, 0]
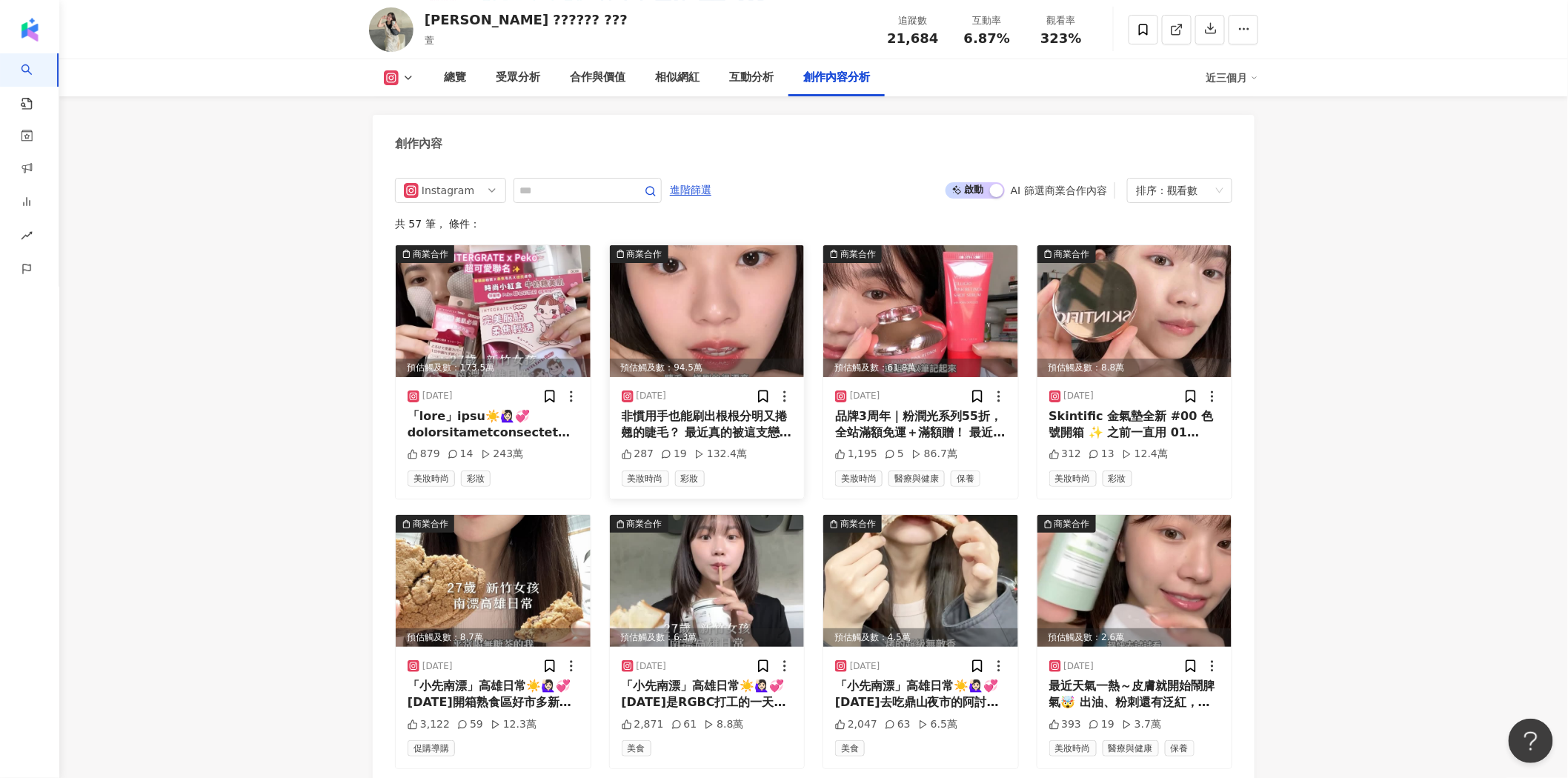
click at [725, 291] on img at bounding box center [707, 311] width 195 height 132
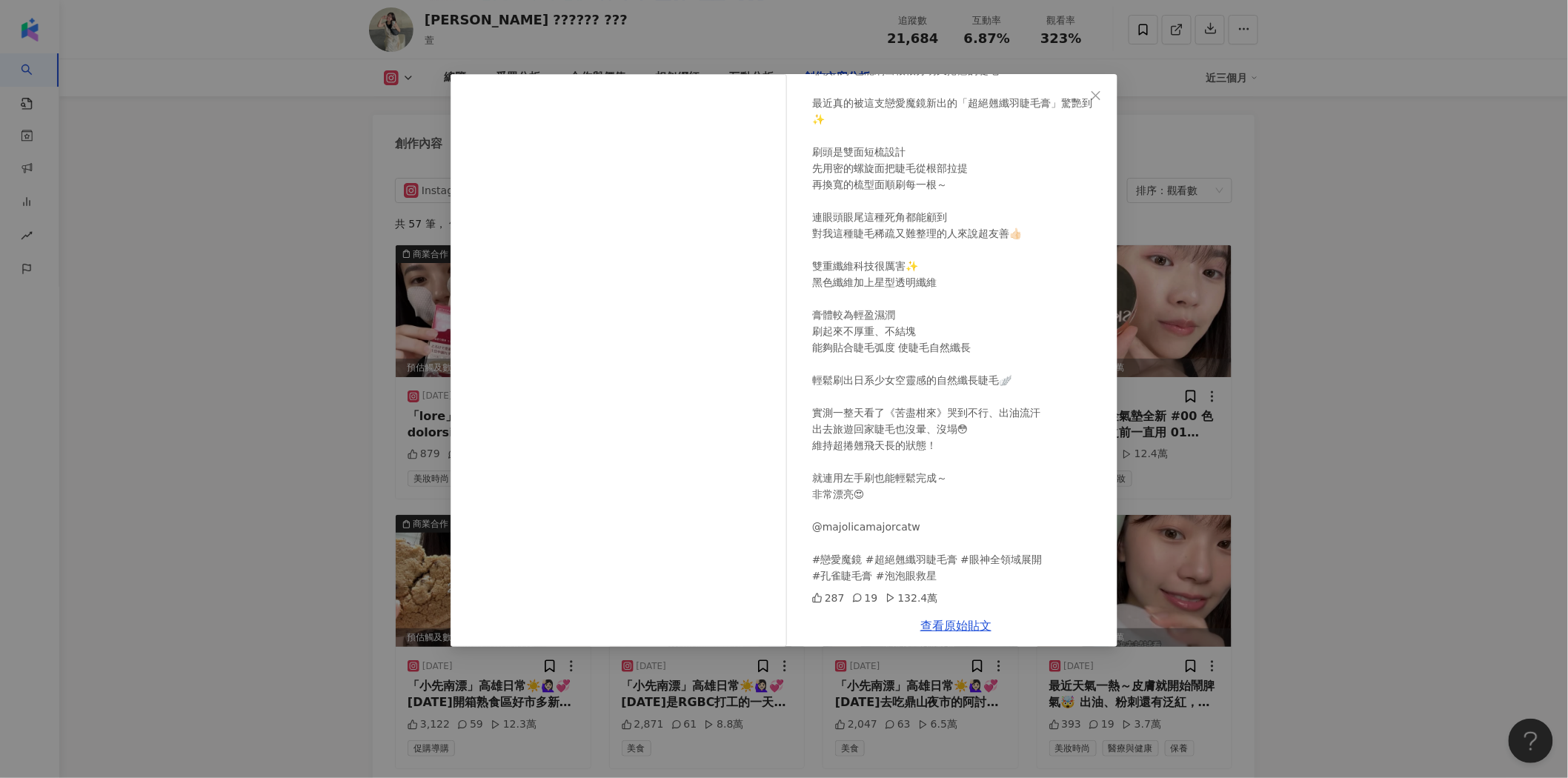
scroll to position [92, 0]
drag, startPoint x: 821, startPoint y: 560, endPoint x: 858, endPoint y: 565, distance: 37.3
click at [858, 565] on div "非慣用手也能刷出根根分明又捲翹的睫毛？ 最近真的被這支戀愛魔鏡新出的「超絕翹纖羽睫毛膏」驚艷到 ✨ 刷頭是雙面短梳設計 先用密的螺旋面把睫毛從根部拉提 再換寬…" at bounding box center [959, 322] width 294 height 521
copy div "#超絕翹"
click at [957, 626] on link "查看原始貼文" at bounding box center [956, 626] width 72 height 14
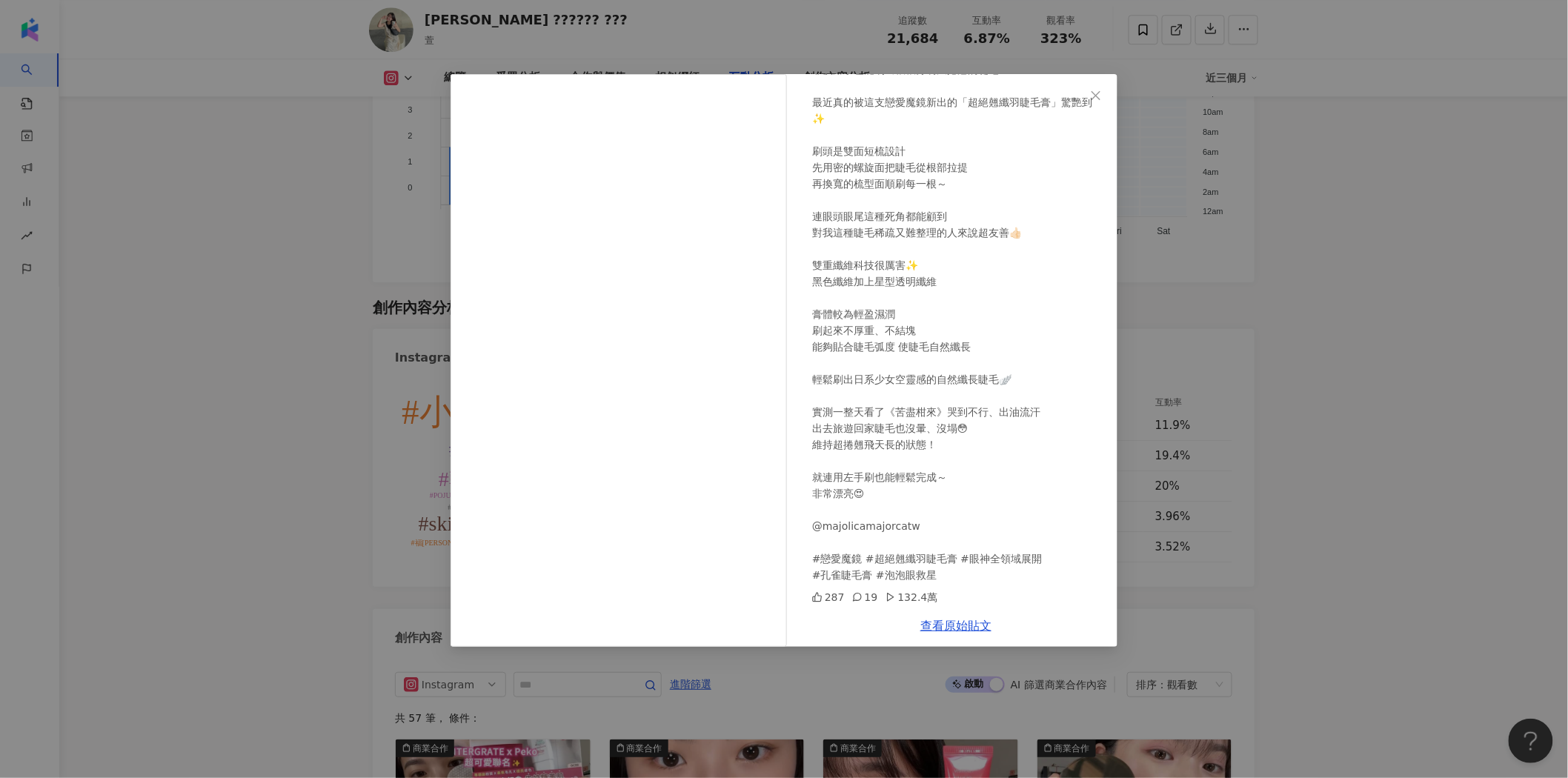
click at [1325, 245] on div "萱 𝗛𝗮𝗶𝗹𝗲𝘆 𝗟𝗶𝗻 2025/4/14 非慣用手也能刷出根根分明又捲翹的睫毛？ 最近真的被這支戀愛魔鏡新出的「超絕翹纖羽睫毛膏」驚艷到 ✨ 刷頭是雙面短…" at bounding box center [784, 389] width 1568 height 778
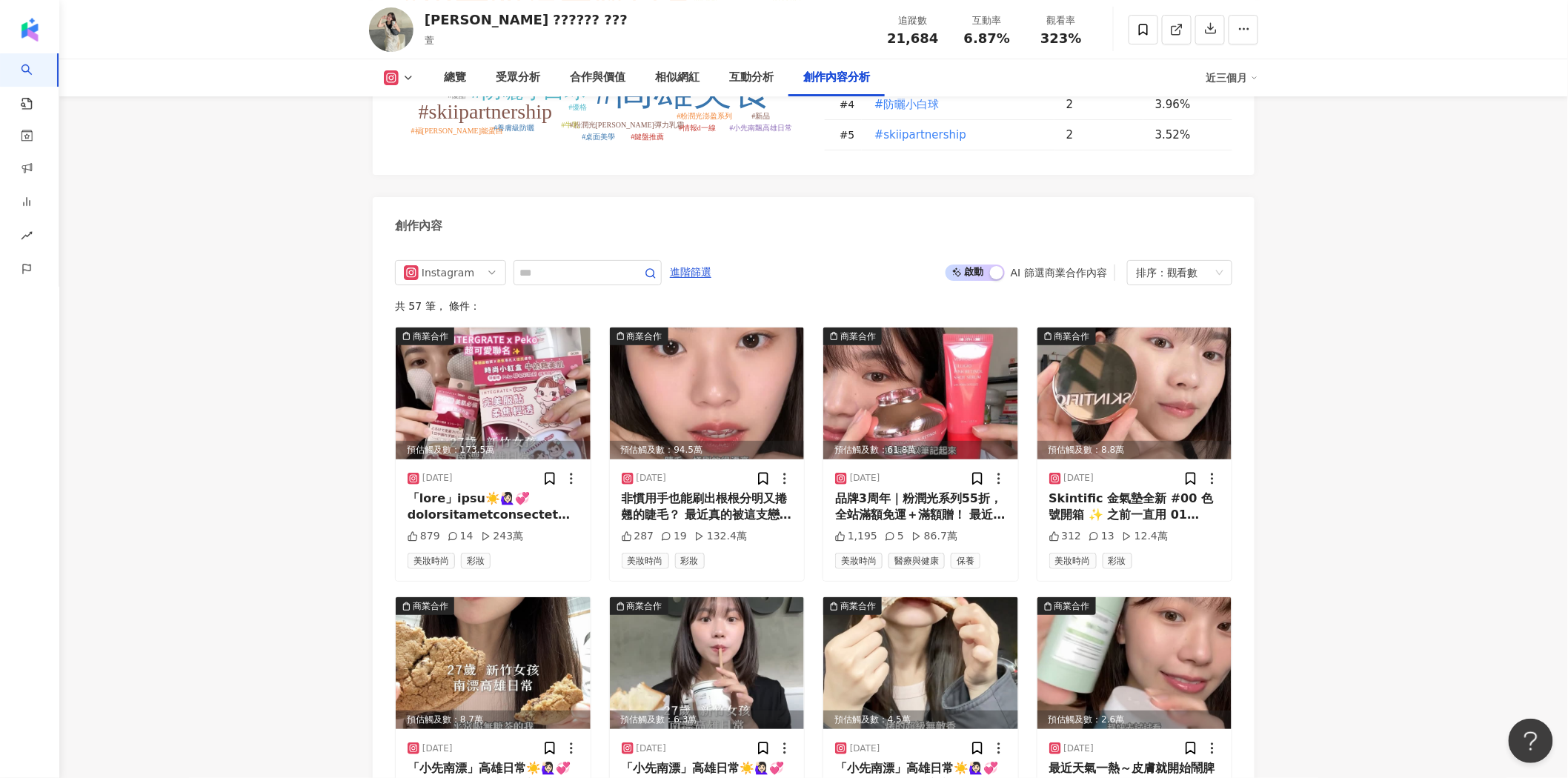
scroll to position [4619, 0]
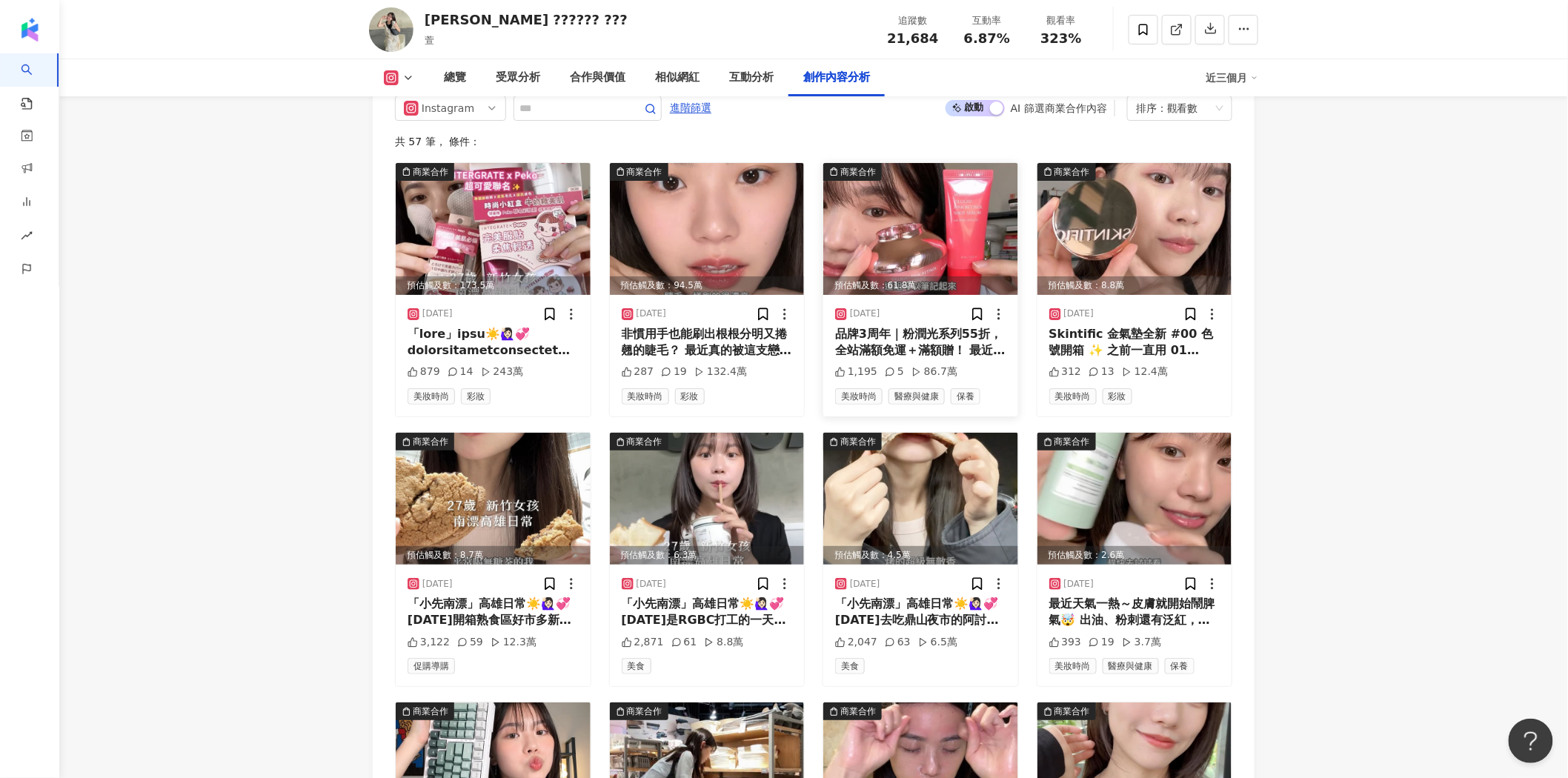
click at [943, 198] on img at bounding box center [920, 229] width 195 height 132
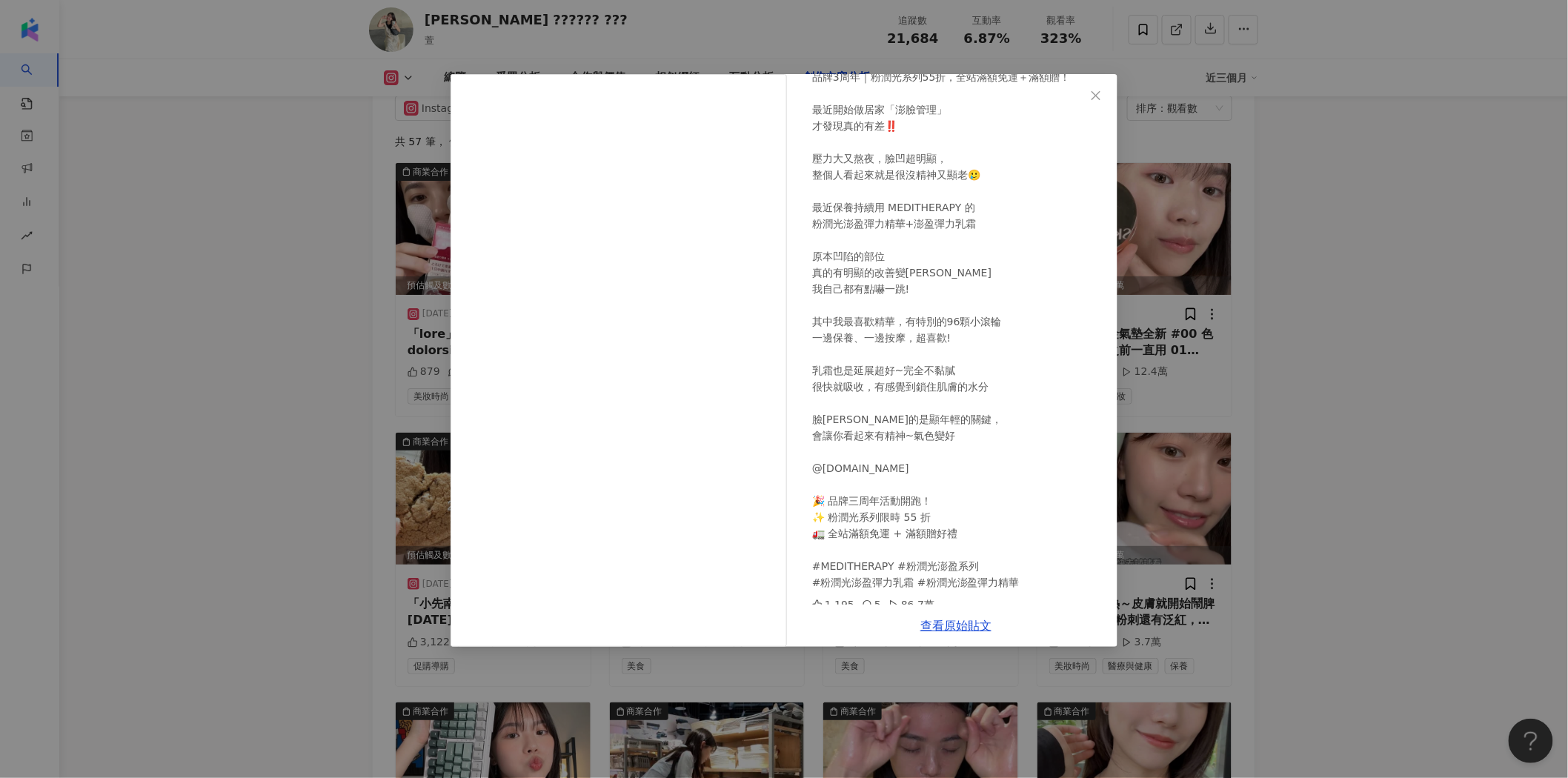
scroll to position [92, 0]
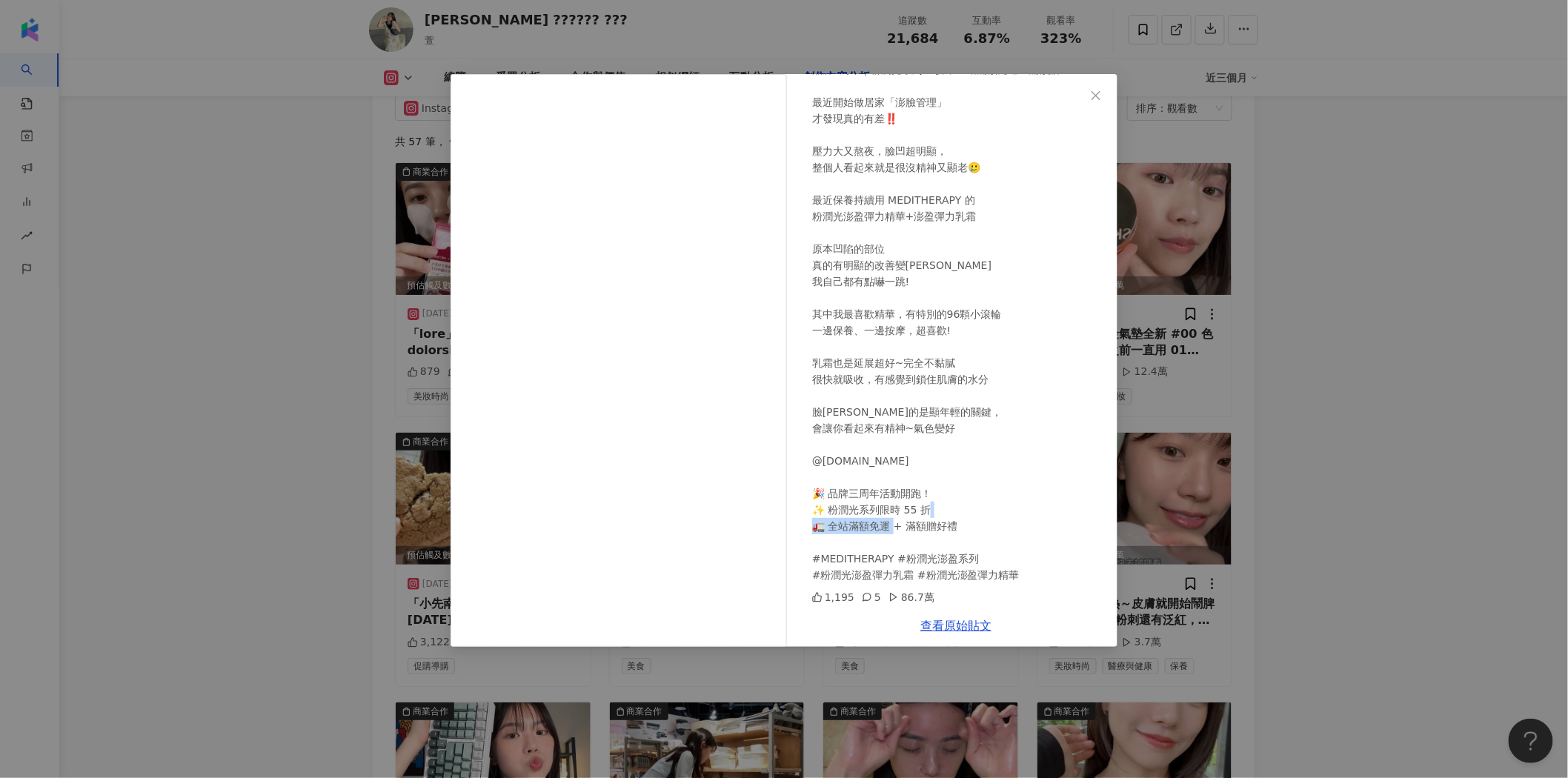
drag, startPoint x: 818, startPoint y: 561, endPoint x: 888, endPoint y: 556, distance: 70.2
click at [888, 556] on div "品牌3周年｜粉潤光系列55折，全站滿額免運＋滿額贈！ 最近開始做居家「澎臉管理」 才發現真的有差‼️ 壓力大又熬夜，臉凹超明顯， 整個人看起來就是很沒精神又顯…" at bounding box center [959, 322] width 294 height 521
copy div "ITHERAPY #粉"
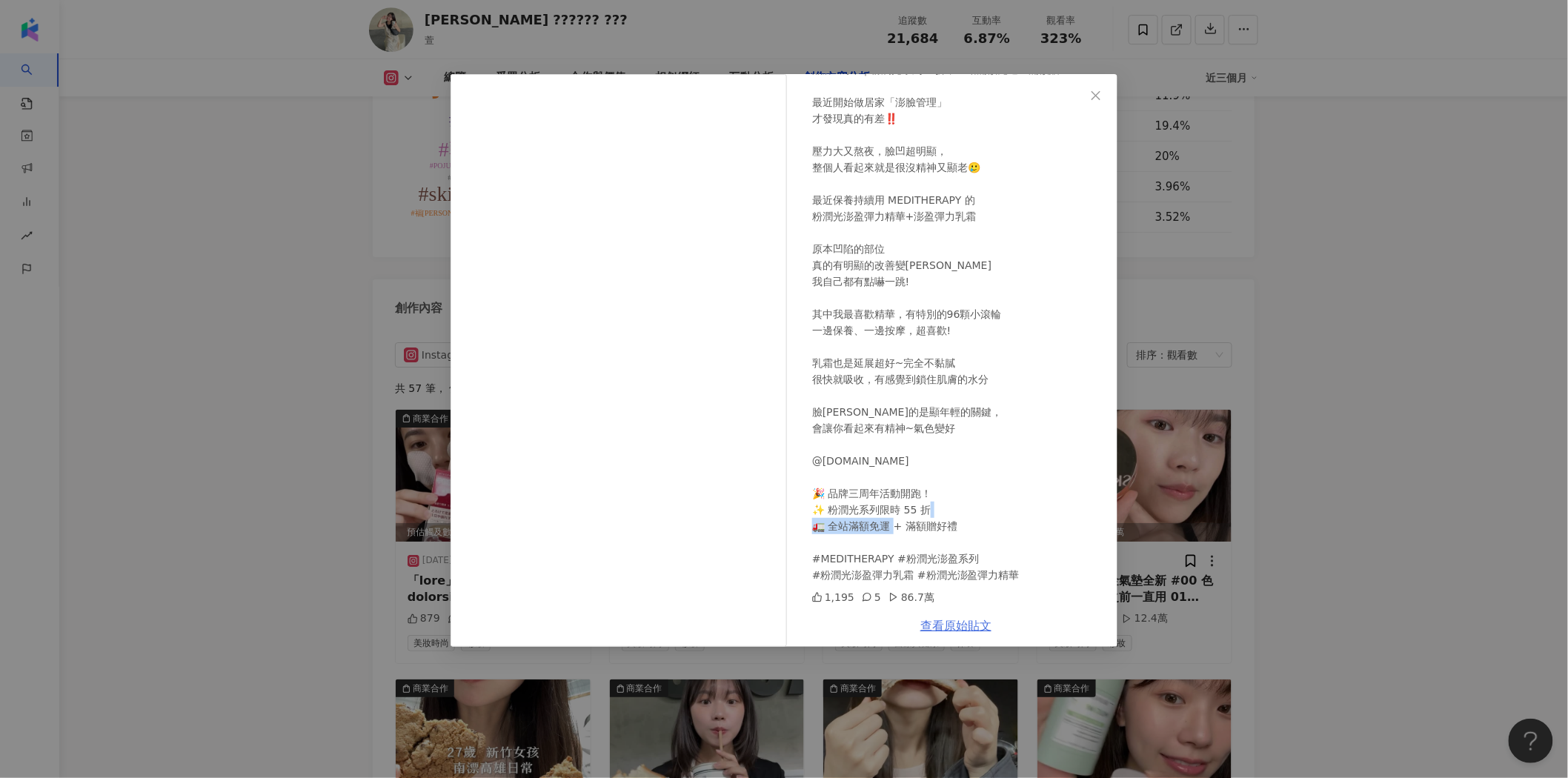
click at [964, 622] on link "查看原始貼文" at bounding box center [956, 626] width 72 height 14
click at [1387, 285] on div "萱 𝗛𝗮𝗶𝗹𝗲𝘆 𝗟𝗶𝗻 2025/5/8 品牌3周年｜粉潤光系列55折，全站滿額免運＋滿額贈！ 最近開始做居家「澎臉管理」 才發現真的有差‼️ 壓力大又熬夜…" at bounding box center [784, 389] width 1568 height 778
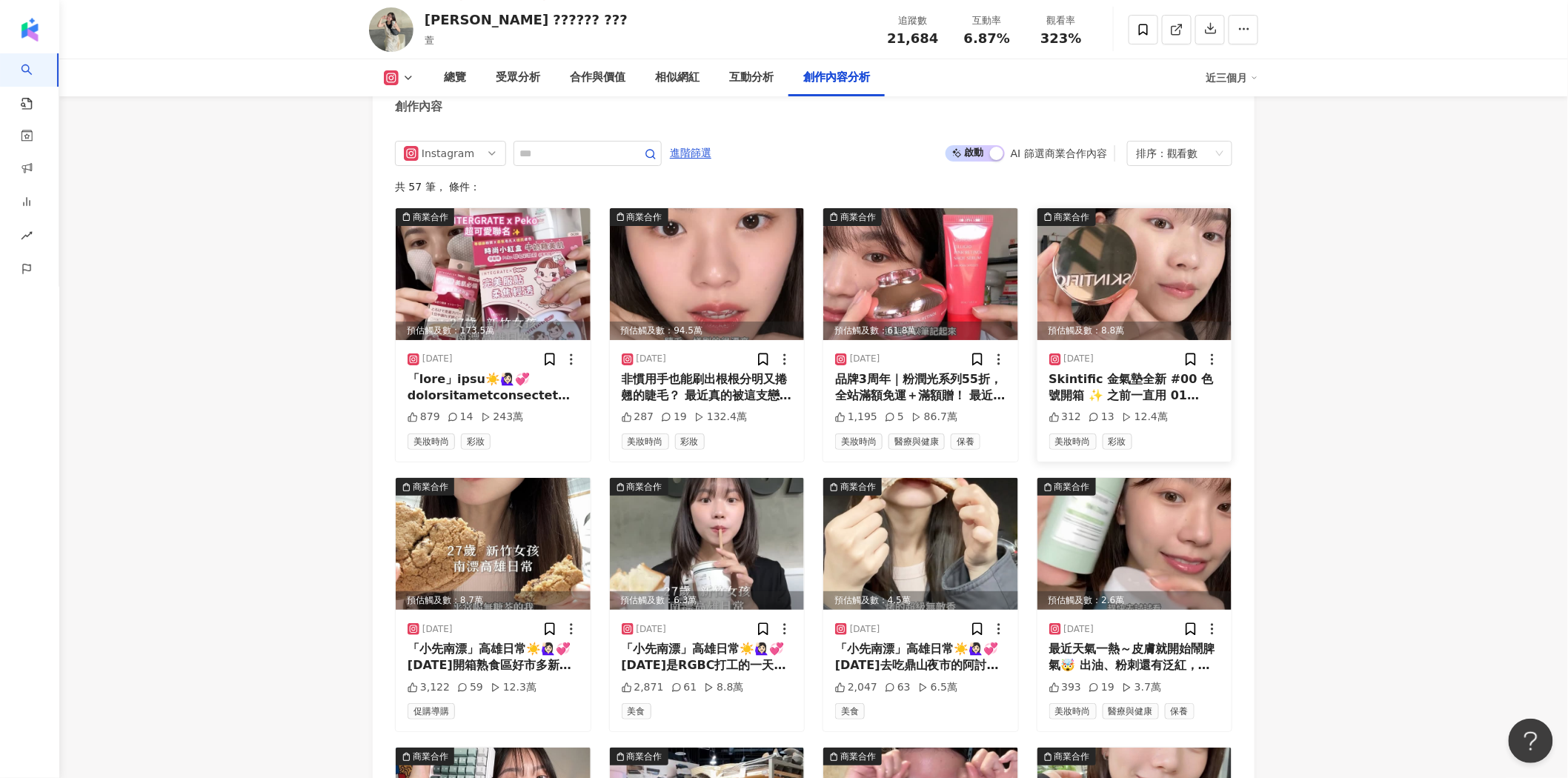
scroll to position [4619, 0]
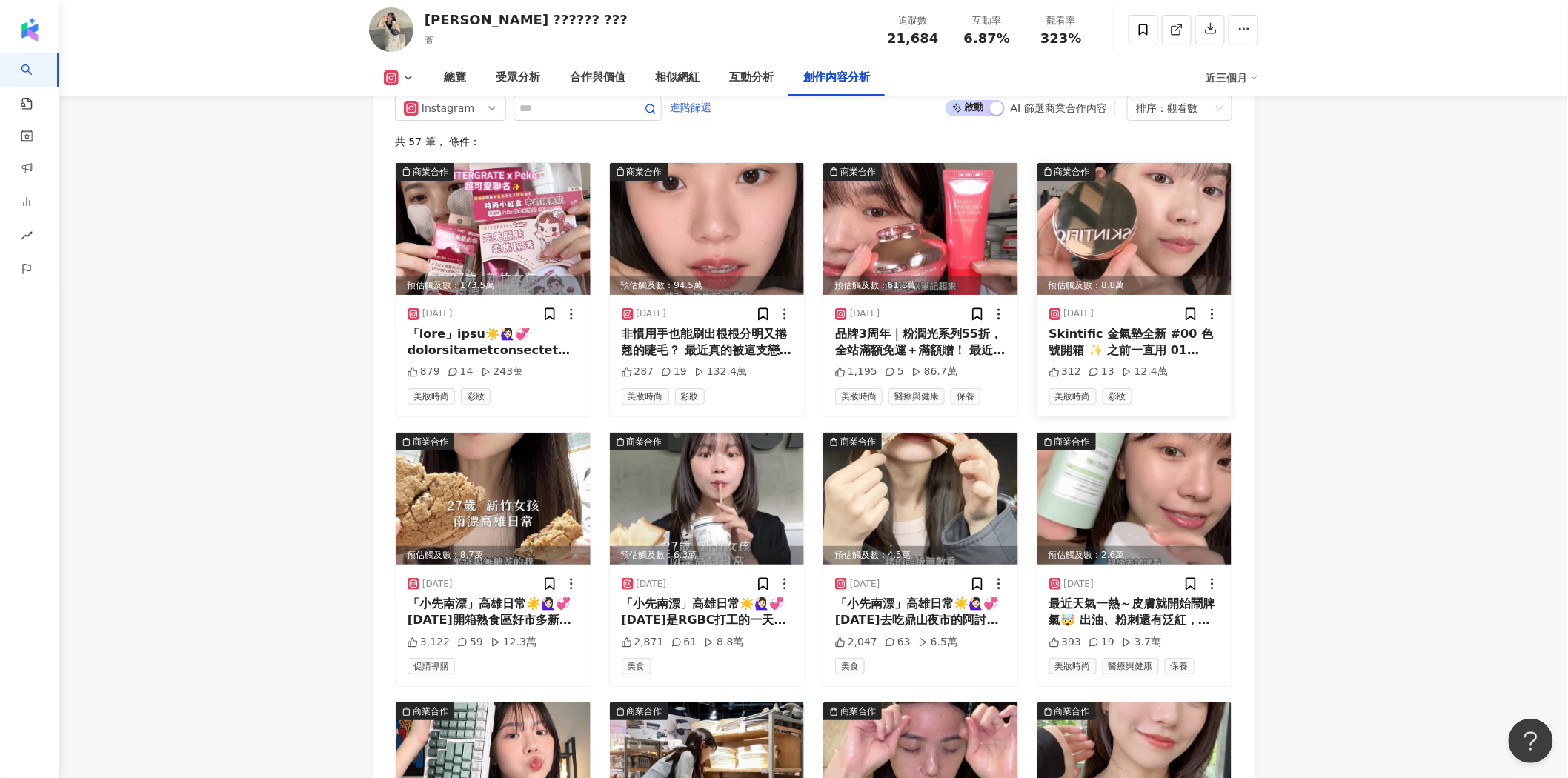
click at [1152, 221] on img at bounding box center [1134, 229] width 195 height 132
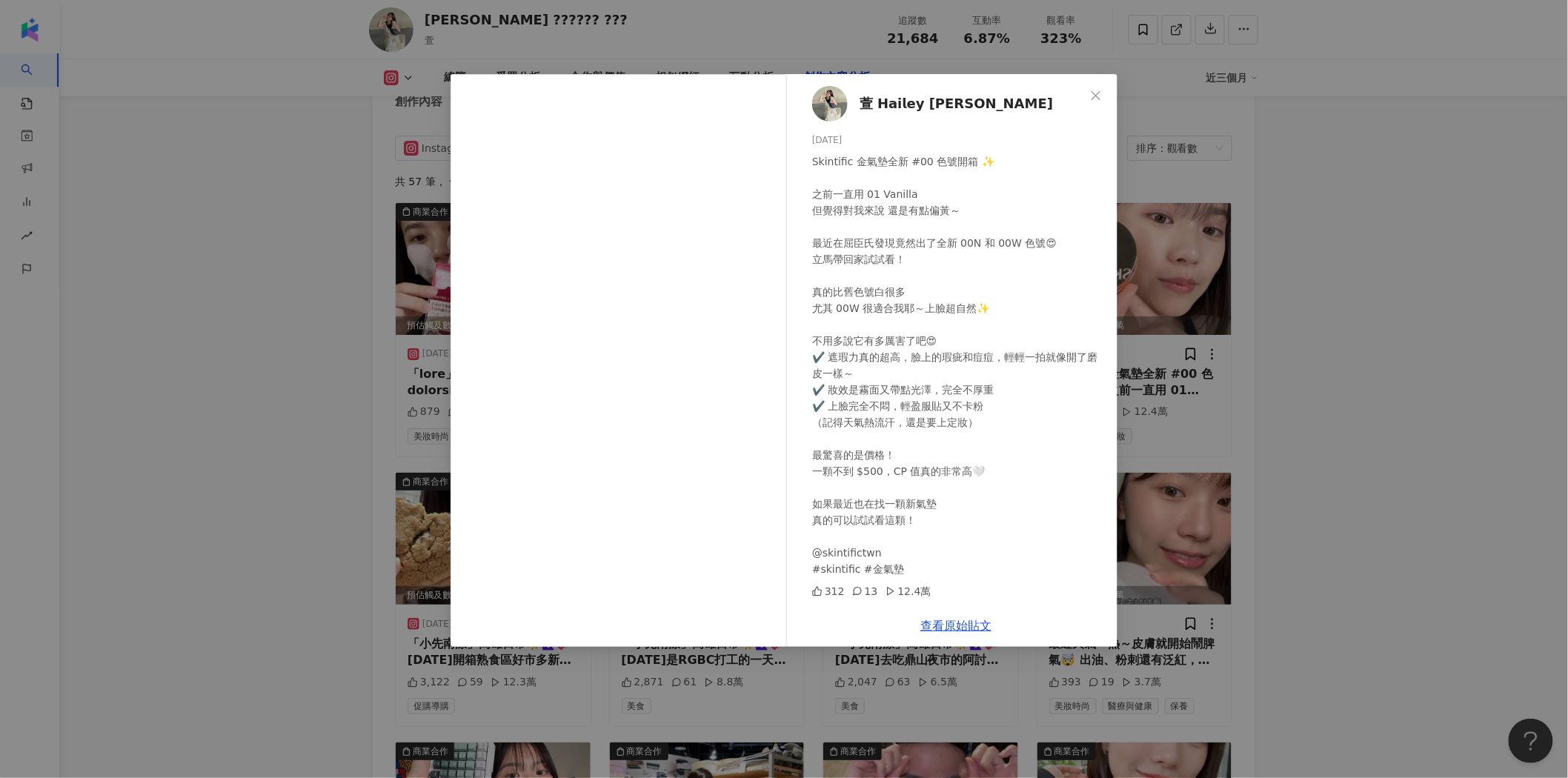
scroll to position [4537, 0]
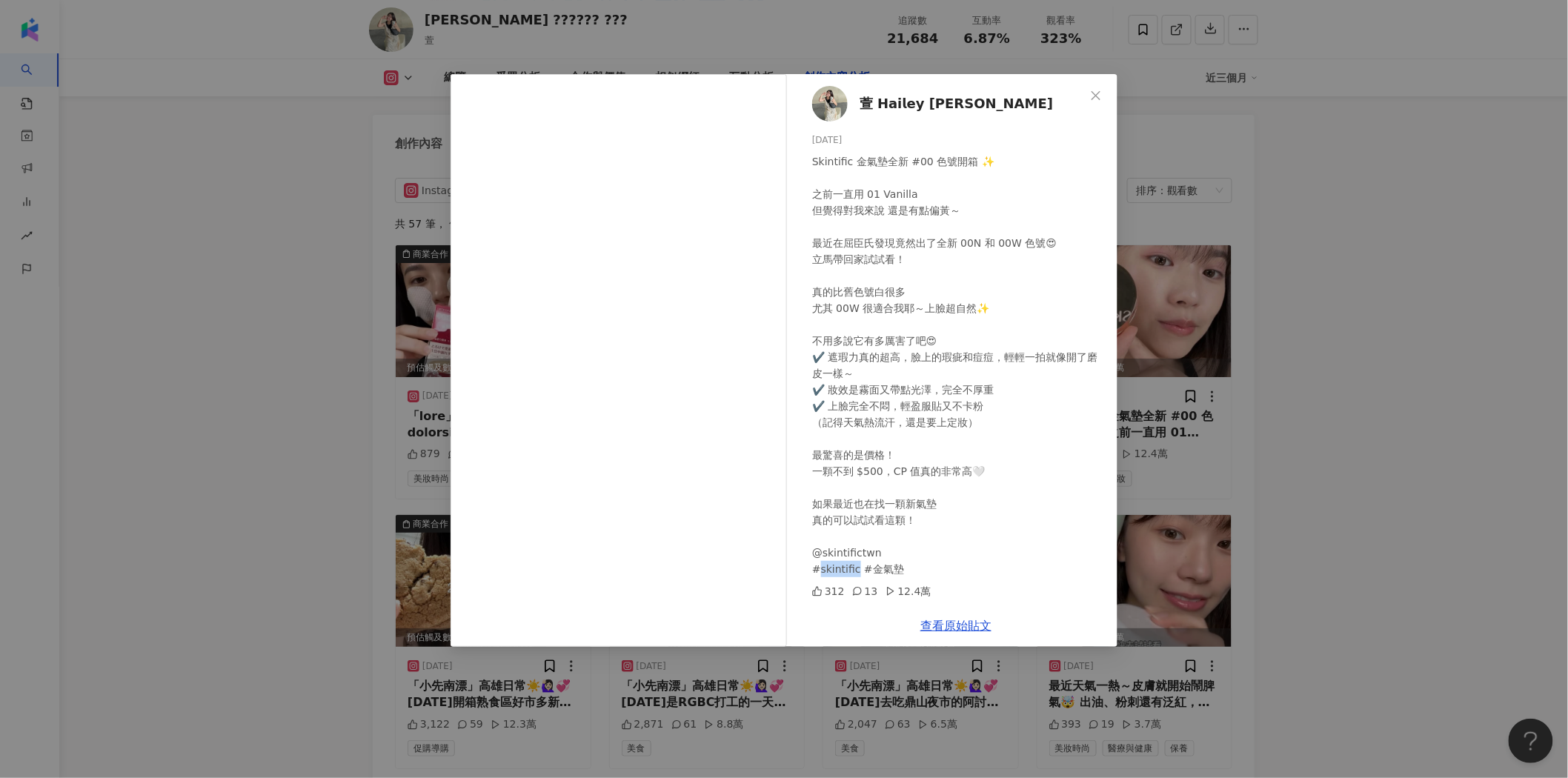
drag, startPoint x: 817, startPoint y: 570, endPoint x: 856, endPoint y: 568, distance: 39.1
click at [856, 568] on div "Skintific 金氣墊全新 #00 色號開箱 ✨ 之前一直用 01 Vanilla 但覺得對我來說 還是有點偏黃～ 最近在屈臣氏發現竟然出了全新 00N …" at bounding box center [959, 365] width 294 height 423
copy div "ntific #金"
click at [960, 631] on link "查看原始貼文" at bounding box center [956, 626] width 72 height 14
click at [1334, 530] on div "萱 𝗛𝗮𝗶𝗹𝗲𝘆 𝗟𝗶𝗻 2025/6/12 Skintific 金氣墊全新 #00 色號開箱 ✨ 之前一直用 01 Vanilla 但覺得對我來說 還是有點…" at bounding box center [784, 389] width 1568 height 778
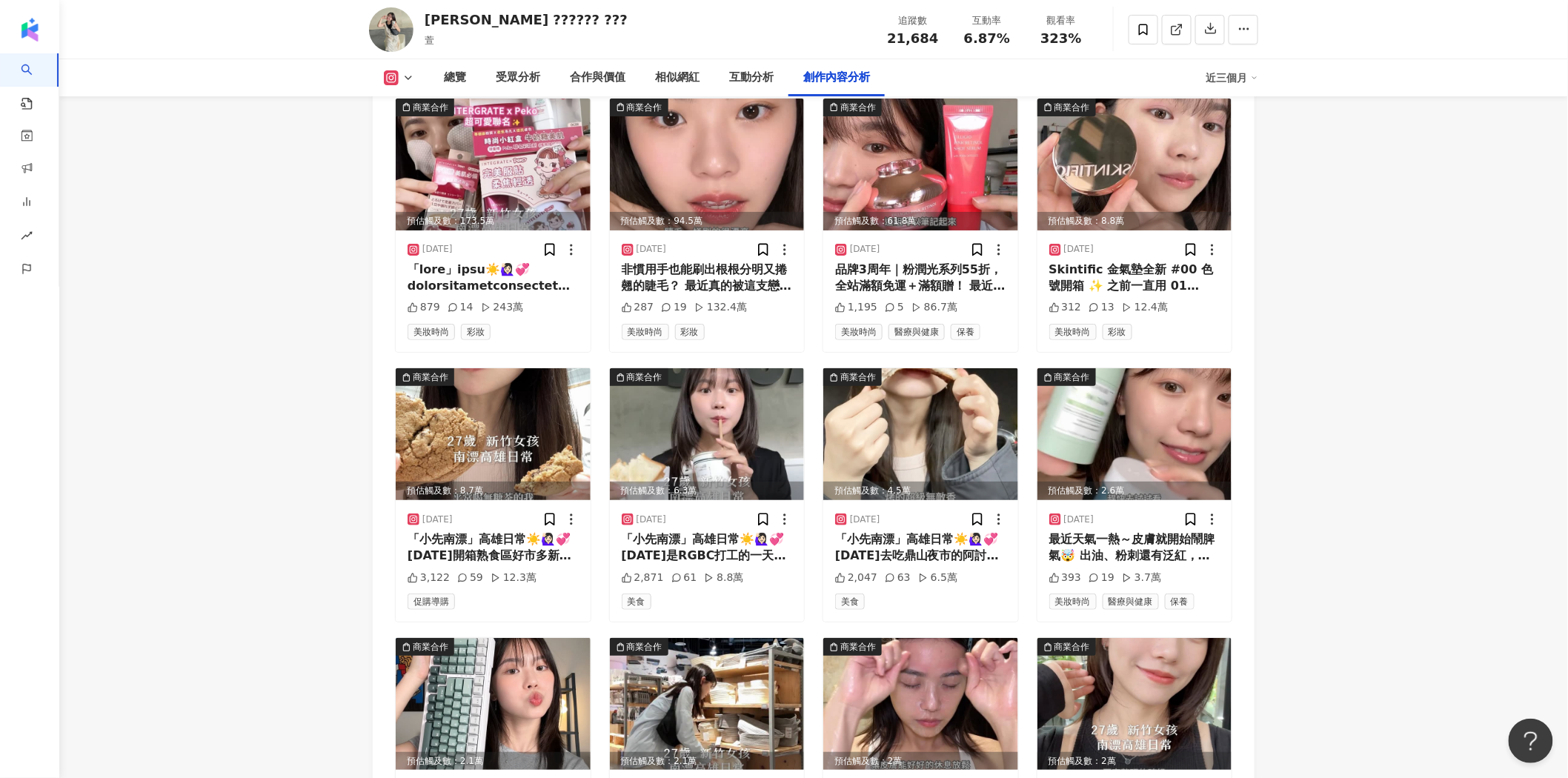
scroll to position [4702, 0]
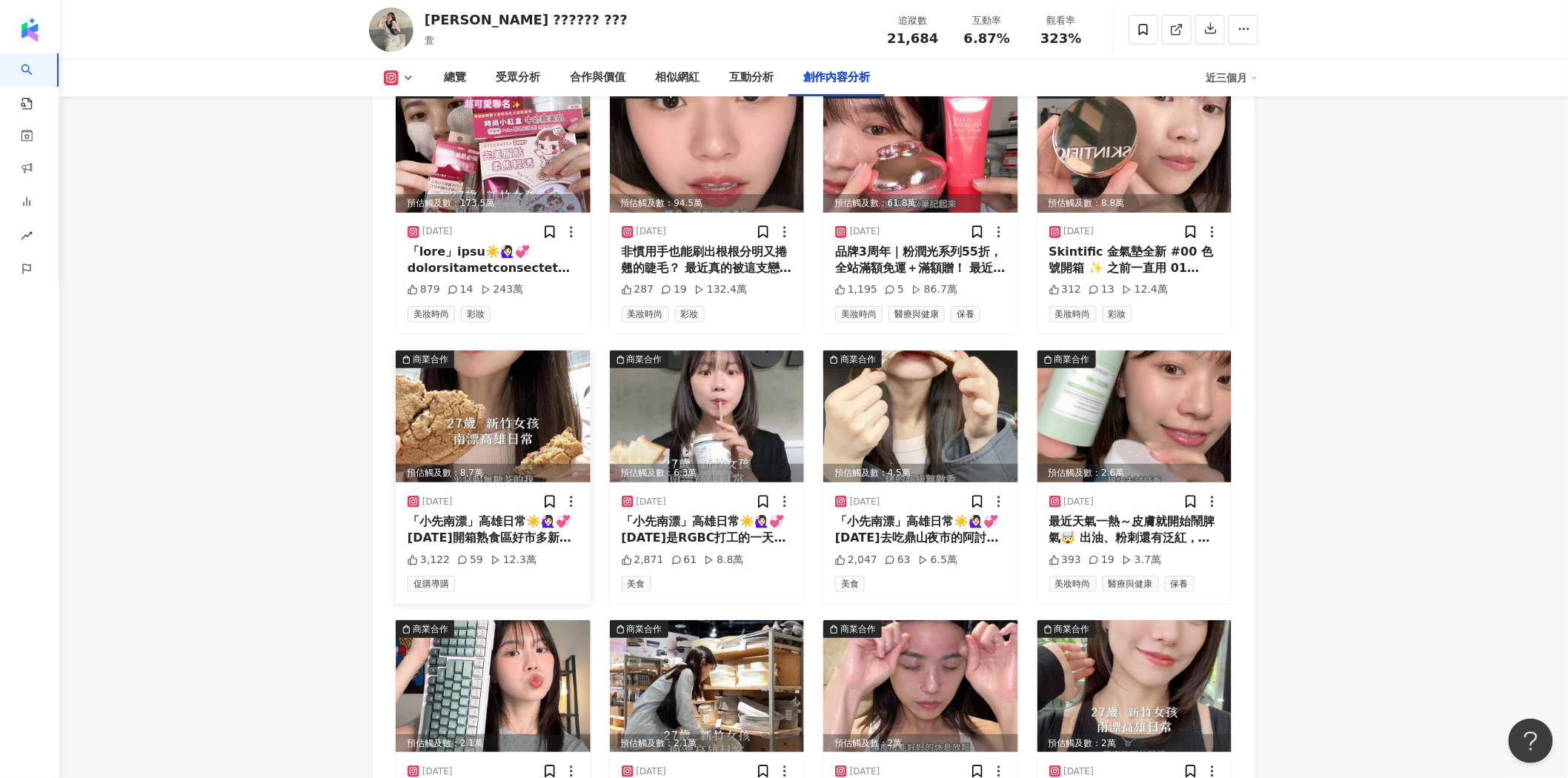
click at [494, 389] on img at bounding box center [492, 416] width 195 height 132
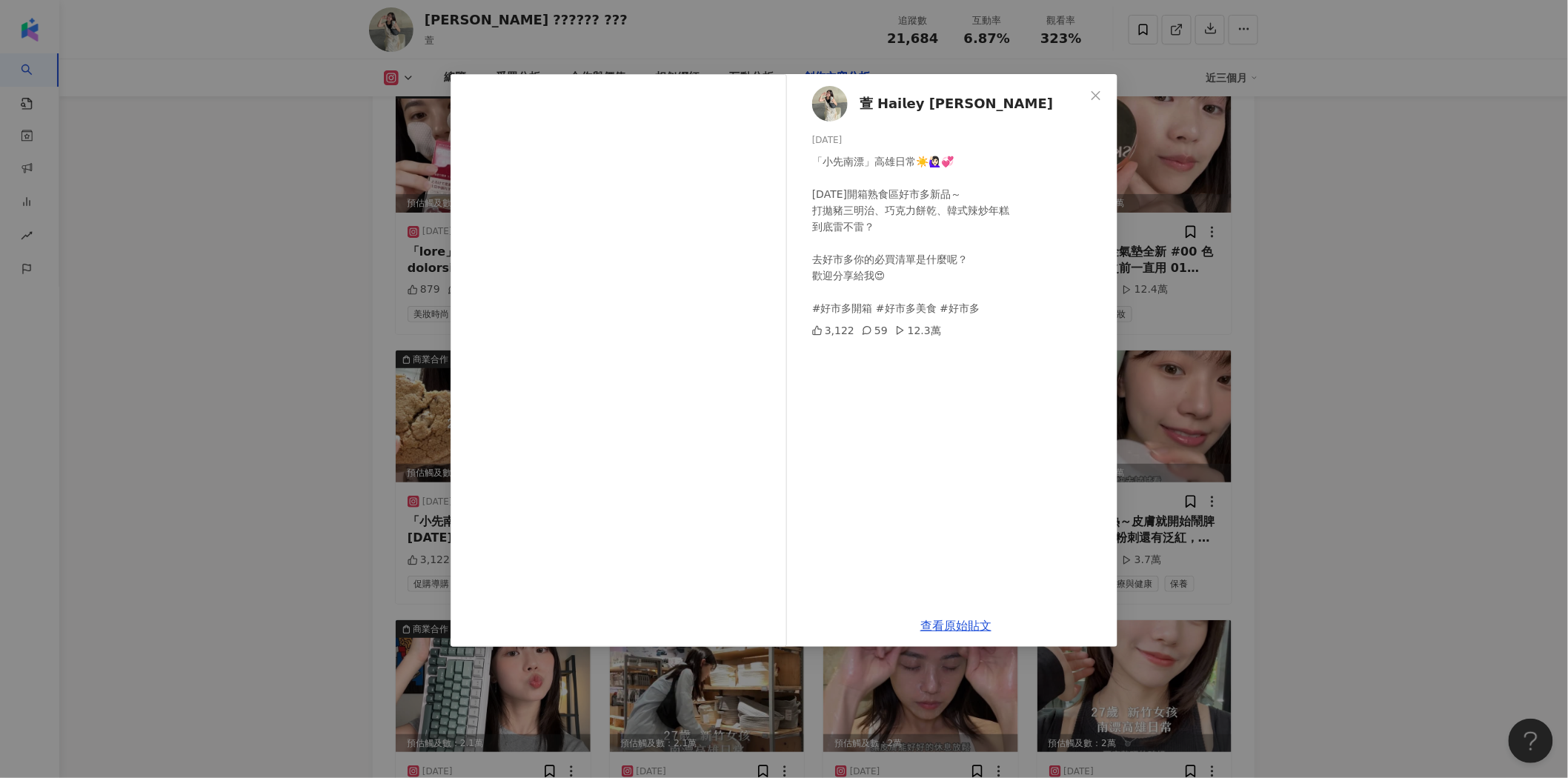
click at [1270, 342] on div "萱 𝗛𝗮𝗶𝗹𝗲𝘆 𝗟𝗶𝗻 2025/3/15 「小先南漂」高雄日常☀️🙋🏻‍♀️💞 今天開箱熟食區好市多新品～ 打拋豬三明治、巧克力餅乾、韓式辣炒年糕 到底雷…" at bounding box center [784, 389] width 1568 height 778
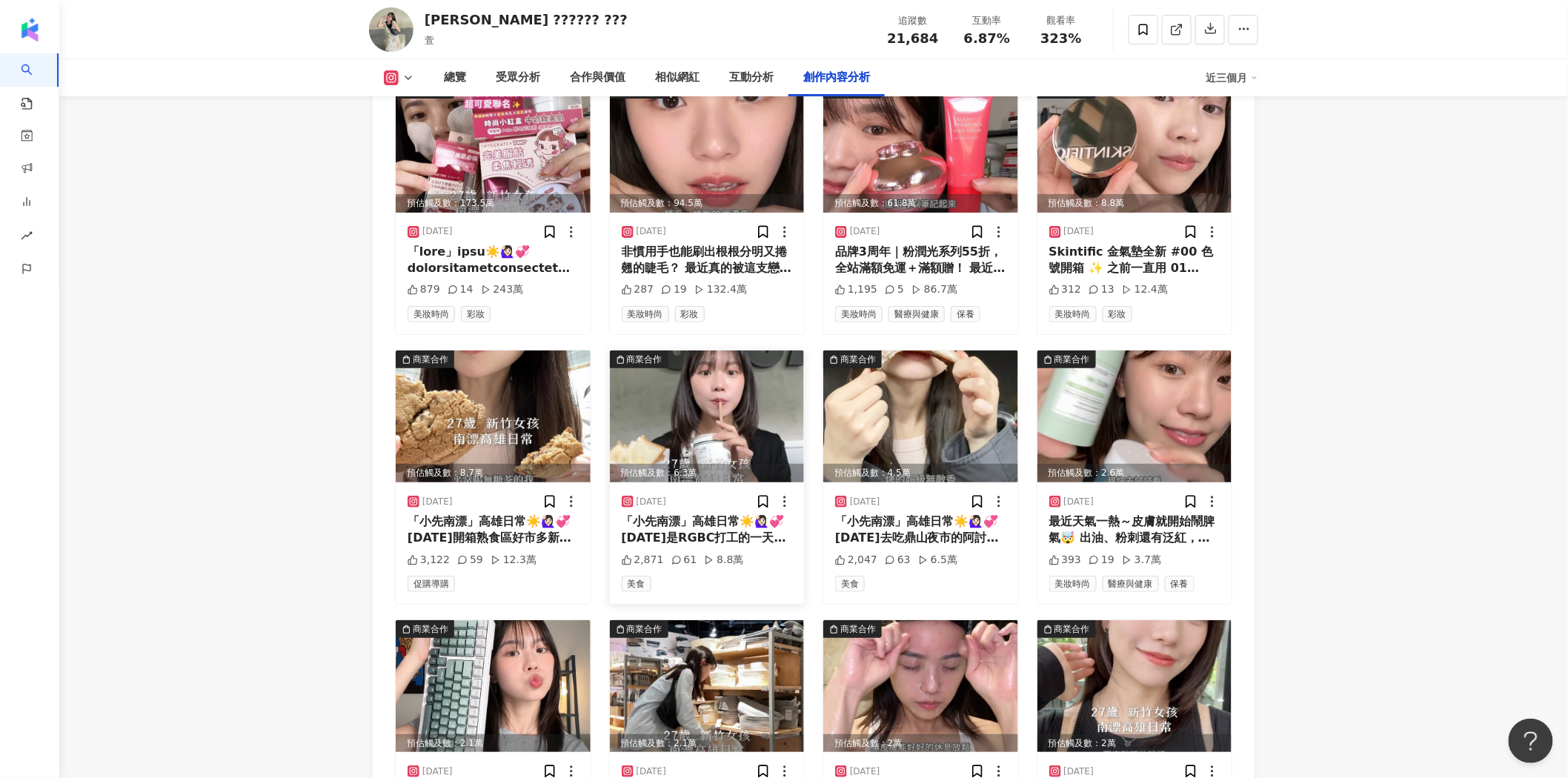
click at [673, 388] on img at bounding box center [707, 416] width 195 height 132
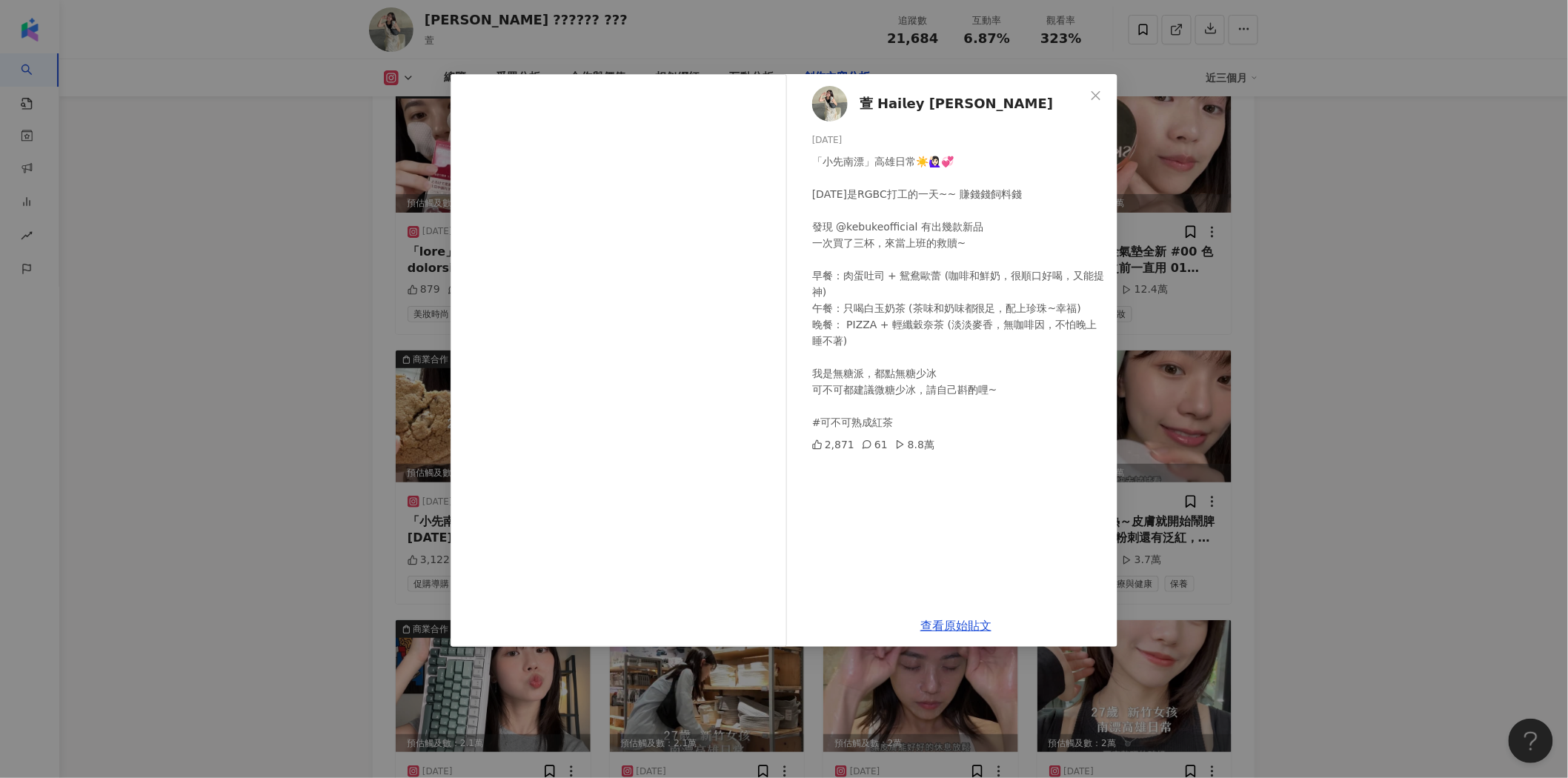
click at [1294, 294] on div "萱 𝗛𝗮𝗶𝗹𝗲𝘆 𝗟𝗶𝗻 2025/6/19 「小先南漂」高雄日常☀️🙋🏻‍♀️💞 今天是RGBC打工的一天~~ 賺錢錢飼料錢 發現 @kebukeoffic…" at bounding box center [784, 389] width 1568 height 778
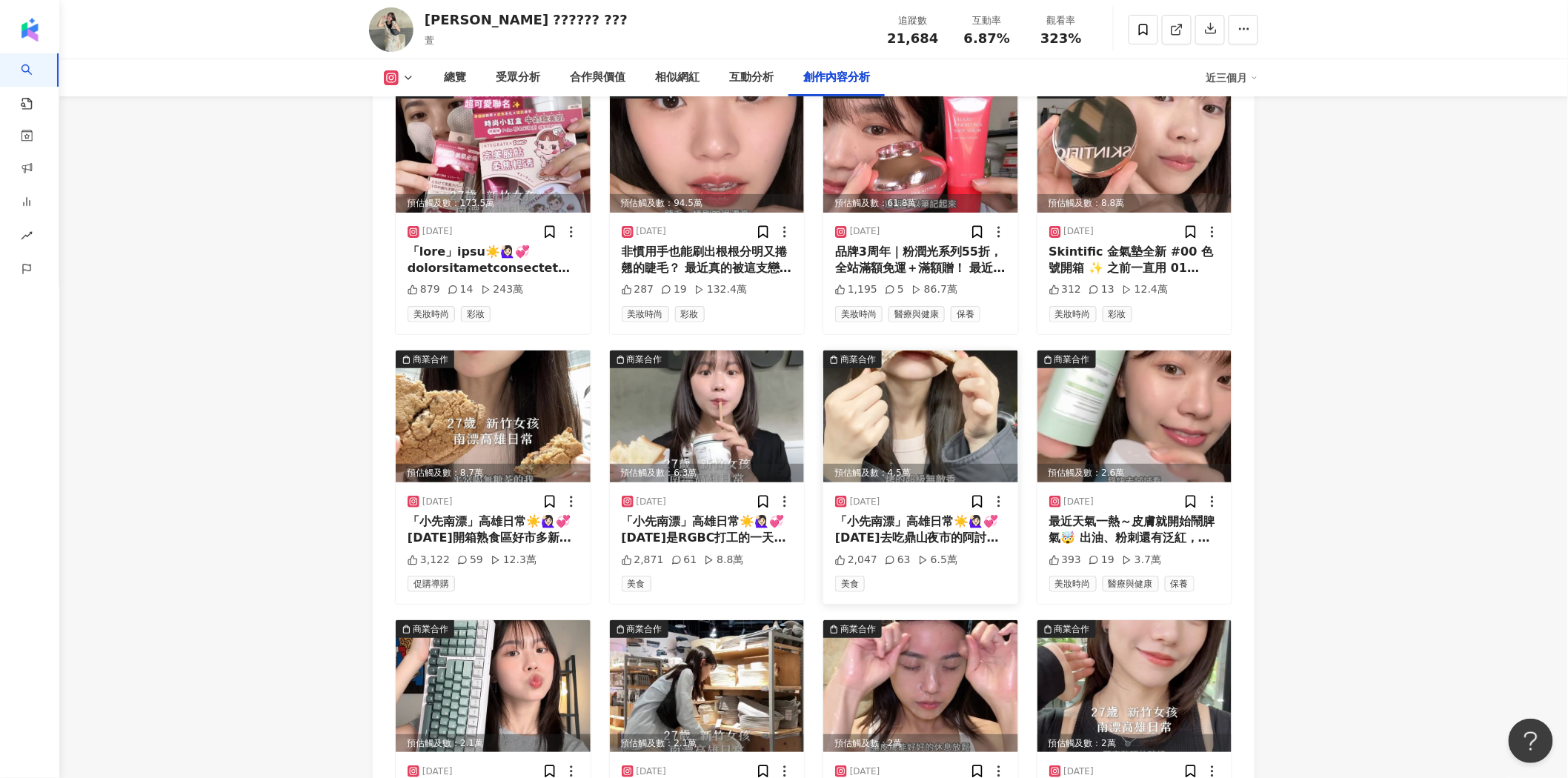
click at [878, 391] on img at bounding box center [920, 416] width 195 height 132
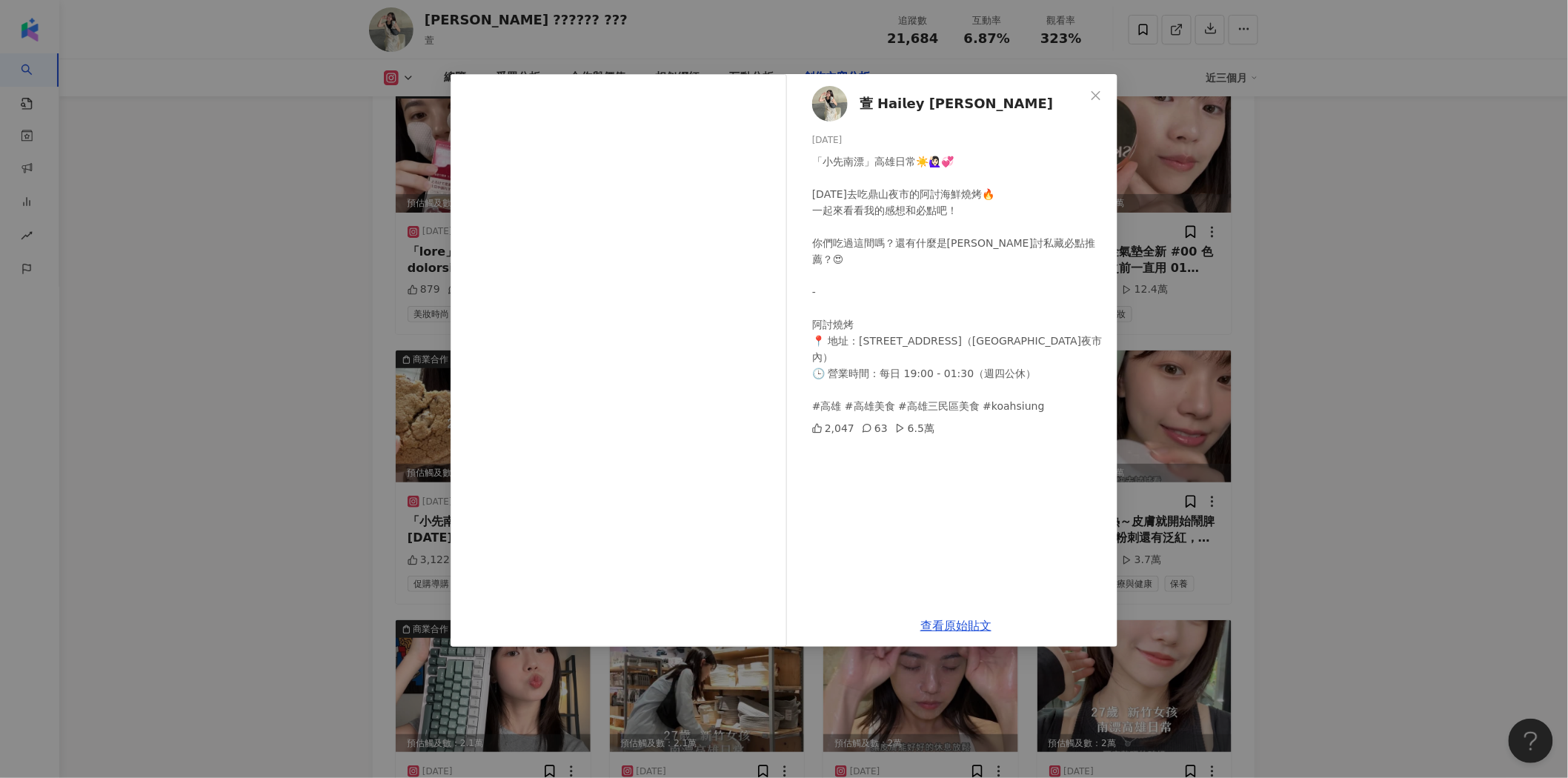
click at [1371, 260] on div "萱 𝗛𝗮𝗶𝗹𝗲𝘆 𝗟𝗶𝗻 2025/3/9 「小先南漂」高雄日常☀️🙋🏻‍♀️💞 今天去吃鼎山夜市的阿討海鮮燒烤🔥 一起來看看我的感想和必點吧！ 你們吃過這間…" at bounding box center [784, 389] width 1568 height 778
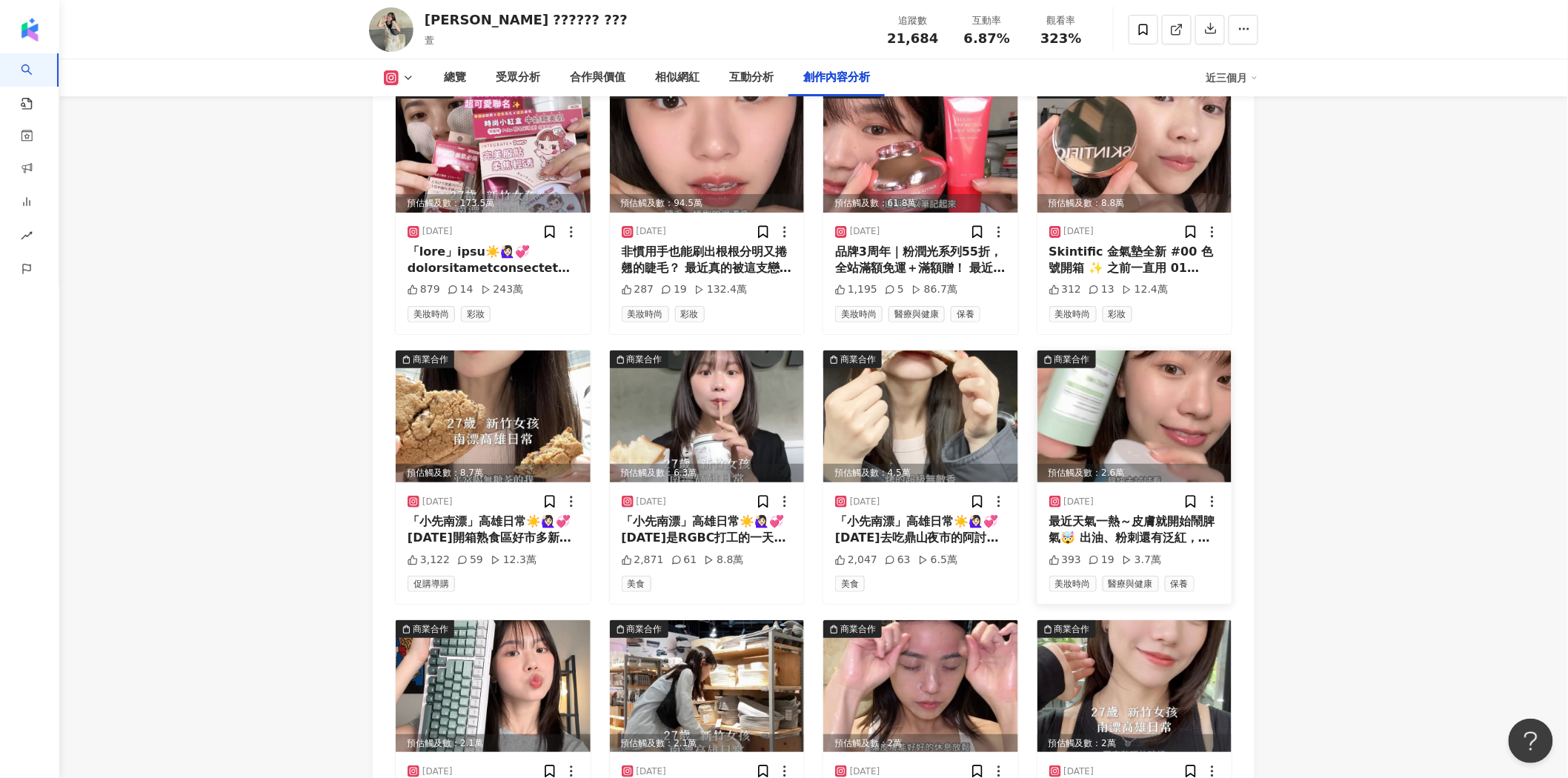
click at [1167, 379] on img at bounding box center [1134, 416] width 195 height 132
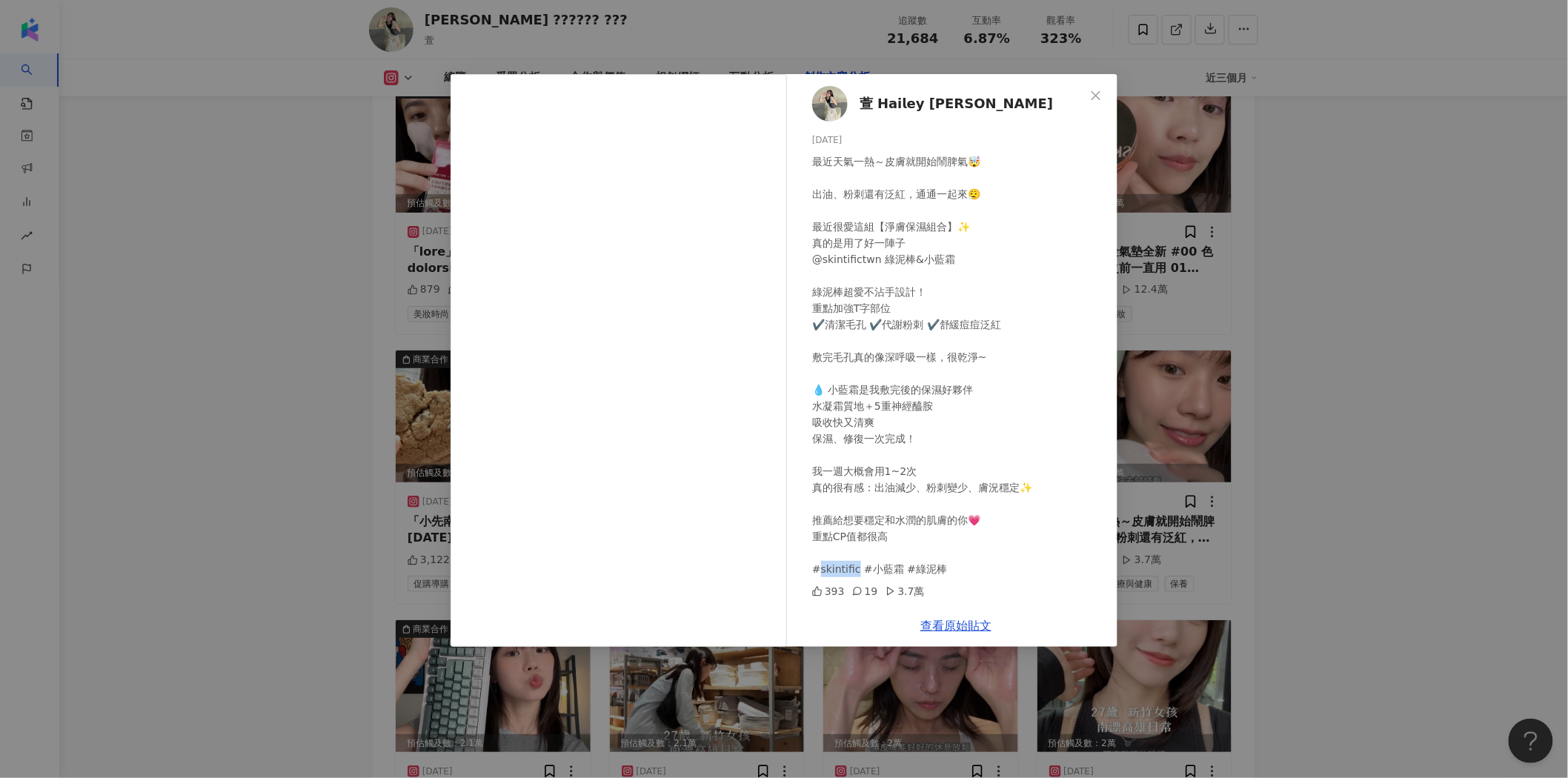
drag, startPoint x: 818, startPoint y: 573, endPoint x: 855, endPoint y: 573, distance: 37.0
click at [855, 573] on div "最近天氣一熱～皮膚就開始鬧脾氣🤯 出油、粉刺還有泛紅，通通一起來😮‍💨 最近很愛這組【淨膚保濕組合】✨ 真的是用了好一陣子 @skintifictwn 綠泥棒…" at bounding box center [959, 365] width 294 height 423
copy div "ific #小藍霜"
click at [941, 625] on link "查看原始貼文" at bounding box center [956, 626] width 72 height 14
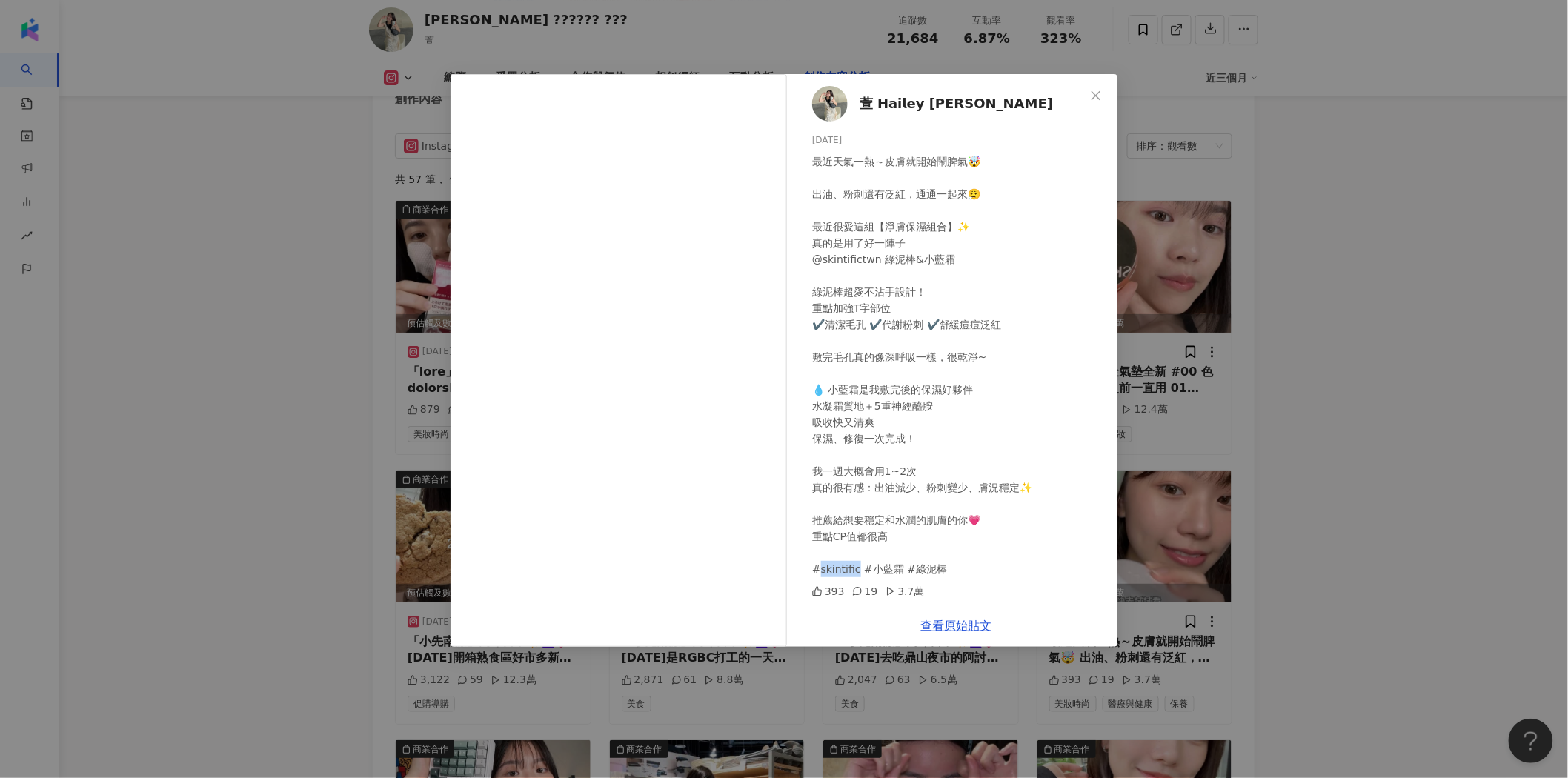
scroll to position [4455, 0]
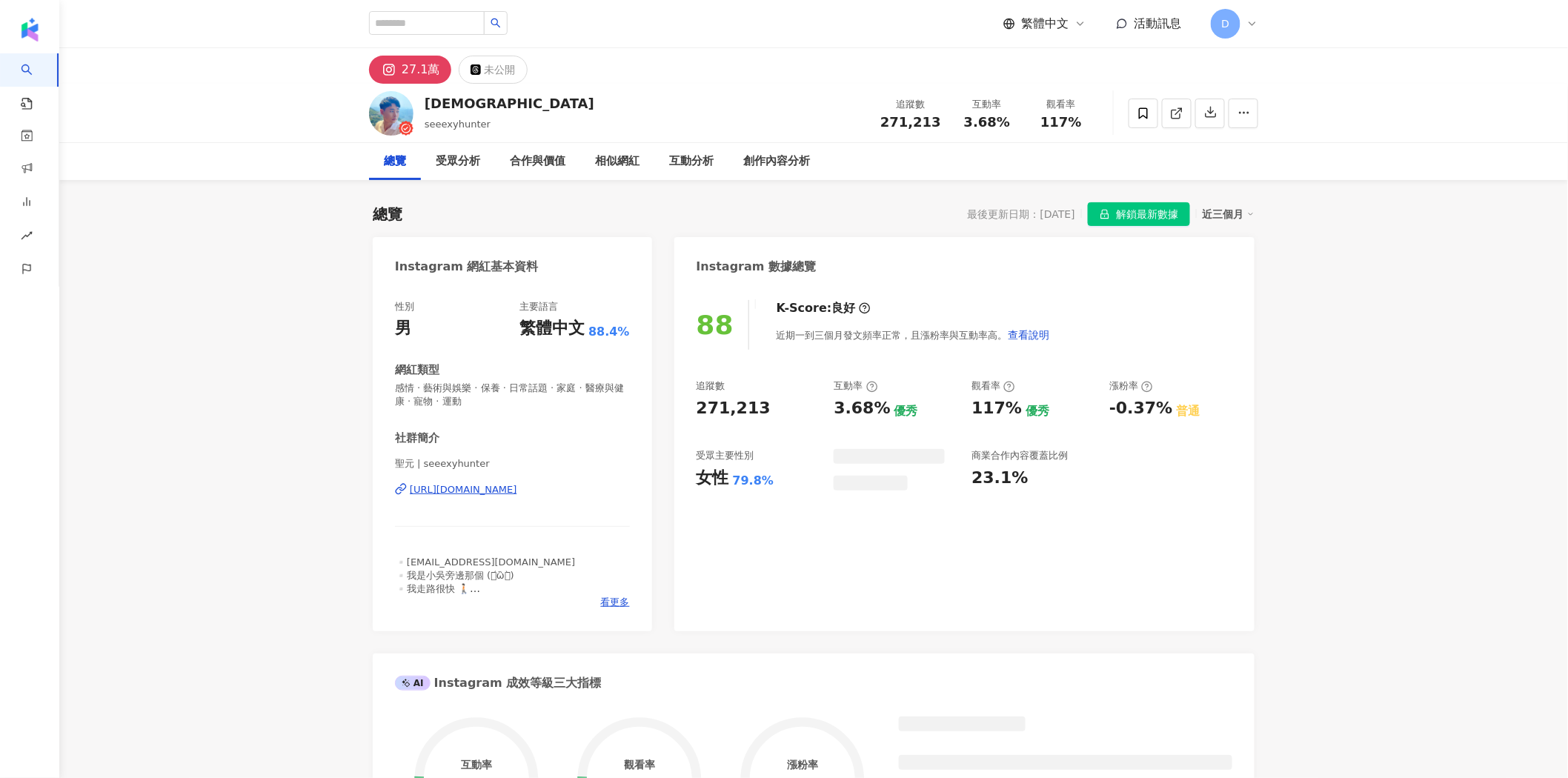
scroll to position [91, 0]
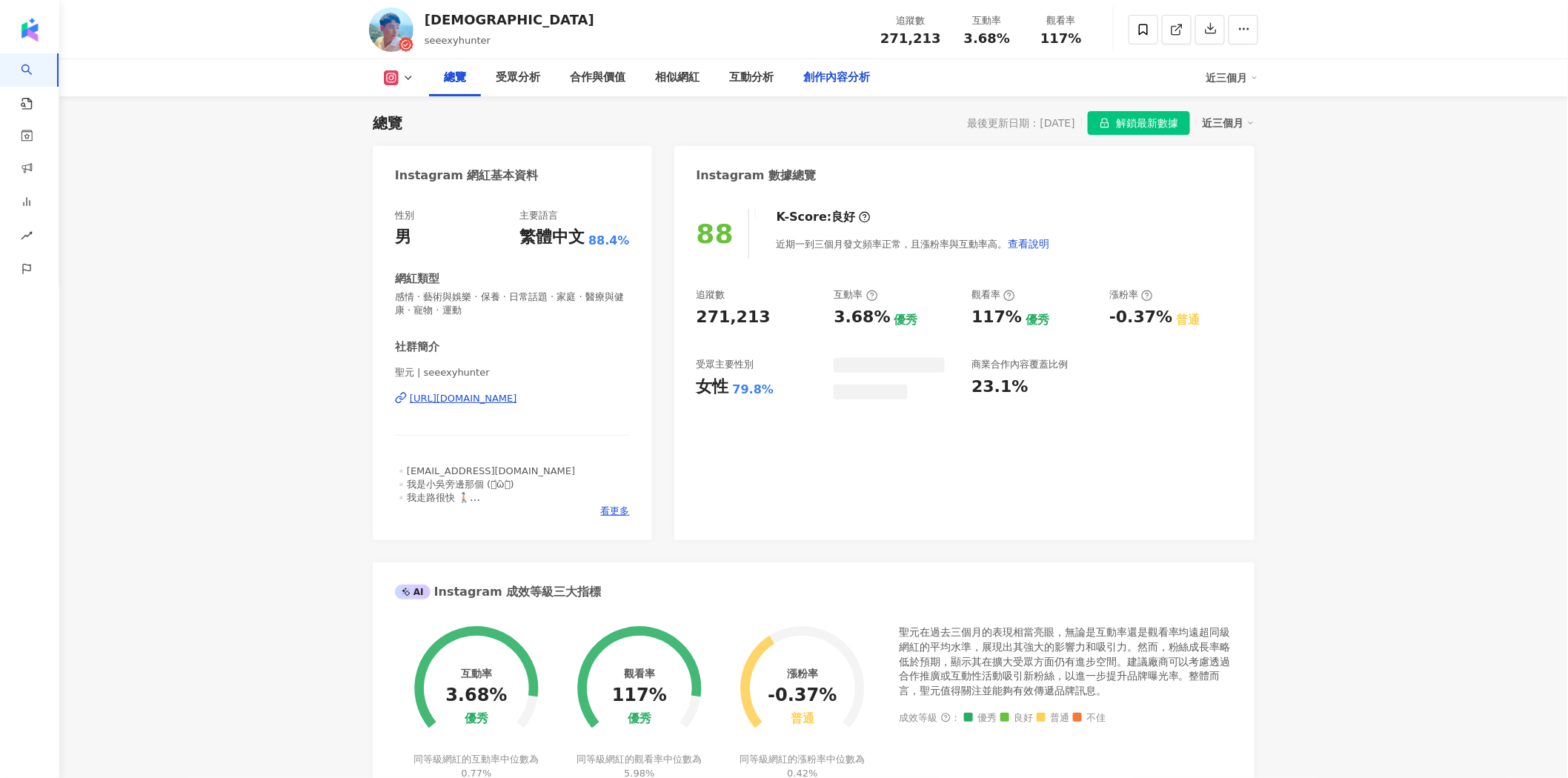
click at [843, 75] on div "創作內容分析" at bounding box center [837, 77] width 67 height 18
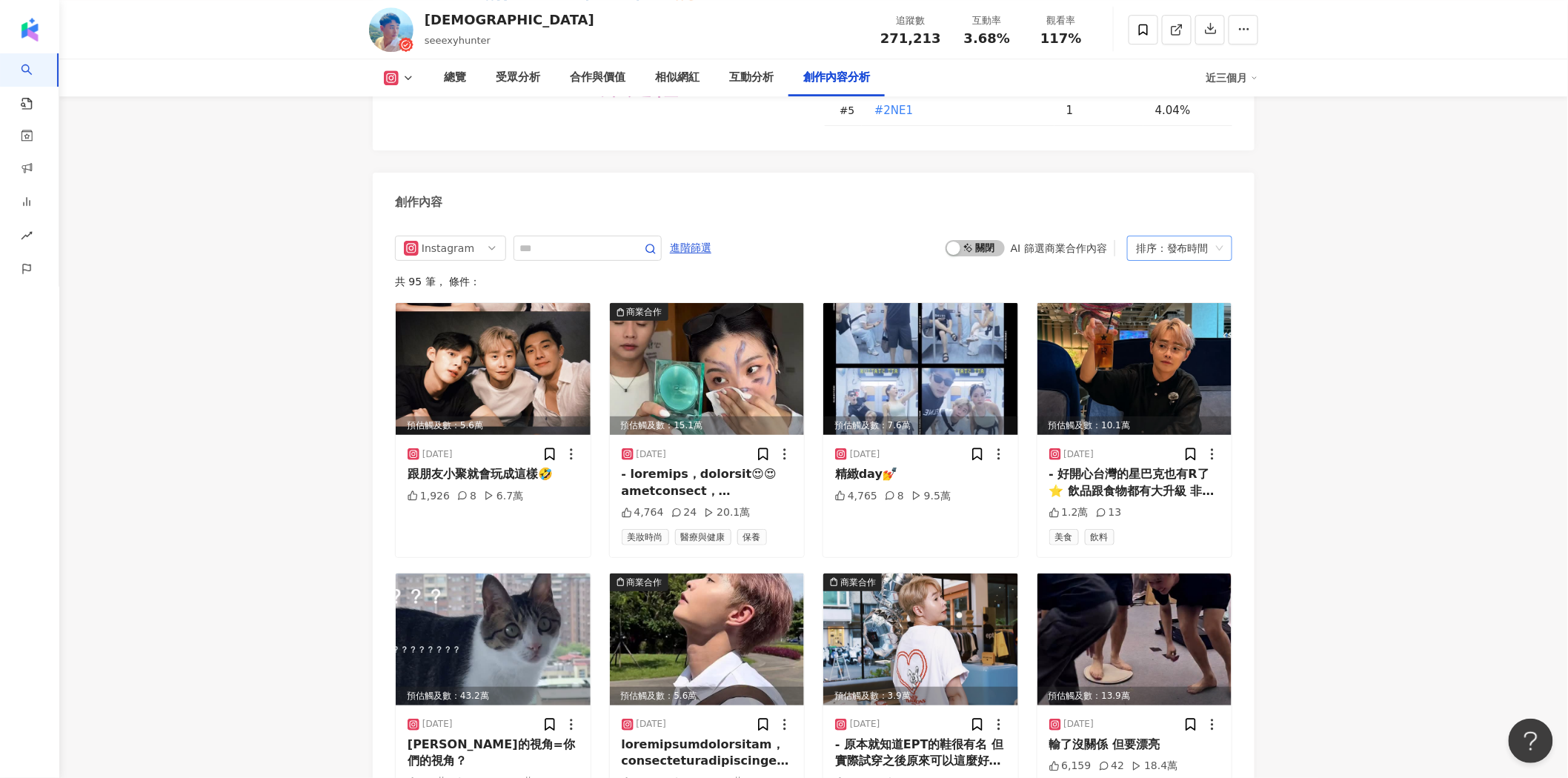
click at [1208, 236] on div "排序：發布時間" at bounding box center [1173, 247] width 74 height 24
click at [1174, 249] on div "觀看數" at bounding box center [1179, 249] width 82 height 16
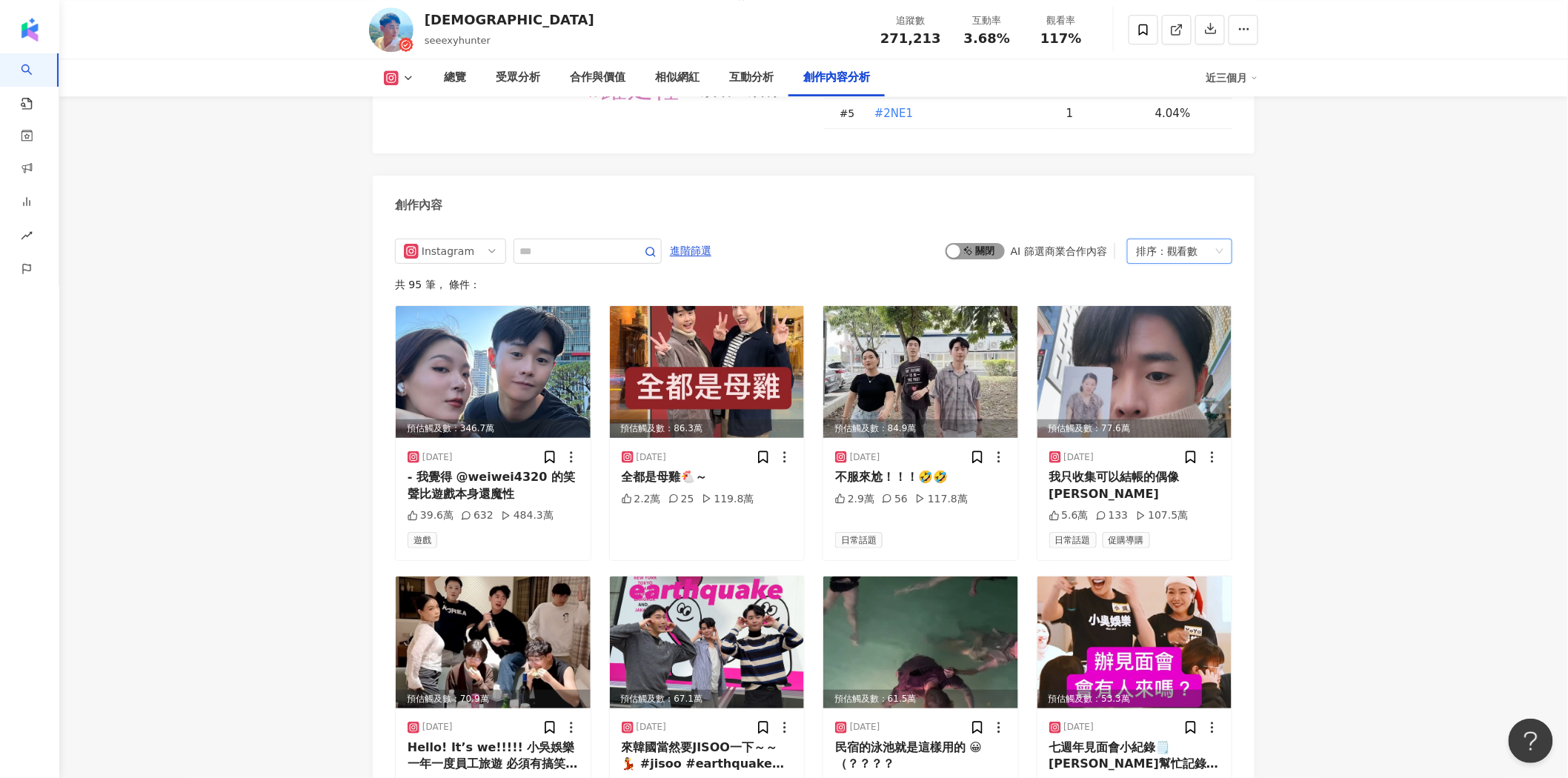
click at [988, 243] on span "啟動 關閉" at bounding box center [975, 250] width 59 height 16
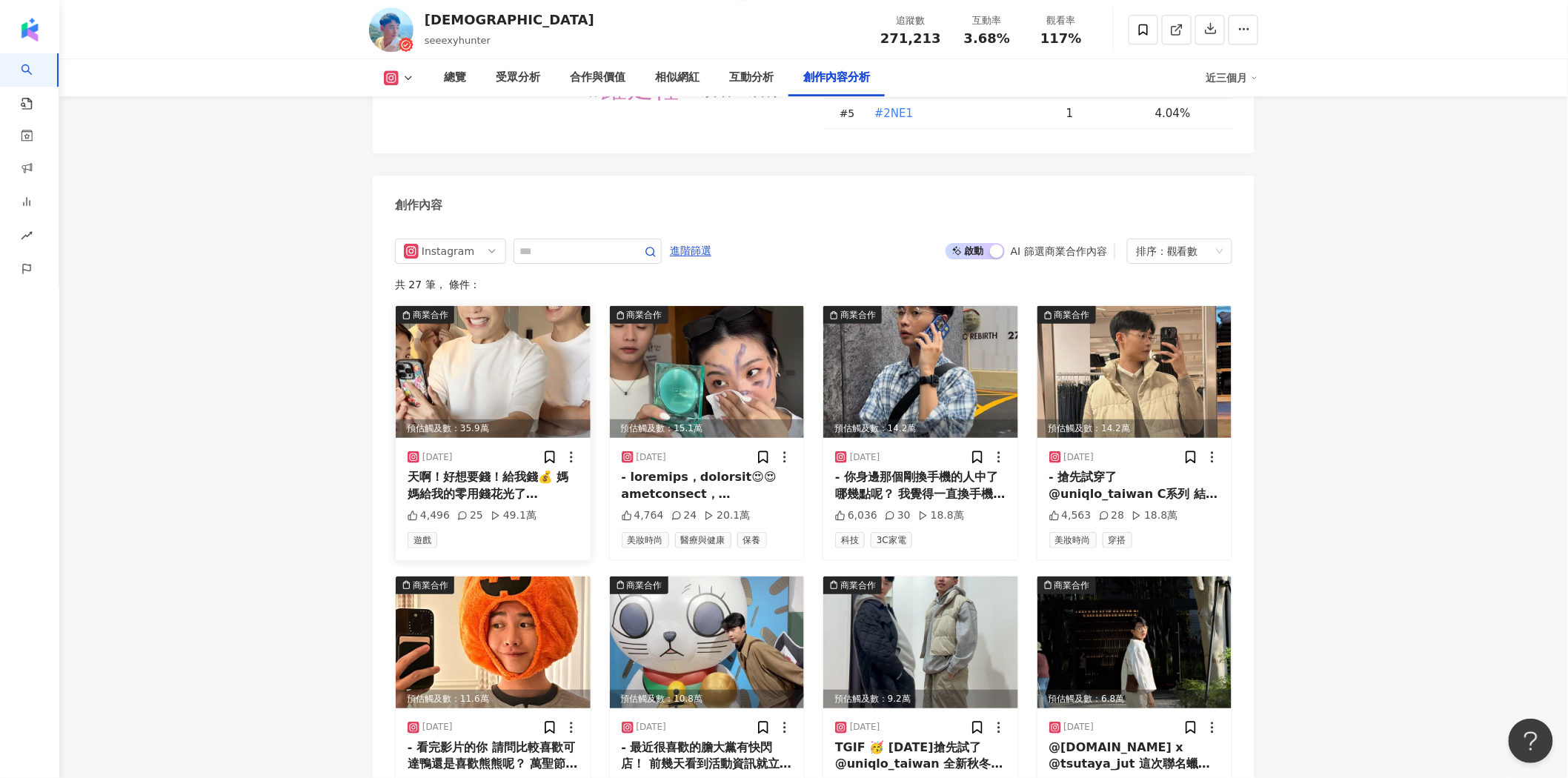
click at [500, 306] on img at bounding box center [492, 372] width 195 height 132
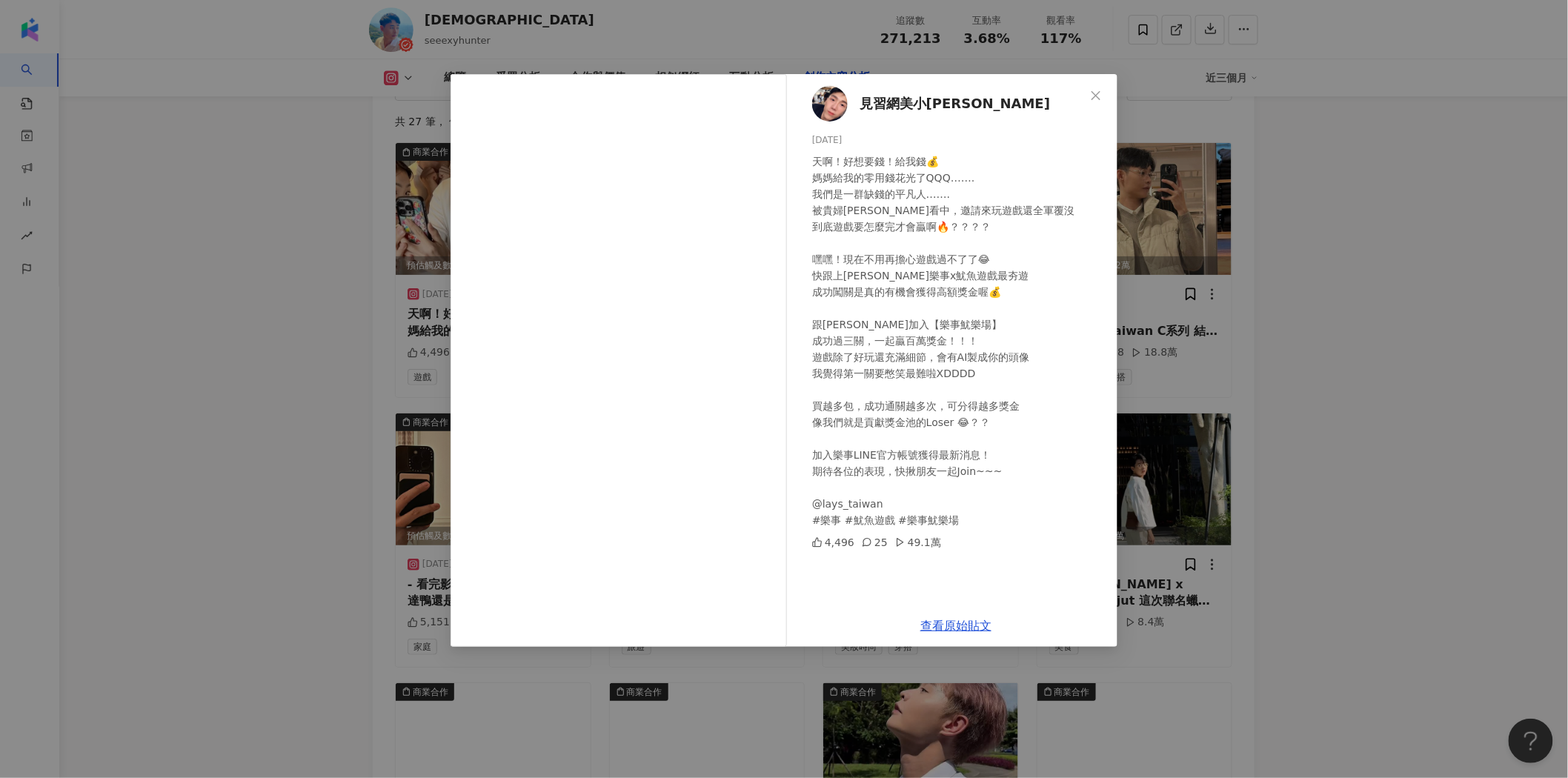
scroll to position [4313, 0]
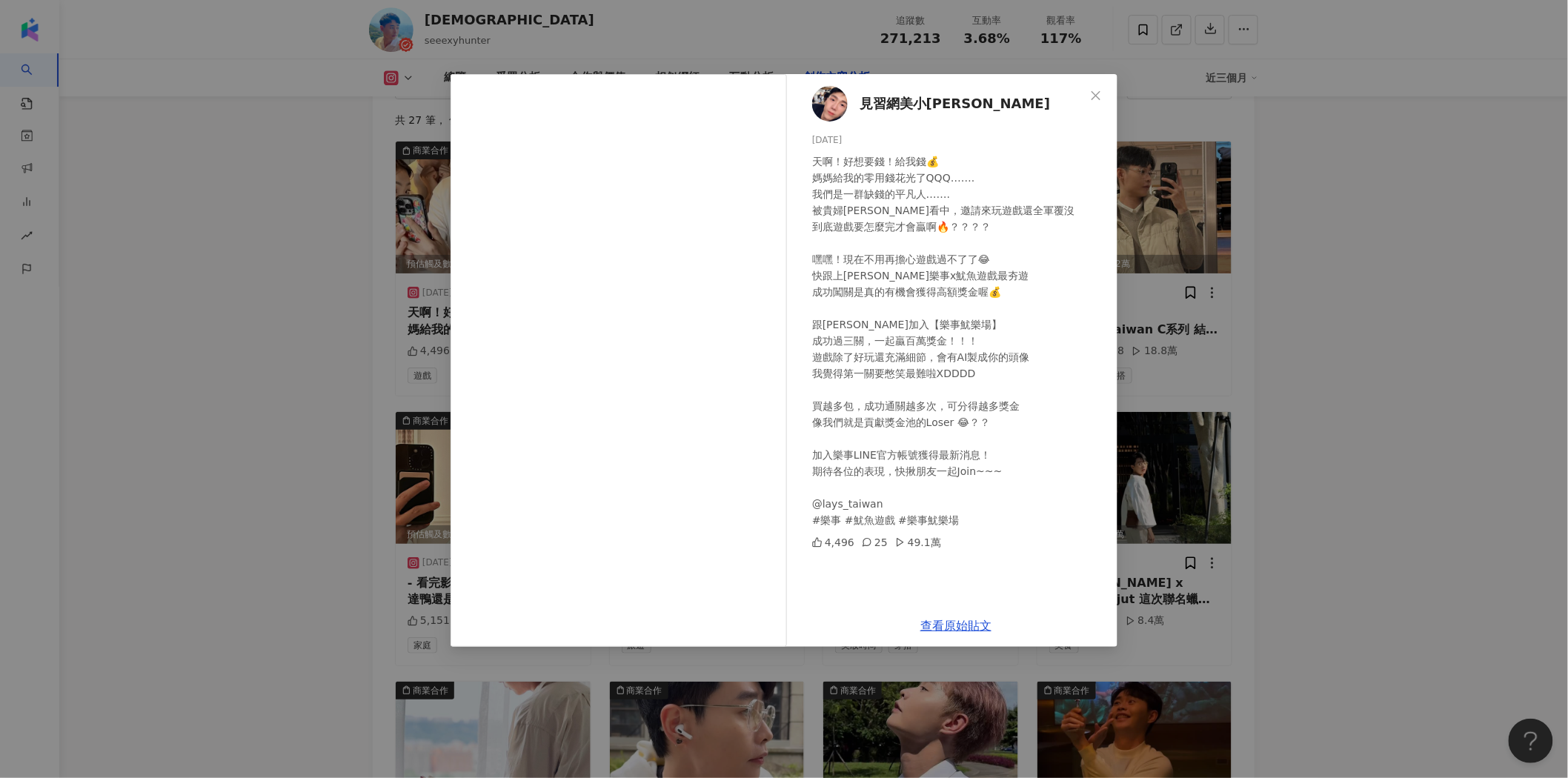
click at [1316, 276] on div "見習網美小吳 [DATE] 天啊！好想要錢！給我錢💰 媽媽給我的零用錢花光了QQQ……. 我們是一群缺錢的平凡人……. 被貴婦[PERSON_NAME]看中，…" at bounding box center [784, 389] width 1568 height 778
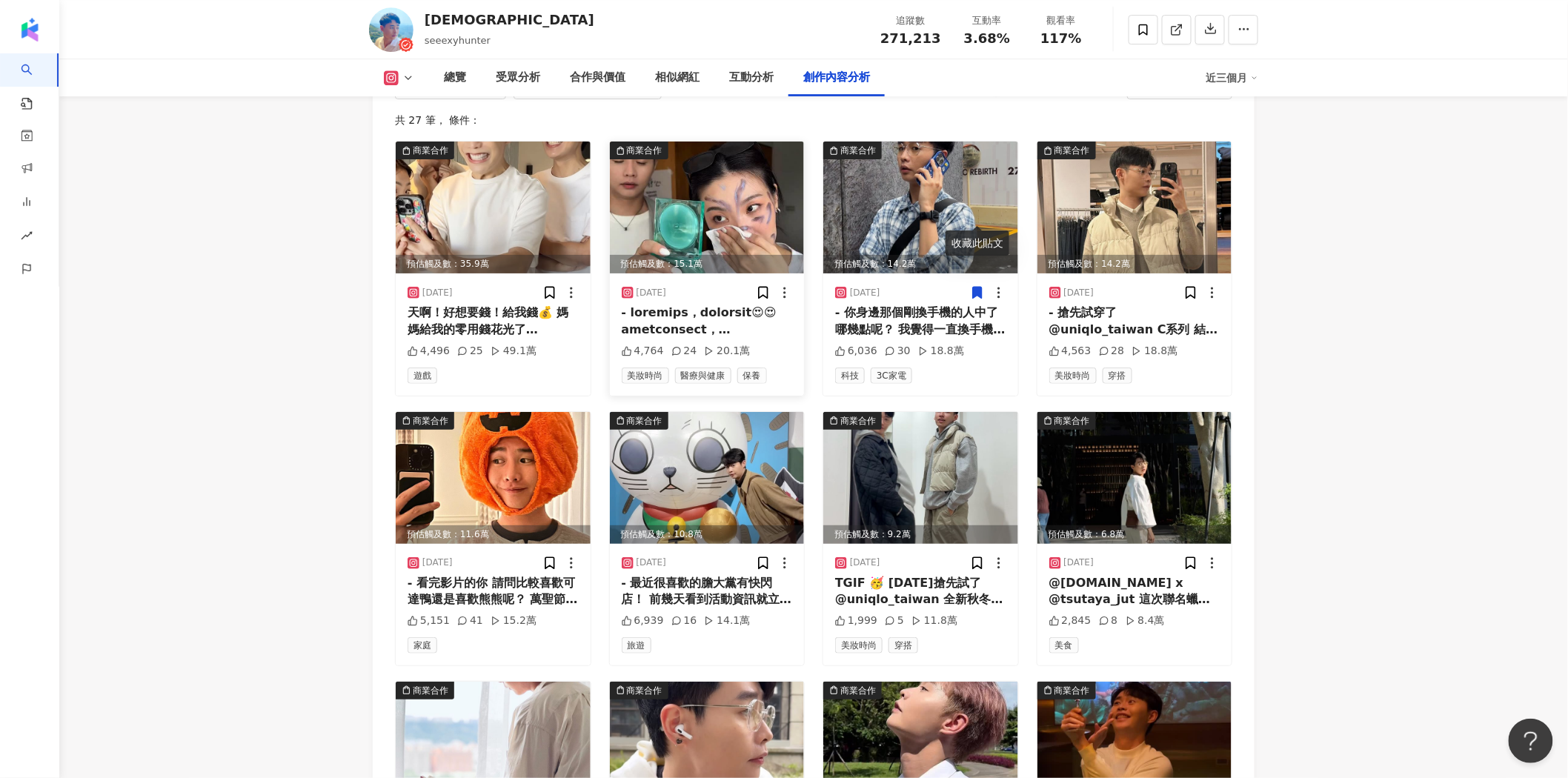
click at [742, 147] on img at bounding box center [707, 207] width 195 height 132
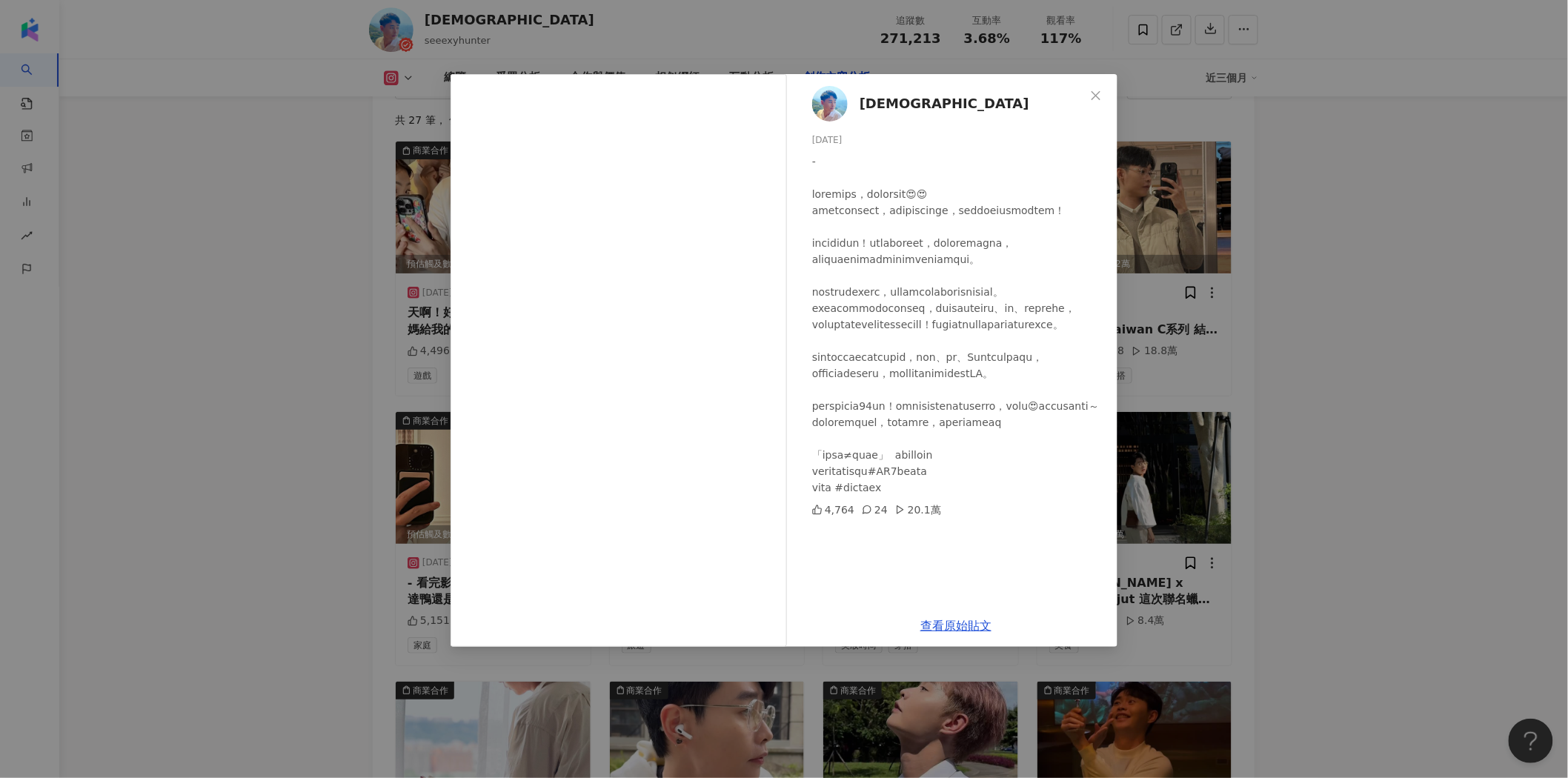
scroll to position [10, 0]
drag, startPoint x: 816, startPoint y: 574, endPoint x: 853, endPoint y: 570, distance: 37.2
click at [853, 496] on div at bounding box center [959, 325] width 294 height 342
copy div "瑪 #[PERSON_NAME]"
click at [1396, 401] on div "聖元 [DATE] 4,764 24 20.1萬 查看原始貼文" at bounding box center [784, 389] width 1568 height 778
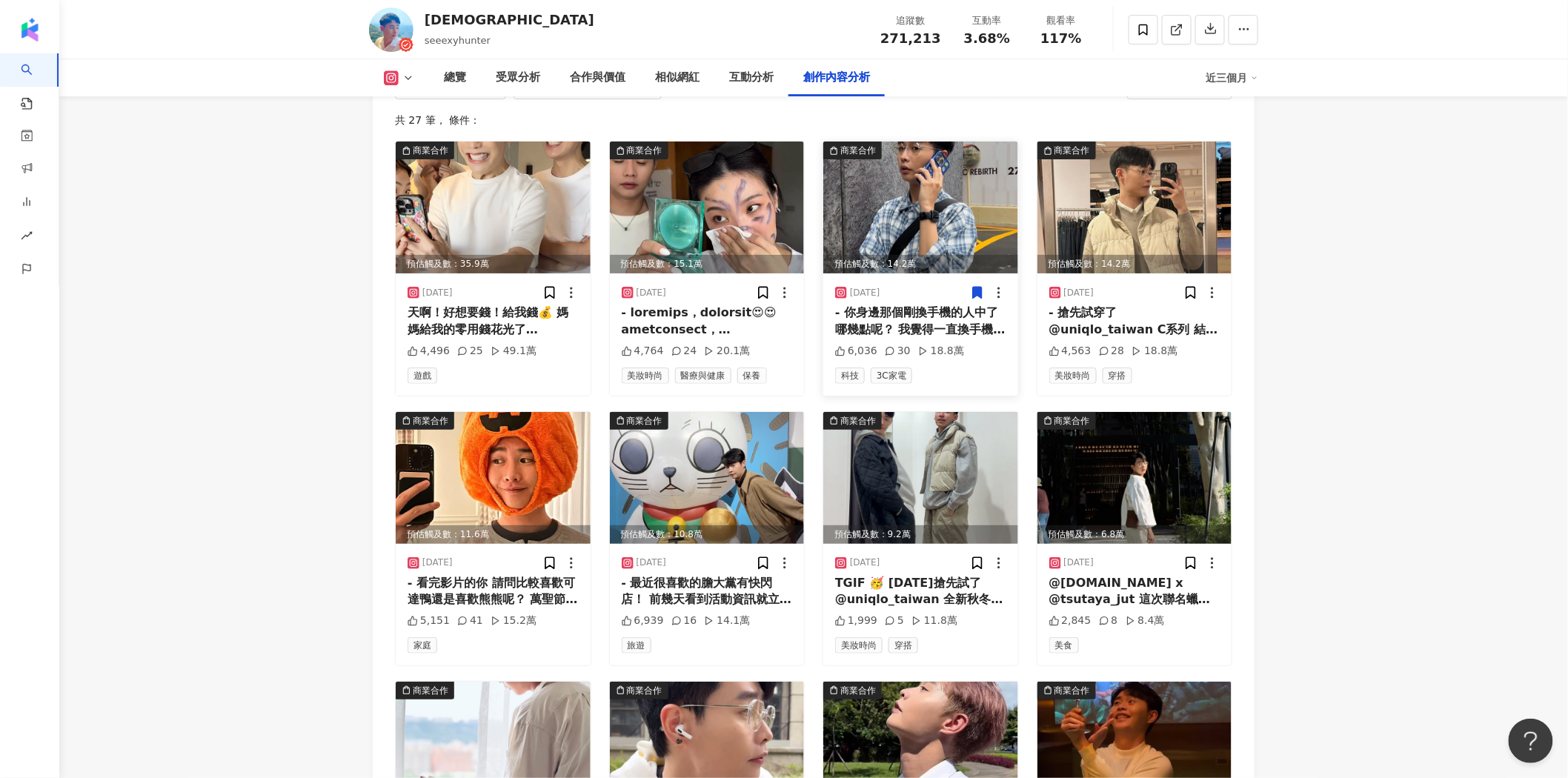
click at [942, 141] on img at bounding box center [920, 207] width 195 height 132
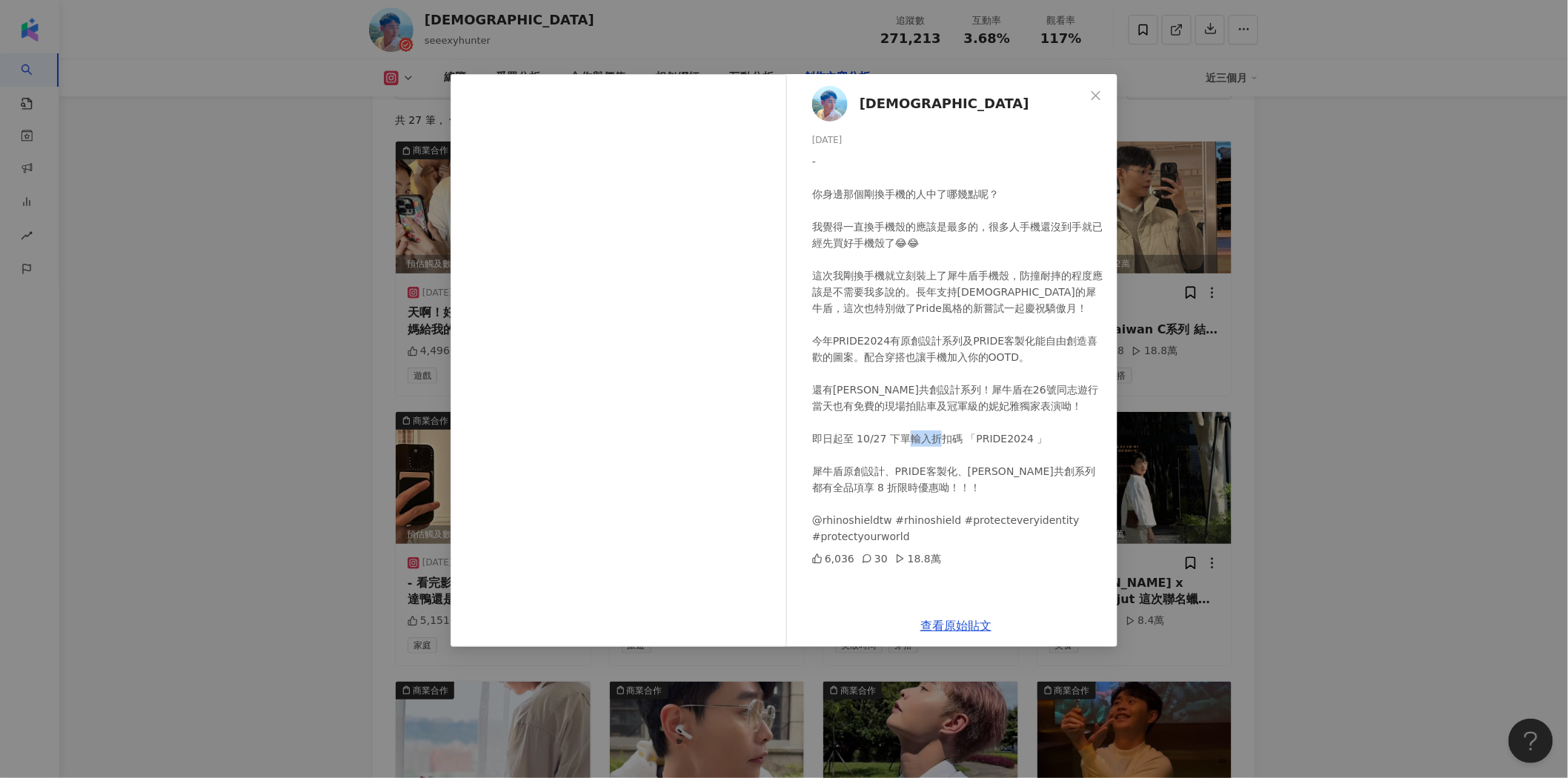
drag, startPoint x: 812, startPoint y: 471, endPoint x: 843, endPoint y: 471, distance: 31.0
click at [843, 471] on div "- 你身邊那個剛換手機的人中了哪幾點呢？ 我覺得一直換手機殼的應該是最多的，很多人手機還沒到手就已經先買好手機殼了😂😂 這次我剛換手機就立刻裝上了犀牛盾手機殼…" at bounding box center [959, 349] width 294 height 391
copy div "盾原創"
click at [968, 623] on link "查看原始貼文" at bounding box center [956, 626] width 72 height 14
click at [1359, 226] on div "聖元 [DATE] - 你身邊那個剛換手機的人中了哪幾點呢？ 我覺得一直換手機殼的應該是最多的，很多人手機還沒到手就已經先買好手機殼了😂😂 這次我剛換手機就立…" at bounding box center [784, 389] width 1568 height 778
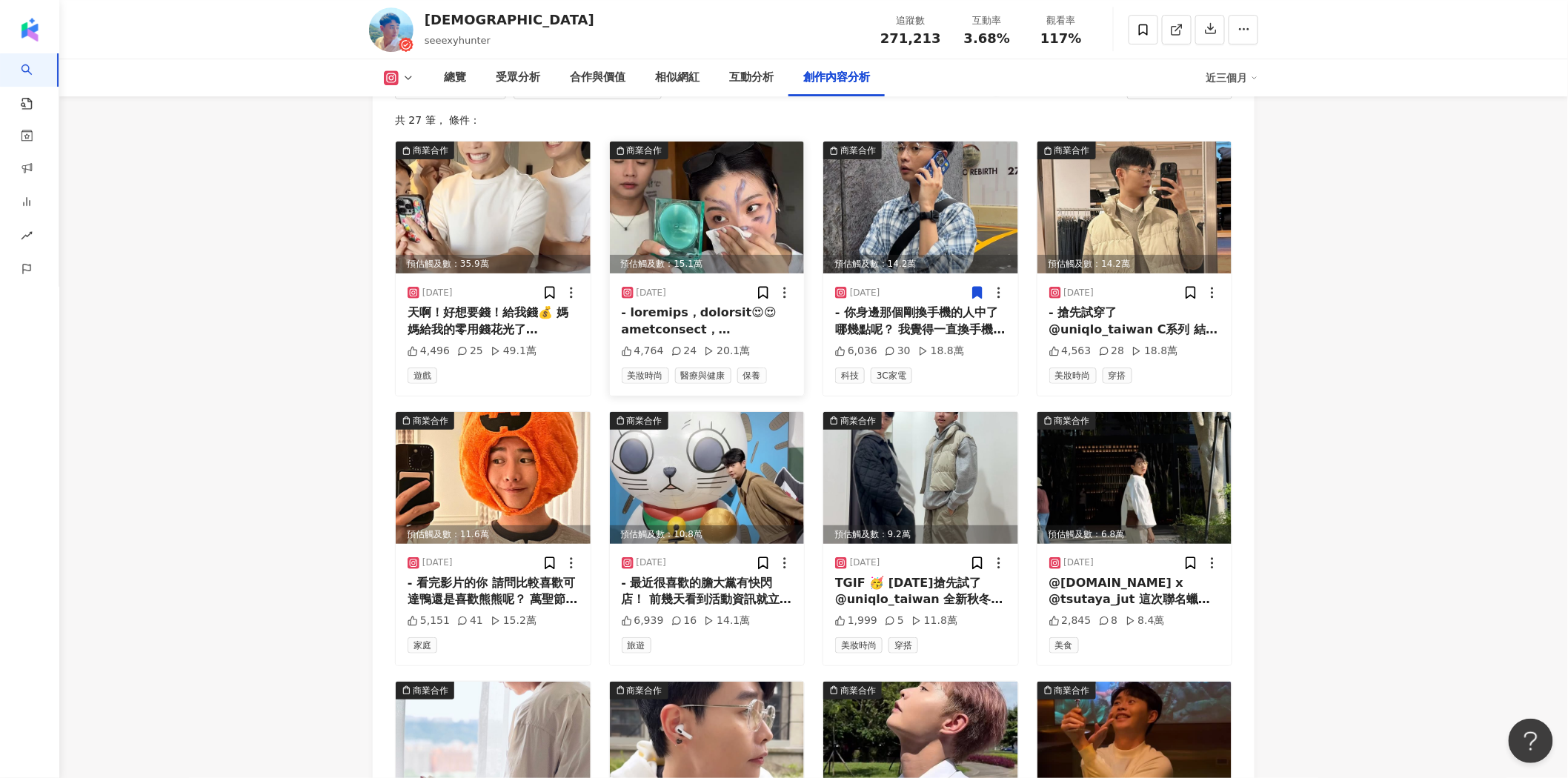
click at [743, 141] on img at bounding box center [707, 207] width 195 height 132
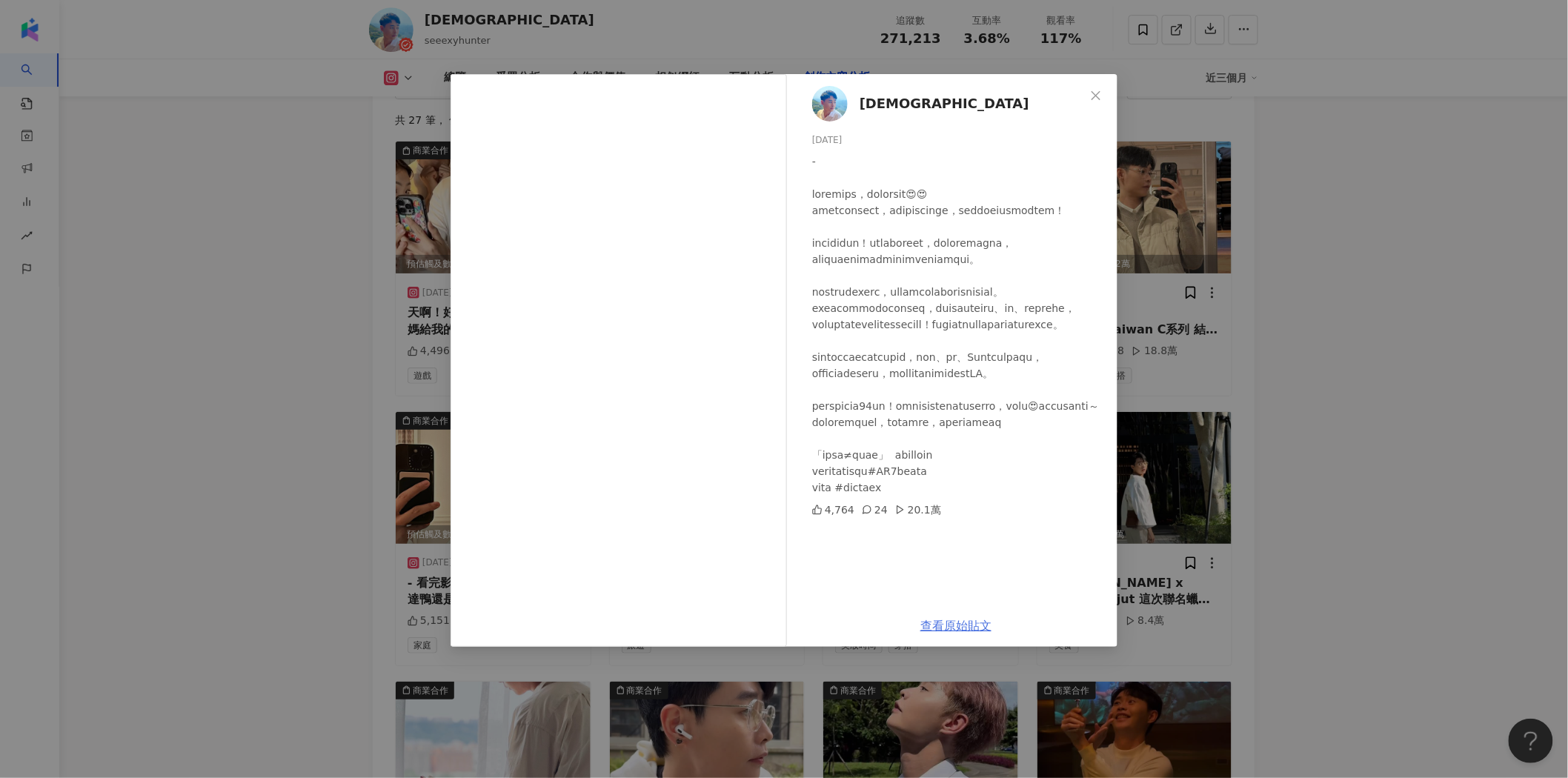
click at [952, 619] on link "查看原始貼文" at bounding box center [956, 626] width 72 height 14
click at [1100, 93] on icon "close" at bounding box center [1096, 95] width 12 height 12
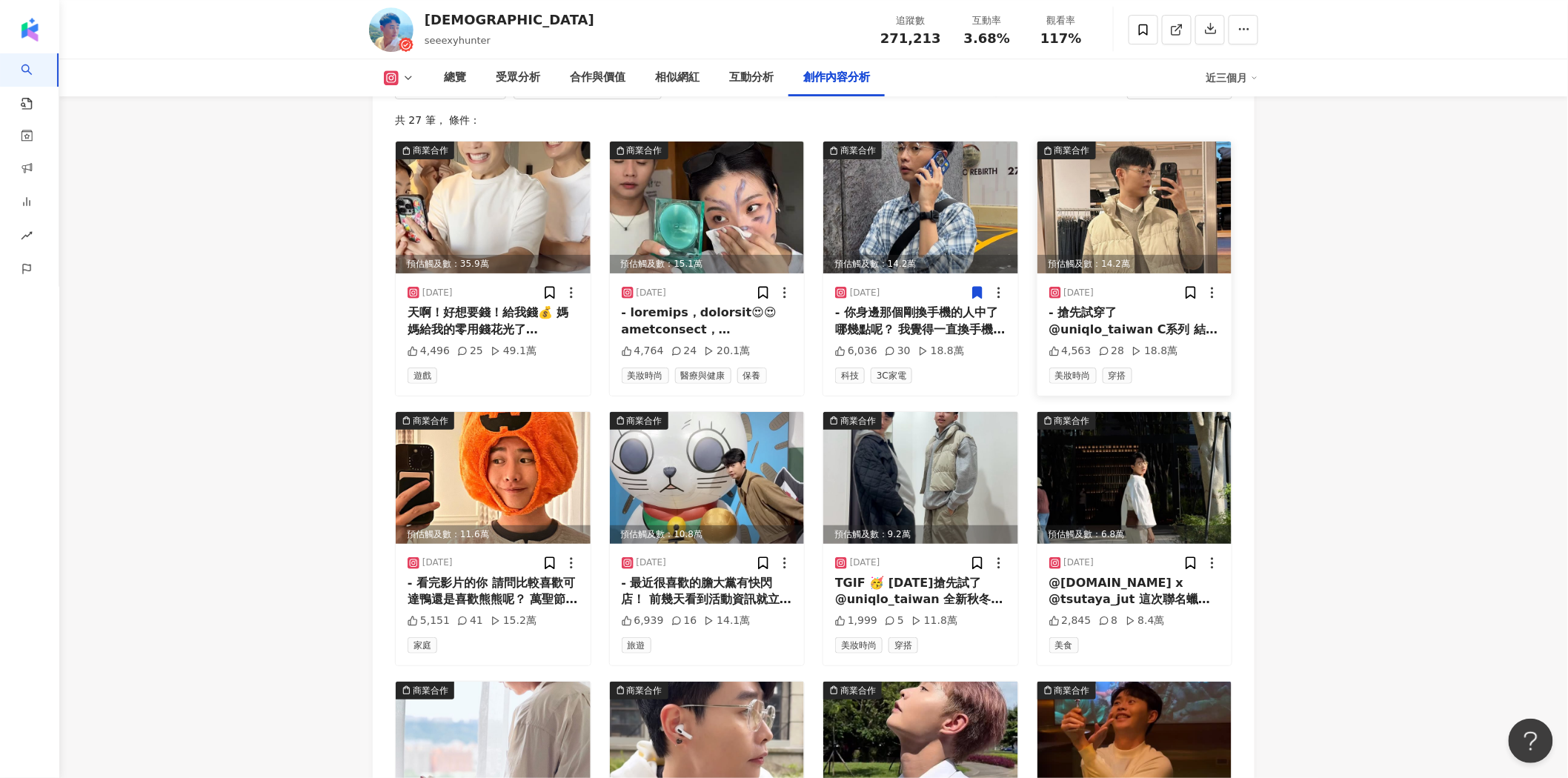
click at [1173, 146] on img at bounding box center [1134, 207] width 195 height 132
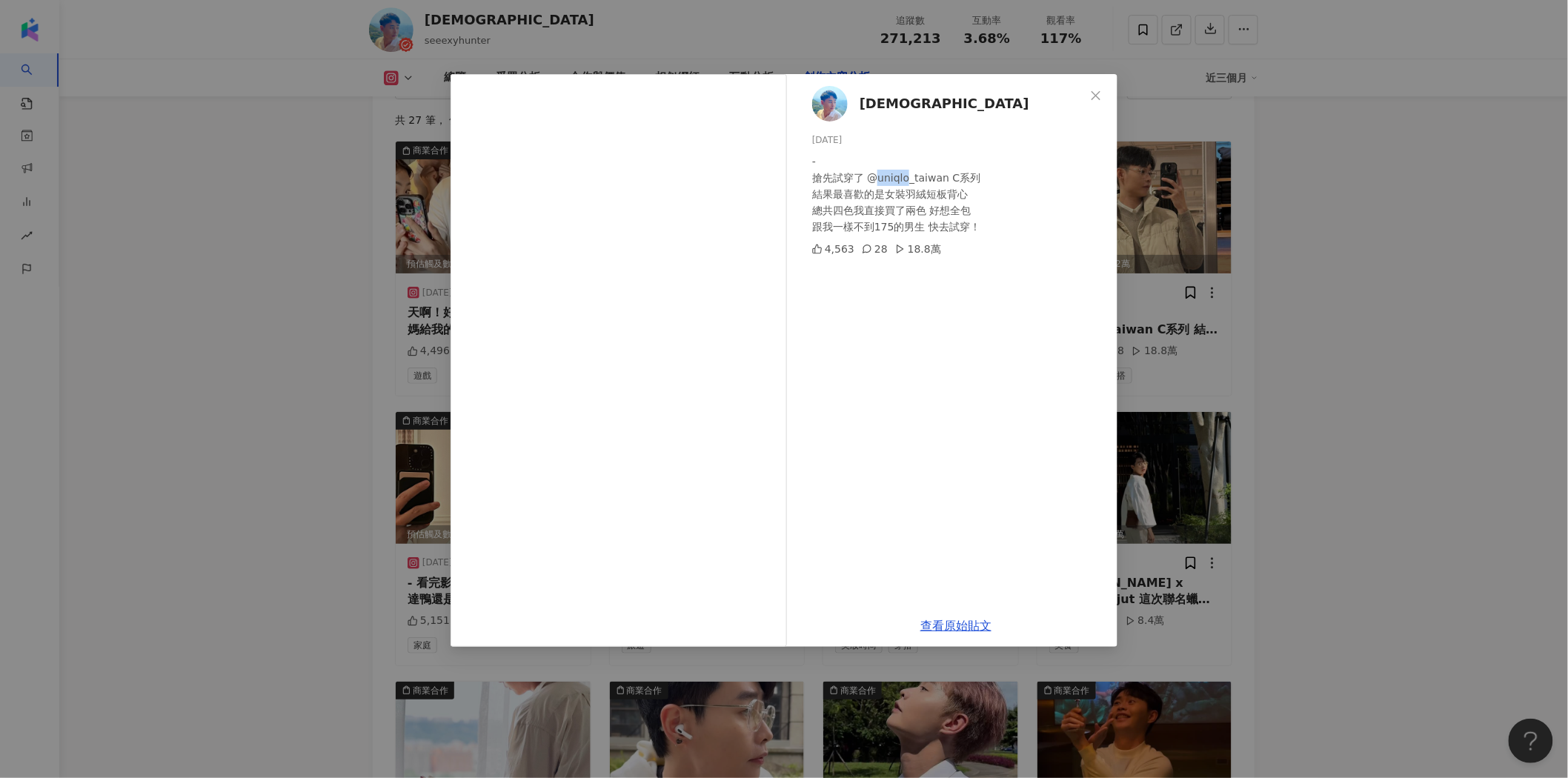
drag, startPoint x: 875, startPoint y: 179, endPoint x: 908, endPoint y: 179, distance: 33.0
click at [908, 179] on div "- 搶先試穿了 @uniqlo_taiwan C系列 結果最喜歡的是女裝羽絨短板背心 總共四色我直接買了兩色 好想全包 跟我一樣不到175的男生 快去試穿！" at bounding box center [959, 194] width 294 height 82
copy div "uniqlo"
click at [968, 624] on link "查看原始貼文" at bounding box center [956, 626] width 72 height 14
click at [1101, 90] on icon "close" at bounding box center [1096, 95] width 12 height 12
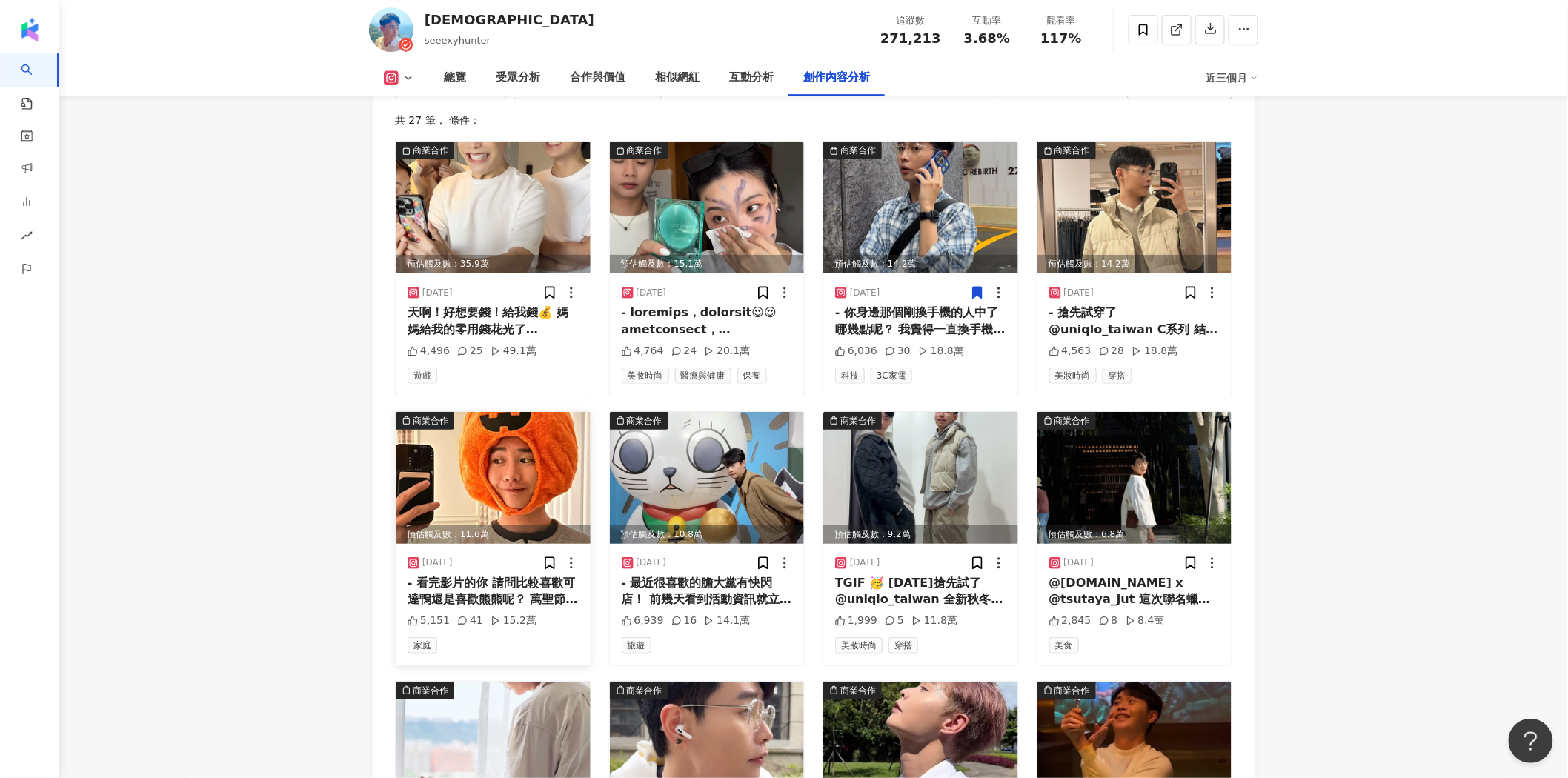
click at [493, 412] on img at bounding box center [492, 478] width 195 height 132
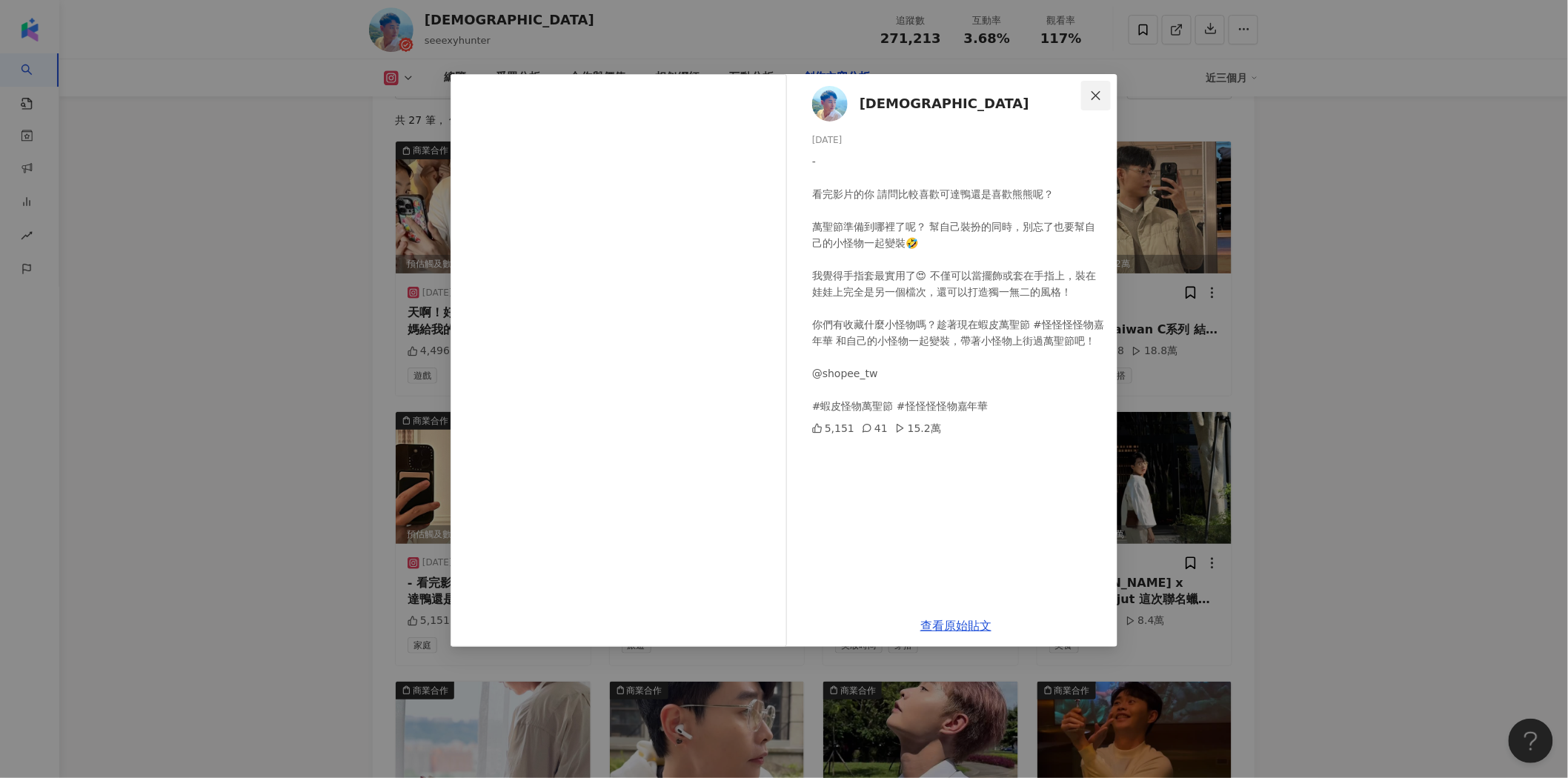
click at [1098, 102] on button "Close" at bounding box center [1096, 95] width 29 height 29
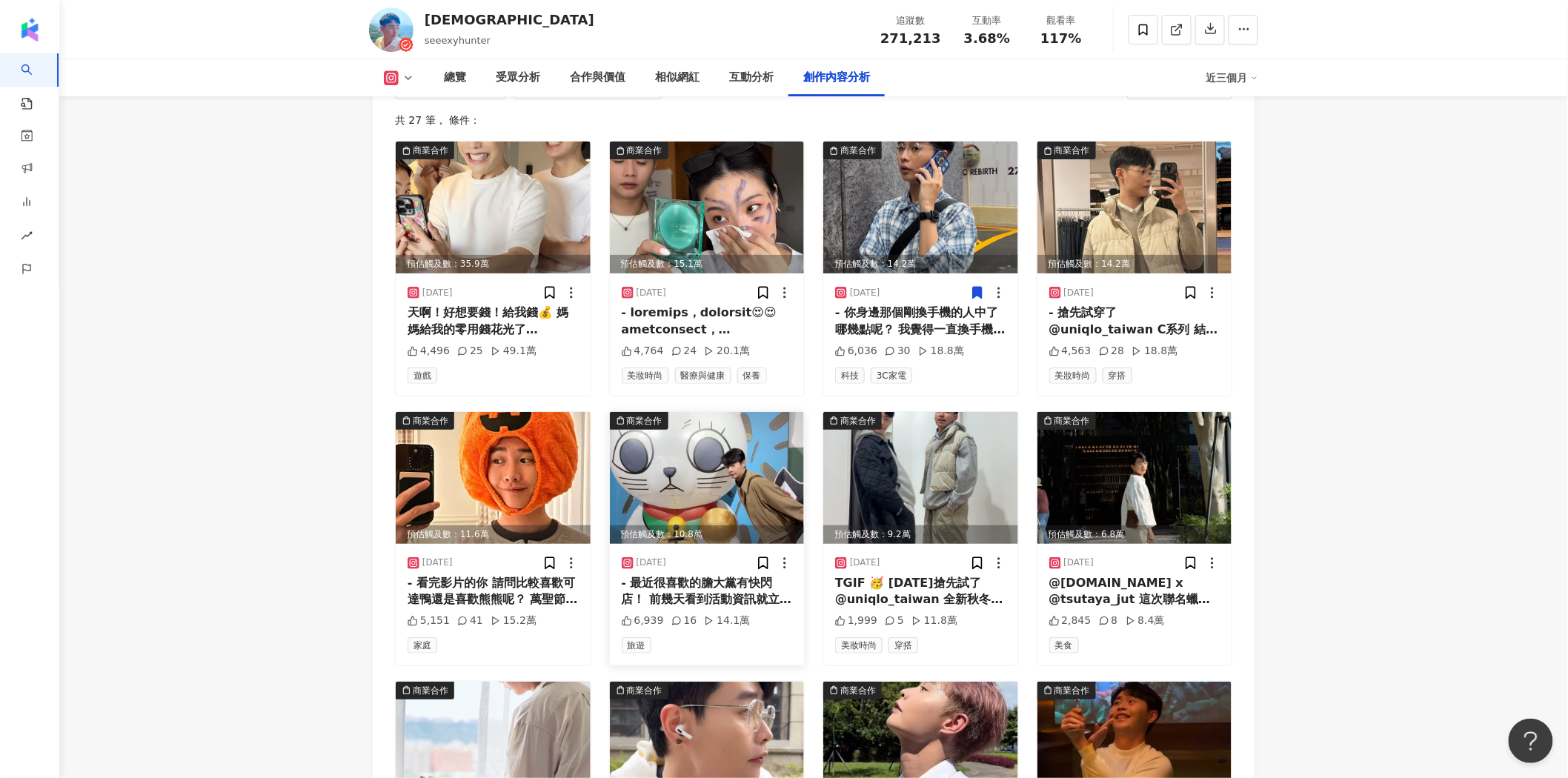
click at [714, 412] on img at bounding box center [707, 478] width 195 height 132
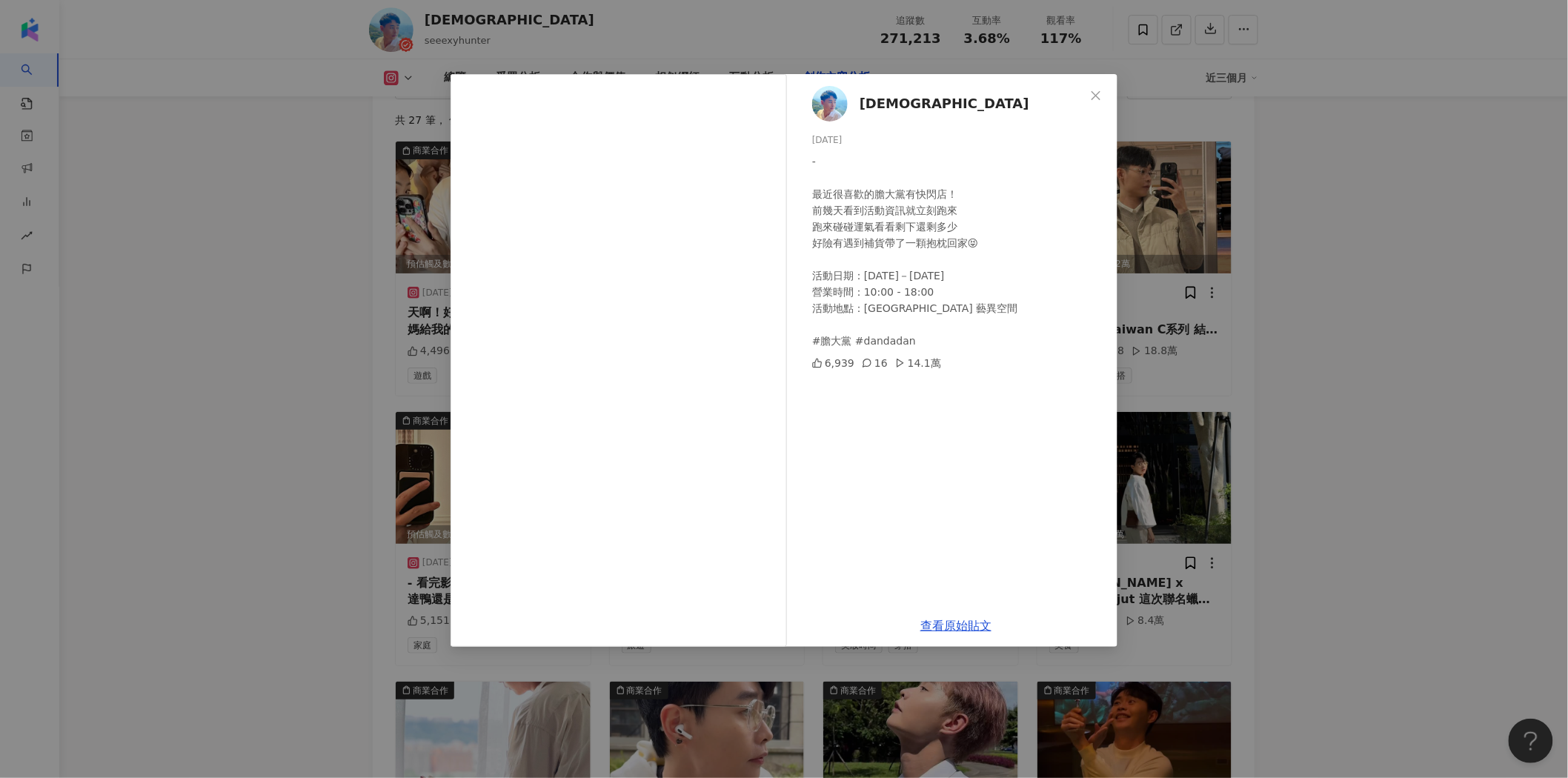
click at [1320, 282] on div "聖元 [DATE] - 最近很喜歡的膽大黨有快閃店！ 前幾天看到活動資訊就立刻跑來 跑來碰碰運氣看看剩下還剩多少 好險有遇到補貨帶了一顆抱枕回家😝 活動日期：…" at bounding box center [784, 389] width 1568 height 778
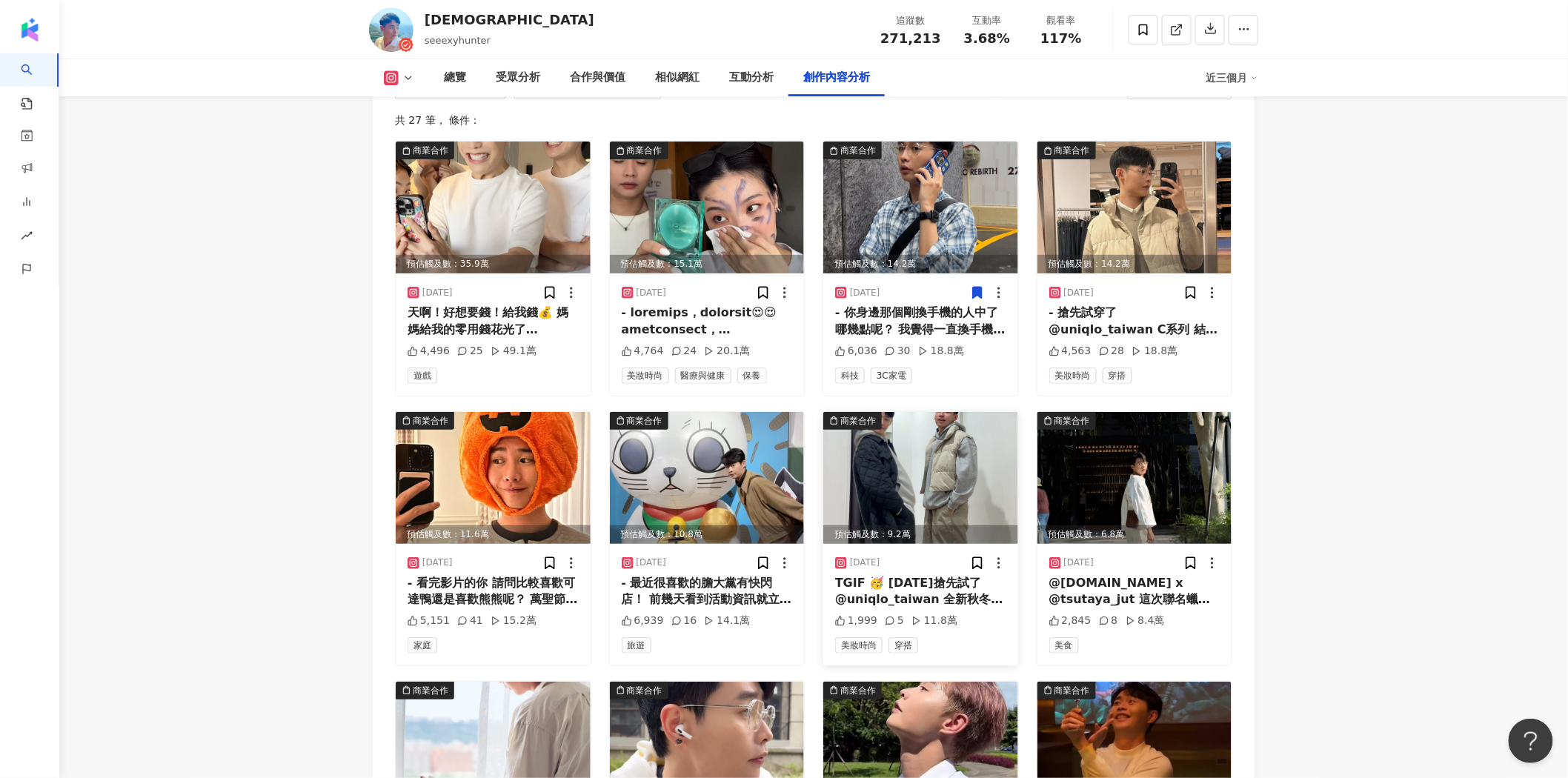
click at [931, 412] on img at bounding box center [920, 478] width 195 height 132
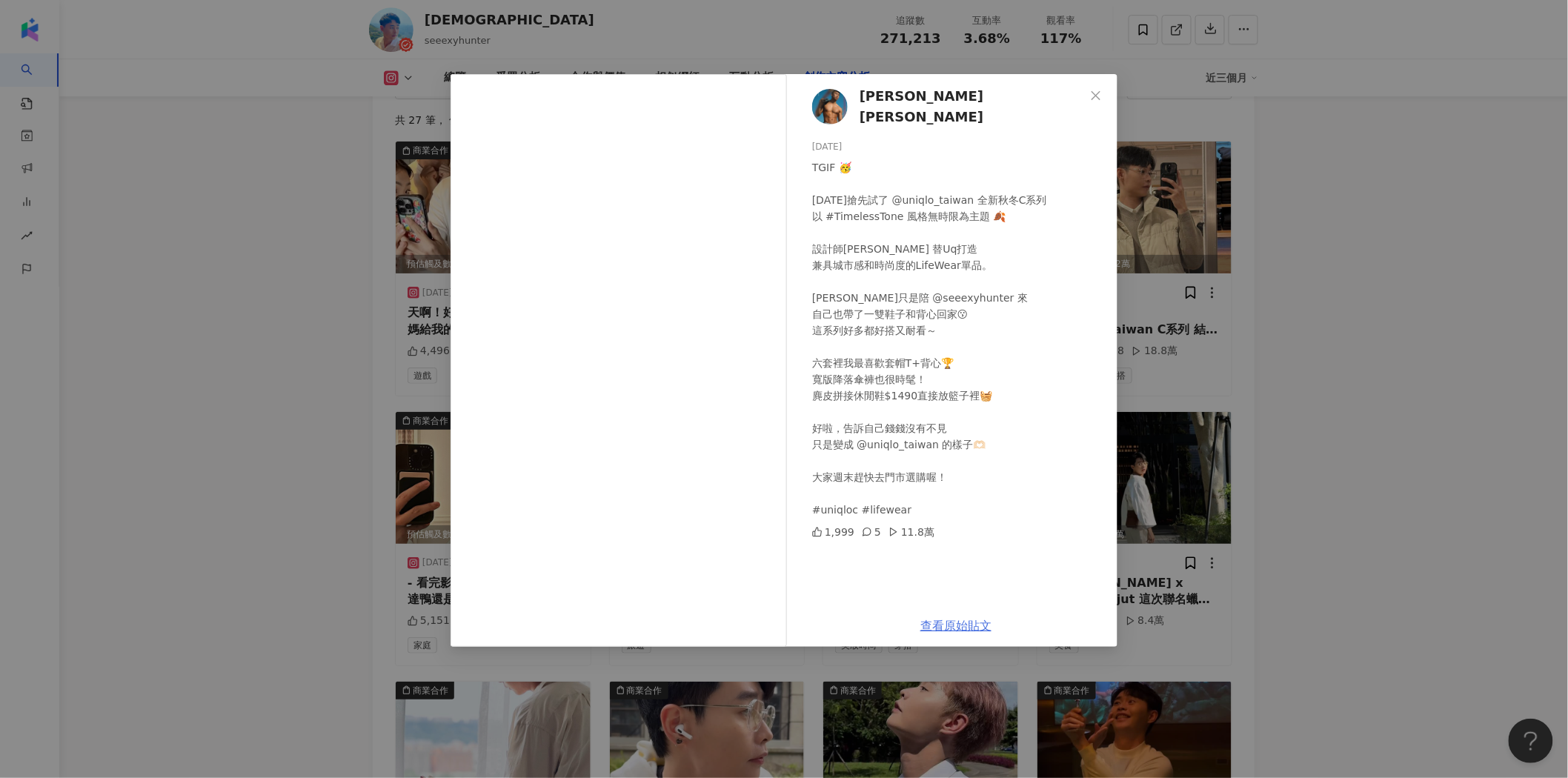
click at [977, 623] on link "查看原始貼文" at bounding box center [956, 626] width 72 height 14
click at [1348, 182] on div "[PERSON_NAME] [PERSON_NAME] [DATE] TGIF 🥳 [DATE]搶先試了 @uniqlo_taiwan 全新秋冬C系列 以 #…" at bounding box center [784, 389] width 1568 height 778
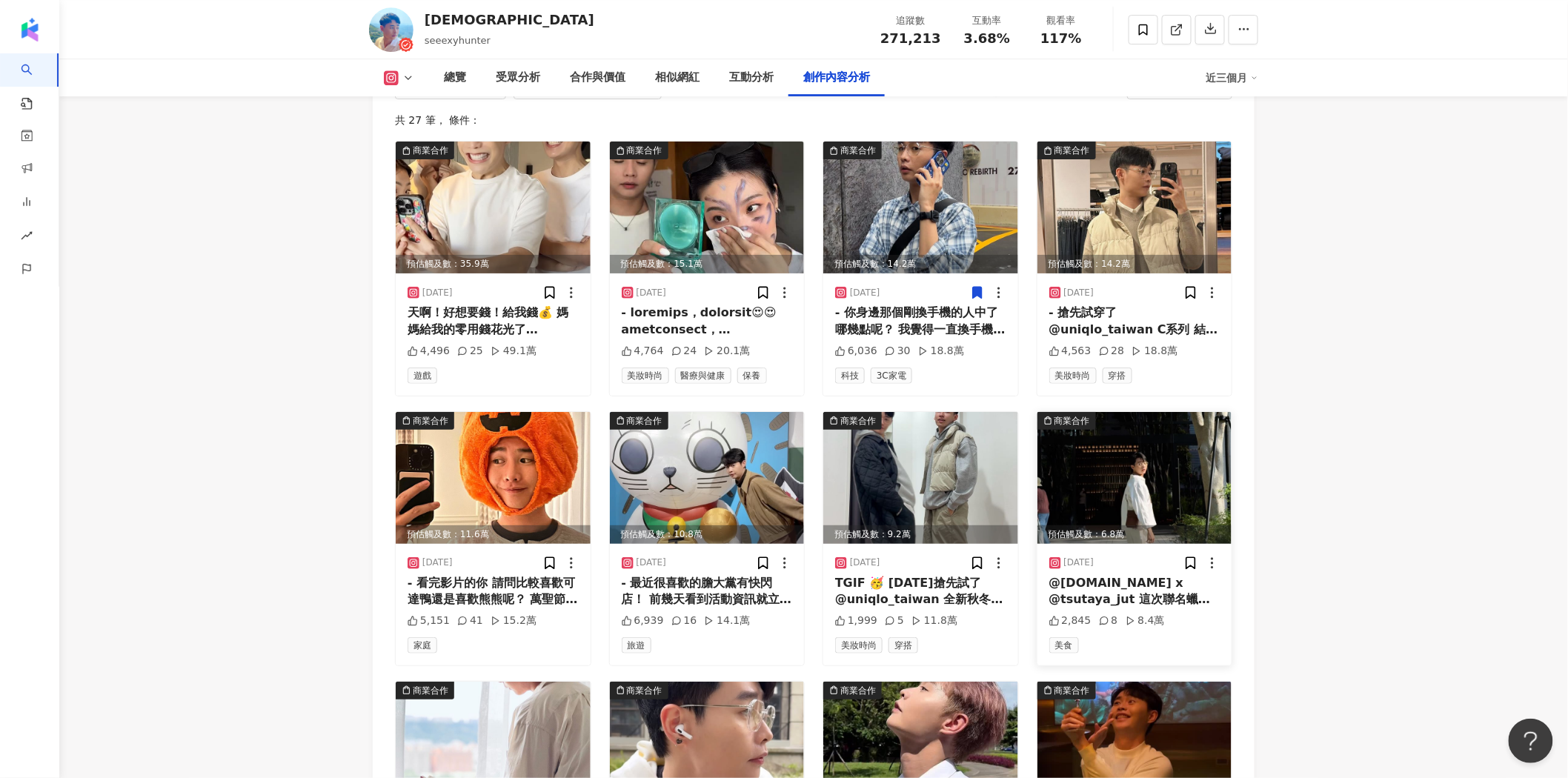
click at [1114, 412] on img at bounding box center [1134, 478] width 195 height 132
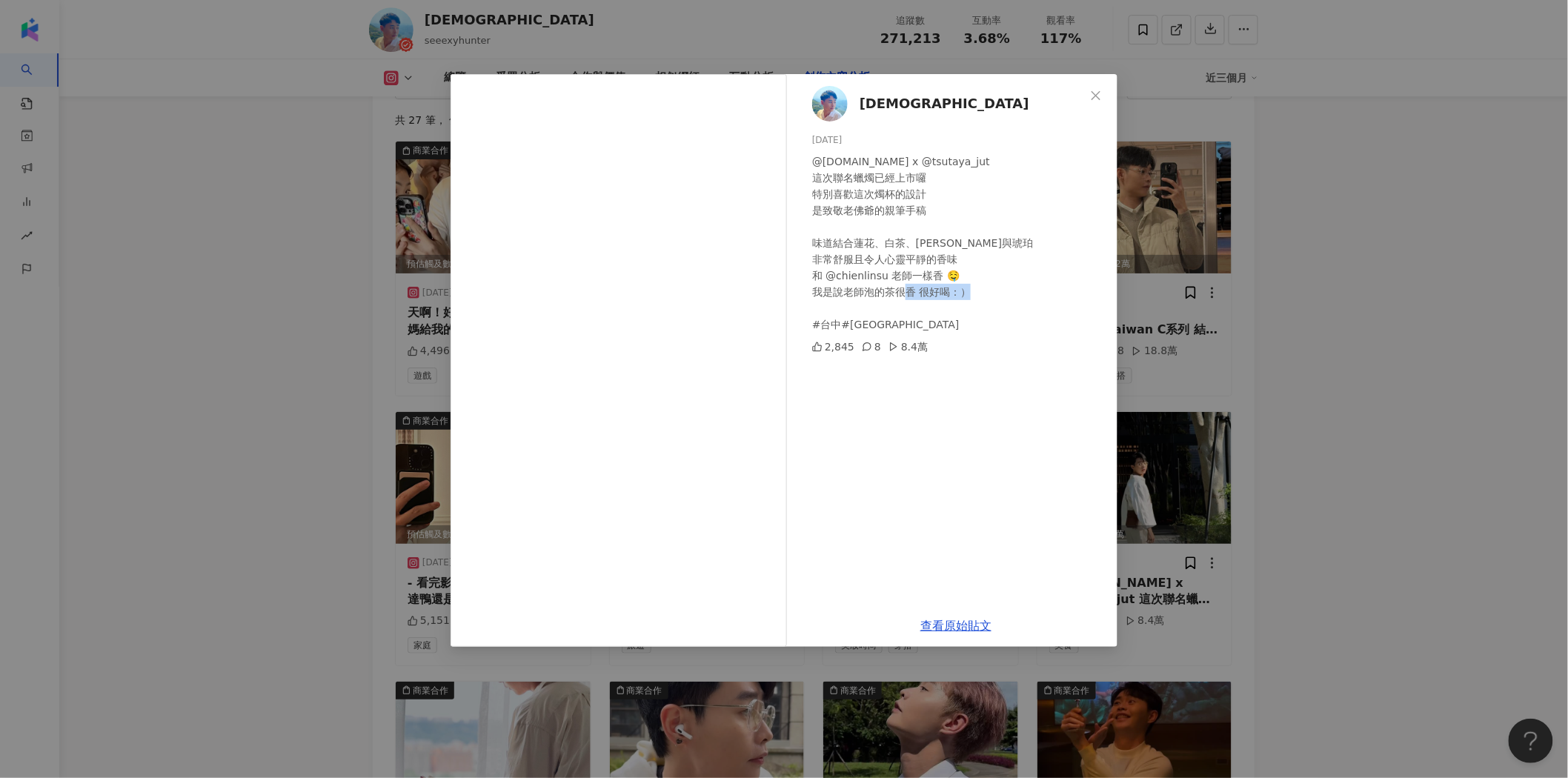
drag, startPoint x: 843, startPoint y: 322, endPoint x: 892, endPoint y: 325, distance: 49.1
click at [892, 325] on div "@[DOMAIN_NAME] x @tsutaya_jut 這次聯名蠟燭已經上市囉 特別喜歡這次燭杯的設計 是致敬老佛爺的親筆手稿 味道結合蓮花、白茶、[PE…" at bounding box center [959, 243] width 294 height 180
copy div "SUTAYA"
click at [960, 621] on link "查看原始貼文" at bounding box center [956, 626] width 72 height 14
